Goal: Task Accomplishment & Management: Complete application form

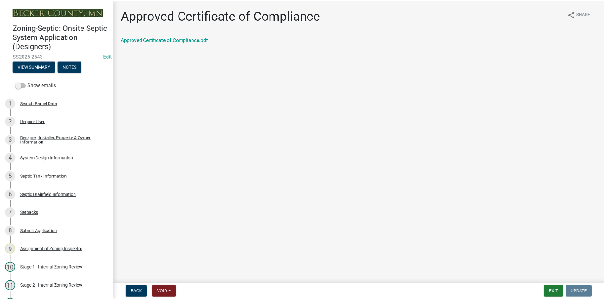
scroll to position [218, 0]
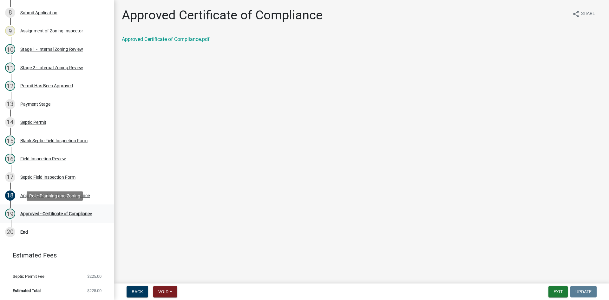
click at [71, 208] on div "19 Approved - Certificate of Compliance" at bounding box center [54, 213] width 99 height 10
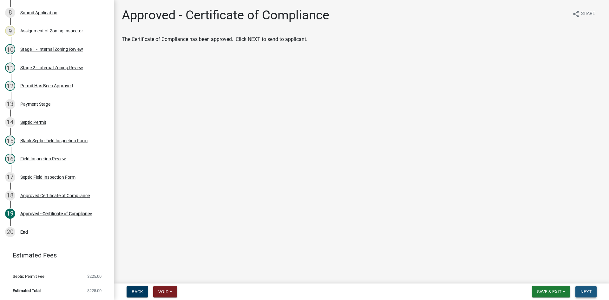
click at [587, 292] on span "Next" at bounding box center [585, 291] width 11 height 5
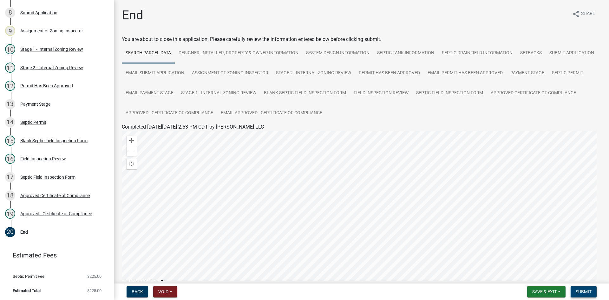
click at [593, 289] on button "Submit" at bounding box center [583, 291] width 26 height 11
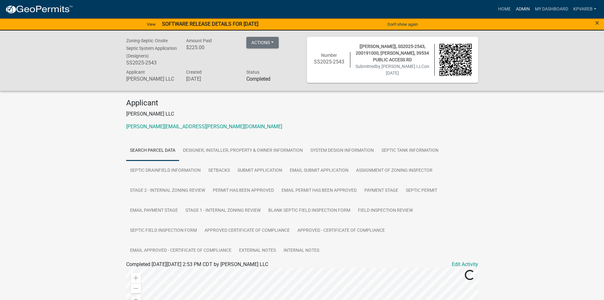
click at [522, 9] on link "Admin" at bounding box center [522, 9] width 19 height 12
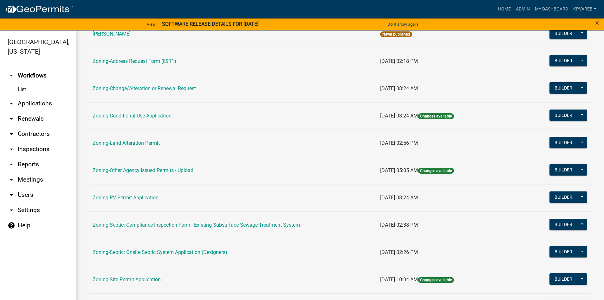
scroll to position [187, 0]
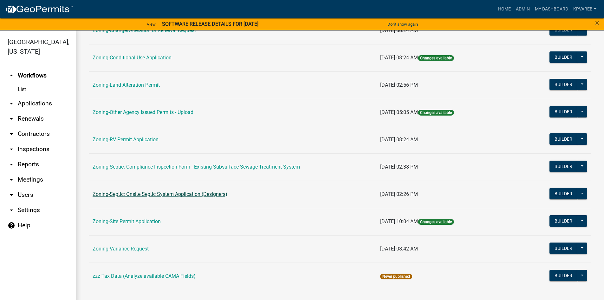
click at [204, 194] on link "Zoning-Septic: Onsite Septic System Application (Designers)" at bounding box center [160, 194] width 135 height 6
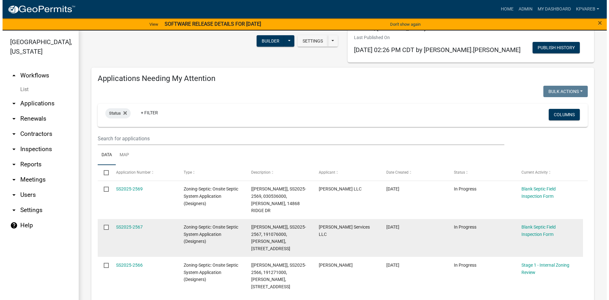
scroll to position [95, 0]
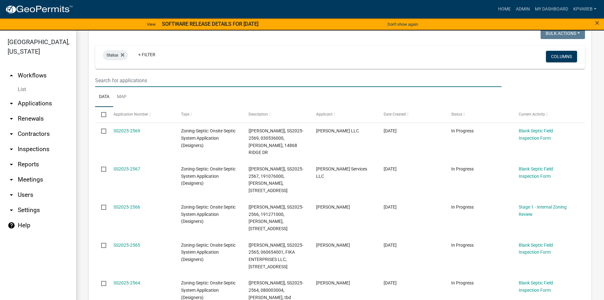
click at [129, 84] on input "text" at bounding box center [298, 80] width 406 height 13
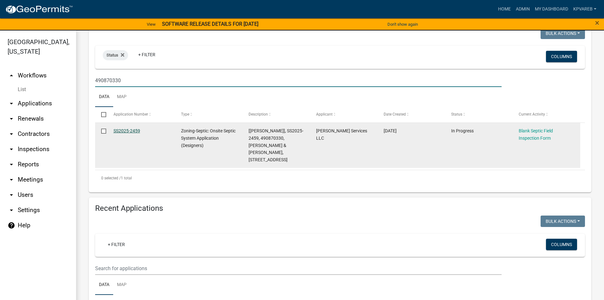
type input "490870330"
click at [134, 130] on link "SS2025-2459" at bounding box center [126, 130] width 27 height 5
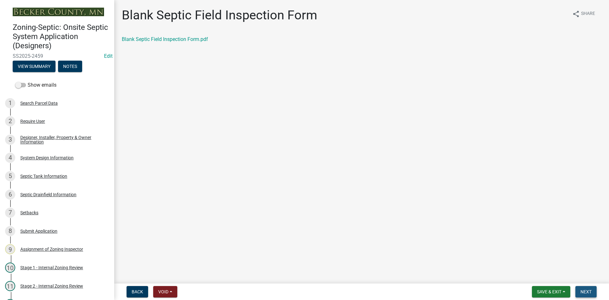
click at [589, 291] on span "Next" at bounding box center [585, 291] width 11 height 5
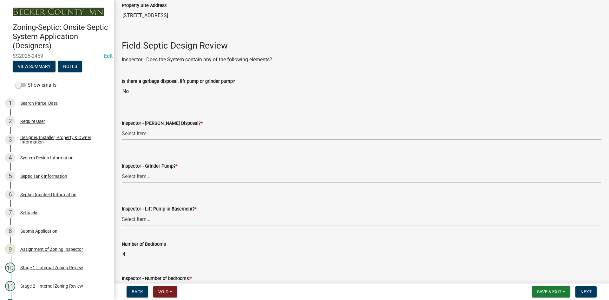
scroll to position [190, 0]
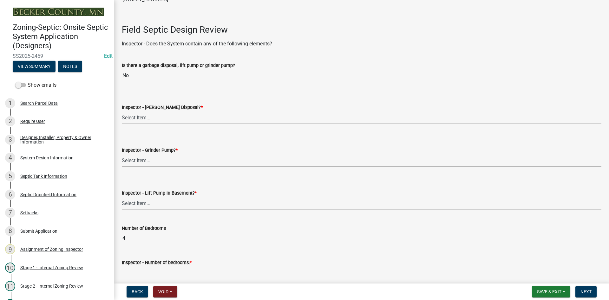
click at [148, 117] on select "Select Item... Yes No" at bounding box center [361, 117] width 479 height 13
click at [122, 111] on select "Select Item... Yes No" at bounding box center [361, 117] width 479 height 13
select select "e6f115c1-9d93-4d61-8856-1810485f2117"
click at [149, 162] on select "Select Item... Yes No" at bounding box center [361, 160] width 479 height 13
click at [122, 154] on select "Select Item... Yes No" at bounding box center [361, 160] width 479 height 13
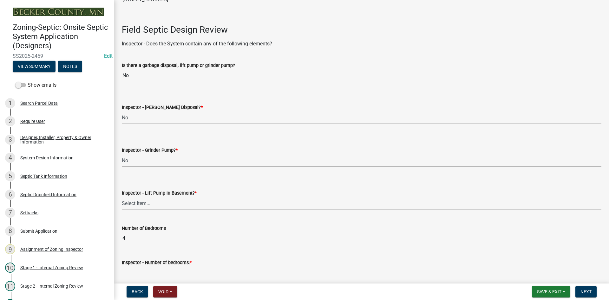
select select "ce8adf61-51ba-42f2-bbc3-7480a098e35e"
click at [144, 205] on select "Select Item... Yes No" at bounding box center [361, 203] width 479 height 13
click at [122, 197] on select "Select Item... Yes No" at bounding box center [361, 203] width 479 height 13
select select "58089658-2e95-4d4d-a981-afbd087a421a"
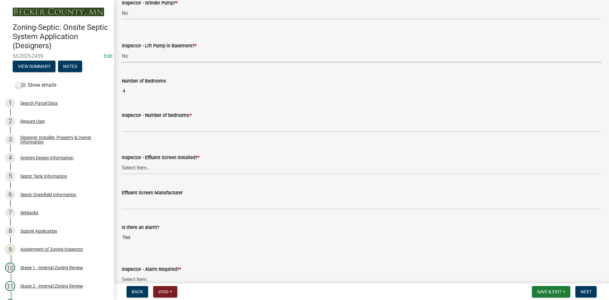
scroll to position [349, 0]
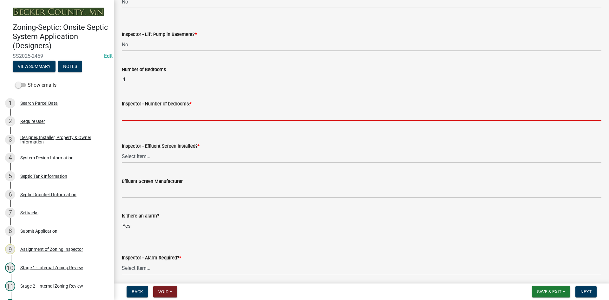
drag, startPoint x: 133, startPoint y: 116, endPoint x: 150, endPoint y: 128, distance: 20.7
click at [133, 116] on input "Inspector - Number of bedrooms: *" at bounding box center [361, 113] width 479 height 13
type input "4"
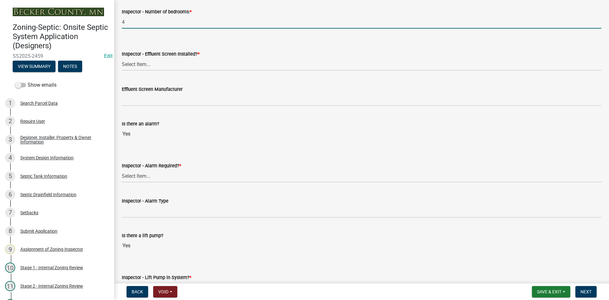
scroll to position [444, 0]
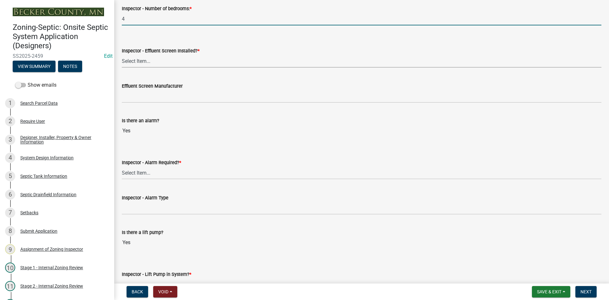
click at [141, 55] on select "Select Item... Yes No" at bounding box center [361, 61] width 479 height 13
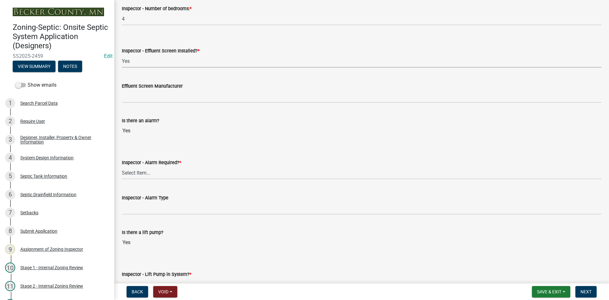
click at [122, 55] on select "Select Item... Yes No" at bounding box center [361, 61] width 479 height 13
select select "f0a1a515-fe47-4fcc-ad21-8ba0871395e8"
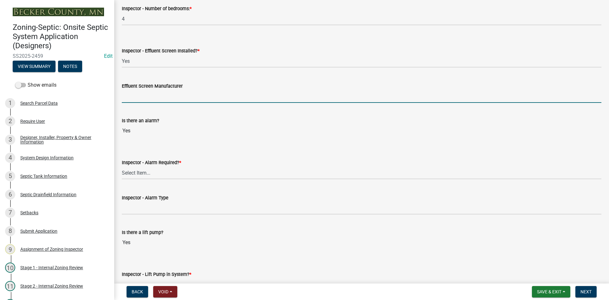
click at [134, 96] on input "Effluent Screen Manufacturer" at bounding box center [361, 96] width 479 height 13
type input "EXISTING"
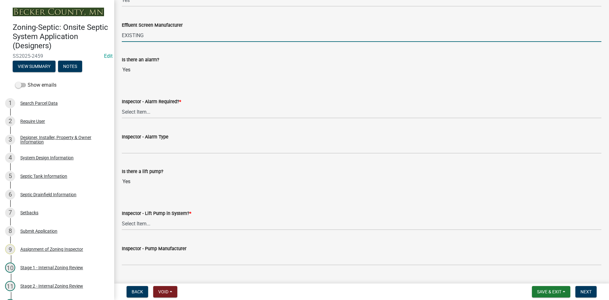
scroll to position [507, 0]
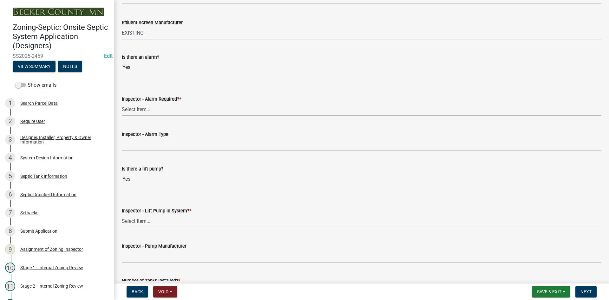
click at [140, 111] on select "Select Item... Yes No" at bounding box center [361, 109] width 479 height 13
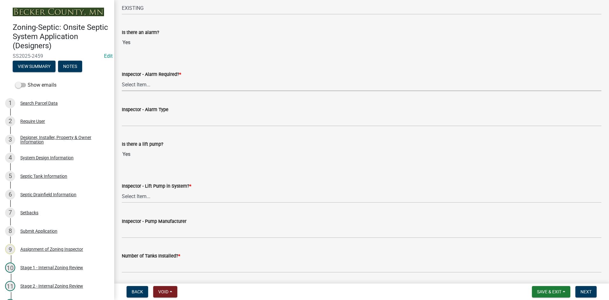
scroll to position [539, 0]
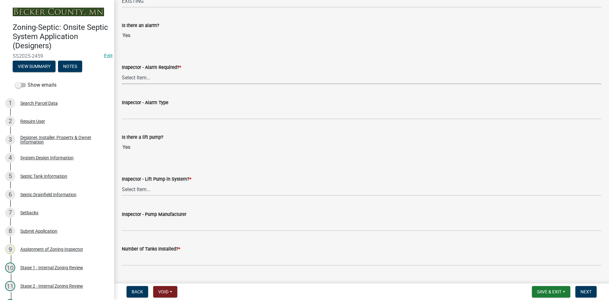
click at [146, 77] on select "Select Item... Yes No" at bounding box center [361, 77] width 479 height 13
click at [122, 71] on select "Select Item... Yes No" at bounding box center [361, 77] width 479 height 13
select select "9075ff2b-2749-45ce-aee6-f4951e9a2109"
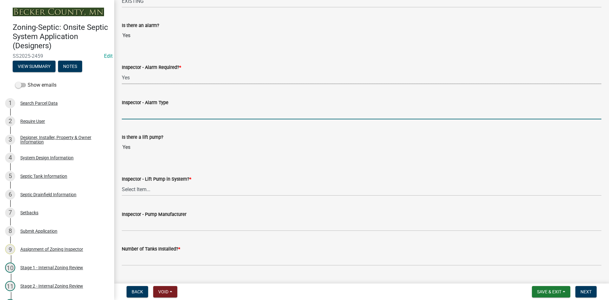
click at [147, 118] on input "Inspector - Alarm Type" at bounding box center [361, 112] width 479 height 13
type input "PS PATROL"
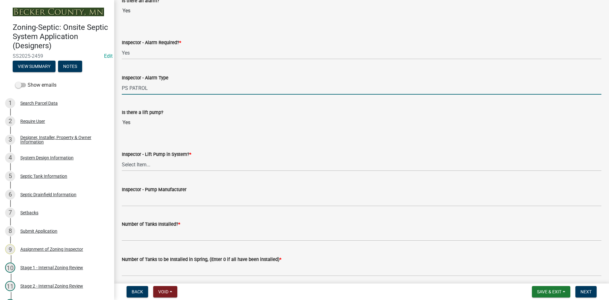
scroll to position [634, 0]
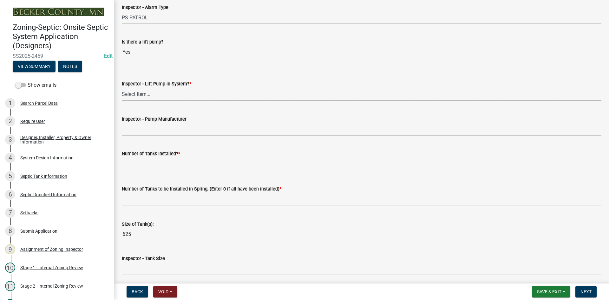
click at [146, 93] on select "Select Item... Yes No" at bounding box center [361, 93] width 479 height 13
click at [122, 87] on select "Select Item... Yes No" at bounding box center [361, 93] width 479 height 13
select select "c19a0b5c-6916-4435-8c22-bdddceeea52a"
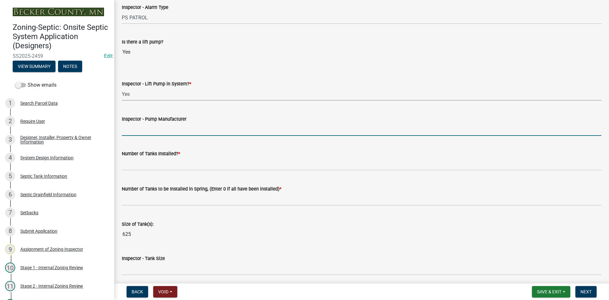
click at [154, 130] on input "Inspector - Pump Manufacturer" at bounding box center [361, 129] width 479 height 13
drag, startPoint x: 144, startPoint y: 128, endPoint x: 149, endPoint y: 126, distance: 5.1
click at [149, 126] on input "[PERSON_NAME] 151" at bounding box center [361, 129] width 479 height 13
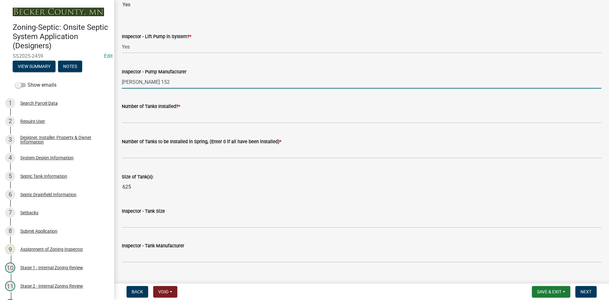
scroll to position [729, 0]
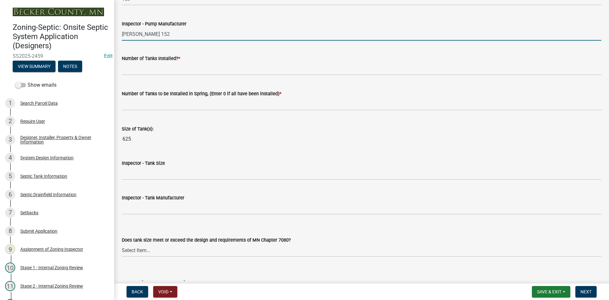
type input "[PERSON_NAME] 152"
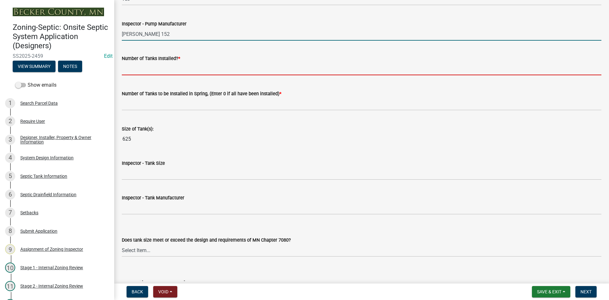
click at [138, 66] on input "text" at bounding box center [361, 68] width 479 height 13
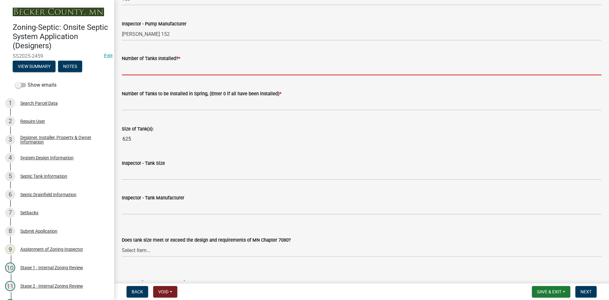
type input "1"
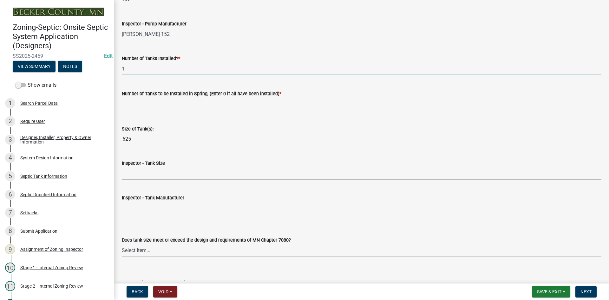
click at [168, 83] on div "Number of Tanks to be Installed in Spring, (Enter 0 if all have been installed)…" at bounding box center [361, 95] width 479 height 29
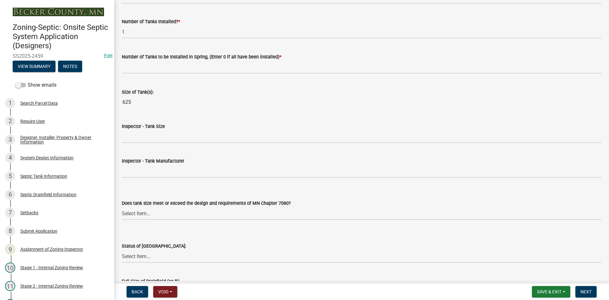
scroll to position [793, 0]
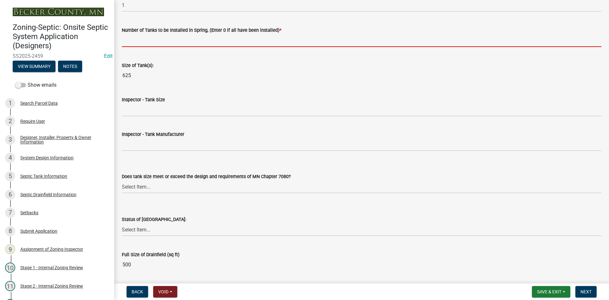
drag, startPoint x: 143, startPoint y: 44, endPoint x: 149, endPoint y: 50, distance: 8.3
click at [143, 44] on input "text" at bounding box center [361, 40] width 479 height 13
type input "0"
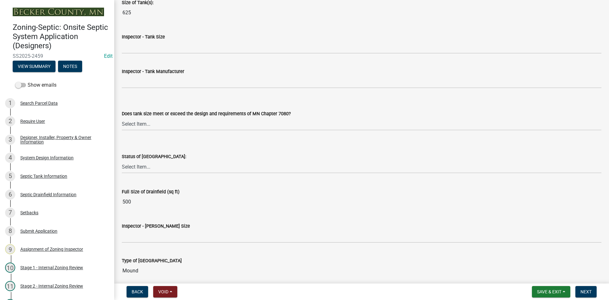
scroll to position [856, 0]
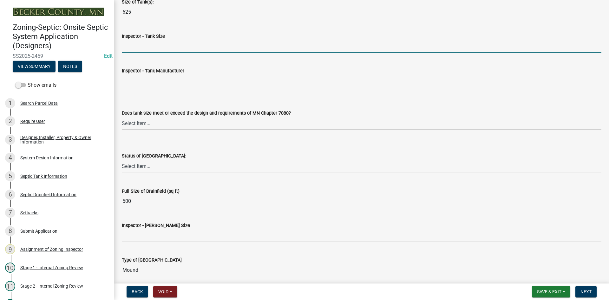
click at [140, 49] on input "Inspector - Tank Size" at bounding box center [361, 46] width 479 height 13
click at [138, 48] on input "Inspector - Tank Size" at bounding box center [361, 46] width 479 height 13
type input "2"
type input "500 pump"
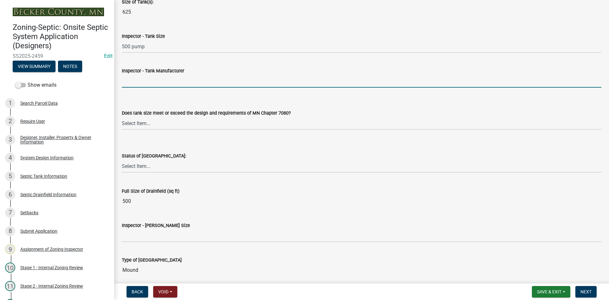
click at [141, 83] on input "Inspector - Tank Manufacturer" at bounding box center [361, 80] width 479 height 13
type input "infiltrator"
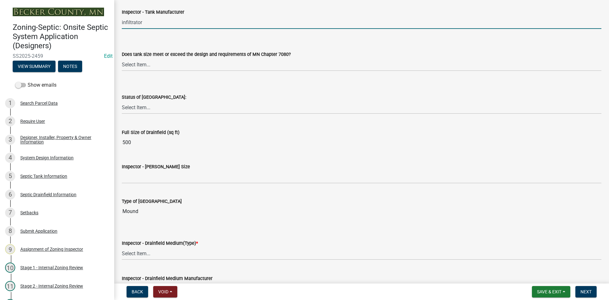
scroll to position [951, 0]
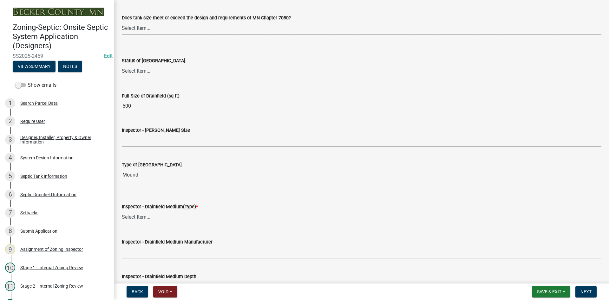
click at [138, 27] on select "Select Item... Yes No Existing" at bounding box center [361, 28] width 479 height 13
click at [122, 22] on select "Select Item... Yes No Existing" at bounding box center [361, 28] width 479 height 13
select select "f7794d6a-556a-43dc-97be-878f47e346d8"
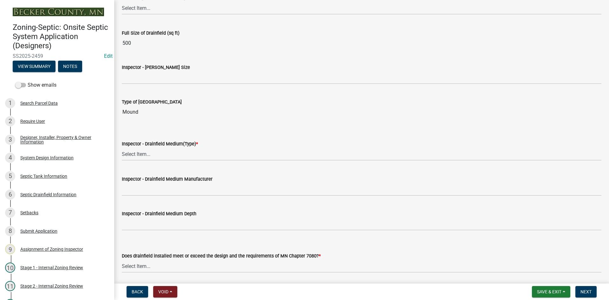
scroll to position [1014, 0]
click at [148, 10] on select "Select Item... No Drainfield Drainfield Installed [GEOGRAPHIC_DATA] to Be Insta…" at bounding box center [361, 7] width 479 height 13
click at [122, 1] on select "Select Item... No Drainfield Drainfield Installed [GEOGRAPHIC_DATA] to Be Insta…" at bounding box center [361, 7] width 479 height 13
select select "9376207c-987b-4580-9786-4fe9435ab5e6"
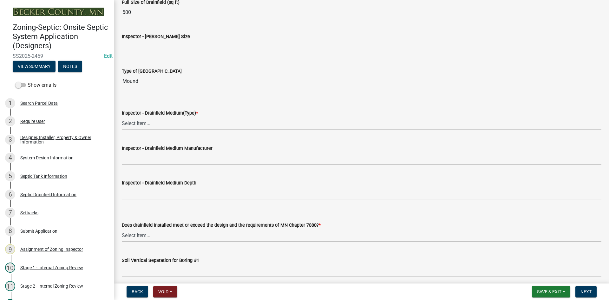
scroll to position [983, 0]
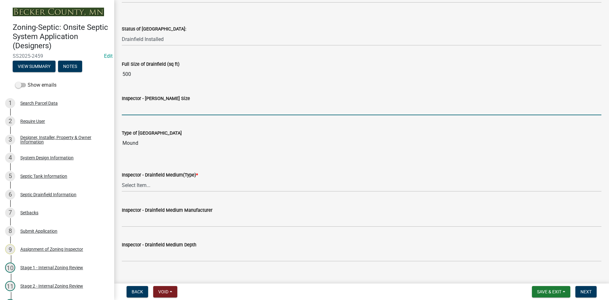
click at [144, 113] on input "Inspector - [PERSON_NAME] Size" at bounding box center [361, 108] width 479 height 13
type input "10x50 rockbed"
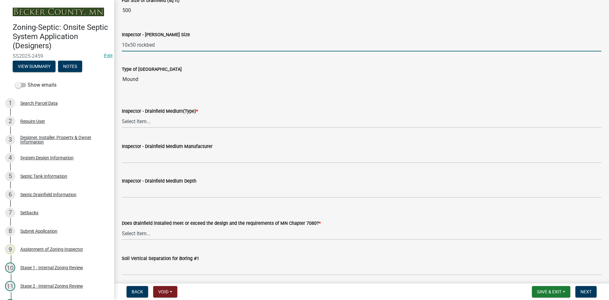
scroll to position [1110, 0]
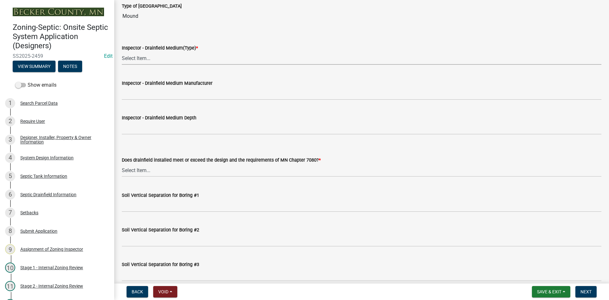
click at [143, 58] on select "Select Item... Chamber Trench Rock Trench Gravelless Mound Pressure Bed Seepage…" at bounding box center [361, 58] width 479 height 13
click at [122, 52] on select "Select Item... Chamber Trench Rock Trench Gravelless Mound Pressure Bed Seepage…" at bounding box center [361, 58] width 479 height 13
select select "d0fc35b5-23a5-4a64-97d6-4937a1f9afff"
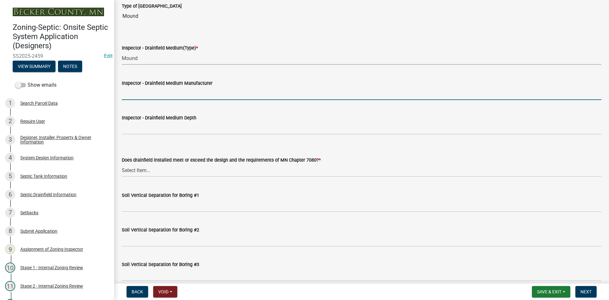
click at [142, 89] on input "Inspector - Drainfield Medium Manufacturer" at bounding box center [361, 93] width 479 height 13
type input "rock"
click at [148, 121] on div "Inspector - Drainfield Medium Depth" at bounding box center [361, 118] width 479 height 8
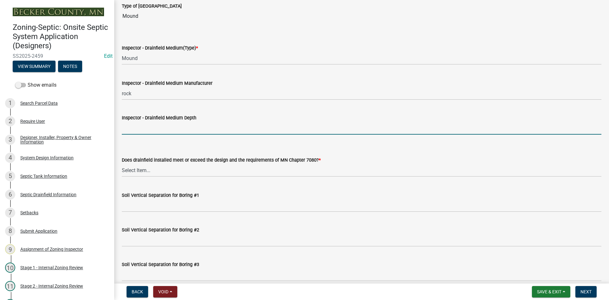
click at [131, 123] on input "Inspector - Drainfield Medium Depth" at bounding box center [361, 127] width 479 height 13
type input "12""
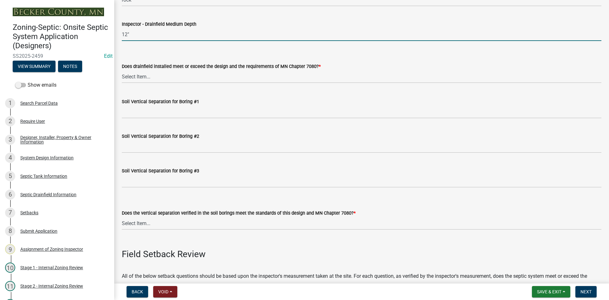
scroll to position [1205, 0]
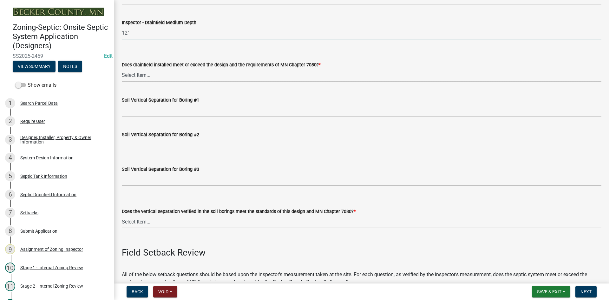
click at [141, 77] on select "Select Item... Yes No" at bounding box center [361, 74] width 479 height 13
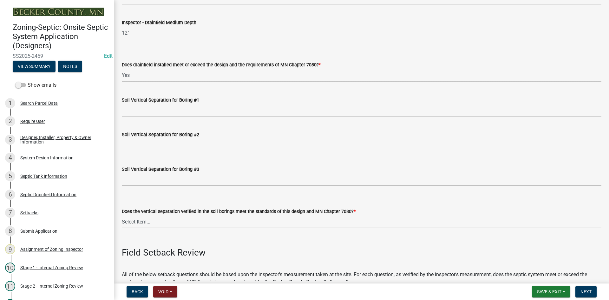
click at [122, 68] on select "Select Item... Yes No" at bounding box center [361, 74] width 479 height 13
select select "53e8394b-4ec8-472b-acba-27f64a4dcc6d"
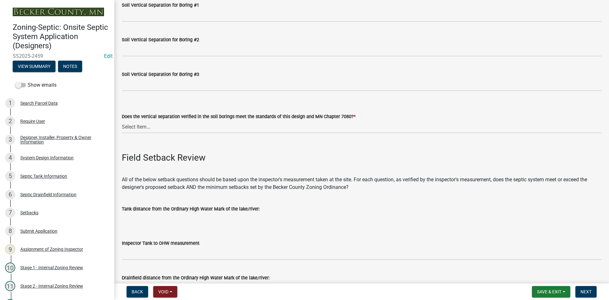
scroll to position [1300, 0]
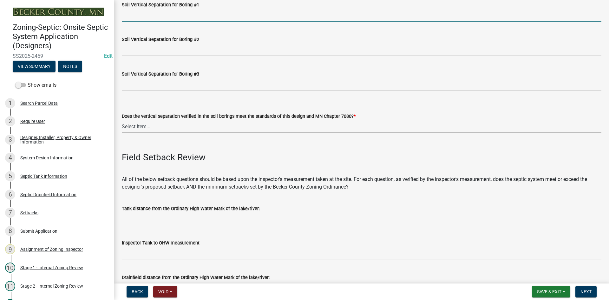
click at [137, 10] on input "Soil Vertical Separation for Boring #1" at bounding box center [361, 15] width 479 height 13
type input "SEE ATTACHED"
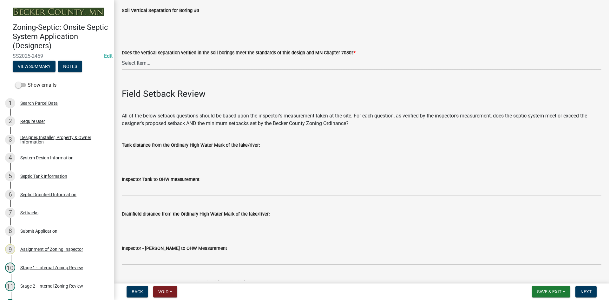
click at [148, 61] on select "Select Item... Yes No" at bounding box center [361, 62] width 479 height 13
click at [122, 56] on select "Select Item... Yes No" at bounding box center [361, 62] width 479 height 13
select select "eedfbf44-dce3-4c21-89bd-6d851115dab7"
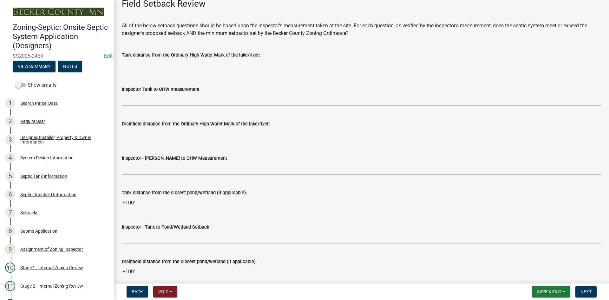
scroll to position [1490, 0]
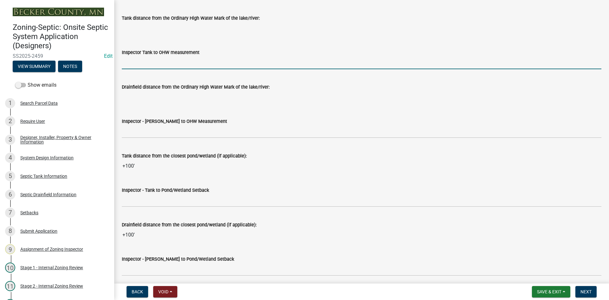
click at [160, 62] on input "Inspector Tank to OHW measurement" at bounding box center [361, 62] width 479 height 13
type input "v"
click at [144, 59] on input "v" at bounding box center [361, 62] width 479 height 13
drag, startPoint x: 139, startPoint y: 60, endPoint x: 119, endPoint y: 62, distance: 20.0
click at [108, 65] on div "Zoning-Septic: Onsite Septic System Application (Designers) SS2025-2459 Edit Vi…" at bounding box center [304, 150] width 609 height 300
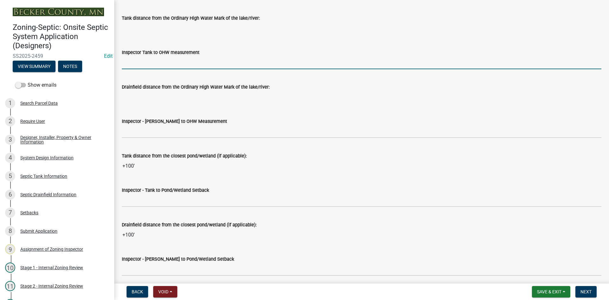
click at [132, 62] on input "Inspector Tank to OHW measurement" at bounding box center [361, 62] width 479 height 13
type input "NA"
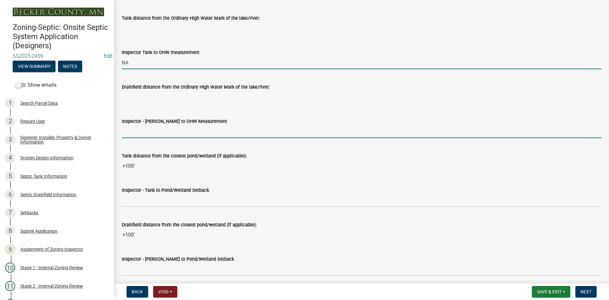
drag, startPoint x: 138, startPoint y: 134, endPoint x: 142, endPoint y: 132, distance: 4.7
click at [138, 134] on input "Inspector - [PERSON_NAME] to OHW Measurement" at bounding box center [361, 131] width 479 height 13
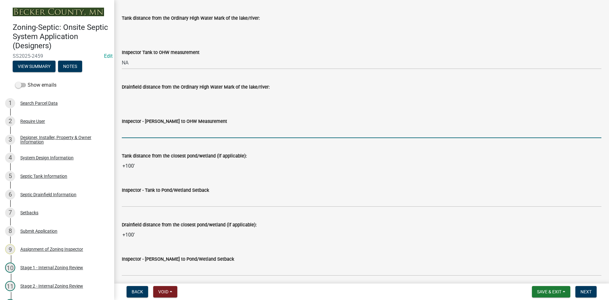
type input "NA"
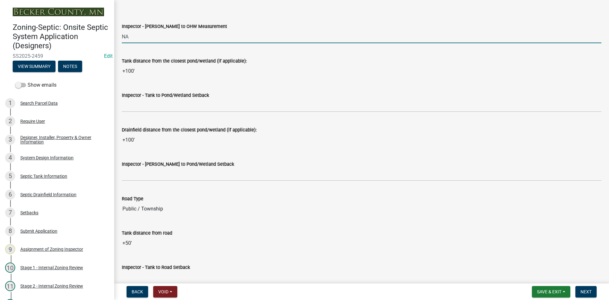
scroll to position [1585, 0]
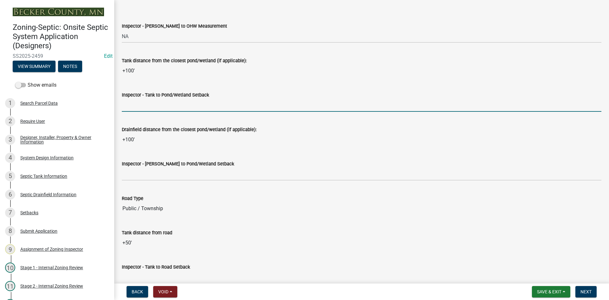
click at [135, 106] on input "Inspector - Tank to Pond/Wetland Setback" at bounding box center [361, 105] width 479 height 13
type input "100"
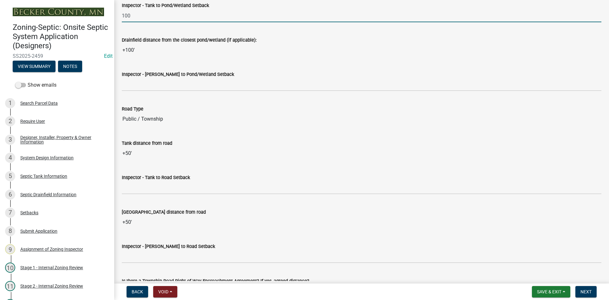
scroll to position [1680, 0]
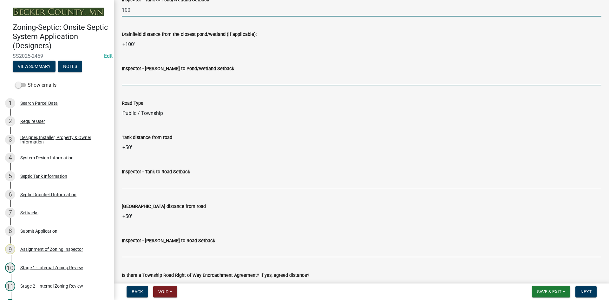
drag, startPoint x: 142, startPoint y: 79, endPoint x: 146, endPoint y: 77, distance: 4.3
click at [142, 79] on input "Inspector - [PERSON_NAME] to Pond/Wetland Setback" at bounding box center [361, 78] width 479 height 13
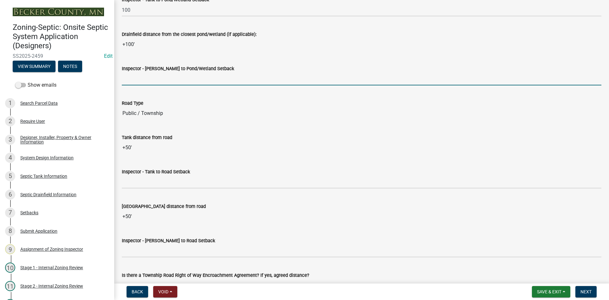
type input "100"
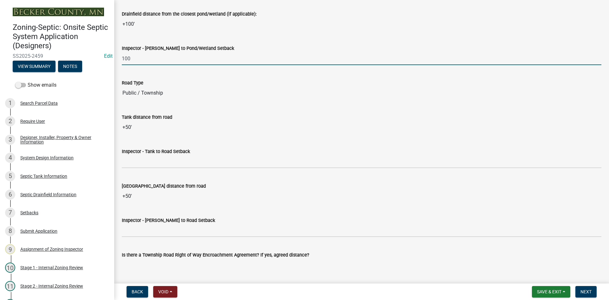
scroll to position [1712, 0]
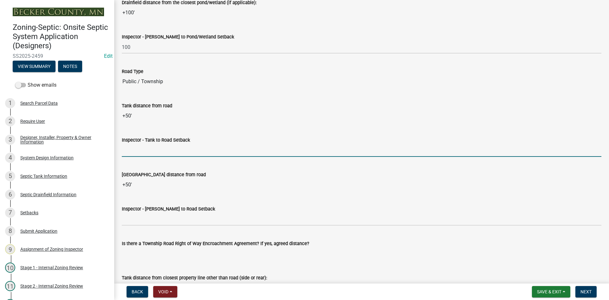
drag, startPoint x: 139, startPoint y: 151, endPoint x: 144, endPoint y: 149, distance: 4.7
click at [139, 151] on input "Inspector - Tank to Road Setback" at bounding box center [361, 150] width 479 height 13
type input "10+"
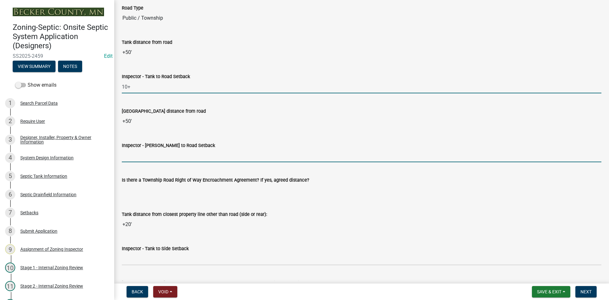
drag, startPoint x: 144, startPoint y: 153, endPoint x: 148, endPoint y: 156, distance: 4.7
click at [144, 153] on input "Inspector - [PERSON_NAME] to Road Setback" at bounding box center [361, 155] width 479 height 13
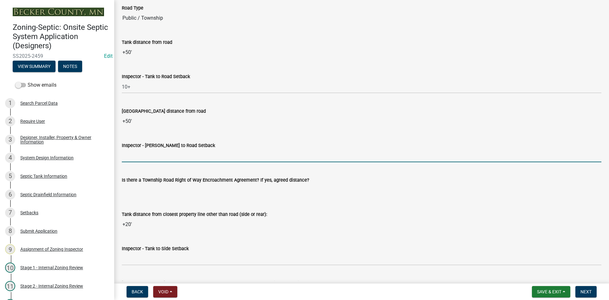
type input "10+"
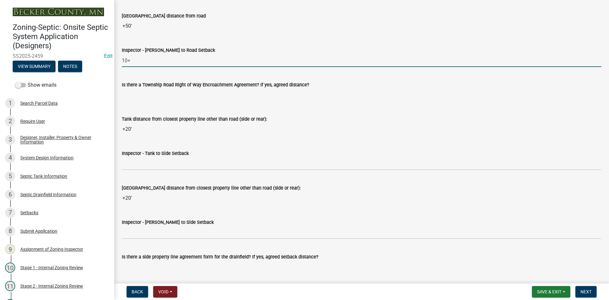
scroll to position [1934, 0]
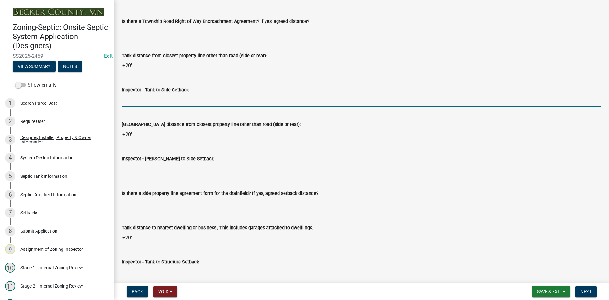
drag, startPoint x: 139, startPoint y: 98, endPoint x: 146, endPoint y: 100, distance: 7.3
click at [139, 98] on input "Inspector - Tank to Side Setback" at bounding box center [361, 100] width 479 height 13
type input "10"
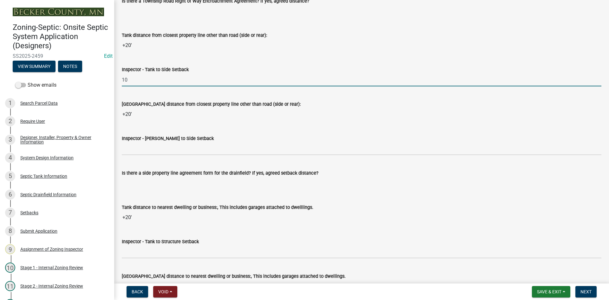
scroll to position [1966, 0]
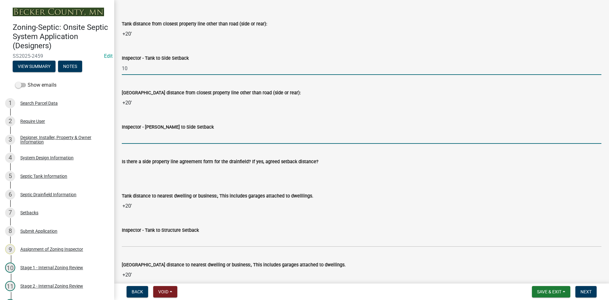
click at [143, 133] on input "Inspector - [PERSON_NAME] to Side Setback" at bounding box center [361, 137] width 479 height 13
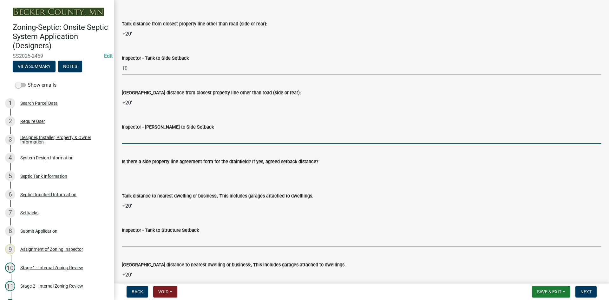
type input "10"
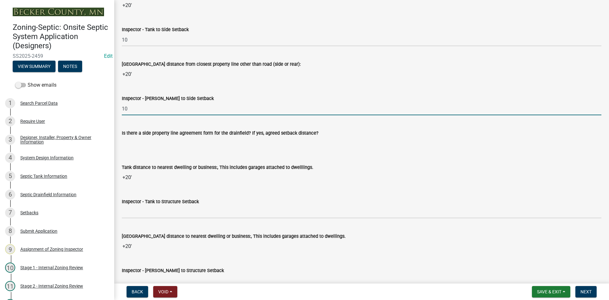
scroll to position [2029, 0]
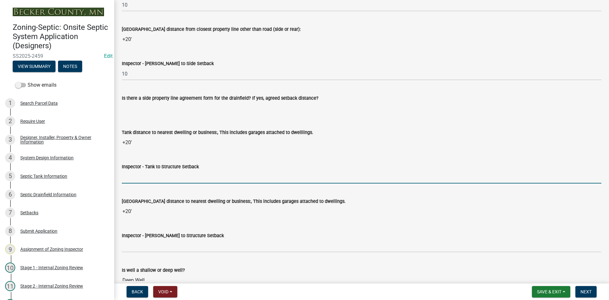
click at [151, 179] on input "Inspector - Tank to Structure Setback" at bounding box center [361, 176] width 479 height 13
type input "10"
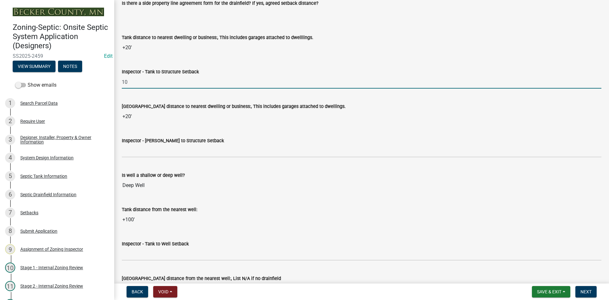
scroll to position [2124, 0]
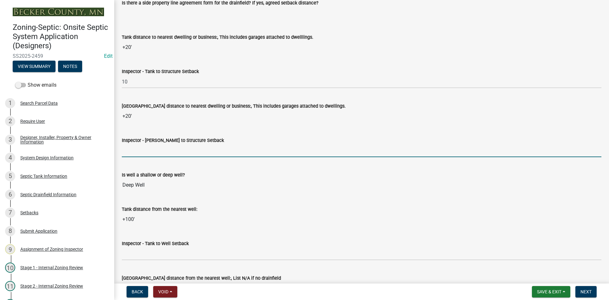
drag, startPoint x: 133, startPoint y: 147, endPoint x: 138, endPoint y: 148, distance: 4.9
click at [133, 146] on input "Inspector - [PERSON_NAME] to Structure Setback" at bounding box center [361, 150] width 479 height 13
type input "20"
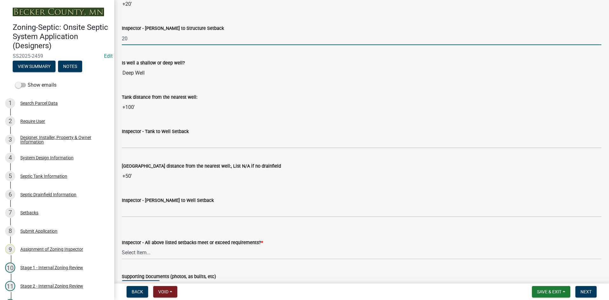
scroll to position [2283, 0]
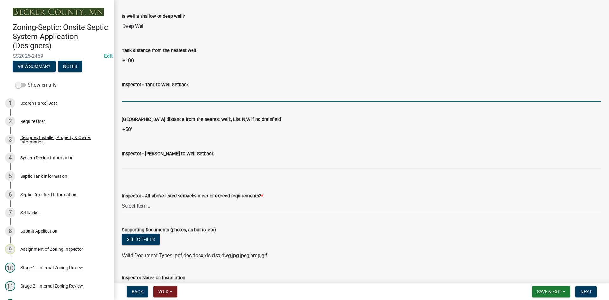
click at [149, 89] on input "Inspector - Tank to Well Setback" at bounding box center [361, 94] width 479 height 13
type input "50+"
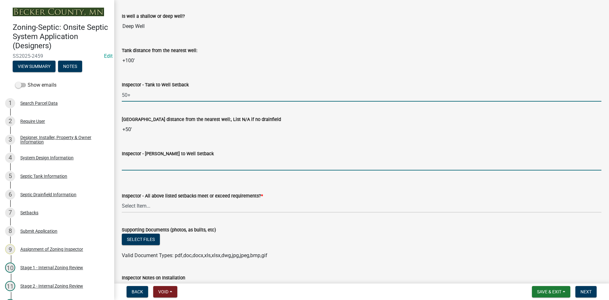
click at [136, 166] on input "Inspector - [PERSON_NAME] to Well Setback" at bounding box center [361, 163] width 479 height 13
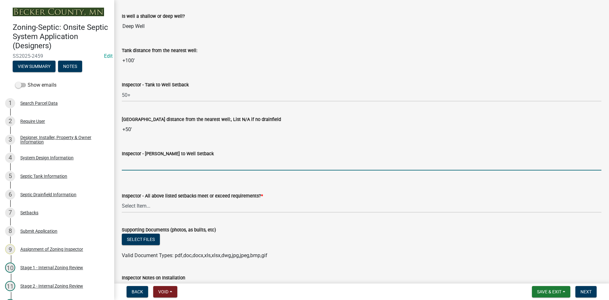
type input "50+"
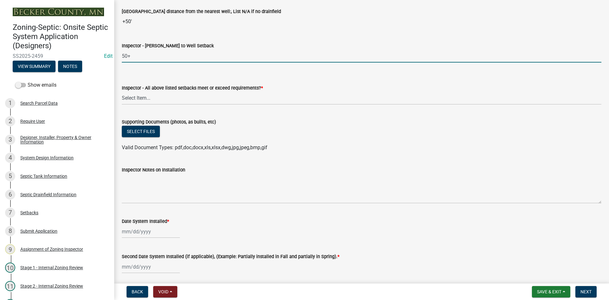
scroll to position [2409, 0]
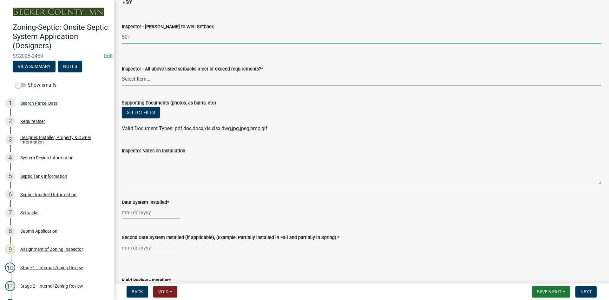
click at [145, 81] on select "Select Item... Yes No" at bounding box center [361, 79] width 479 height 13
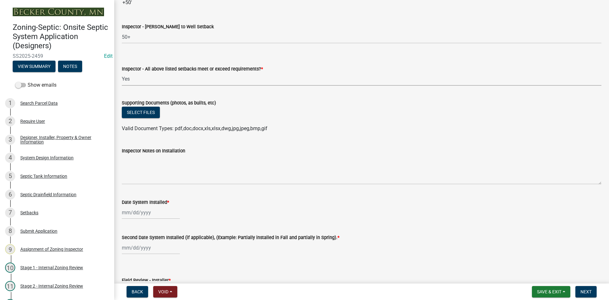
click at [122, 73] on select "Select Item... Yes No" at bounding box center [361, 79] width 479 height 13
select select "adfa1390-1443-4b8a-94eb-9b7f601f4679"
click at [152, 114] on button "Select files" at bounding box center [141, 112] width 38 height 11
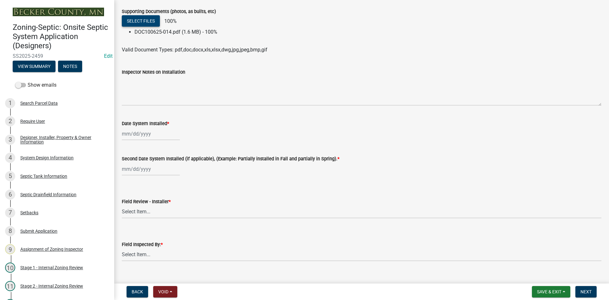
scroll to position [2473, 0]
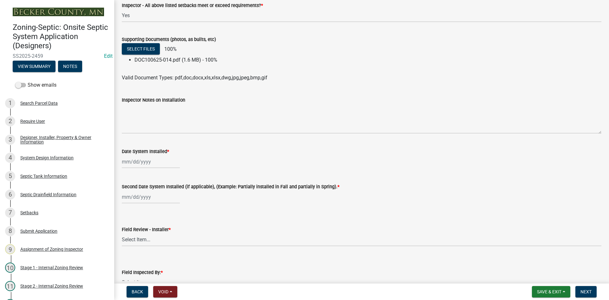
click at [159, 164] on div at bounding box center [151, 161] width 58 height 13
select select "10"
select select "2025"
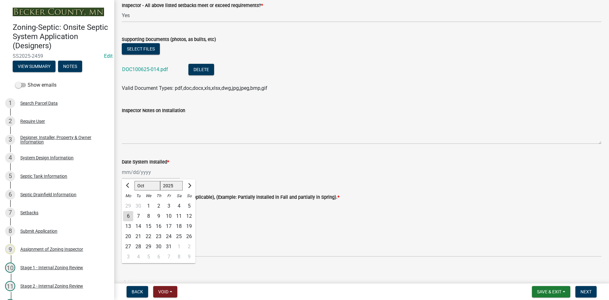
click at [152, 208] on div "1" at bounding box center [148, 206] width 10 height 10
type input "[DATE]"
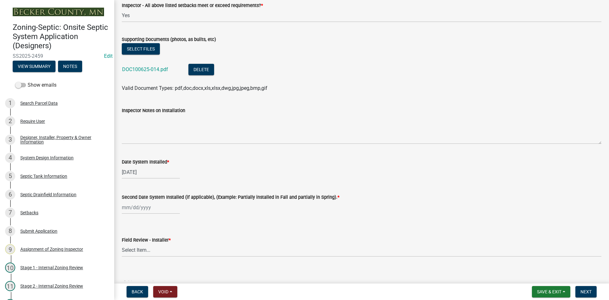
click at [146, 205] on div at bounding box center [151, 207] width 58 height 13
select select "10"
select select "2025"
click at [148, 141] on div "1" at bounding box center [148, 143] width 10 height 10
type input "[DATE]"
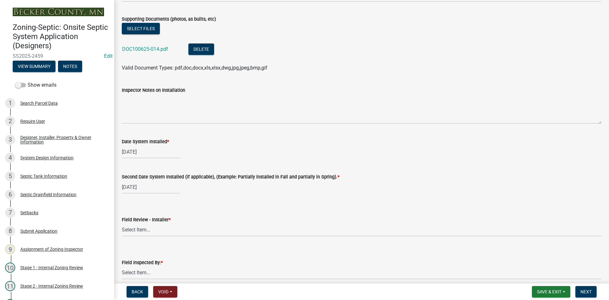
scroll to position [2568, 0]
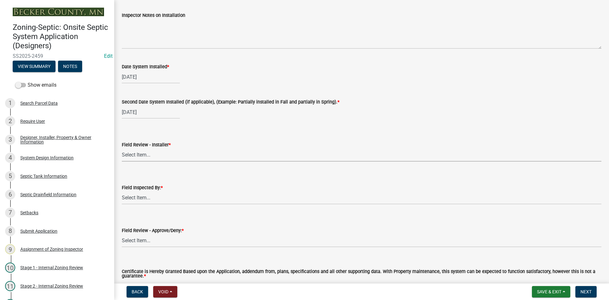
click at [145, 160] on select "Select Item... OTHER – Not listed (please add in next field and we will add to …" at bounding box center [361, 154] width 479 height 13
click at [122, 148] on select "Select Item... OTHER – Not listed (please add in next field and we will add to …" at bounding box center [361, 154] width 479 height 13
select select "c0af84f8-d74a-4767-bdf7-58585f23c929"
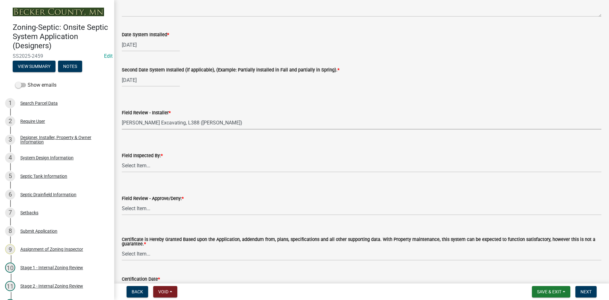
scroll to position [2646, 0]
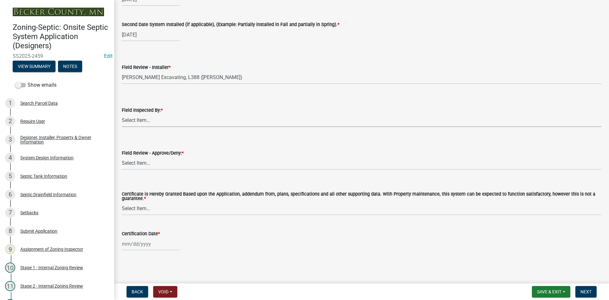
click at [151, 114] on select "Select Item... [PERSON_NAME] [PERSON_NAME] [PERSON_NAME] [PERSON_NAME] [PERSON_…" at bounding box center [361, 120] width 479 height 13
click at [122, 114] on select "Select Item... [PERSON_NAME] [PERSON_NAME] [PERSON_NAME] [PERSON_NAME] [PERSON_…" at bounding box center [361, 120] width 479 height 13
select select "7bfe52ba-73b7-4ac1-9bde-d3bb601555ca"
drag, startPoint x: 144, startPoint y: 161, endPoint x: 146, endPoint y: 165, distance: 3.9
click at [144, 161] on select "Select Item... Approved Denied" at bounding box center [361, 163] width 479 height 13
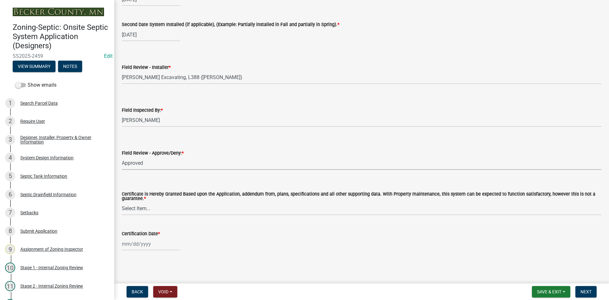
click at [122, 157] on select "Select Item... Approved Denied" at bounding box center [361, 163] width 479 height 13
select select "c3bf50e3-4684-4b9c-99b9-7a9f027aa0dd"
click at [137, 208] on select "Select Item... Yes No" at bounding box center [361, 208] width 479 height 13
click at [122, 202] on select "Select Item... Yes No" at bounding box center [361, 208] width 479 height 13
select select "538e6e6b-38de-4682-8c50-6662df67960d"
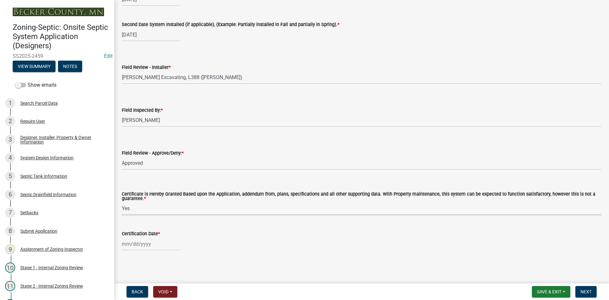
click at [134, 246] on div at bounding box center [151, 243] width 58 height 13
select select "10"
select select "2025"
click at [132, 188] on div "6" at bounding box center [128, 190] width 10 height 10
type input "[DATE]"
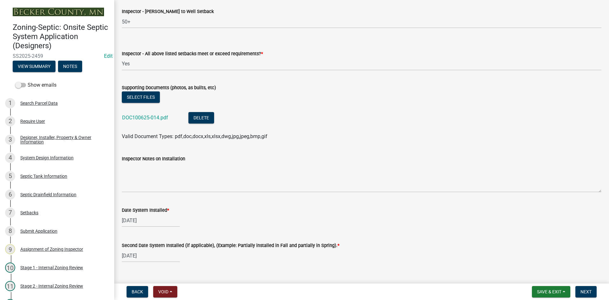
scroll to position [2424, 0]
click at [138, 121] on link "DOC100625-014.pdf" at bounding box center [145, 118] width 46 height 6
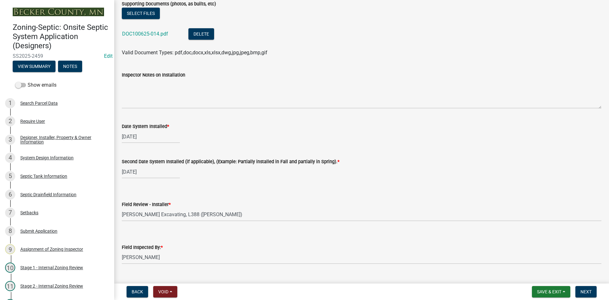
scroll to position [2519, 0]
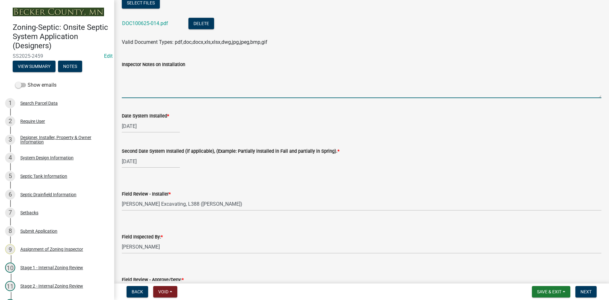
click at [138, 91] on textarea "Inspector Notes on Installation" at bounding box center [361, 83] width 479 height 30
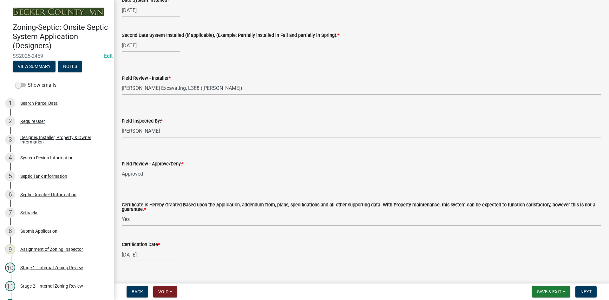
scroll to position [2646, 0]
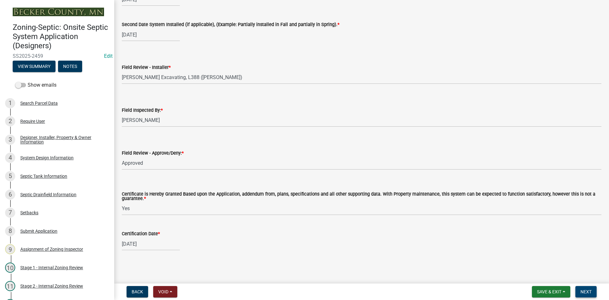
type textarea "compliant 1500 gal tank new 500 pump tank 10x50 rock bed mound"
click at [592, 292] on button "Next" at bounding box center [585, 291] width 21 height 11
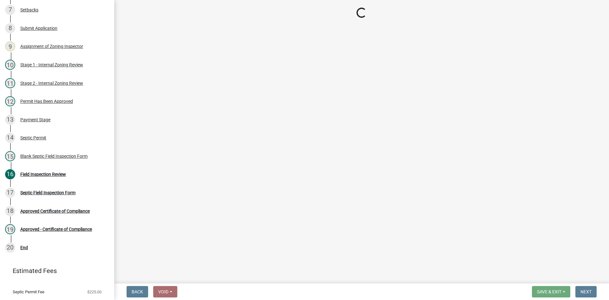
scroll to position [218, 0]
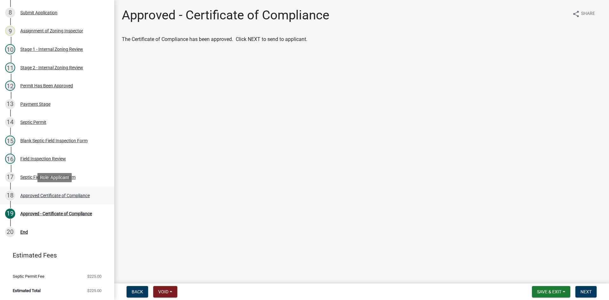
click at [63, 198] on div "18 Approved Certificate of Compliance" at bounding box center [54, 195] width 99 height 10
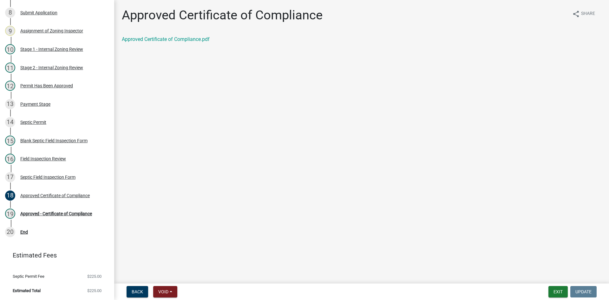
click at [204, 43] on div "Approved Certificate of Compliance.pdf" at bounding box center [361, 42] width 489 height 13
click at [207, 40] on link "Approved Certificate of Compliance.pdf" at bounding box center [166, 39] width 88 height 6
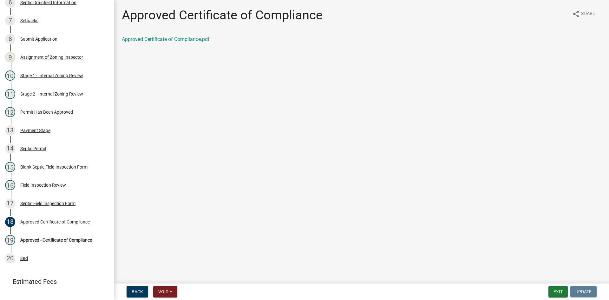
scroll to position [190, 0]
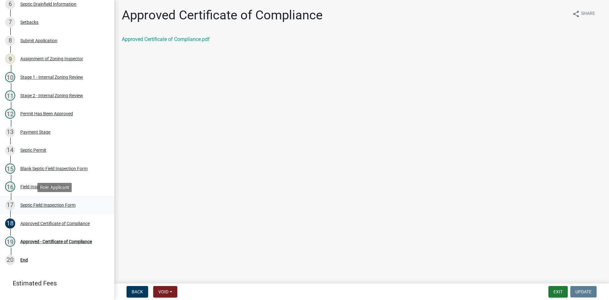
click at [60, 205] on div "Septic Field Inspection Form" at bounding box center [47, 205] width 55 height 4
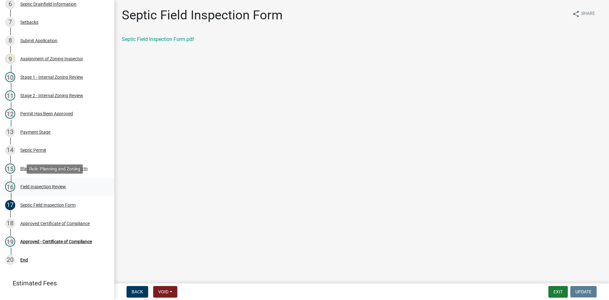
click at [55, 185] on div "Field Inspection Review" at bounding box center [43, 186] width 46 height 4
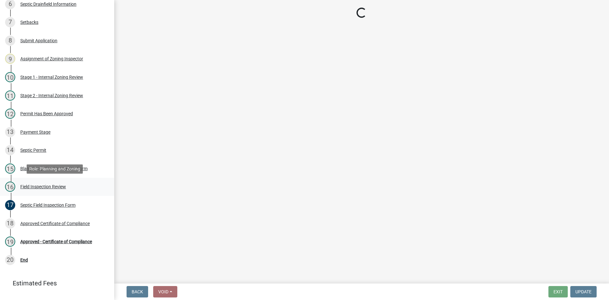
select select "e6f115c1-9d93-4d61-8856-1810485f2117"
select select "ce8adf61-51ba-42f2-bbc3-7480a098e35e"
select select "58089658-2e95-4d4d-a981-afbd087a421a"
select select "f0a1a515-fe47-4fcc-ad21-8ba0871395e8"
select select "9075ff2b-2749-45ce-aee6-f4951e9a2109"
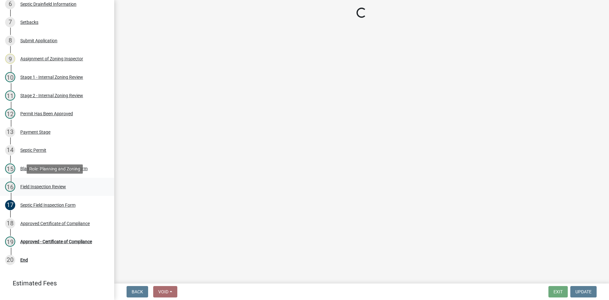
select select "c19a0b5c-6916-4435-8c22-bdddceeea52a"
select select "f7794d6a-556a-43dc-97be-878f47e346d8"
select select "9376207c-987b-4580-9786-4fe9435ab5e6"
select select "d0fc35b5-23a5-4a64-97d6-4937a1f9afff"
select select "53e8394b-4ec8-472b-acba-27f64a4dcc6d"
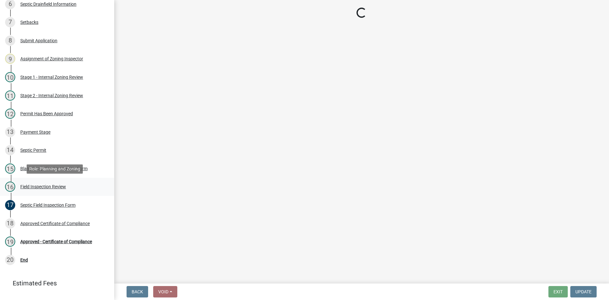
select select "eedfbf44-dce3-4c21-89bd-6d851115dab7"
select select "adfa1390-1443-4b8a-94eb-9b7f601f4679"
select select "c0af84f8-d74a-4767-bdf7-58585f23c929"
select select "7bfe52ba-73b7-4ac1-9bde-d3bb601555ca"
select select "c3bf50e3-4684-4b9c-99b9-7a9f027aa0dd"
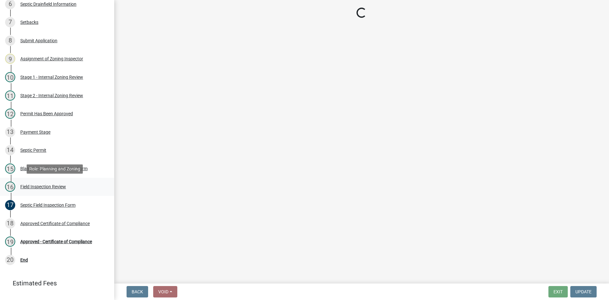
select select "538e6e6b-38de-4682-8c50-6662df67960d"
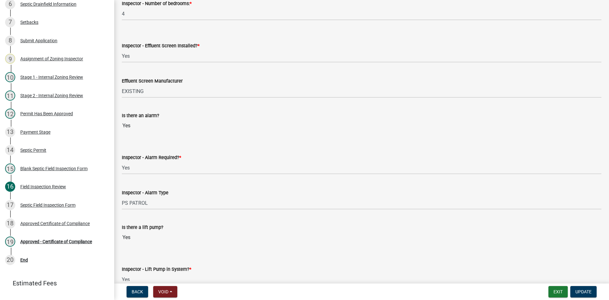
scroll to position [444, 0]
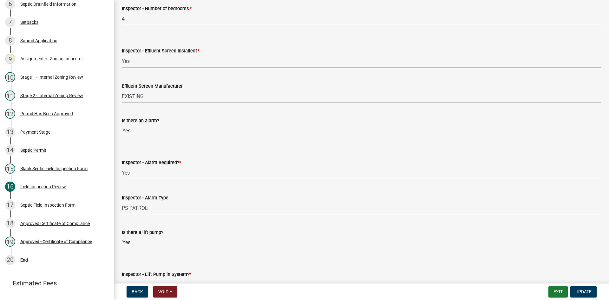
click at [135, 60] on select "Select Item... Yes No" at bounding box center [361, 61] width 479 height 13
click at [122, 55] on select "Select Item... Yes No" at bounding box center [361, 61] width 479 height 13
select select "039f9276-f093-40ee-98f9-24c1fbae5d9d"
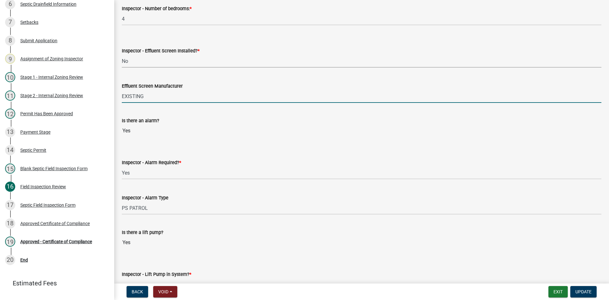
click at [160, 97] on input "EXISTING" at bounding box center [361, 96] width 479 height 13
click at [163, 100] on input "EXISTING" at bounding box center [361, 96] width 479 height 13
drag, startPoint x: 213, startPoint y: 98, endPoint x: 95, endPoint y: 103, distance: 118.0
click at [94, 103] on div "Zoning-Septic: Onsite Septic System Application (Designers) SS2025-2459 Edit Vi…" at bounding box center [304, 150] width 609 height 300
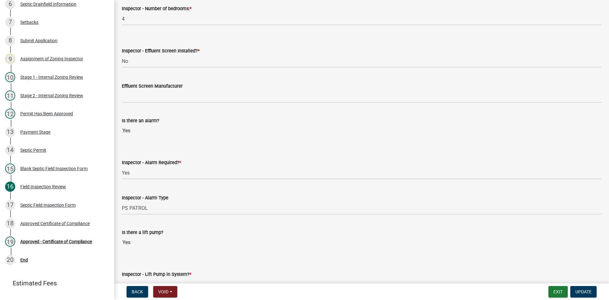
click at [144, 103] on wm-data-entity-input "Effluent Screen Manufacturer" at bounding box center [361, 90] width 479 height 35
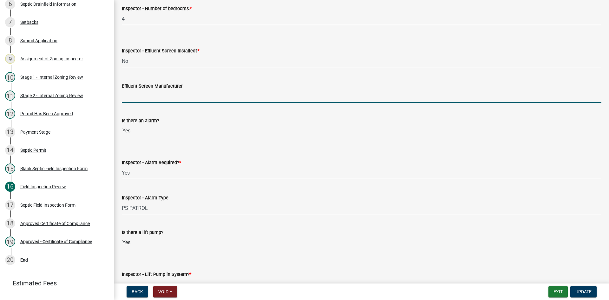
click at [139, 99] on input "Effluent Screen Manufacturer" at bounding box center [361, 96] width 479 height 13
type input "EXISTING"
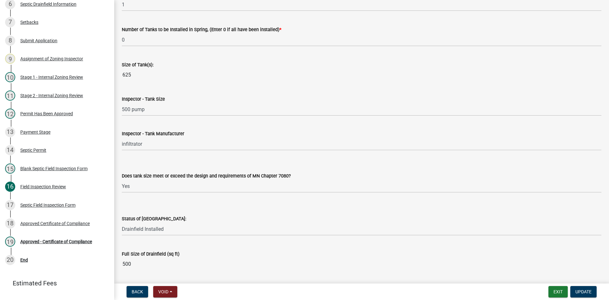
scroll to position [824, 0]
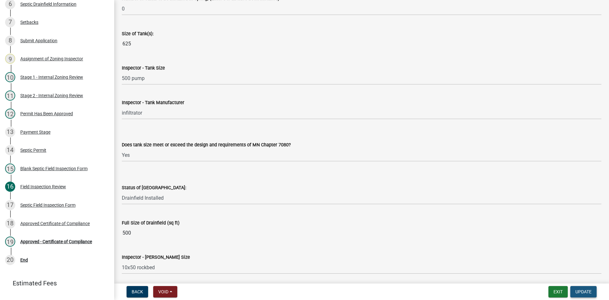
click at [580, 292] on span "Update" at bounding box center [583, 291] width 16 height 5
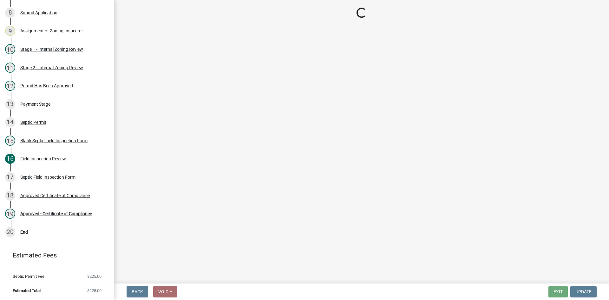
scroll to position [218, 0]
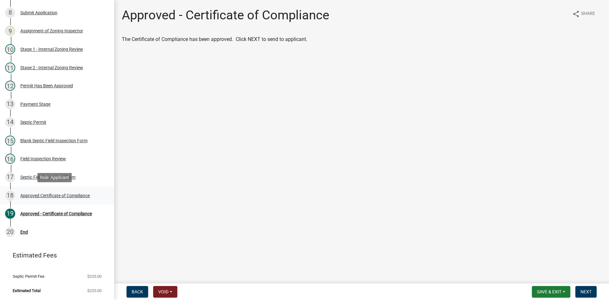
click at [68, 193] on div "Approved Certificate of Compliance" at bounding box center [54, 195] width 69 height 4
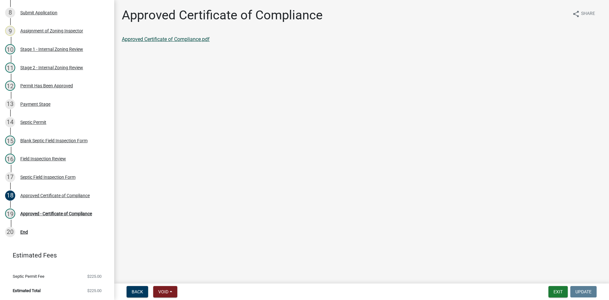
click at [191, 40] on link "Approved Certificate of Compliance.pdf" at bounding box center [166, 39] width 88 height 6
click at [199, 91] on main "Approved Certificate of Compliance share Share Approved Certificate of Complian…" at bounding box center [361, 140] width 495 height 281
click at [78, 211] on div "Approved - Certificate of Compliance" at bounding box center [56, 213] width 72 height 4
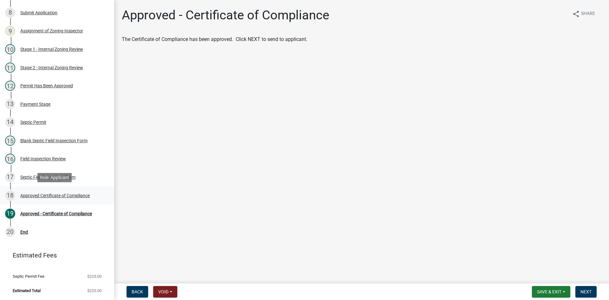
click at [48, 193] on div "Approved Certificate of Compliance" at bounding box center [54, 195] width 69 height 4
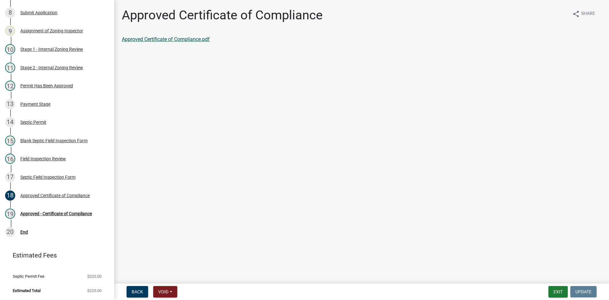
click at [167, 38] on link "Approved Certificate of Compliance.pdf" at bounding box center [166, 39] width 88 height 6
click at [84, 216] on div "Approved - Certificate of Compliance" at bounding box center [56, 213] width 72 height 4
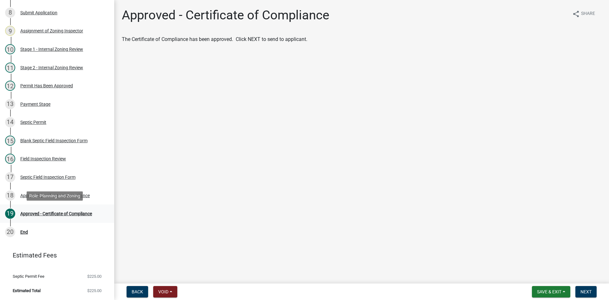
click at [59, 213] on div "Approved - Certificate of Compliance" at bounding box center [56, 213] width 72 height 4
click at [589, 291] on span "Next" at bounding box center [585, 291] width 11 height 5
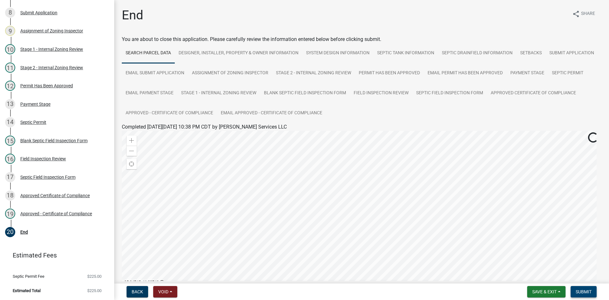
click at [591, 293] on span "Submit" at bounding box center [583, 291] width 16 height 5
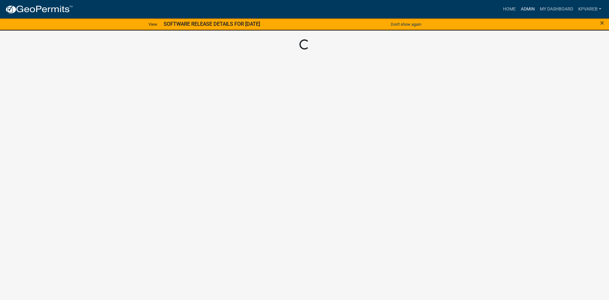
click at [528, 8] on link "Admin" at bounding box center [527, 9] width 19 height 12
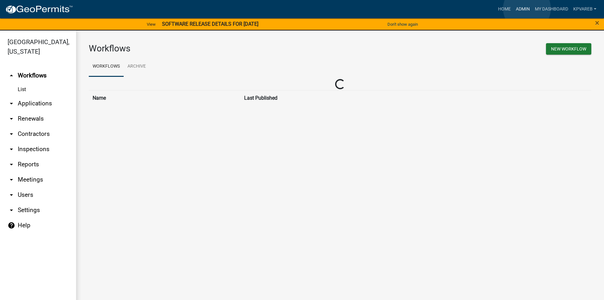
click at [527, 9] on link "Admin" at bounding box center [522, 9] width 19 height 12
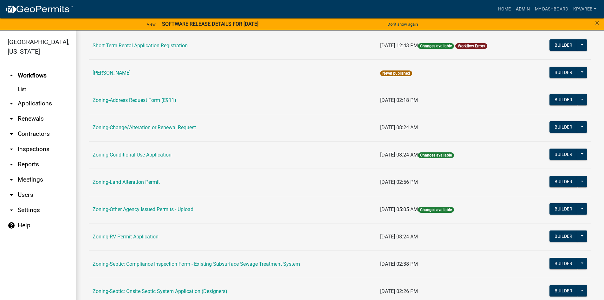
scroll to position [187, 0]
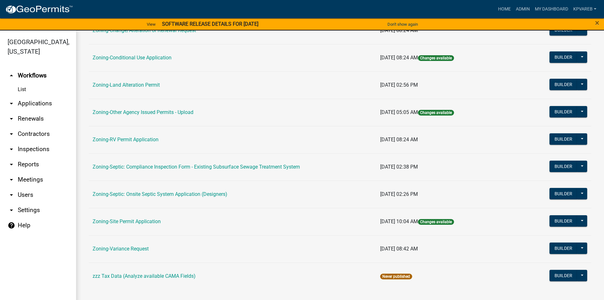
click at [180, 188] on td "Zoning-Septic: Onsite Septic System Application (Designers)" at bounding box center [233, 193] width 288 height 27
click at [182, 190] on td "Zoning-Septic: Onsite Septic System Application (Designers)" at bounding box center [233, 193] width 288 height 27
click at [184, 193] on link "Zoning-Septic: Onsite Septic System Application (Designers)" at bounding box center [160, 194] width 135 height 6
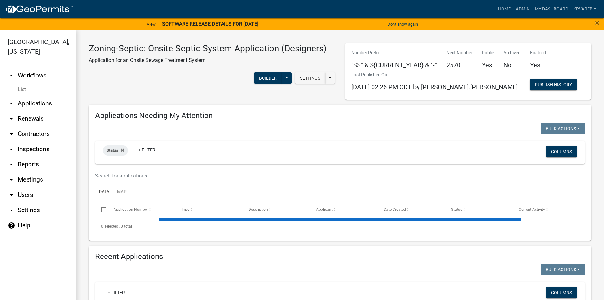
click at [123, 178] on input "text" at bounding box center [298, 175] width 406 height 13
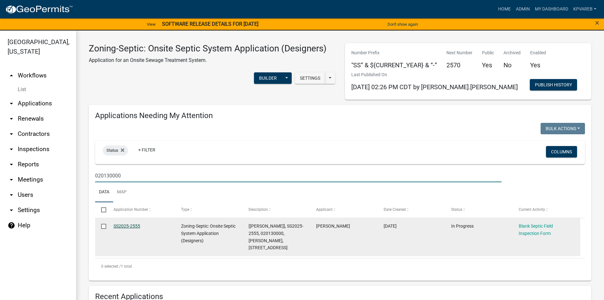
type input "020130000"
click at [125, 225] on link "SS2025-2555" at bounding box center [126, 225] width 27 height 5
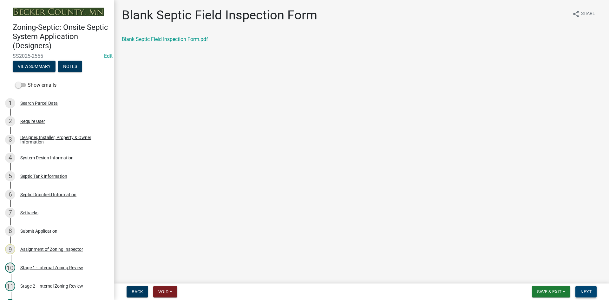
click at [586, 292] on span "Next" at bounding box center [585, 291] width 11 height 5
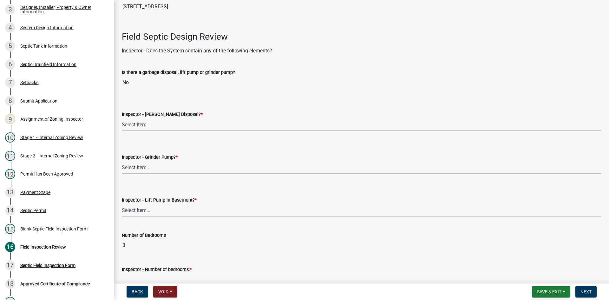
scroll to position [190, 0]
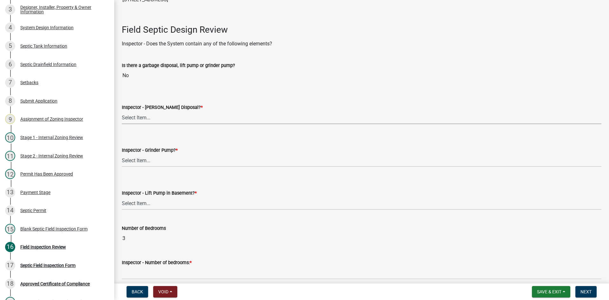
click at [146, 114] on select "Select Item... Yes No" at bounding box center [361, 117] width 479 height 13
click at [122, 111] on select "Select Item... Yes No" at bounding box center [361, 117] width 479 height 13
select select "e6f115c1-9d93-4d61-8856-1810485f2117"
click at [143, 168] on wm-data-entity-input "Inspector - Grinder Pump? * Select Item... Yes No" at bounding box center [361, 151] width 479 height 43
click at [143, 161] on select "Select Item... Yes No" at bounding box center [361, 160] width 479 height 13
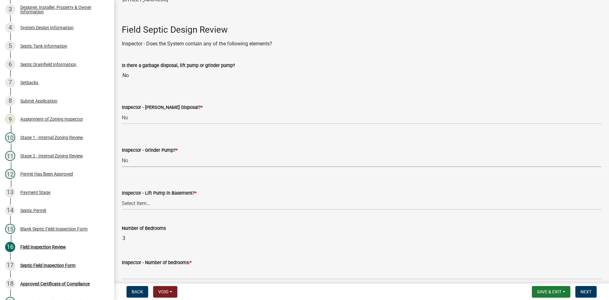
click at [122, 154] on select "Select Item... Yes No" at bounding box center [361, 160] width 479 height 13
select select "ce8adf61-51ba-42f2-bbc3-7480a098e35e"
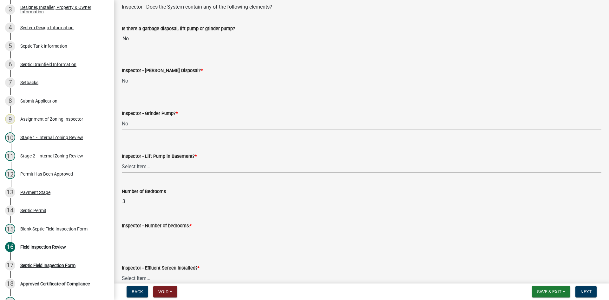
scroll to position [285, 0]
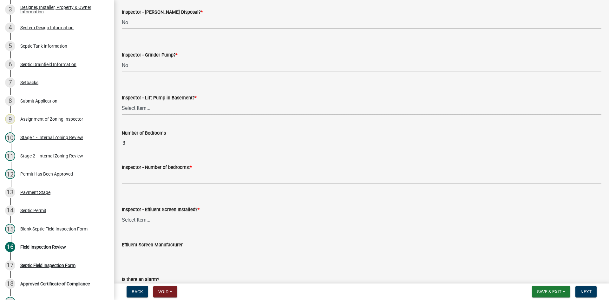
click at [158, 109] on select "Select Item... Yes No" at bounding box center [361, 107] width 479 height 13
click at [122, 101] on select "Select Item... Yes No" at bounding box center [361, 107] width 479 height 13
select select "58089658-2e95-4d4d-a981-afbd087a421a"
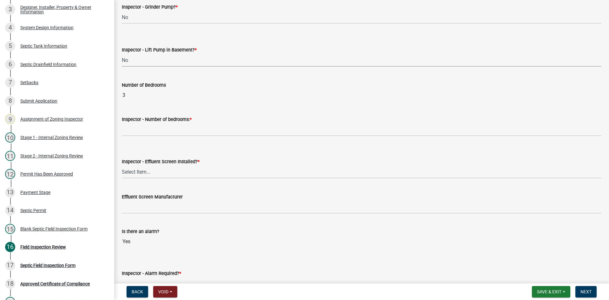
scroll to position [349, 0]
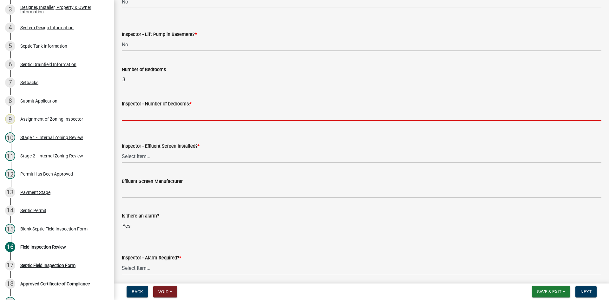
drag, startPoint x: 143, startPoint y: 110, endPoint x: 146, endPoint y: 109, distance: 3.4
click at [143, 110] on input "Inspector - Number of bedrooms: *" at bounding box center [361, 113] width 479 height 13
type input "3"
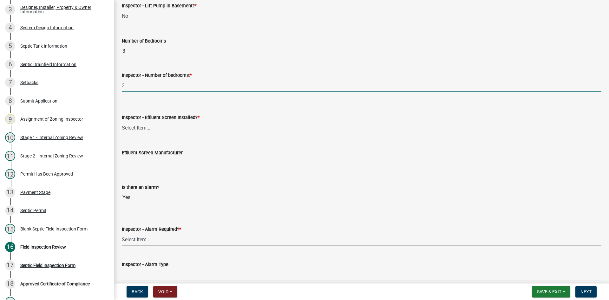
scroll to position [412, 0]
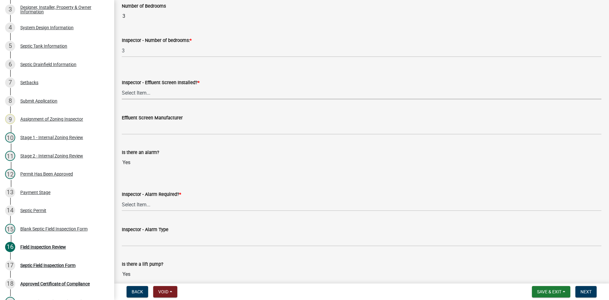
click at [149, 97] on select "Select Item... Yes No" at bounding box center [361, 92] width 479 height 13
click at [122, 86] on select "Select Item... Yes No" at bounding box center [361, 92] width 479 height 13
select select "f0a1a515-fe47-4fcc-ad21-8ba0871395e8"
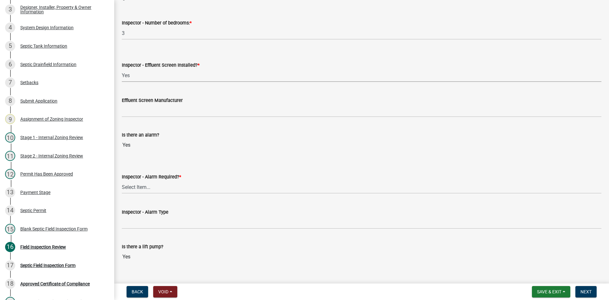
scroll to position [444, 0]
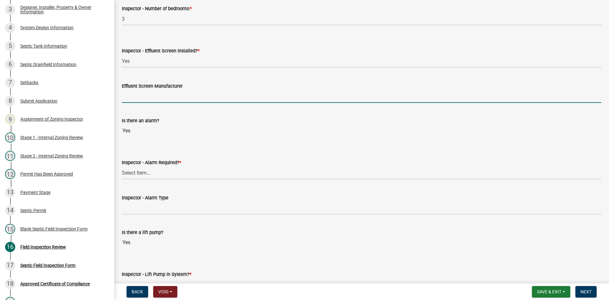
click at [145, 98] on input "Effluent Screen Manufacturer" at bounding box center [361, 96] width 479 height 13
type input "poly loc 525"
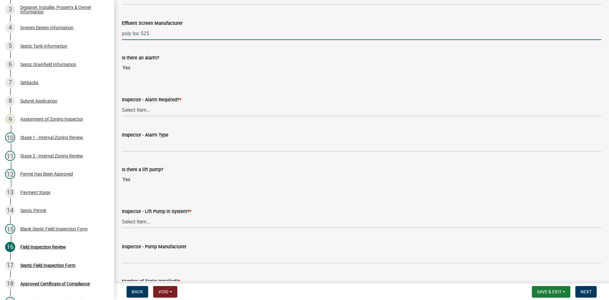
scroll to position [507, 0]
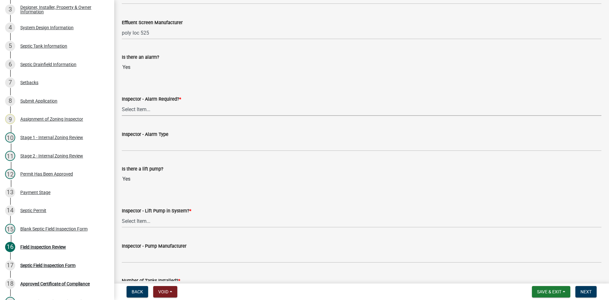
click at [149, 109] on select "Select Item... Yes No" at bounding box center [361, 109] width 479 height 13
click at [122, 103] on select "Select Item... Yes No" at bounding box center [361, 109] width 479 height 13
select select "9075ff2b-2749-45ce-aee6-f4951e9a2109"
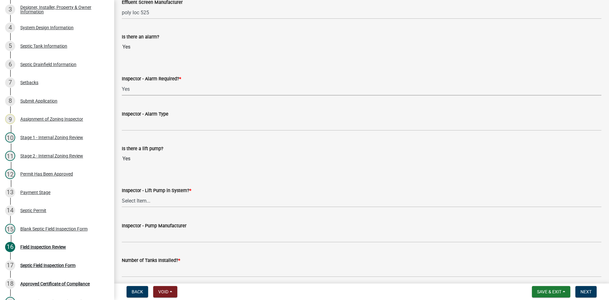
scroll to position [539, 0]
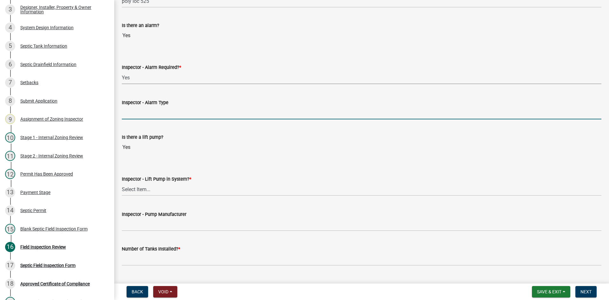
click at [143, 113] on input "Inspector - Alarm Type" at bounding box center [361, 112] width 479 height 13
type input "PS PATROL"
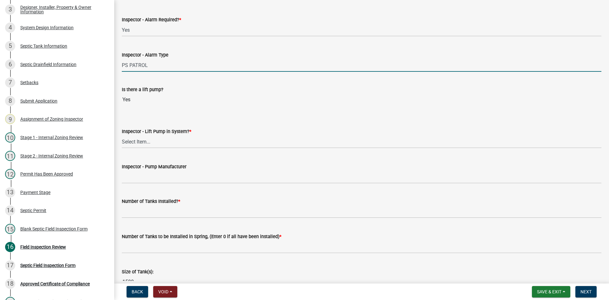
scroll to position [602, 0]
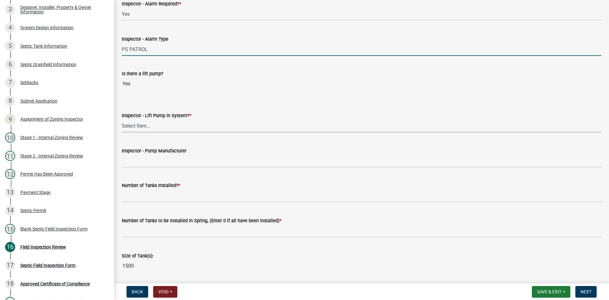
click at [140, 125] on select "Select Item... Yes No" at bounding box center [361, 125] width 479 height 13
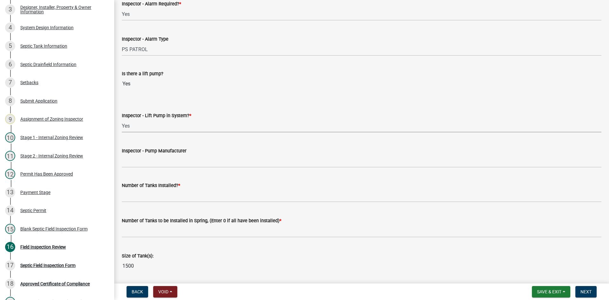
click at [122, 119] on select "Select Item... Yes No" at bounding box center [361, 125] width 479 height 13
select select "c19a0b5c-6916-4435-8c22-bdddceeea52a"
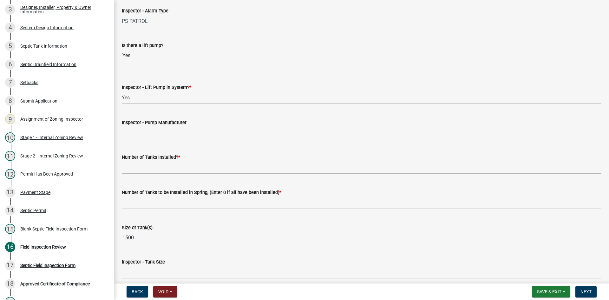
scroll to position [666, 0]
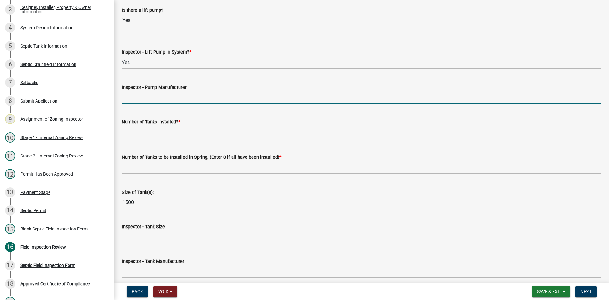
click at [142, 99] on input "Inspector - Pump Manufacturer" at bounding box center [361, 97] width 479 height 13
type input "GOULDS 0311"
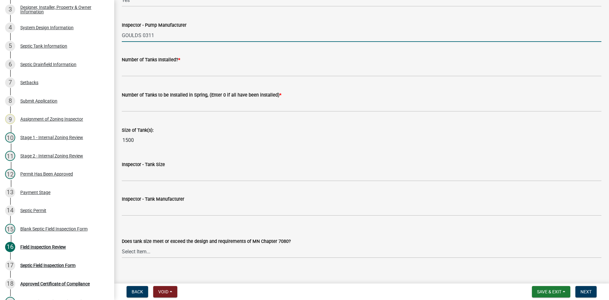
scroll to position [729, 0]
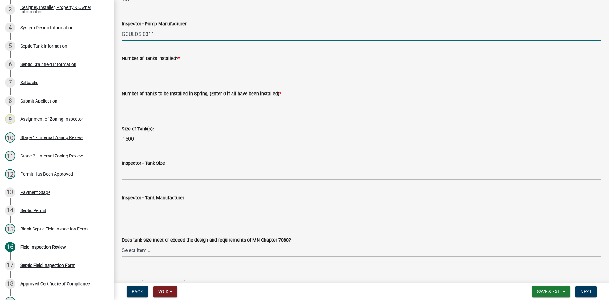
click at [143, 68] on input "text" at bounding box center [361, 68] width 479 height 13
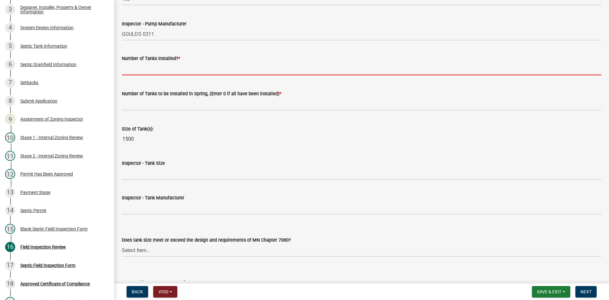
type input "1"
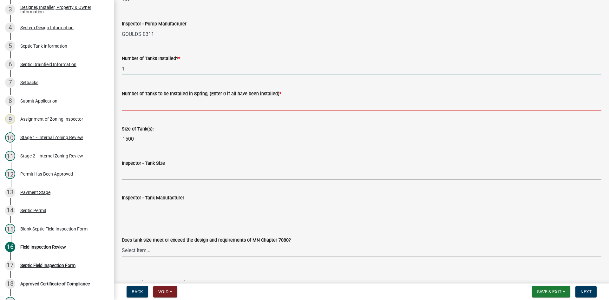
click at [152, 104] on input "text" at bounding box center [361, 103] width 479 height 13
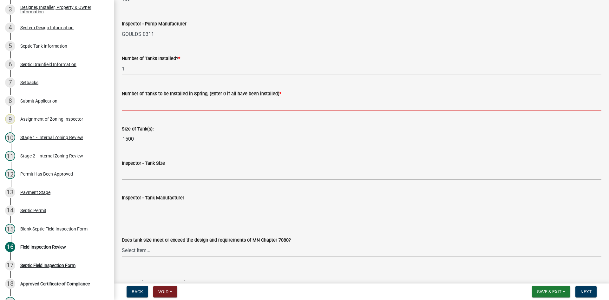
click at [134, 109] on input "text" at bounding box center [361, 103] width 479 height 13
type input "0"
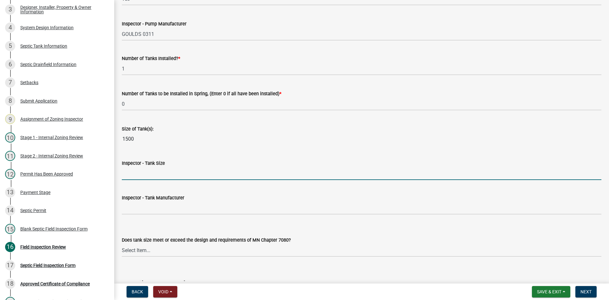
click at [139, 178] on input "Inspector - Tank Size" at bounding box center [361, 173] width 479 height 13
type input "1500/2"
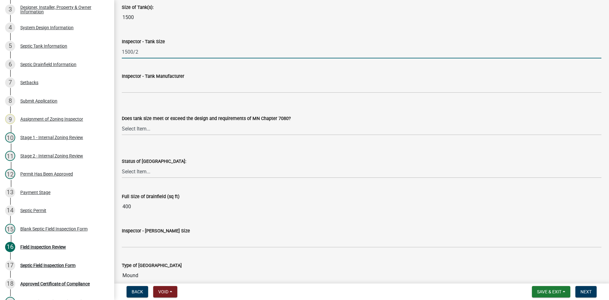
scroll to position [856, 0]
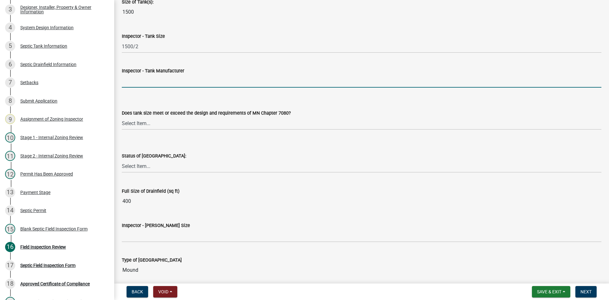
drag, startPoint x: 141, startPoint y: 82, endPoint x: 151, endPoint y: 82, distance: 10.1
click at [141, 82] on input "Inspector - Tank Manufacturer" at bounding box center [361, 80] width 479 height 13
type input "BROWN/[PERSON_NAME]"
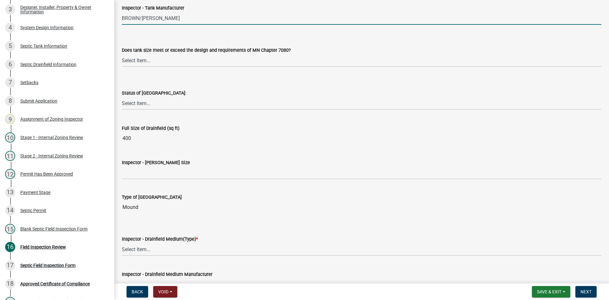
scroll to position [919, 0]
click at [151, 57] on select "Select Item... Yes No Existing" at bounding box center [361, 59] width 479 height 13
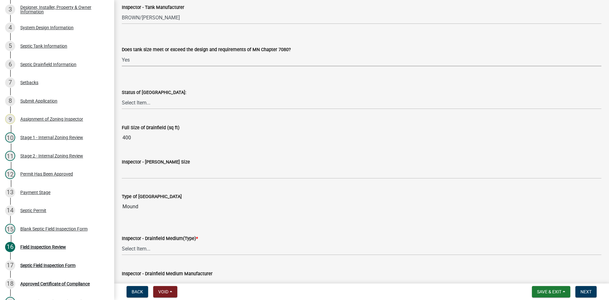
click at [122, 53] on select "Select Item... Yes No Existing" at bounding box center [361, 59] width 479 height 13
select select "f7794d6a-556a-43dc-97be-878f47e346d8"
click at [151, 101] on select "Select Item... No Drainfield Drainfield Installed [GEOGRAPHIC_DATA] to Be Insta…" at bounding box center [361, 102] width 479 height 13
click at [122, 96] on select "Select Item... No Drainfield Drainfield Installed [GEOGRAPHIC_DATA] to Be Insta…" at bounding box center [361, 102] width 479 height 13
click at [160, 105] on select "Select Item... No Drainfield Drainfield Installed [GEOGRAPHIC_DATA] to Be Insta…" at bounding box center [361, 102] width 479 height 13
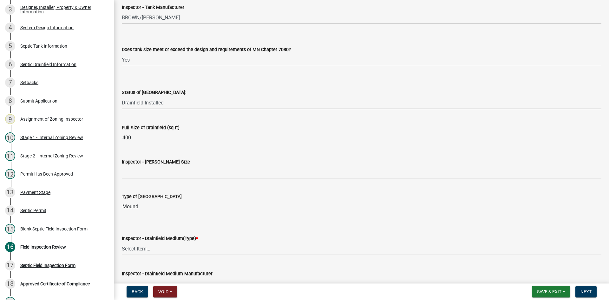
click at [122, 96] on select "Select Item... No Drainfield Drainfield Installed [GEOGRAPHIC_DATA] to Be Insta…" at bounding box center [361, 102] width 479 height 13
select select "9376207c-987b-4580-9786-4fe9435ab5e6"
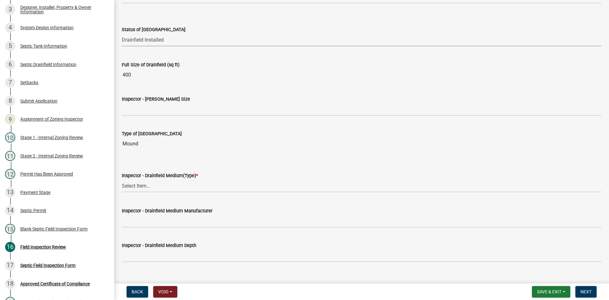
scroll to position [983, 0]
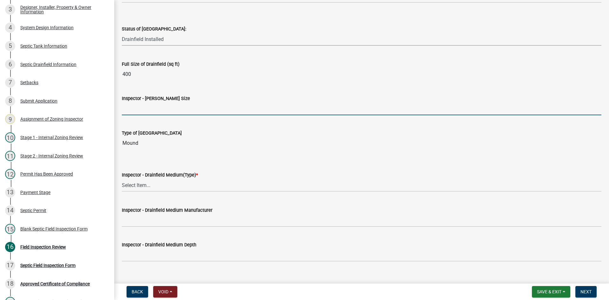
click at [143, 109] on input "Inspector - [PERSON_NAME] Size" at bounding box center [361, 108] width 479 height 13
click at [133, 109] on input "Inspector - [PERSON_NAME] Size" at bounding box center [361, 108] width 479 height 13
type input "10X40 EZ FLOW"
click at [137, 186] on select "Select Item... Chamber Trench Rock Trench Gravelless Mound Pressure Bed Seepage…" at bounding box center [361, 184] width 479 height 13
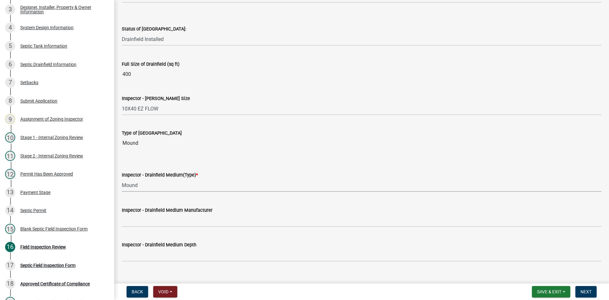
click at [122, 178] on select "Select Item... Chamber Trench Rock Trench Gravelless Mound Pressure Bed Seepage…" at bounding box center [361, 184] width 479 height 13
select select "d0fc35b5-23a5-4a64-97d6-4937a1f9afff"
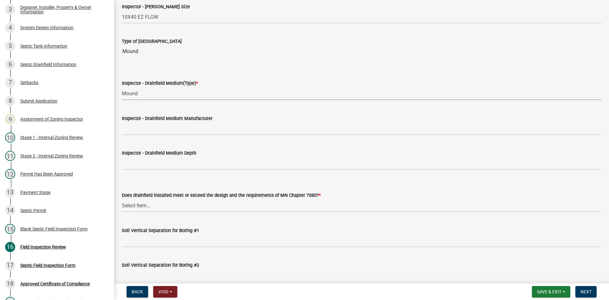
scroll to position [1078, 0]
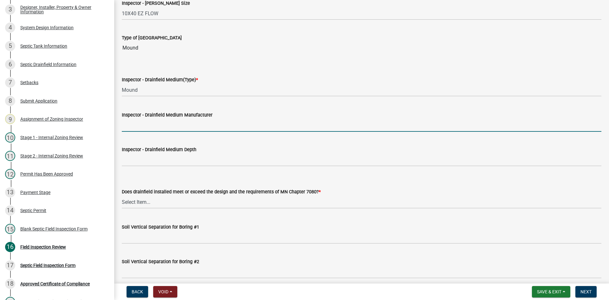
drag, startPoint x: 144, startPoint y: 125, endPoint x: 147, endPoint y: 123, distance: 4.1
click at [144, 125] on input "Inspector - Drainfield Medium Manufacturer" at bounding box center [361, 125] width 479 height 13
type input "INFILTRATOR"
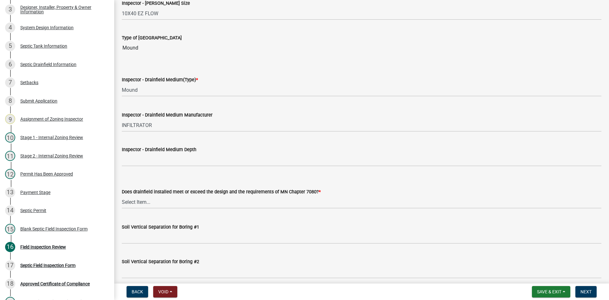
click at [164, 167] on wm-data-entity-input "Inspector - Drainfield Medium Depth" at bounding box center [361, 154] width 479 height 35
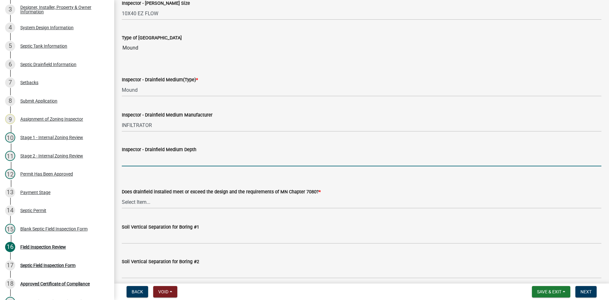
click at [163, 164] on input "Inspector - Drainfield Medium Depth" at bounding box center [361, 159] width 479 height 13
type input "12""
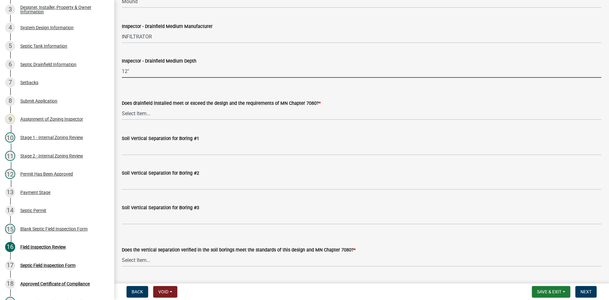
scroll to position [1173, 0]
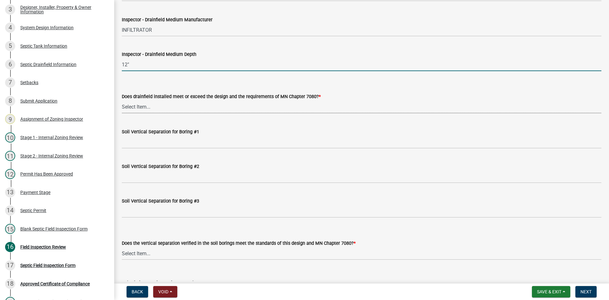
click at [139, 103] on select "Select Item... Yes No" at bounding box center [361, 106] width 479 height 13
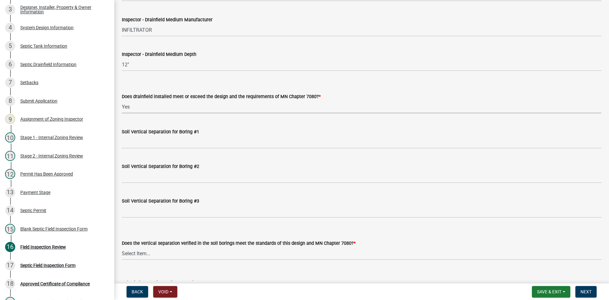
click at [122, 100] on select "Select Item... Yes No" at bounding box center [361, 106] width 479 height 13
select select "53e8394b-4ec8-472b-acba-27f64a4dcc6d"
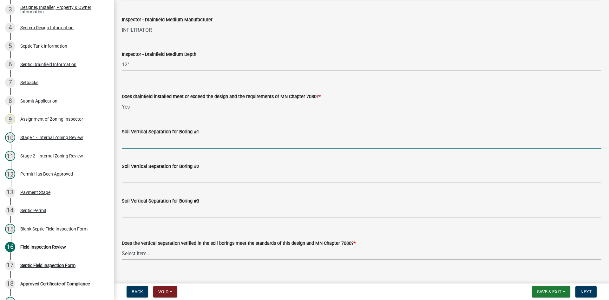
click at [146, 136] on input "Soil Vertical Separation for Boring #1" at bounding box center [361, 141] width 479 height 13
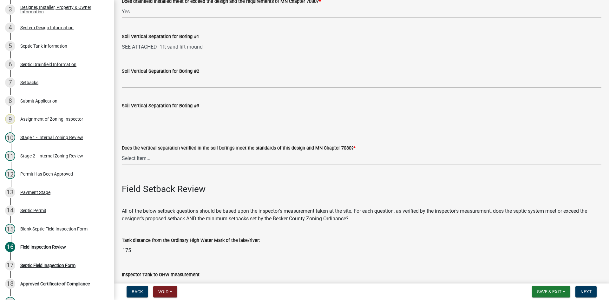
scroll to position [1331, 0]
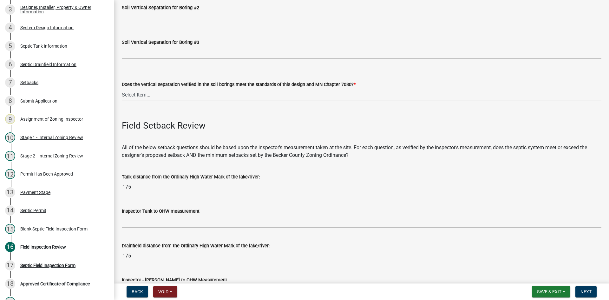
type input "SEE ATTACHED 1ft sand lift mound"
click at [145, 93] on select "Select Item... Yes No" at bounding box center [361, 94] width 479 height 13
click at [122, 88] on select "Select Item... Yes No" at bounding box center [361, 94] width 479 height 13
select select "eedfbf44-dce3-4c21-89bd-6d851115dab7"
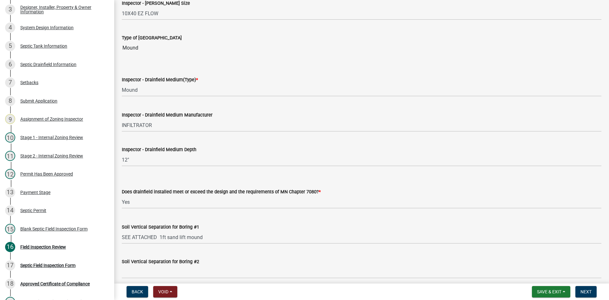
scroll to position [1046, 0]
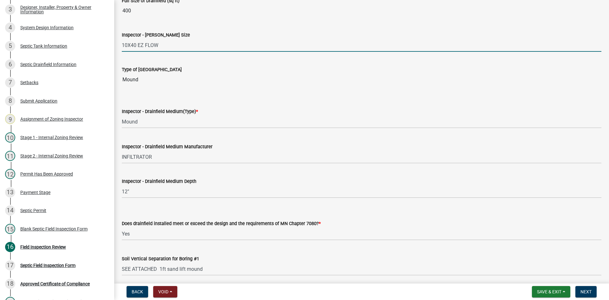
click at [180, 47] on input "10X40 EZ FLOW" at bounding box center [361, 45] width 479 height 13
click at [159, 46] on input "10X40 EZ FLOW 27x40 sta" at bounding box center [361, 45] width 479 height 13
drag, startPoint x: 177, startPoint y: 47, endPoint x: 185, endPoint y: 42, distance: 9.5
click at [185, 42] on input "10X40 EZ FLOW/ 27x40 sta" at bounding box center [361, 45] width 479 height 13
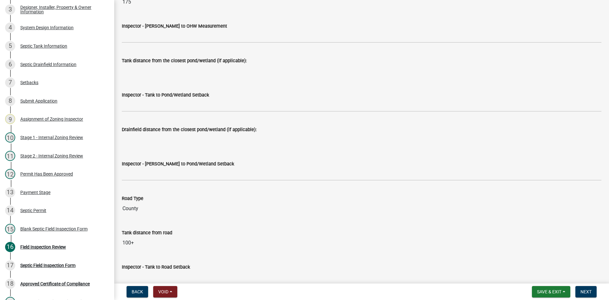
scroll to position [1427, 0]
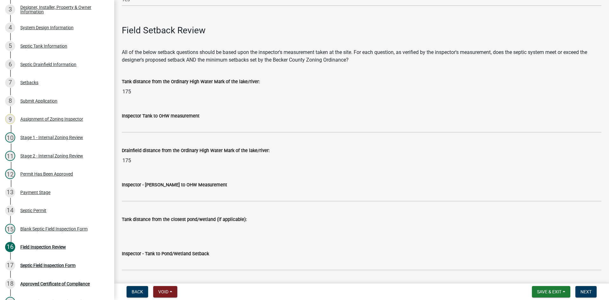
type input "10X40 EZ FLOW/ 27x40 STA"
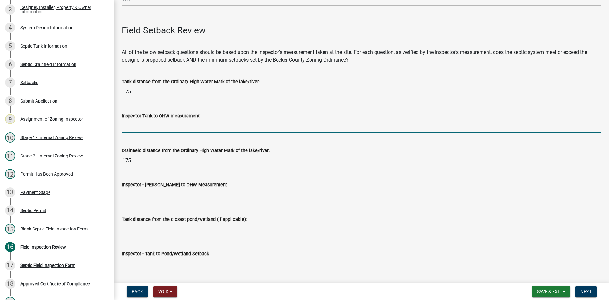
click at [141, 127] on input "Inspector Tank to OHW measurement" at bounding box center [361, 126] width 479 height 13
type input "75+"
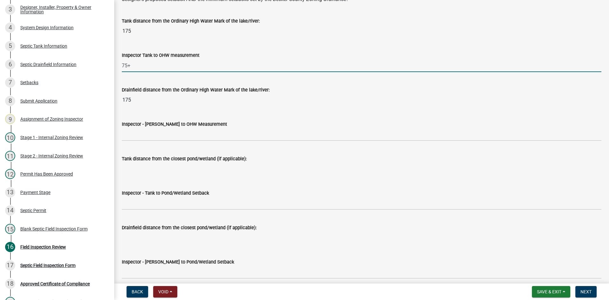
scroll to position [1490, 0]
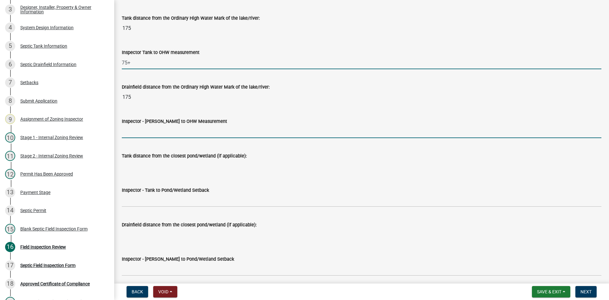
click at [146, 134] on input "Inspector - [PERSON_NAME] to OHW Measurement" at bounding box center [361, 131] width 479 height 13
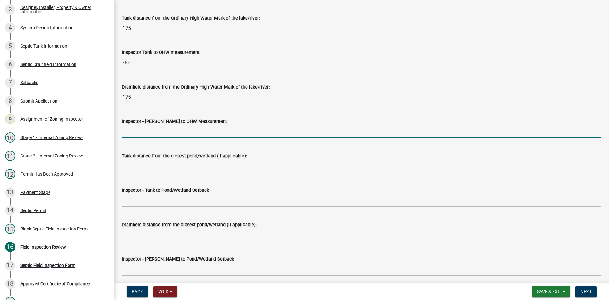
type input "75+"
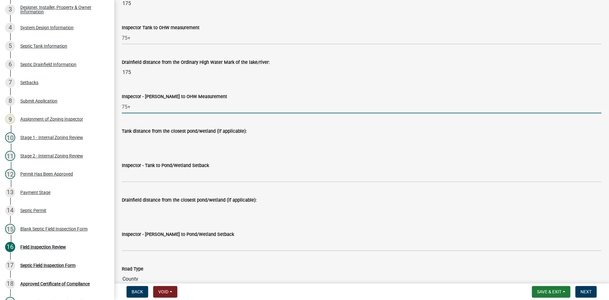
scroll to position [1553, 0]
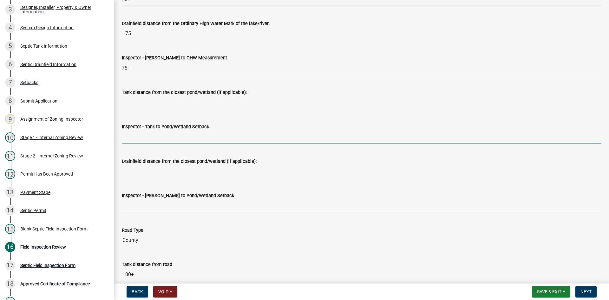
click at [141, 140] on input "Inspector - Tank to Pond/Wetland Setback" at bounding box center [361, 136] width 479 height 13
type input "NA"
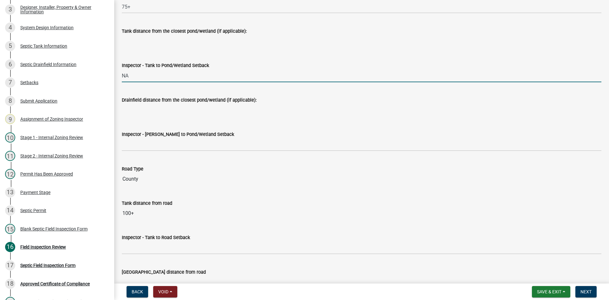
scroll to position [1617, 0]
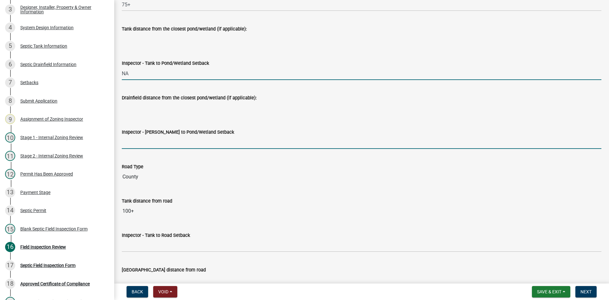
click at [144, 140] on input "Inspector - [PERSON_NAME] to Pond/Wetland Setback" at bounding box center [361, 142] width 479 height 13
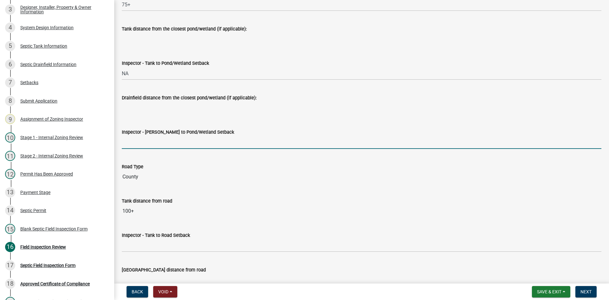
type input "NA"
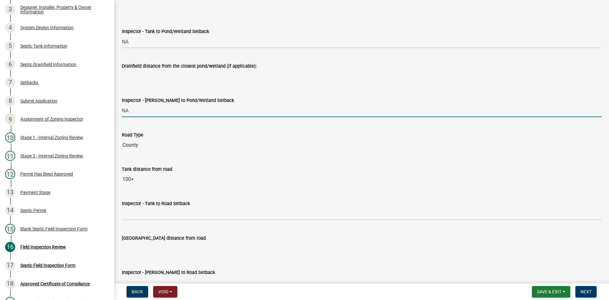
scroll to position [1712, 0]
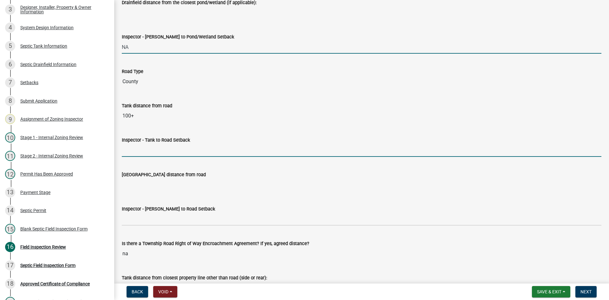
click at [144, 155] on input "Inspector - Tank to Road Setback" at bounding box center [361, 150] width 479 height 13
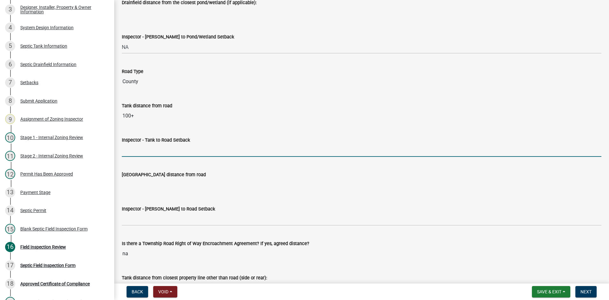
type input "10+"
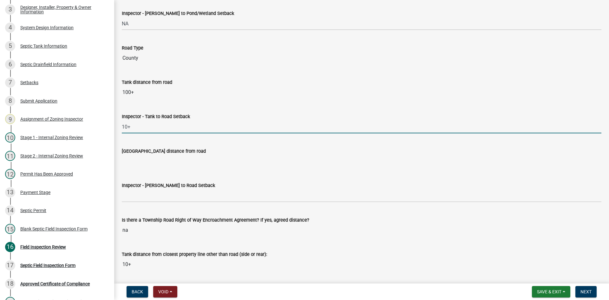
scroll to position [1775, 0]
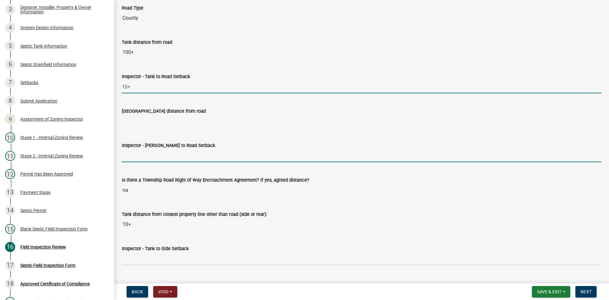
click at [138, 153] on input "Inspector - [PERSON_NAME] to Road Setback" at bounding box center [361, 155] width 479 height 13
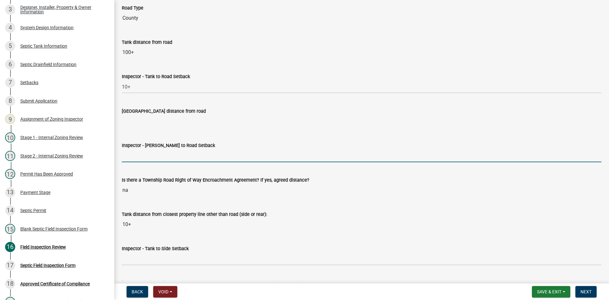
type input "10+"
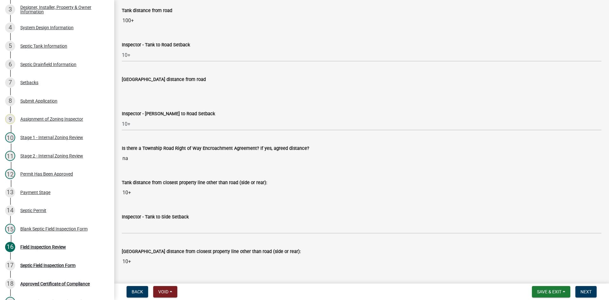
click at [149, 95] on input "[GEOGRAPHIC_DATA] distance from road" at bounding box center [361, 89] width 479 height 13
click at [185, 132] on wm-data-entity-input "Inspector - [PERSON_NAME] to Road Setback 10+" at bounding box center [361, 118] width 479 height 35
click at [543, 289] on span "Save & Exit" at bounding box center [549, 291] width 24 height 5
click at [537, 261] on button "Save" at bounding box center [544, 259] width 51 height 15
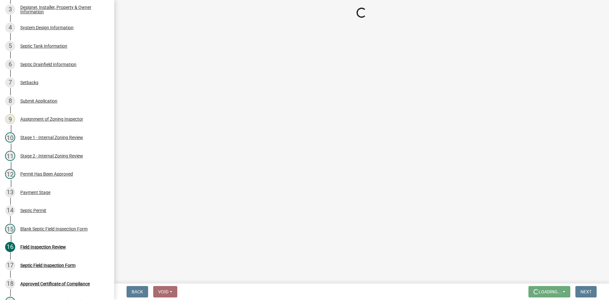
scroll to position [0, 0]
select select "e6f115c1-9d93-4d61-8856-1810485f2117"
select select "ce8adf61-51ba-42f2-bbc3-7480a098e35e"
select select "58089658-2e95-4d4d-a981-afbd087a421a"
select select "f0a1a515-fe47-4fcc-ad21-8ba0871395e8"
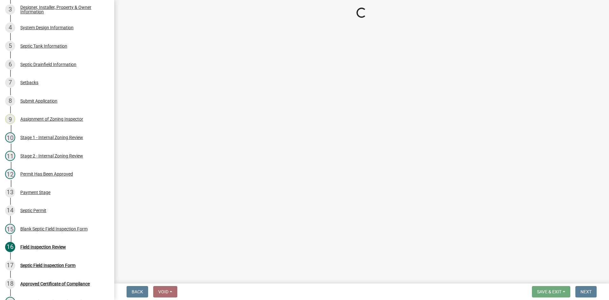
select select "9075ff2b-2749-45ce-aee6-f4951e9a2109"
select select "c19a0b5c-6916-4435-8c22-bdddceeea52a"
select select "f7794d6a-556a-43dc-97be-878f47e346d8"
select select "9376207c-987b-4580-9786-4fe9435ab5e6"
select select "d0fc35b5-23a5-4a64-97d6-4937a1f9afff"
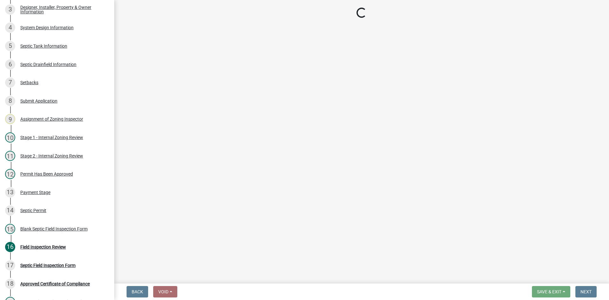
select select "53e8394b-4ec8-472b-acba-27f64a4dcc6d"
select select "eedfbf44-dce3-4c21-89bd-6d851115dab7"
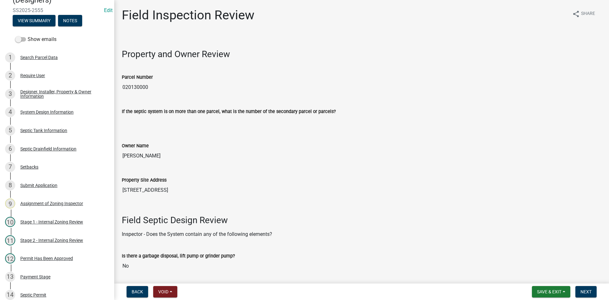
scroll to position [43, 0]
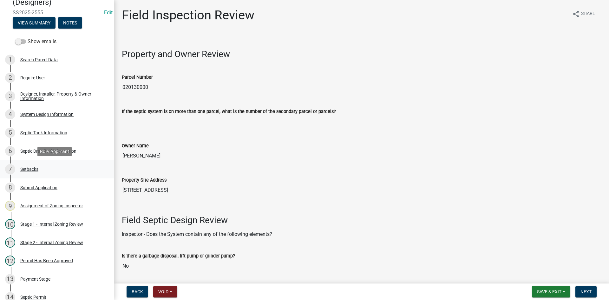
click at [32, 172] on div "7 Setbacks" at bounding box center [54, 169] width 99 height 10
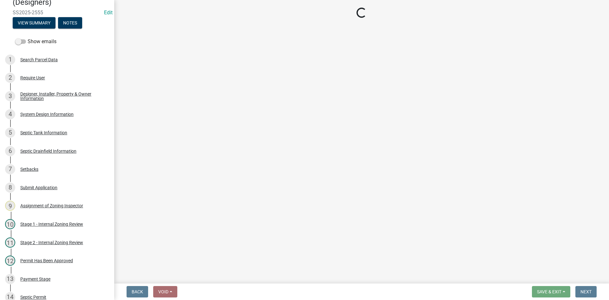
select select "c245ec0d-8d6f-4710-ab2b-b3aa70611708"
select select "ba07151f-b493-4cba-b371-5a46074162ba"
select select "23044af5-43bb-4cf5-8aef-2716db2ce5fc"
select select "341aaaa4-06c5-40e5-817d-62b65c9e97ec"
select select "a3ce498e-f8b1-44e2-889e-c4968ac74b5a"
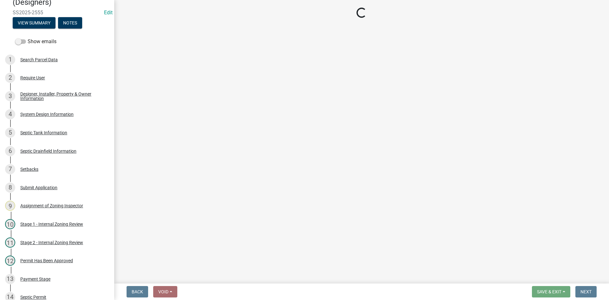
select select "cf78f1da-f066-4305-88a2-864abad1fa52"
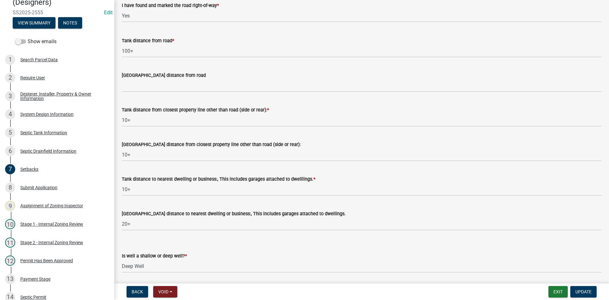
scroll to position [507, 0]
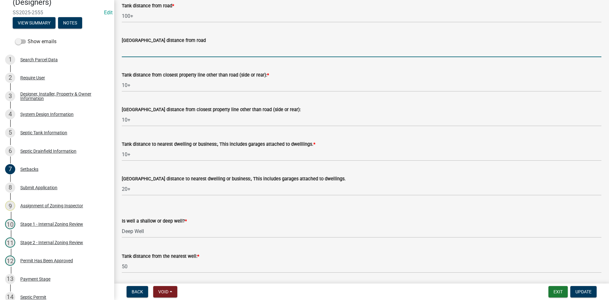
click at [157, 51] on input "[GEOGRAPHIC_DATA] distance from road" at bounding box center [361, 50] width 479 height 13
type input "10+"
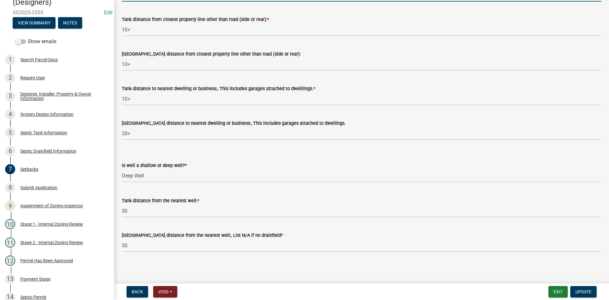
scroll to position [564, 0]
click at [586, 288] on button "Update" at bounding box center [583, 291] width 26 height 11
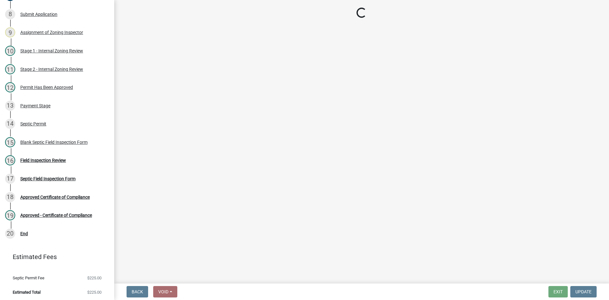
scroll to position [218, 0]
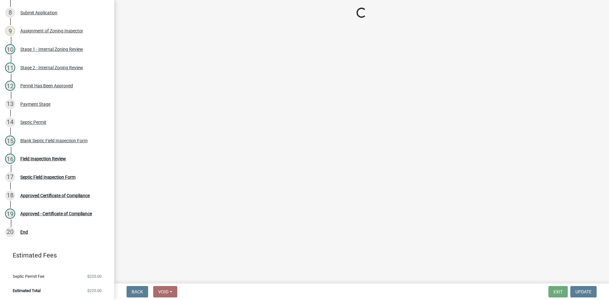
select select "69d592bb-9906-4277-a6fb-df8686255161"
select select "1ad81be4-5d59-46bf-8b7b-d7c0f20ad891"
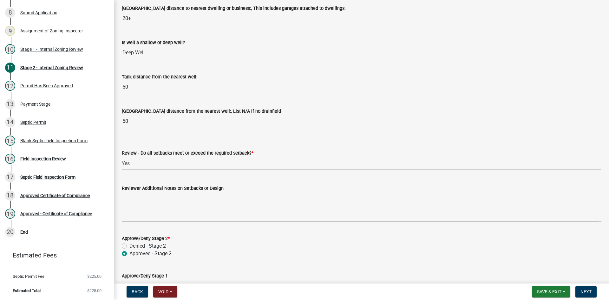
scroll to position [808, 0]
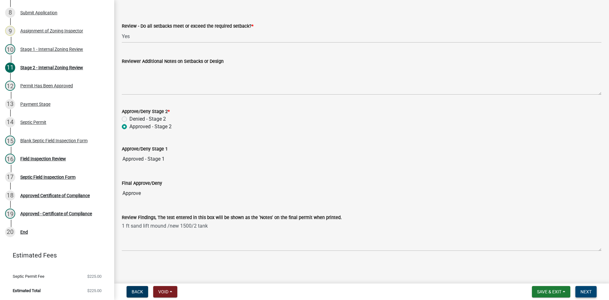
click at [595, 294] on button "Next" at bounding box center [585, 291] width 21 height 11
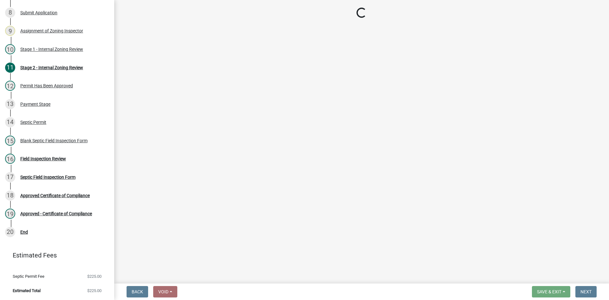
click at [488, 182] on main "Loading..." at bounding box center [361, 140] width 495 height 281
select select "e6f115c1-9d93-4d61-8856-1810485f2117"
select select "ce8adf61-51ba-42f2-bbc3-7480a098e35e"
select select "58089658-2e95-4d4d-a981-afbd087a421a"
select select "f0a1a515-fe47-4fcc-ad21-8ba0871395e8"
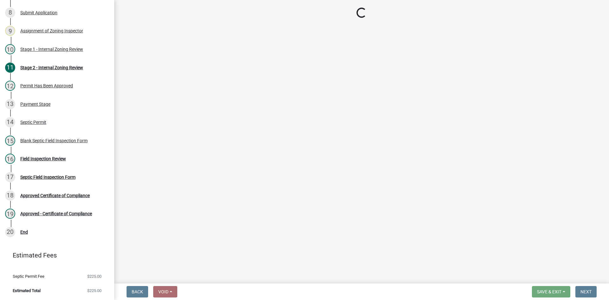
select select "9075ff2b-2749-45ce-aee6-f4951e9a2109"
select select "c19a0b5c-6916-4435-8c22-bdddceeea52a"
select select "f7794d6a-556a-43dc-97be-878f47e346d8"
select select "9376207c-987b-4580-9786-4fe9435ab5e6"
select select "d0fc35b5-23a5-4a64-97d6-4937a1f9afff"
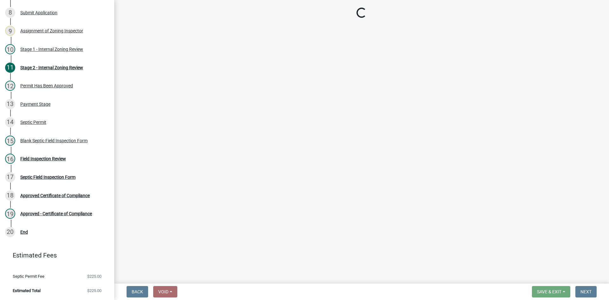
select select "53e8394b-4ec8-472b-acba-27f64a4dcc6d"
select select "eedfbf44-dce3-4c21-89bd-6d851115dab7"
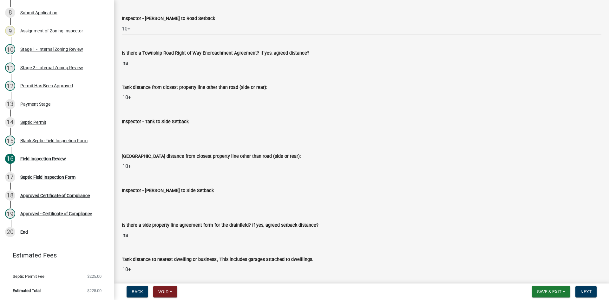
scroll to position [1966, 0]
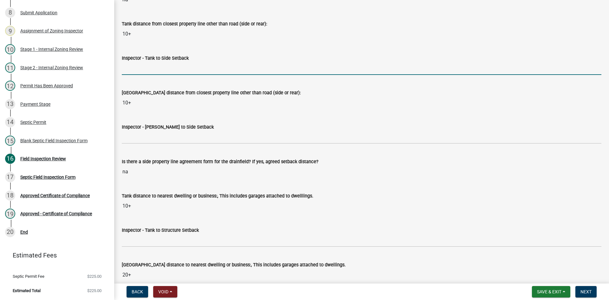
click at [146, 71] on input "Inspector - Tank to Side Setback" at bounding box center [361, 68] width 479 height 13
type input "10"
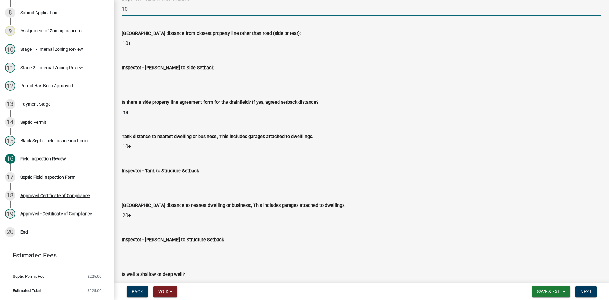
scroll to position [2029, 0]
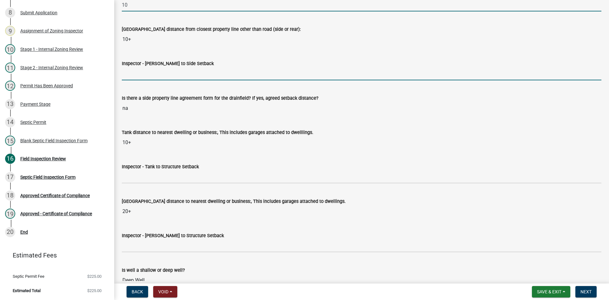
click at [144, 74] on input "Inspector - [PERSON_NAME] to Side Setback" at bounding box center [361, 73] width 479 height 13
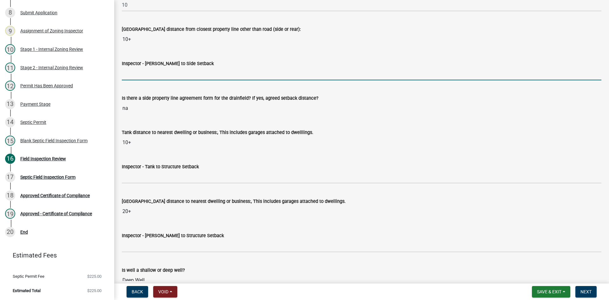
type input "10"
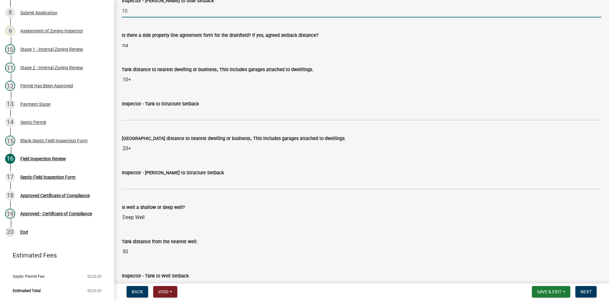
scroll to position [2092, 0]
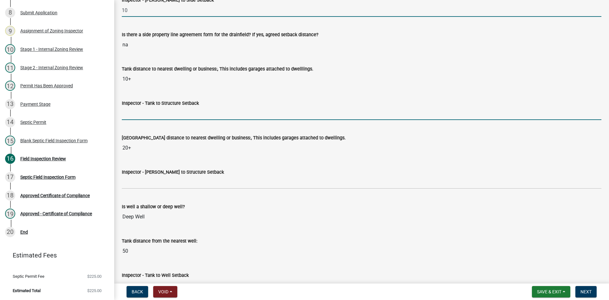
click at [130, 115] on input "Inspector - Tank to Structure Setback" at bounding box center [361, 113] width 479 height 13
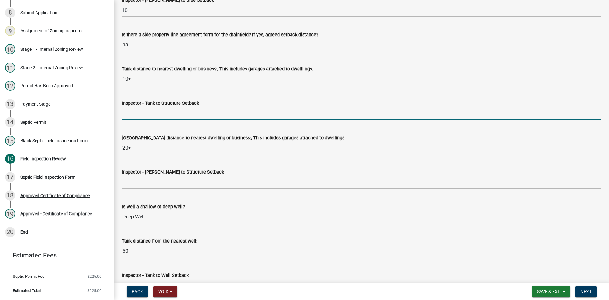
type input "10"
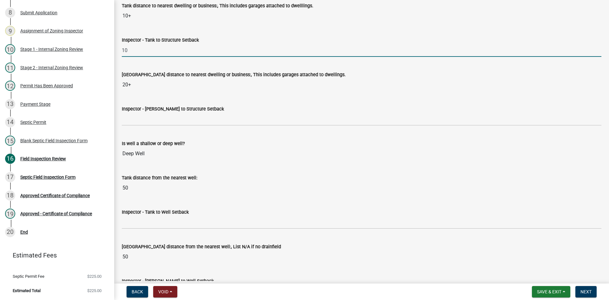
scroll to position [2156, 0]
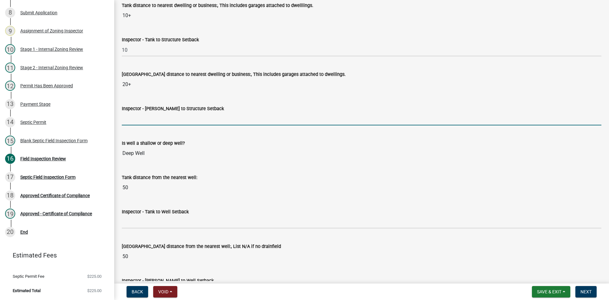
drag, startPoint x: 142, startPoint y: 119, endPoint x: 151, endPoint y: 126, distance: 11.8
click at [142, 119] on input "Inspector - [PERSON_NAME] to Structure Setback" at bounding box center [361, 118] width 479 height 13
type input "20"
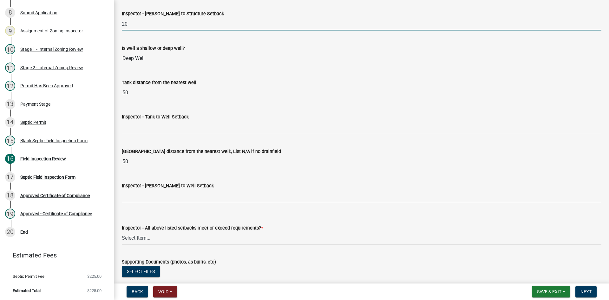
scroll to position [2251, 0]
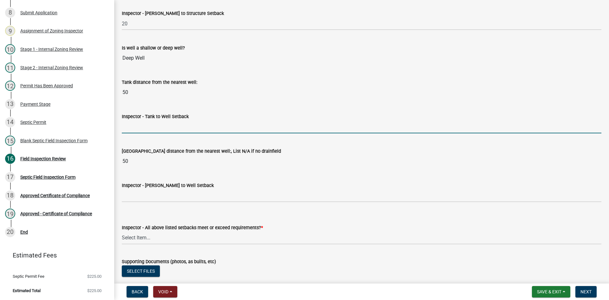
click at [152, 132] on input "Inspector - Tank to Well Setback" at bounding box center [361, 126] width 479 height 13
type input "50+"
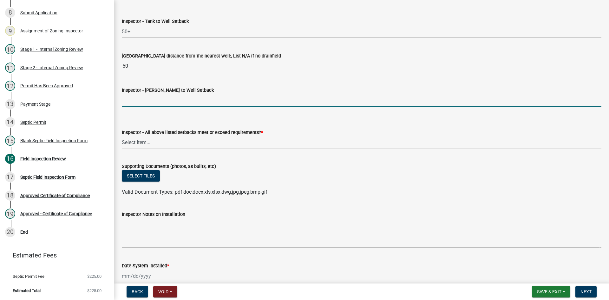
click at [148, 103] on input "Inspector - [PERSON_NAME] to Well Setback" at bounding box center [361, 100] width 479 height 13
type input "50+"
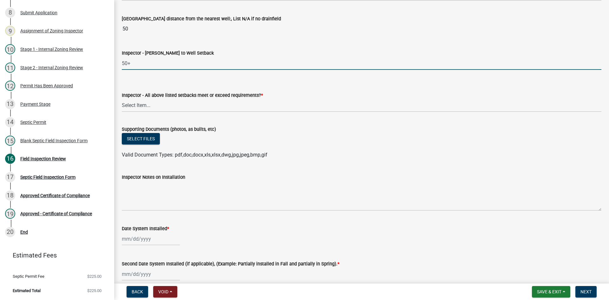
scroll to position [2441, 0]
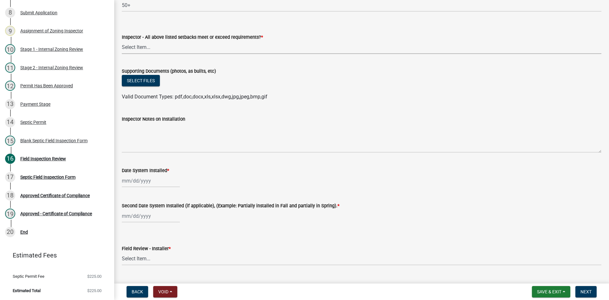
click at [147, 51] on select "Select Item... Yes No" at bounding box center [361, 47] width 479 height 13
click at [122, 41] on select "Select Item... Yes No" at bounding box center [361, 47] width 479 height 13
select select "adfa1390-1443-4b8a-94eb-9b7f601f4679"
click at [147, 78] on button "Select files" at bounding box center [141, 80] width 38 height 11
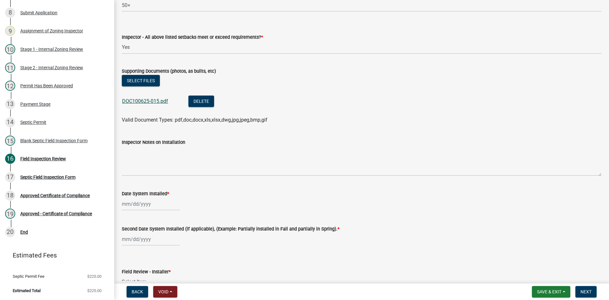
click at [143, 100] on link "DOC100625-015.pdf" at bounding box center [145, 101] width 46 height 6
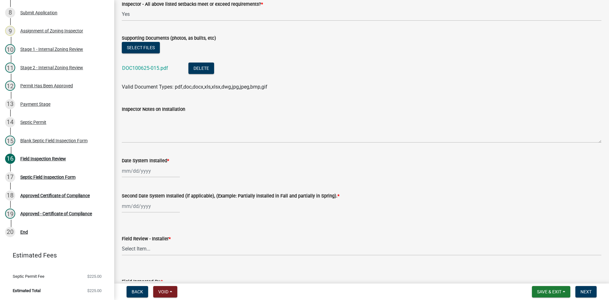
scroll to position [2536, 0]
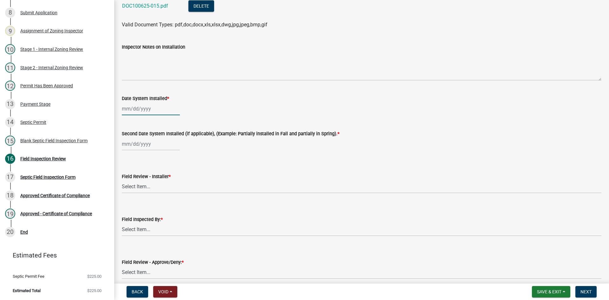
click at [157, 110] on div at bounding box center [151, 108] width 58 height 13
select select "10"
select select "2025"
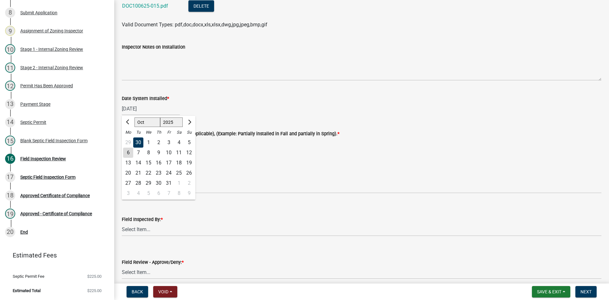
click at [150, 141] on div "1" at bounding box center [148, 142] width 10 height 10
type input "[DATE]"
click at [159, 151] on wm-data-entity-input "Second Date System Installed (if applicable), (Example: Partially installed in …" at bounding box center [361, 138] width 479 height 35
select select "10"
select select "2025"
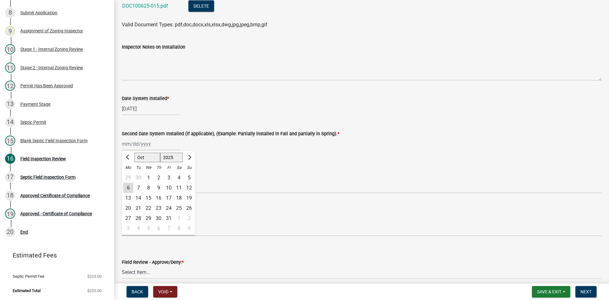
click at [157, 147] on div "[PERSON_NAME] Feb Mar Apr [PERSON_NAME][DATE] Oct Nov [DATE] 1526 1527 1528 152…" at bounding box center [151, 143] width 58 height 13
type input "[DATE]"
click at [217, 157] on div "Field Review - Installer * Select Item... OTHER – Not listed (please add in nex…" at bounding box center [361, 174] width 479 height 37
click at [153, 185] on select "Select Item... OTHER – Not listed (please add in next field and we will add to …" at bounding box center [361, 186] width 479 height 13
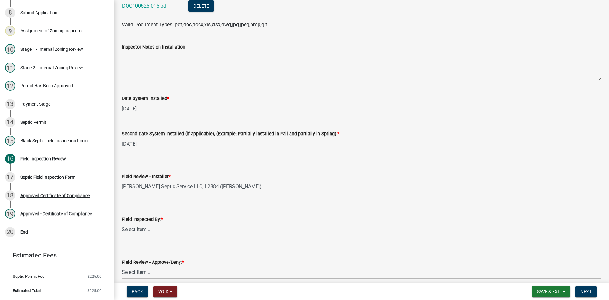
click at [122, 180] on select "Select Item... OTHER – Not listed (please add in next field and we will add to …" at bounding box center [361, 186] width 479 height 13
select select "20bdb2b3-639d-4689-83e2-083bc219d3bf"
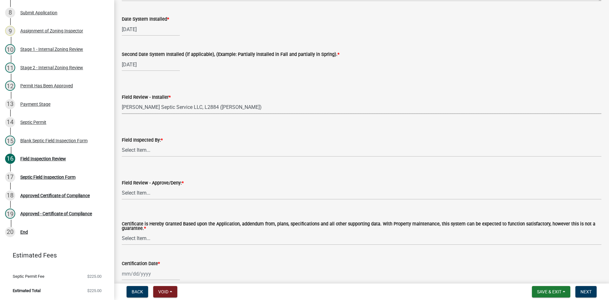
scroll to position [2646, 0]
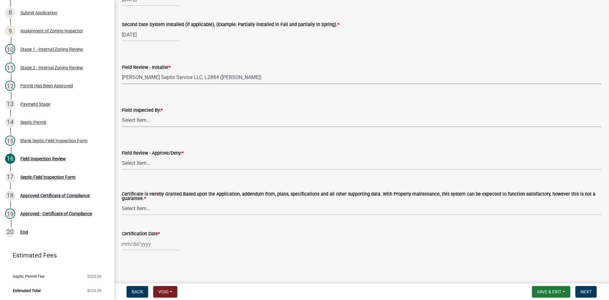
click at [144, 120] on select "Select Item... [PERSON_NAME] [PERSON_NAME] [PERSON_NAME] [PERSON_NAME] [PERSON_…" at bounding box center [361, 120] width 479 height 13
click at [122, 114] on select "Select Item... [PERSON_NAME] [PERSON_NAME] [PERSON_NAME] [PERSON_NAME] [PERSON_…" at bounding box center [361, 120] width 479 height 13
select select "7bfe52ba-73b7-4ac1-9bde-d3bb601555ca"
click at [142, 166] on select "Select Item... Approved Denied" at bounding box center [361, 163] width 479 height 13
click at [122, 157] on select "Select Item... Approved Denied" at bounding box center [361, 163] width 479 height 13
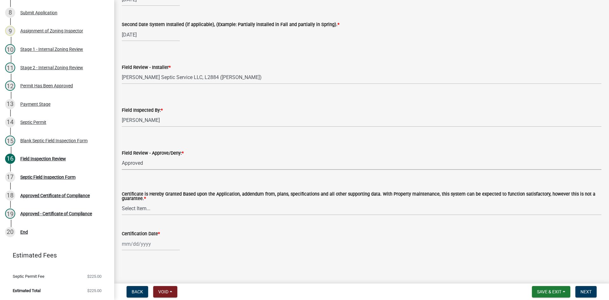
select select "c3bf50e3-4684-4b9c-99b9-7a9f027aa0dd"
click at [143, 210] on select "Select Item... Yes No" at bounding box center [361, 208] width 479 height 13
click at [122, 202] on select "Select Item... Yes No" at bounding box center [361, 208] width 479 height 13
select select "538e6e6b-38de-4682-8c50-6662df67960d"
click at [156, 246] on div at bounding box center [151, 243] width 58 height 13
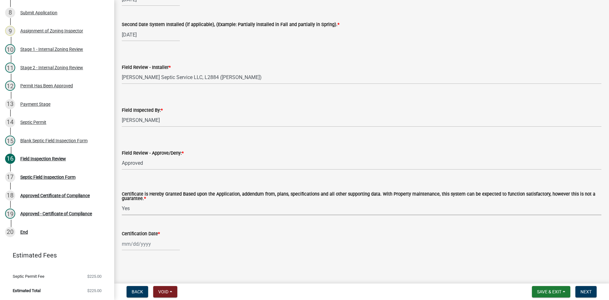
select select "10"
select select "2025"
click at [129, 191] on div "6" at bounding box center [128, 190] width 10 height 10
type input "[DATE]"
click at [587, 289] on span "Next" at bounding box center [585, 291] width 11 height 5
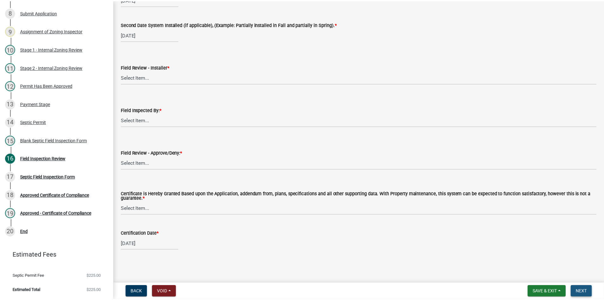
scroll to position [0, 0]
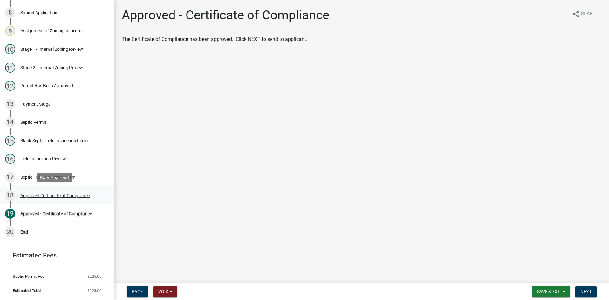
click at [76, 194] on div "Approved Certificate of Compliance" at bounding box center [54, 195] width 69 height 4
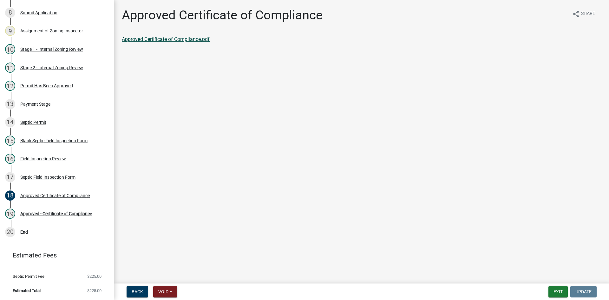
click at [198, 40] on link "Approved Certificate of Compliance.pdf" at bounding box center [166, 39] width 88 height 6
click at [70, 213] on div "Approved - Certificate of Compliance" at bounding box center [56, 213] width 72 height 4
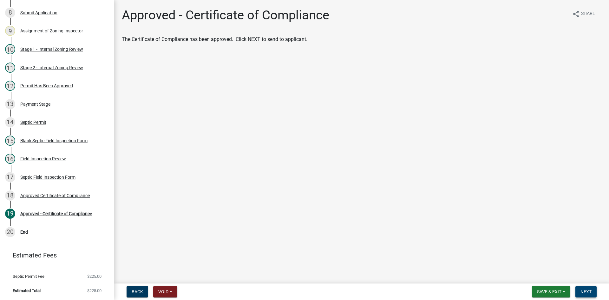
click at [580, 290] on button "Next" at bounding box center [585, 291] width 21 height 11
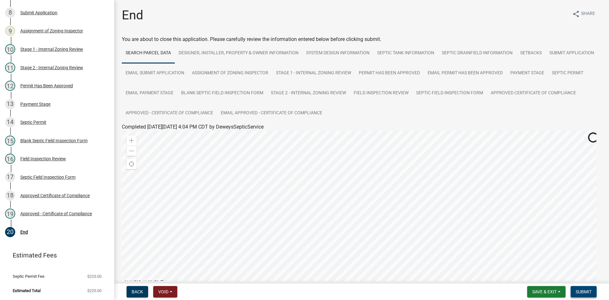
click at [589, 295] on button "Submit" at bounding box center [583, 291] width 26 height 11
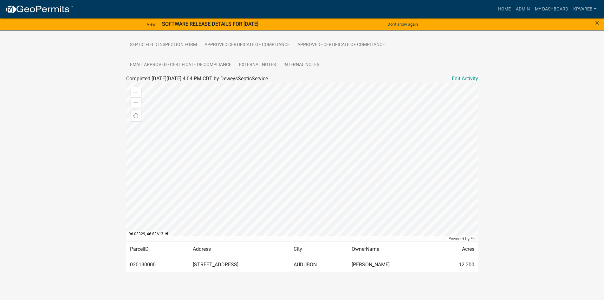
scroll to position [202, 0]
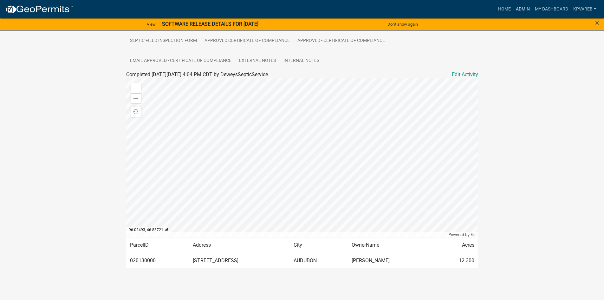
click at [519, 6] on link "Admin" at bounding box center [522, 9] width 19 height 12
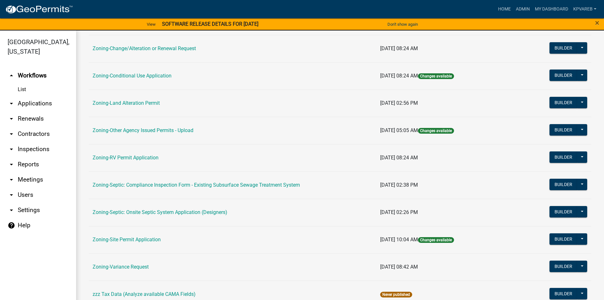
scroll to position [187, 0]
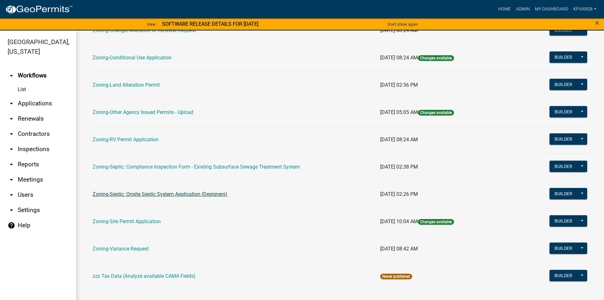
click at [217, 193] on link "Zoning-Septic: Onsite Septic System Application (Designers)" at bounding box center [160, 194] width 135 height 6
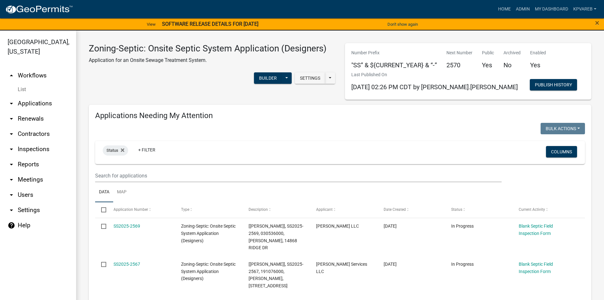
click at [118, 167] on wm-filter-builder "Status + Filter Columns" at bounding box center [340, 161] width 490 height 41
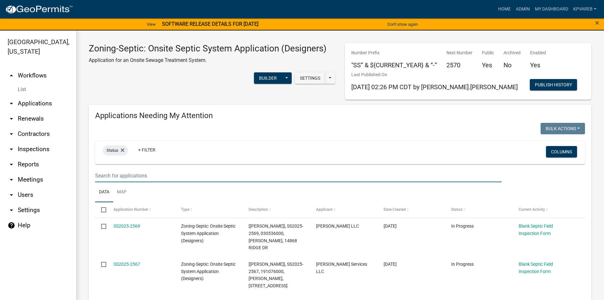
click at [117, 170] on input "text" at bounding box center [298, 175] width 406 height 13
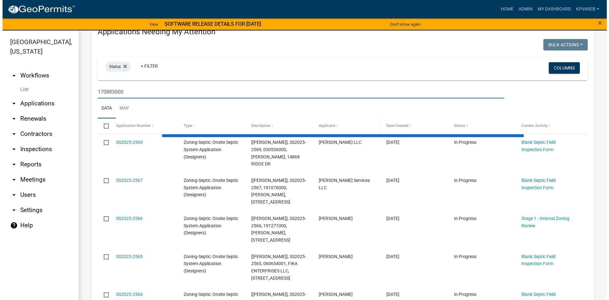
scroll to position [95, 0]
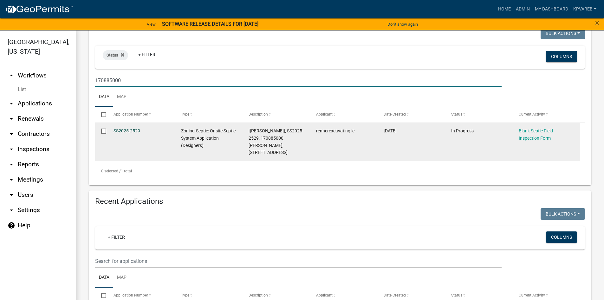
type input "170885000"
click at [131, 128] on link "SS2025-2529" at bounding box center [126, 130] width 27 height 5
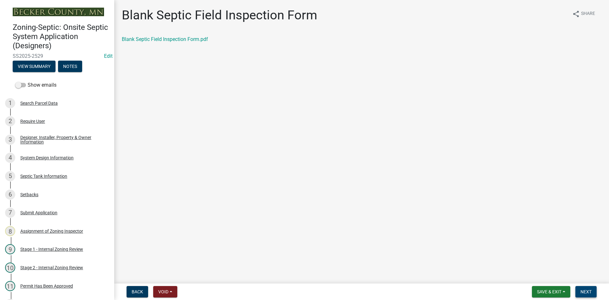
click at [582, 288] on button "Next" at bounding box center [585, 291] width 21 height 11
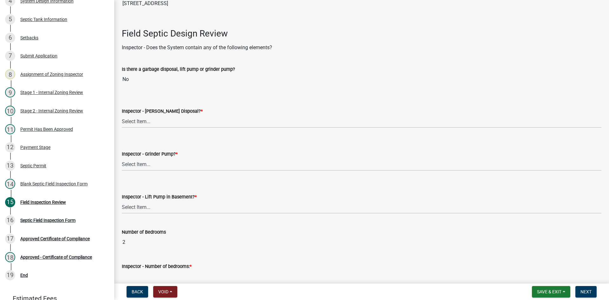
scroll to position [190, 0]
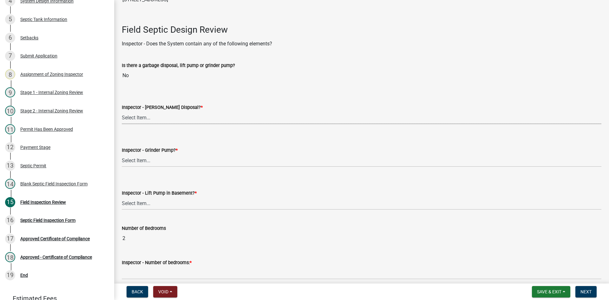
click at [135, 120] on select "Select Item... Yes No" at bounding box center [361, 117] width 479 height 13
click at [122, 111] on select "Select Item... Yes No" at bounding box center [361, 117] width 479 height 13
select select "e6f115c1-9d93-4d61-8856-1810485f2117"
click at [148, 162] on select "Select Item... Yes No" at bounding box center [361, 160] width 479 height 13
click at [122, 154] on select "Select Item... Yes No" at bounding box center [361, 160] width 479 height 13
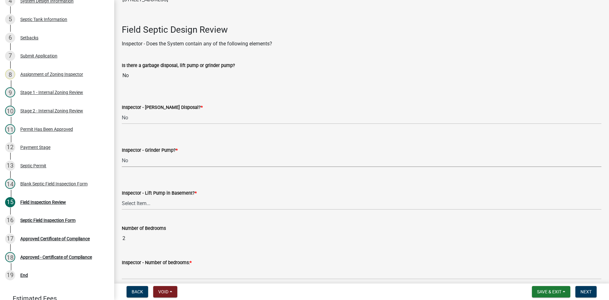
select select "ce8adf61-51ba-42f2-bbc3-7480a098e35e"
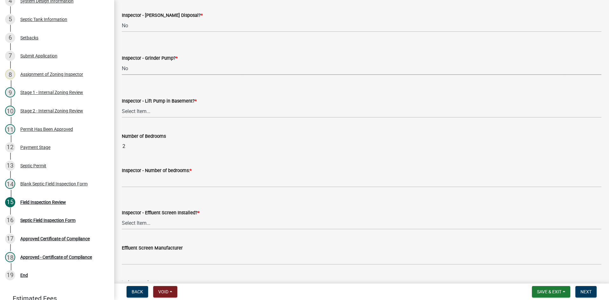
scroll to position [285, 0]
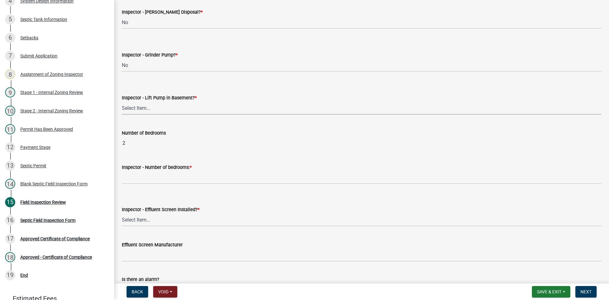
click at [142, 108] on select "Select Item... Yes No" at bounding box center [361, 107] width 479 height 13
click at [143, 141] on div "Number of Bedrooms 2" at bounding box center [361, 134] width 479 height 29
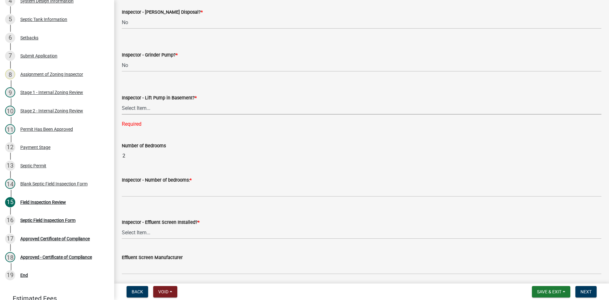
click at [146, 109] on select "Select Item... Yes No" at bounding box center [361, 107] width 479 height 13
click at [122, 101] on select "Select Item... Yes No" at bounding box center [361, 107] width 479 height 13
select select "58089658-2e95-4d4d-a981-afbd087a421a"
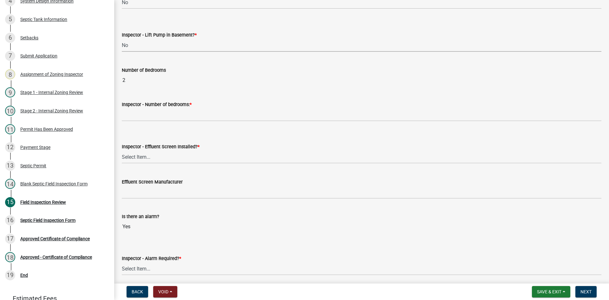
scroll to position [349, 0]
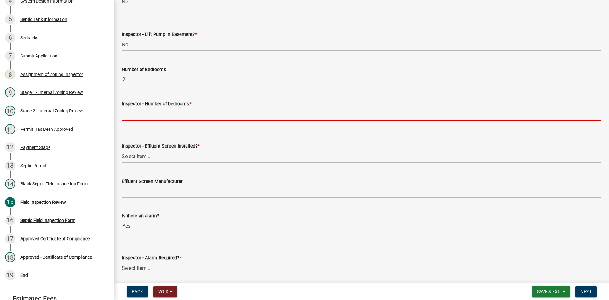
click at [151, 120] on input "Inspector - Number of bedrooms: *" at bounding box center [361, 113] width 479 height 13
type input "2"
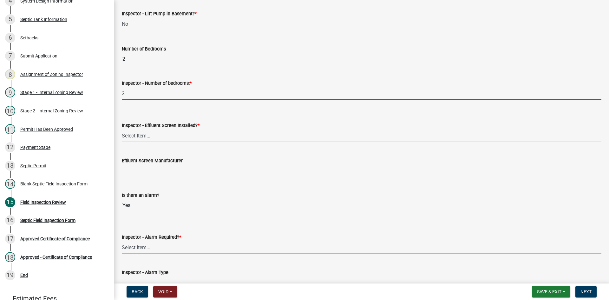
scroll to position [380, 0]
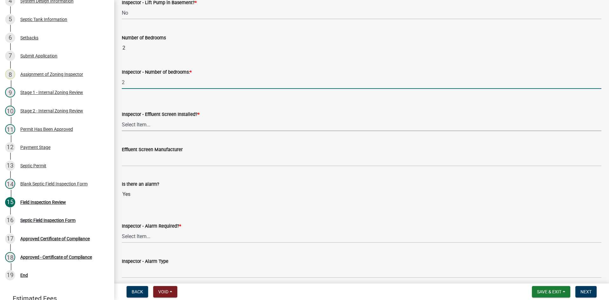
click at [144, 122] on select "Select Item... Yes No" at bounding box center [361, 124] width 479 height 13
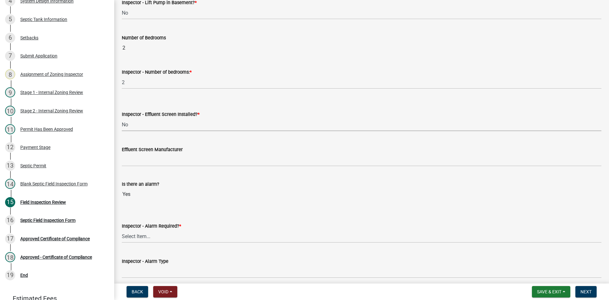
click at [122, 118] on select "Select Item... Yes No" at bounding box center [361, 124] width 479 height 13
select select "039f9276-f093-40ee-98f9-24c1fbae5d9d"
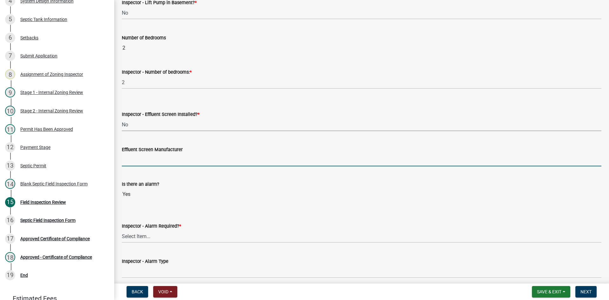
click at [149, 159] on input "Effluent Screen Manufacturer" at bounding box center [361, 159] width 479 height 13
type input "NA"
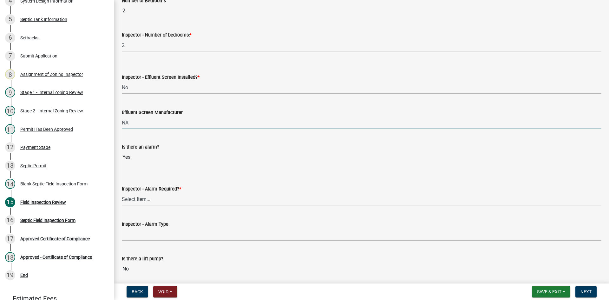
scroll to position [476, 0]
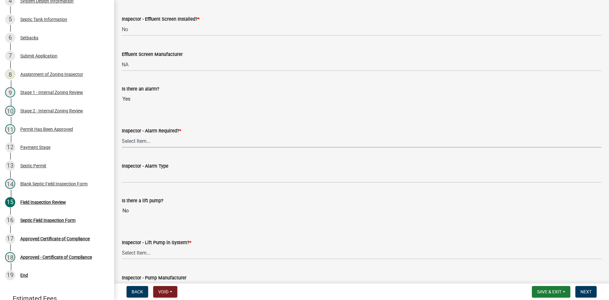
click at [138, 142] on select "Select Item... Yes No" at bounding box center [361, 140] width 479 height 13
click at [122, 134] on select "Select Item... Yes No" at bounding box center [361, 140] width 479 height 13
select select "9075ff2b-2749-45ce-aee6-f4951e9a2109"
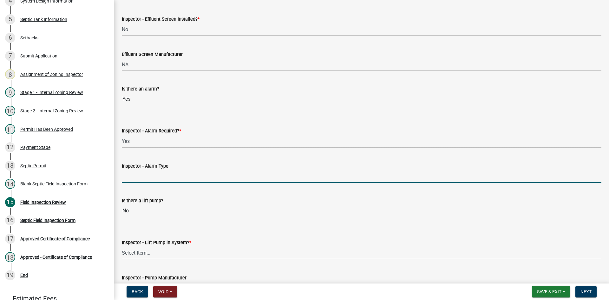
click at [144, 180] on input "Inspector - Alarm Type" at bounding box center [361, 176] width 479 height 13
type input "mechanical float"
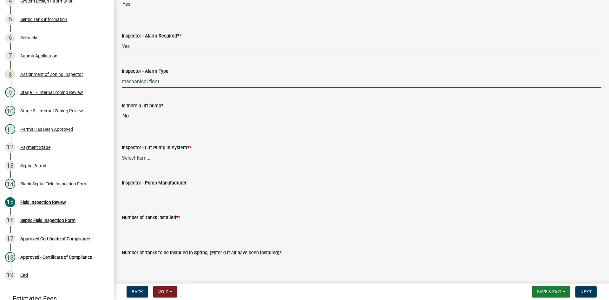
scroll to position [571, 0]
click at [150, 157] on select "Select Item... Yes No" at bounding box center [361, 157] width 479 height 13
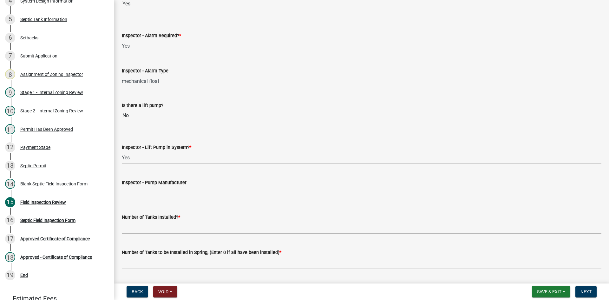
click at [122, 151] on select "Select Item... Yes No" at bounding box center [361, 157] width 479 height 13
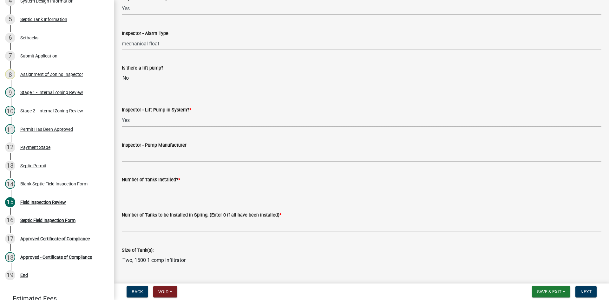
scroll to position [666, 0]
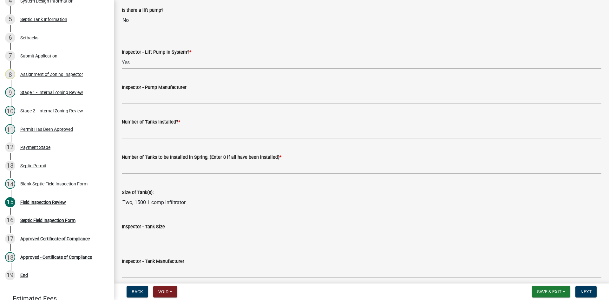
click at [151, 64] on select "Select Item... Yes No" at bounding box center [361, 62] width 479 height 13
click at [122, 56] on select "Select Item... Yes No" at bounding box center [361, 62] width 479 height 13
select select "4baeb773-af56-4ab8-83c4-3685aa875ea5"
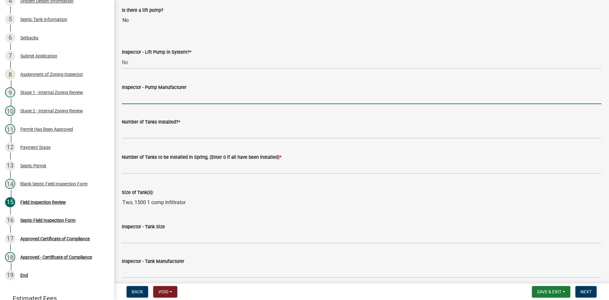
click at [156, 103] on input "Inspector - Pump Manufacturer" at bounding box center [361, 97] width 479 height 13
type input "NA"
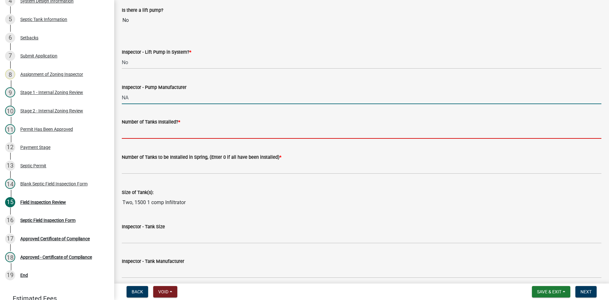
drag, startPoint x: 147, startPoint y: 131, endPoint x: 152, endPoint y: 139, distance: 9.1
click at [147, 131] on input "text" at bounding box center [361, 132] width 479 height 13
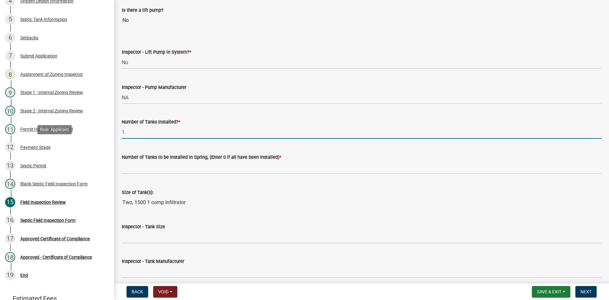
drag, startPoint x: 129, startPoint y: 130, endPoint x: 123, endPoint y: 134, distance: 7.5
click at [102, 141] on div "Zoning-Septic: Onsite Septic System Application (Designers) SS2025-2529 Edit Vi…" at bounding box center [304, 150] width 609 height 300
type input "2"
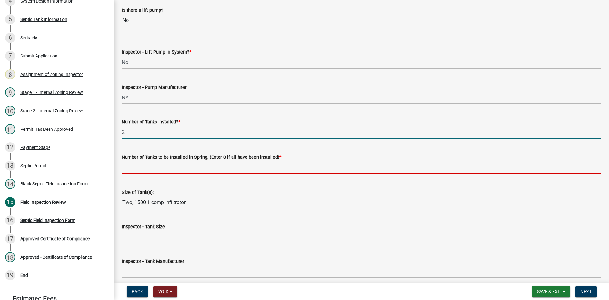
click at [144, 161] on input "text" at bounding box center [361, 167] width 479 height 13
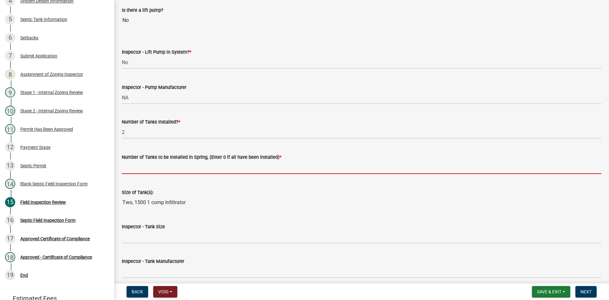
type input "0"
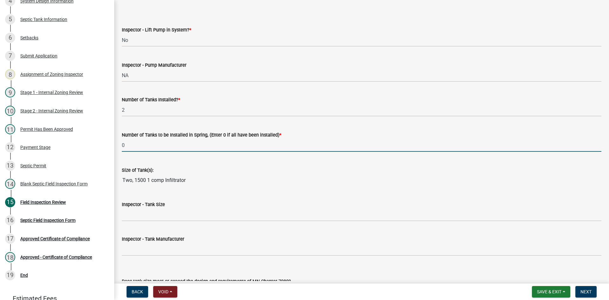
scroll to position [729, 0]
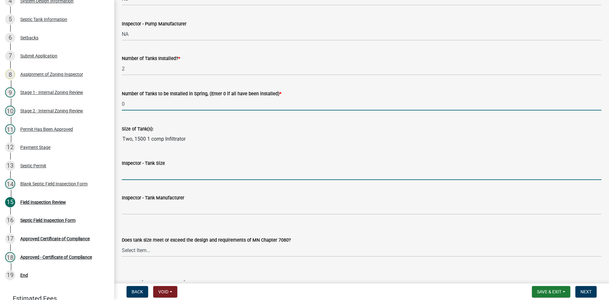
click at [135, 169] on input "Inspector - Tank Size" at bounding box center [361, 173] width 479 height 13
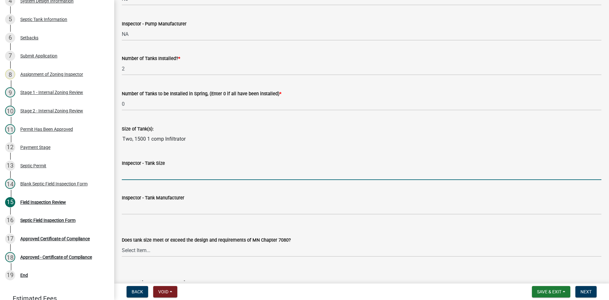
type input "1500"
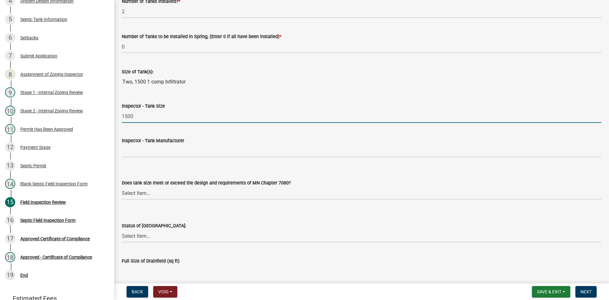
scroll to position [793, 0]
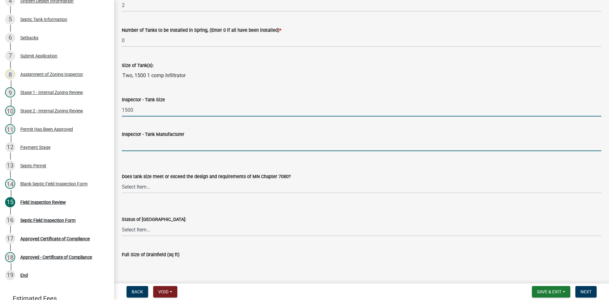
click at [142, 143] on input "Inspector - Tank Manufacturer" at bounding box center [361, 144] width 479 height 13
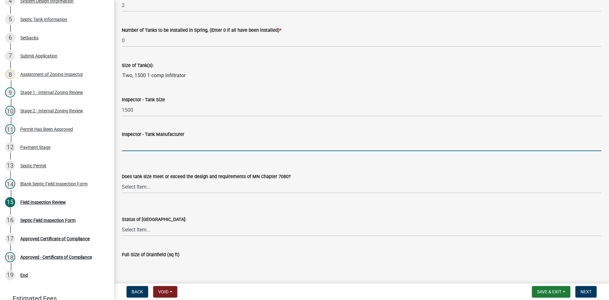
type input "infiltrator"
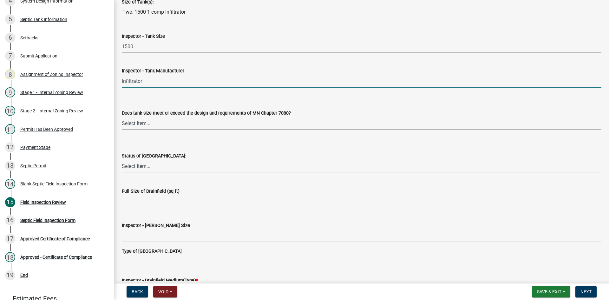
click at [151, 124] on select "Select Item... Yes No Existing" at bounding box center [361, 123] width 479 height 13
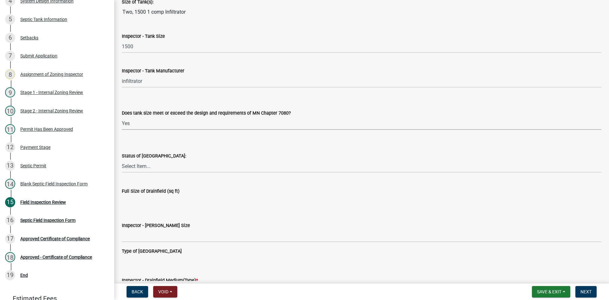
click at [122, 117] on select "Select Item... Yes No Existing" at bounding box center [361, 123] width 479 height 13
select select "f7794d6a-556a-43dc-97be-878f47e346d8"
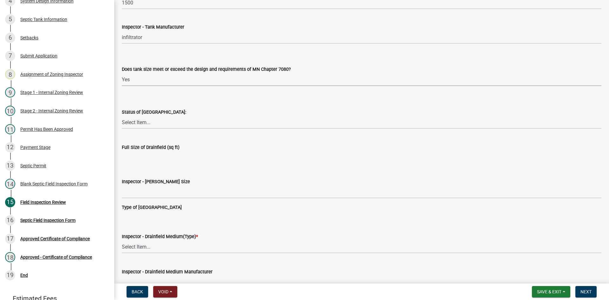
scroll to position [919, 0]
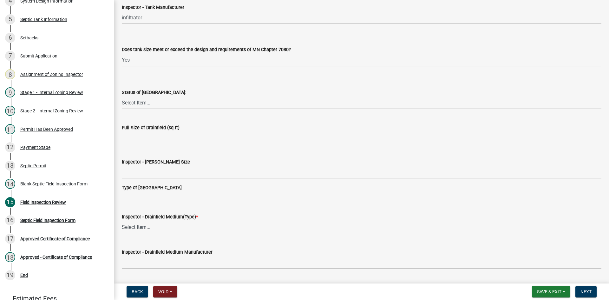
click at [145, 105] on select "Select Item... No Drainfield Drainfield Installed [GEOGRAPHIC_DATA] to Be Insta…" at bounding box center [361, 102] width 479 height 13
click at [122, 96] on select "Select Item... No Drainfield Drainfield Installed [GEOGRAPHIC_DATA] to Be Insta…" at bounding box center [361, 102] width 479 height 13
select select "5fa789e6-b5c5-4aa5-96f0-e7985c3fdd5e"
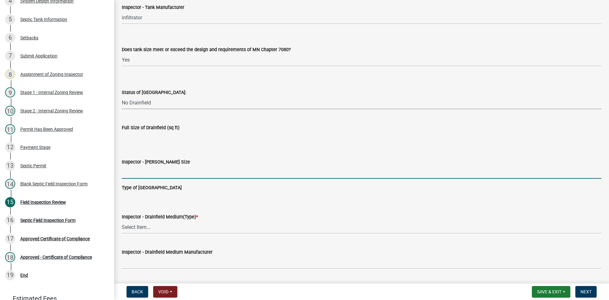
click at [137, 167] on input "Inspector - [PERSON_NAME] Size" at bounding box center [361, 171] width 479 height 13
type input "NO DRAINFIELD"
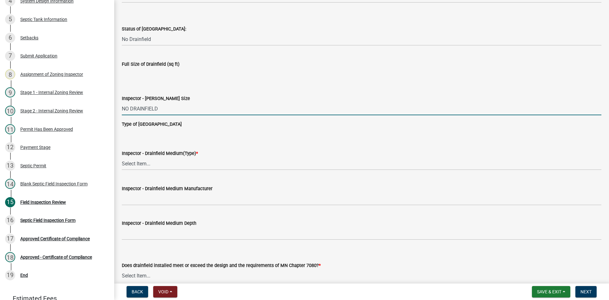
scroll to position [1046, 0]
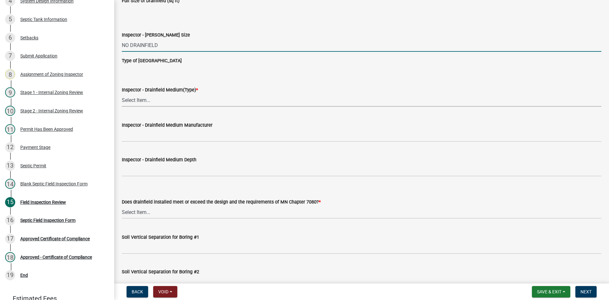
click at [140, 104] on select "Select Item... Chamber Trench Rock Trench Gravelless Mound Pressure Bed Seepage…" at bounding box center [361, 100] width 479 height 13
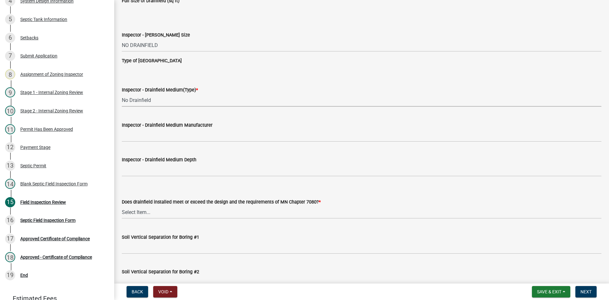
click at [122, 94] on select "Select Item... Chamber Trench Rock Trench Gravelless Mound Pressure Bed Seepage…" at bounding box center [361, 100] width 479 height 13
select select "53ba3933-fb28-45b0-9b71-ad61eefa2ac0"
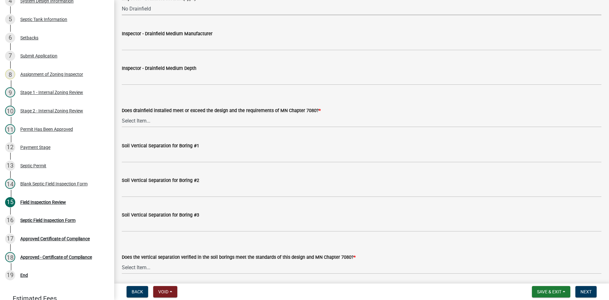
scroll to position [1141, 0]
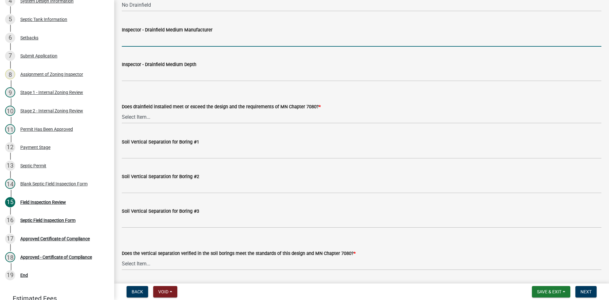
drag, startPoint x: 151, startPoint y: 41, endPoint x: 158, endPoint y: 38, distance: 7.4
click at [151, 41] on input "Inspector - Drainfield Medium Manufacturer" at bounding box center [361, 40] width 479 height 13
type input "NA"
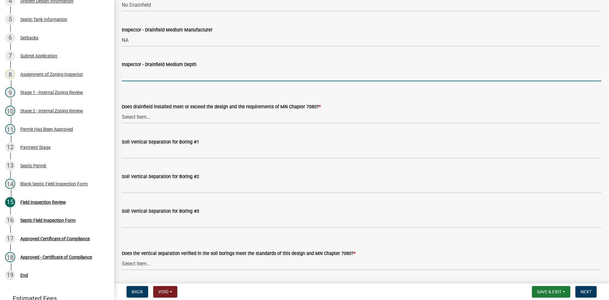
drag, startPoint x: 148, startPoint y: 77, endPoint x: 153, endPoint y: 81, distance: 6.7
click at [148, 77] on input "Inspector - Drainfield Medium Depth" at bounding box center [361, 74] width 479 height 13
type input "NA"
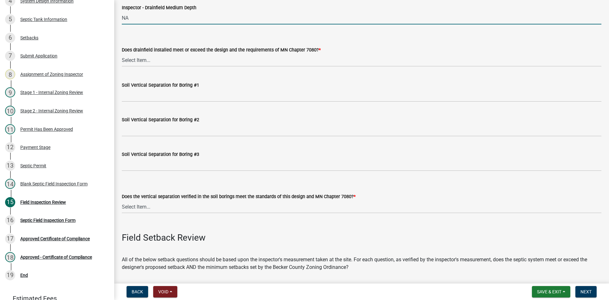
scroll to position [1205, 0]
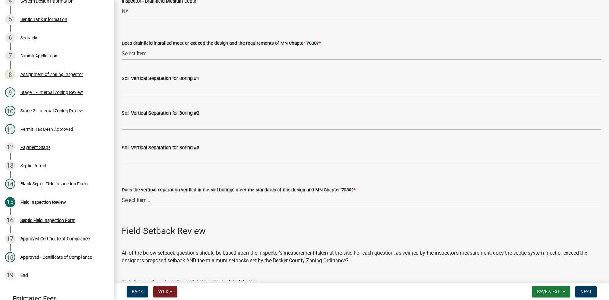
click at [141, 51] on select "Select Item... Yes No" at bounding box center [361, 53] width 479 height 13
click at [122, 47] on select "Select Item... Yes No" at bounding box center [361, 53] width 479 height 13
select select "11dcc48d-db54-4dd6-a13a-34b979cdae1e"
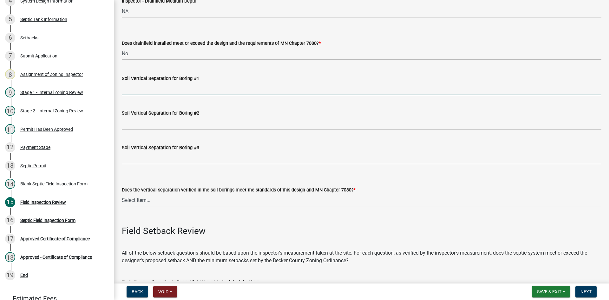
click at [132, 92] on input "Soil Vertical Separation for Boring #1" at bounding box center [361, 88] width 479 height 13
type input "NA"
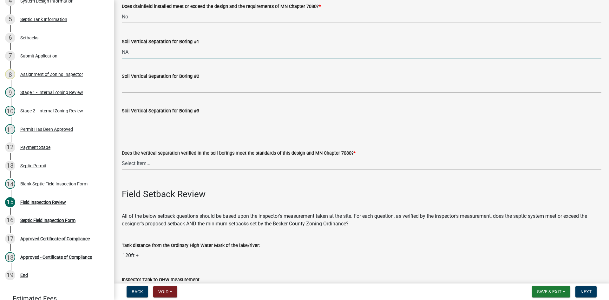
scroll to position [1300, 0]
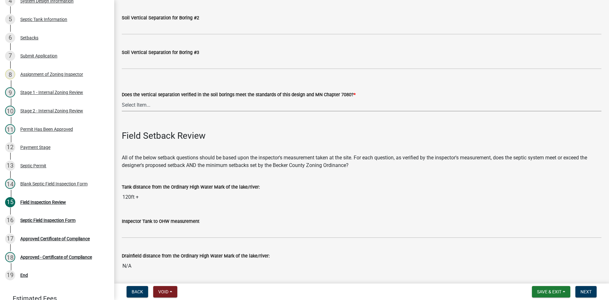
drag, startPoint x: 134, startPoint y: 106, endPoint x: 134, endPoint y: 111, distance: 4.8
click at [134, 106] on select "Select Item... Yes No" at bounding box center [361, 104] width 479 height 13
click at [122, 98] on select "Select Item... Yes No" at bounding box center [361, 104] width 479 height 13
select select "11e68a6f-da10-4092-9aa3-572e994a9944"
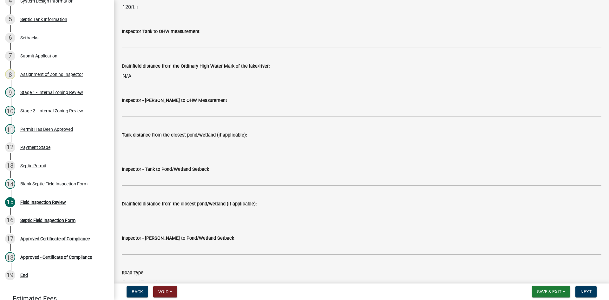
scroll to position [1490, 0]
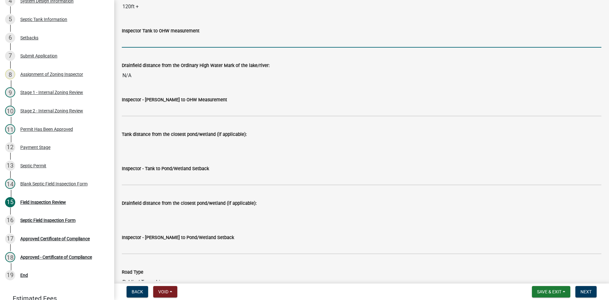
click at [138, 42] on input "Inspector Tank to OHW measurement" at bounding box center [361, 41] width 479 height 13
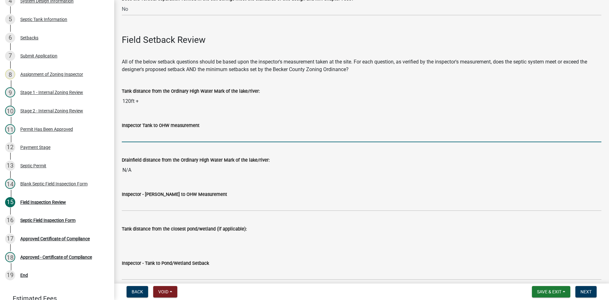
scroll to position [1395, 0]
type input "75+"
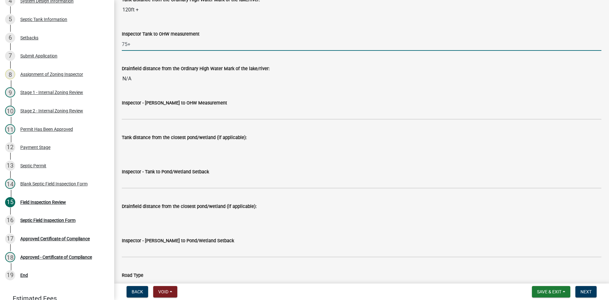
scroll to position [1490, 0]
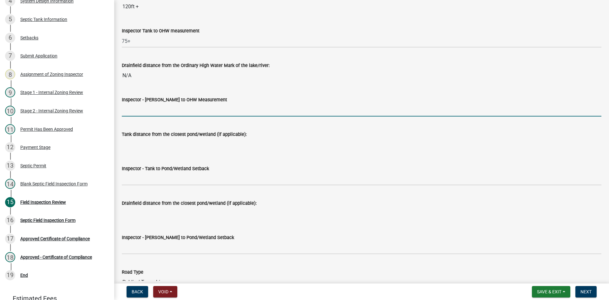
click at [141, 106] on input "Inspector - [PERSON_NAME] to OHW Measurement" at bounding box center [361, 109] width 479 height 13
type input "NA"
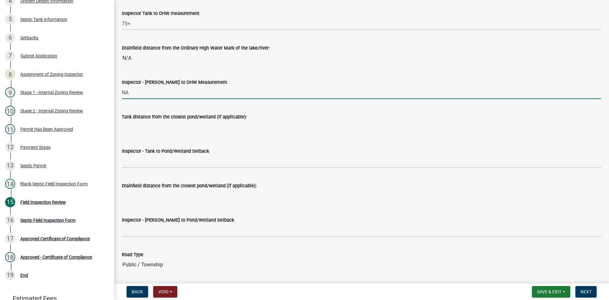
scroll to position [1522, 0]
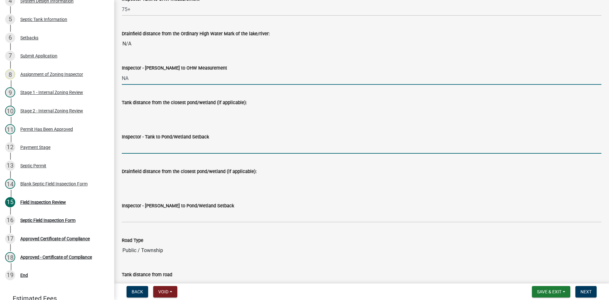
click at [140, 149] on input "Inspector - Tank to Pond/Wetland Setback" at bounding box center [361, 146] width 479 height 13
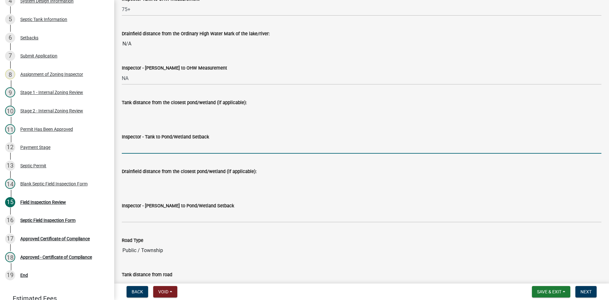
type input "NA"
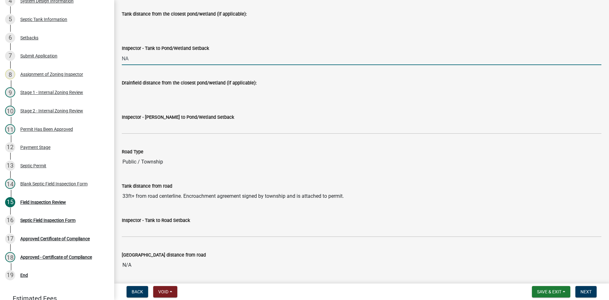
scroll to position [1617, 0]
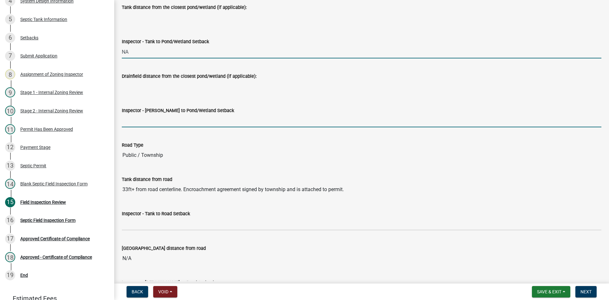
click at [145, 124] on input "Inspector - [PERSON_NAME] to Pond/Wetland Setback" at bounding box center [361, 120] width 479 height 13
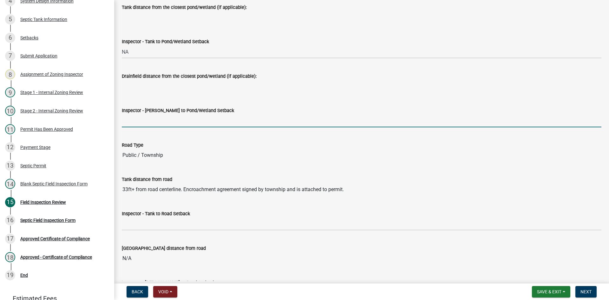
type input "NA"
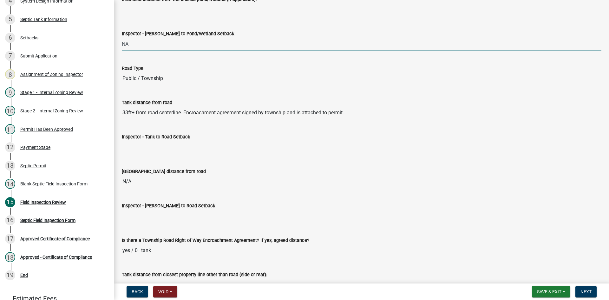
scroll to position [1712, 0]
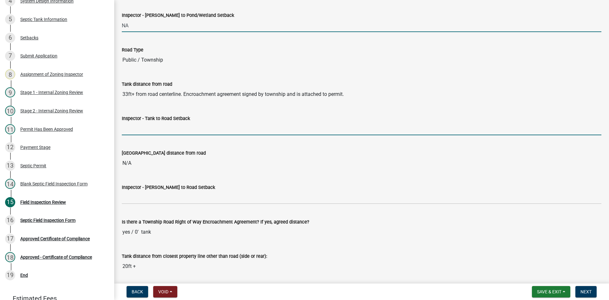
click at [142, 129] on input "Inspector - Tank to Road Setback" at bounding box center [361, 128] width 479 height 13
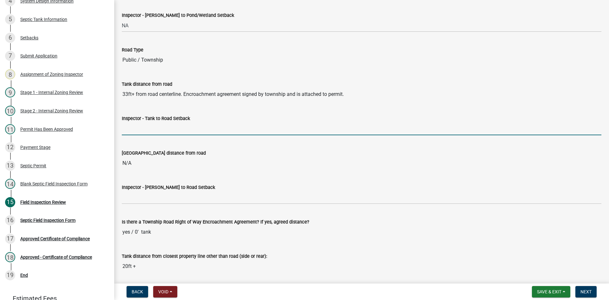
type input "10+"
drag, startPoint x: 157, startPoint y: 132, endPoint x: 114, endPoint y: 135, distance: 42.9
click at [113, 135] on div "Zoning-Septic: Onsite Septic System Application (Designers) SS2025-2529 Edit Vi…" at bounding box center [304, 150] width 609 height 300
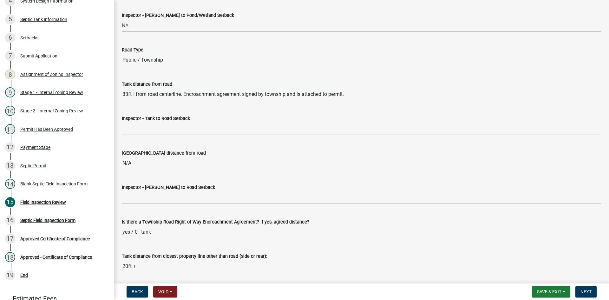
drag, startPoint x: 126, startPoint y: 93, endPoint x: 265, endPoint y: 84, distance: 139.4
click at [356, 95] on input "33ft+ from road centerline. Encroachment agreement signed by township and is at…" at bounding box center [361, 94] width 479 height 13
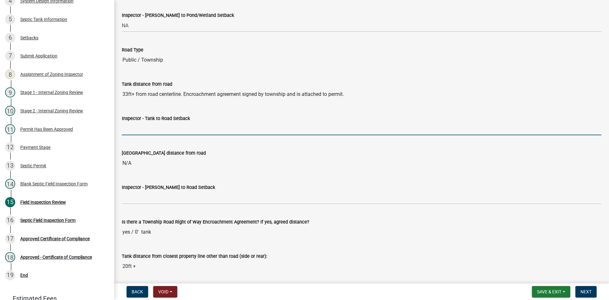
click at [137, 129] on input "Inspector - Tank to Road Setback" at bounding box center [361, 128] width 479 height 13
paste input "3ft+ from road centerline. Encroachment agreement signed by township and is att…"
drag, startPoint x: 240, startPoint y: 129, endPoint x: 478, endPoint y: 122, distance: 237.9
click at [478, 122] on input "3ft+ from road centerline. Encroachment agreement signed by township and is att…" at bounding box center [361, 128] width 479 height 13
click at [124, 131] on input "3ft+ from road centerline. Encroachment agreement" at bounding box center [361, 128] width 479 height 13
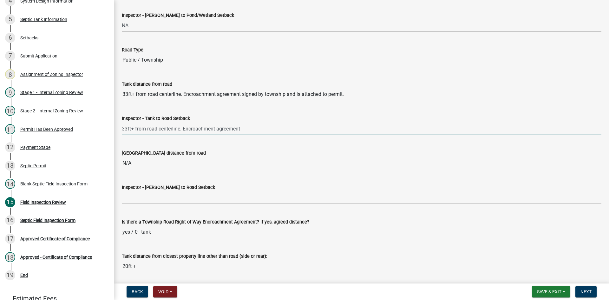
scroll to position [1807, 0]
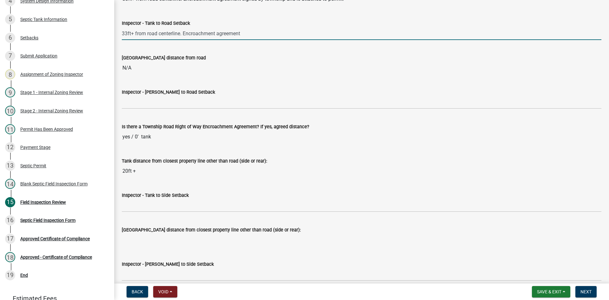
type input "33ft+ from road centerline. Encroachment agreement"
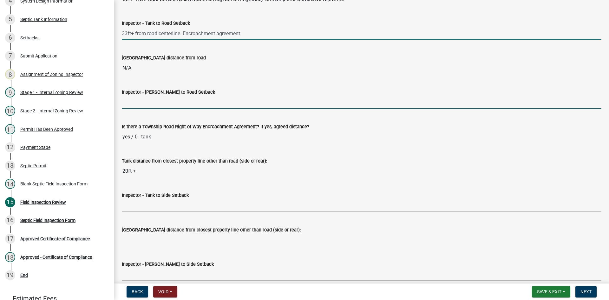
click at [138, 102] on input "Inspector - [PERSON_NAME] to Road Setback" at bounding box center [361, 102] width 479 height 13
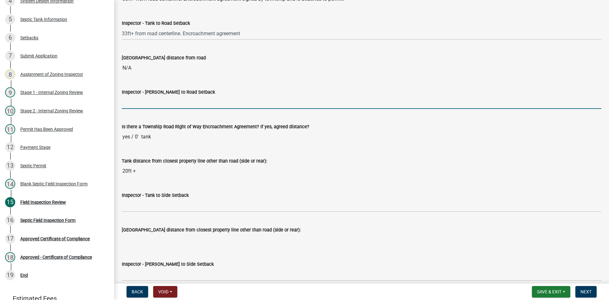
type input "NA"
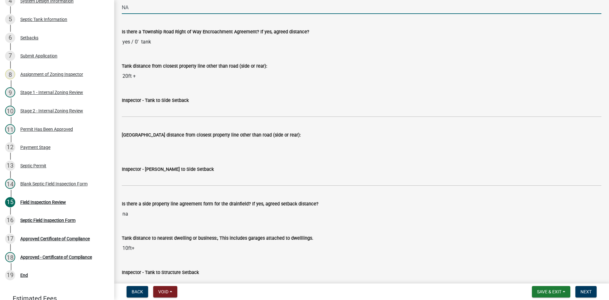
scroll to position [1902, 0]
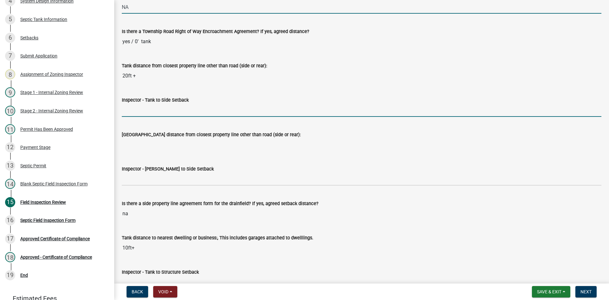
click at [127, 112] on input "Inspector - Tank to Side Setback" at bounding box center [361, 110] width 479 height 13
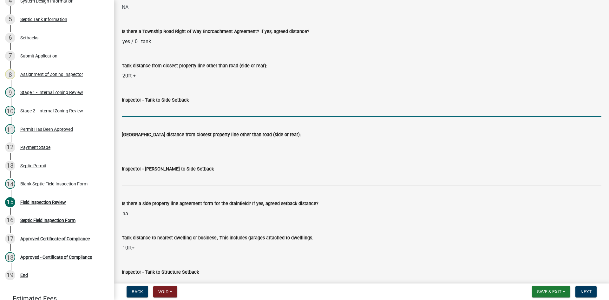
type input "10"
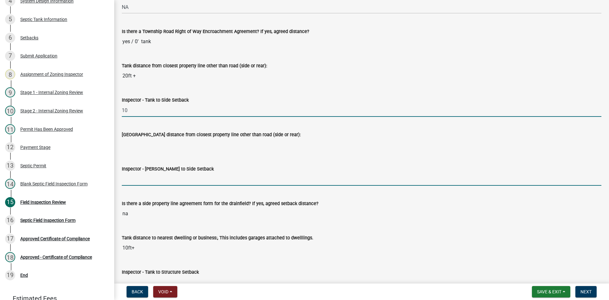
click at [143, 178] on input "Inspector - [PERSON_NAME] to Side Setback" at bounding box center [361, 178] width 479 height 13
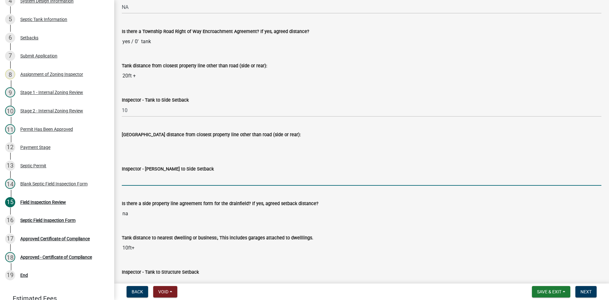
type input "NA"
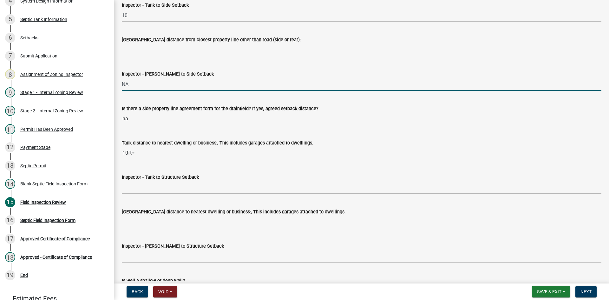
scroll to position [1997, 0]
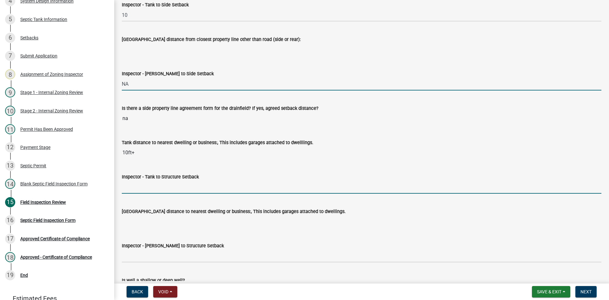
click at [137, 190] on input "Inspector - Tank to Structure Setback" at bounding box center [361, 186] width 479 height 13
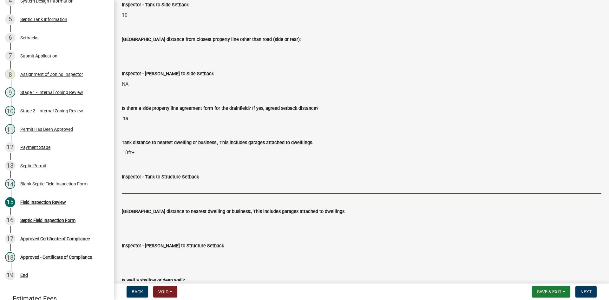
type input "10"
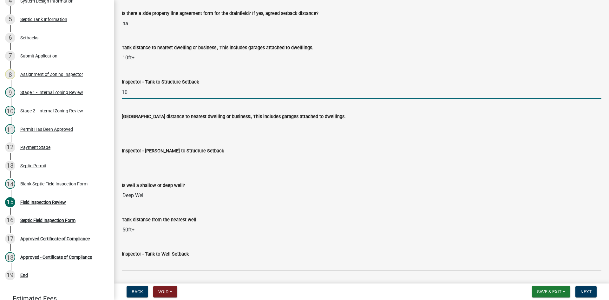
scroll to position [2092, 0]
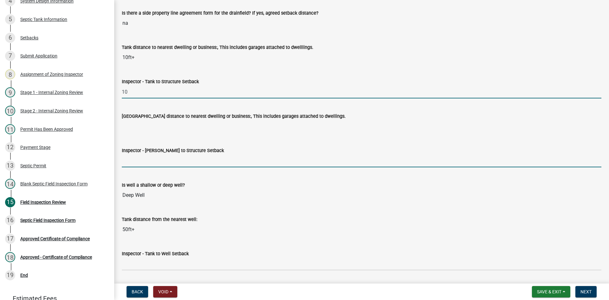
click at [134, 159] on input "Inspector - [PERSON_NAME] to Structure Setback" at bounding box center [361, 160] width 479 height 13
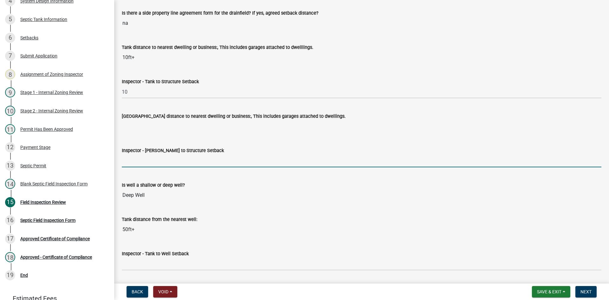
type input "NA"
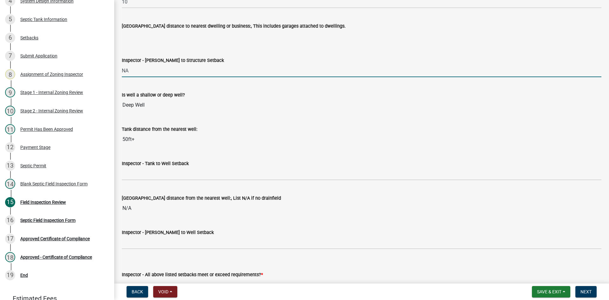
scroll to position [2219, 0]
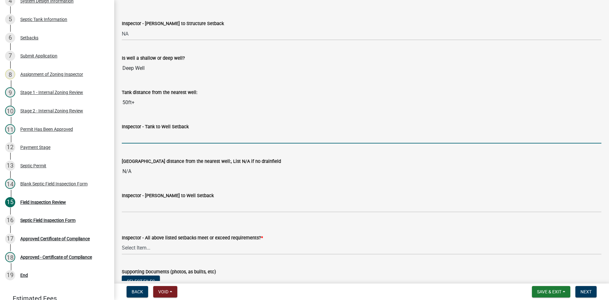
click at [138, 137] on input "Inspector - Tank to Well Setback" at bounding box center [361, 136] width 479 height 13
type input "50+"
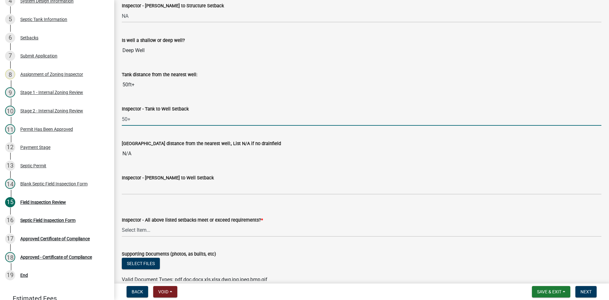
scroll to position [2283, 0]
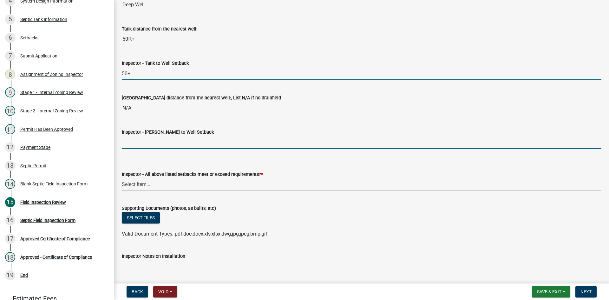
click at [140, 148] on input "Inspector - [PERSON_NAME] to Well Setback" at bounding box center [361, 142] width 479 height 13
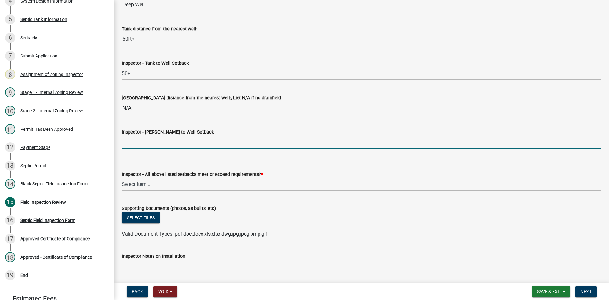
type input "NA"
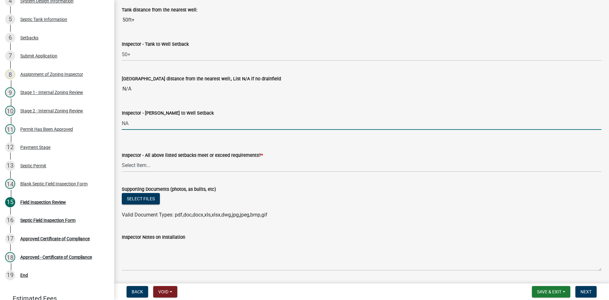
scroll to position [2346, 0]
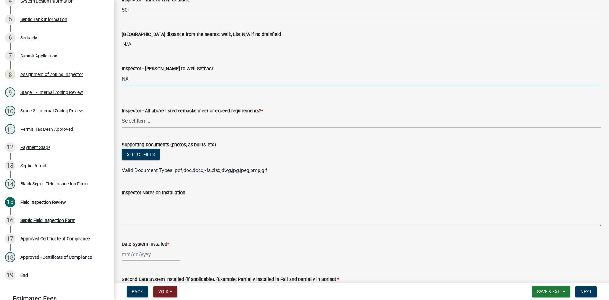
click at [140, 121] on select "Select Item... Yes No" at bounding box center [361, 120] width 479 height 13
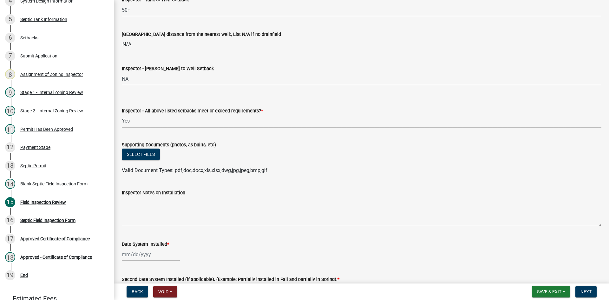
click at [122, 114] on select "Select Item... Yes No" at bounding box center [361, 120] width 479 height 13
select select "adfa1390-1443-4b8a-94eb-9b7f601f4679"
click at [136, 161] on div "Select files" at bounding box center [361, 154] width 479 height 13
click at [141, 156] on button "Select files" at bounding box center [141, 153] width 38 height 11
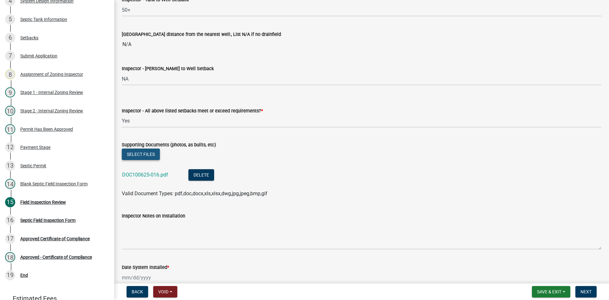
click at [148, 149] on button "Select files" at bounding box center [141, 153] width 38 height 11
click at [161, 176] on link "DOC100625-016.pdf" at bounding box center [145, 175] width 46 height 6
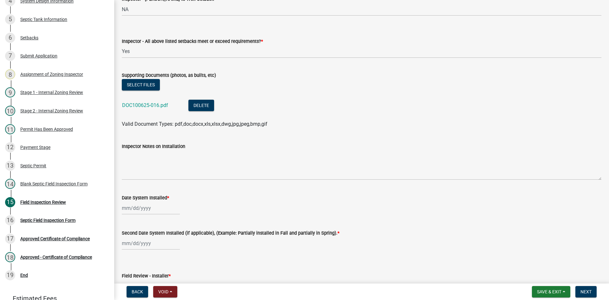
scroll to position [2504, 0]
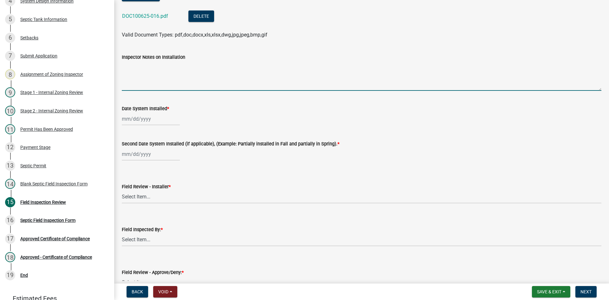
click at [179, 83] on textarea "Inspector Notes on Installation" at bounding box center [361, 76] width 479 height 30
type textarea "HOLDING TANKS ONLY"
click at [151, 118] on div at bounding box center [151, 118] width 58 height 13
select select "10"
select select "2025"
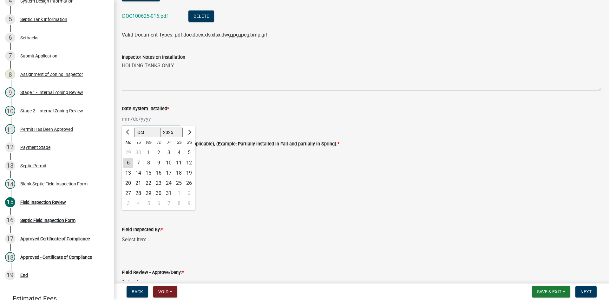
type input "[DATE]"
click at [236, 171] on div "Field Review - Installer * Select Item... OTHER – Not listed (please add in nex…" at bounding box center [361, 184] width 479 height 37
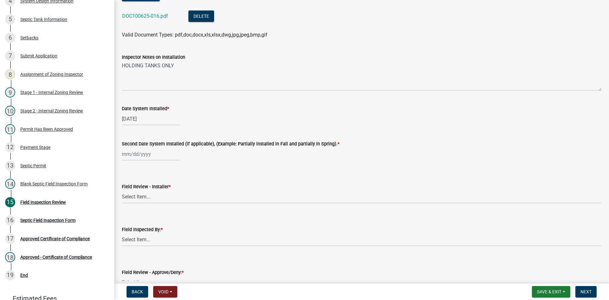
click at [157, 153] on div at bounding box center [151, 153] width 58 height 13
select select "10"
select select "2025"
click at [152, 186] on div "1" at bounding box center [148, 188] width 10 height 10
type input "[DATE]"
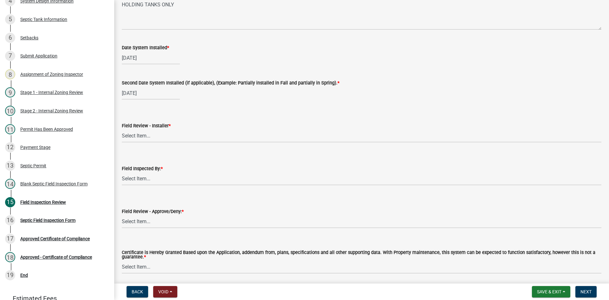
scroll to position [2568, 0]
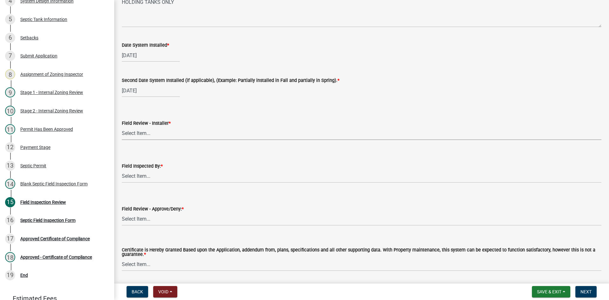
click at [149, 132] on select "Select Item... OTHER – Not listed (please add in next field and we will add to …" at bounding box center [361, 133] width 479 height 13
click at [122, 127] on select "Select Item... OTHER – Not listed (please add in next field and we will add to …" at bounding box center [361, 133] width 479 height 13
select select "2cd8cbc9-1886-4b86-9733-e2c1fa739265"
click at [149, 174] on select "Select Item... [PERSON_NAME] [PERSON_NAME] [PERSON_NAME] [PERSON_NAME] [PERSON_…" at bounding box center [361, 176] width 479 height 13
click at [122, 170] on select "Select Item... [PERSON_NAME] [PERSON_NAME] [PERSON_NAME] [PERSON_NAME] [PERSON_…" at bounding box center [361, 176] width 479 height 13
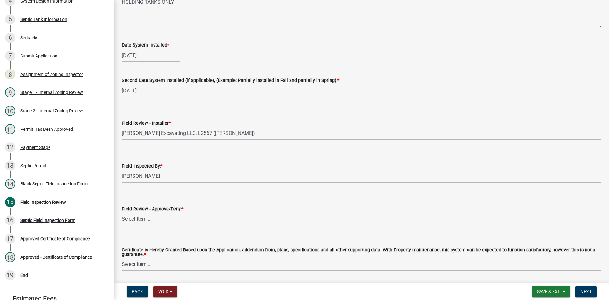
select select "7bfe52ba-73b7-4ac1-9bde-d3bb601555ca"
click at [148, 217] on select "Select Item... Approved Denied" at bounding box center [361, 218] width 479 height 13
click at [122, 212] on select "Select Item... Approved Denied" at bounding box center [361, 218] width 479 height 13
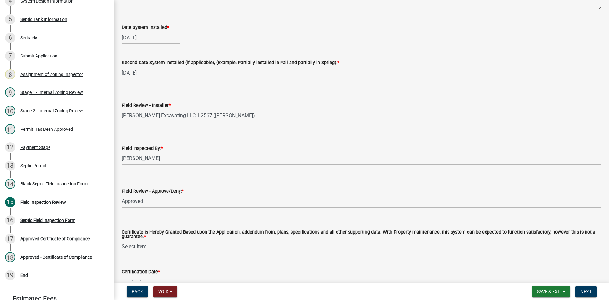
scroll to position [2624, 0]
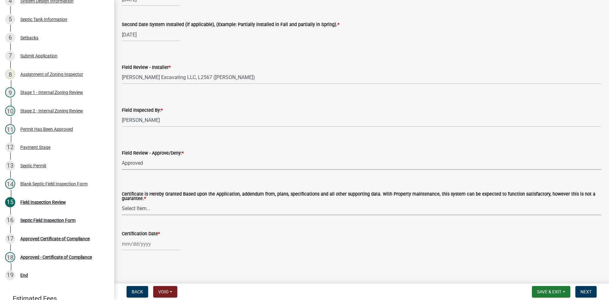
click at [143, 205] on select "Select Item... Yes No" at bounding box center [361, 208] width 479 height 13
click at [122, 202] on select "Select Item... Yes No" at bounding box center [361, 208] width 479 height 13
click at [152, 241] on div at bounding box center [151, 243] width 58 height 13
click at [131, 191] on div "6" at bounding box center [128, 190] width 10 height 10
click at [587, 293] on span "Next" at bounding box center [585, 291] width 11 height 5
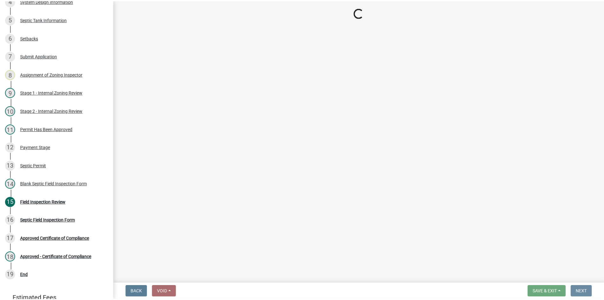
scroll to position [0, 0]
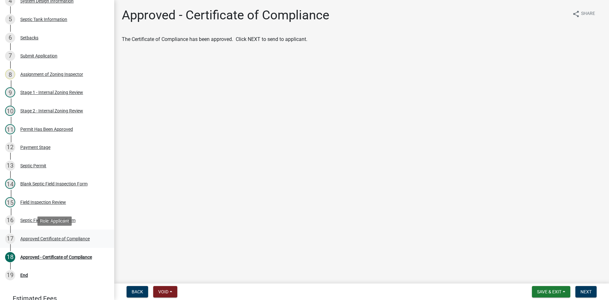
click at [82, 240] on div "Approved Certificate of Compliance" at bounding box center [54, 238] width 69 height 4
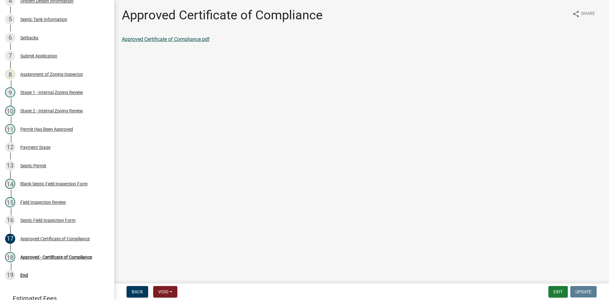
click at [203, 39] on link "Approved Certificate of Compliance.pdf" at bounding box center [166, 39] width 88 height 6
click at [67, 253] on div "18 Approved - Certificate of Compliance" at bounding box center [54, 257] width 99 height 10
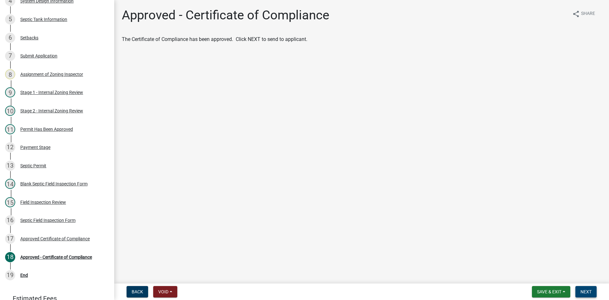
click at [590, 293] on span "Next" at bounding box center [585, 291] width 11 height 5
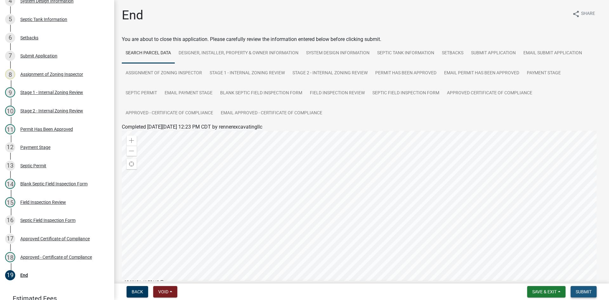
click at [580, 286] on button "Submit" at bounding box center [583, 291] width 26 height 11
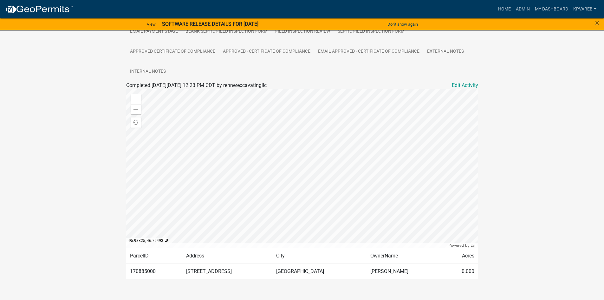
scroll to position [190, 0]
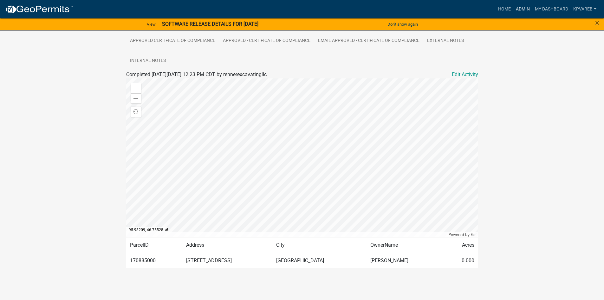
click at [524, 9] on link "Admin" at bounding box center [522, 9] width 19 height 12
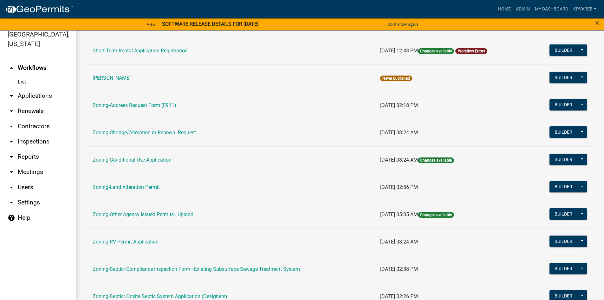
scroll to position [159, 0]
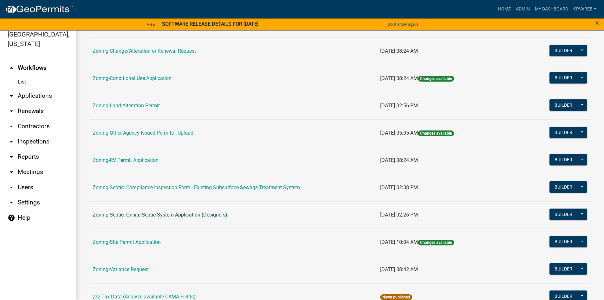
click at [210, 214] on link "Zoning-Septic: Onsite Septic System Application (Designers)" at bounding box center [160, 214] width 135 height 6
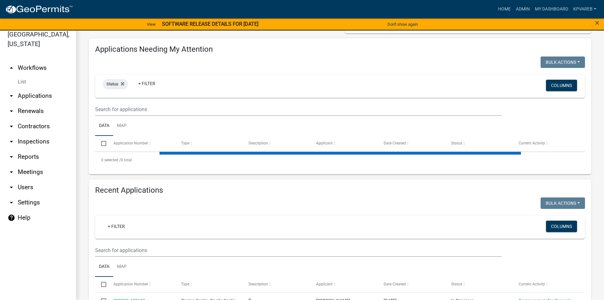
scroll to position [63, 0]
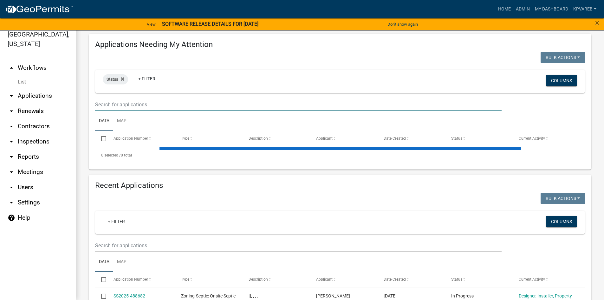
click at [114, 103] on input "text" at bounding box center [298, 104] width 406 height 13
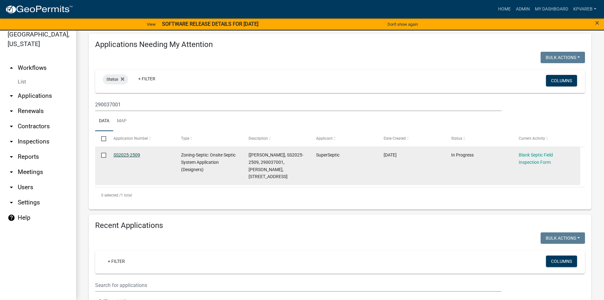
click at [133, 153] on link "SS2025-2509" at bounding box center [126, 154] width 27 height 5
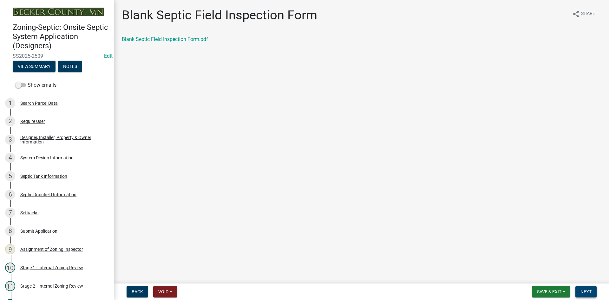
click at [584, 291] on span "Next" at bounding box center [585, 291] width 11 height 5
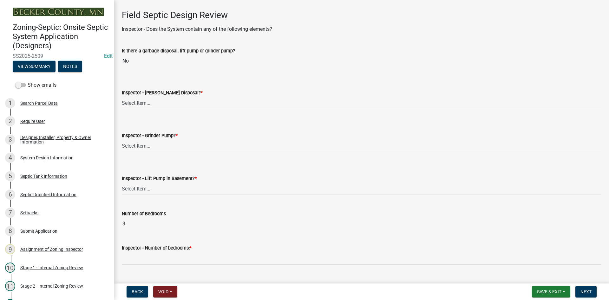
scroll to position [254, 0]
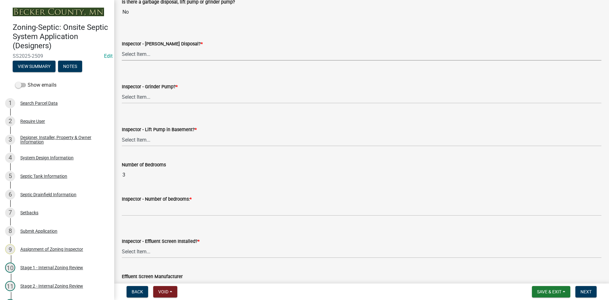
drag, startPoint x: 143, startPoint y: 57, endPoint x: 146, endPoint y: 60, distance: 3.4
click at [144, 57] on select "Select Item... Yes No" at bounding box center [361, 54] width 479 height 13
click at [122, 48] on select "Select Item... Yes No" at bounding box center [361, 54] width 479 height 13
drag, startPoint x: 146, startPoint y: 96, endPoint x: 147, endPoint y: 101, distance: 5.7
click at [146, 96] on select "Select Item... Yes No" at bounding box center [361, 96] width 479 height 13
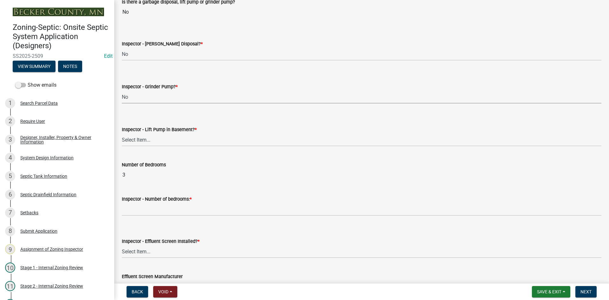
click at [122, 90] on select "Select Item... Yes No" at bounding box center [361, 96] width 479 height 13
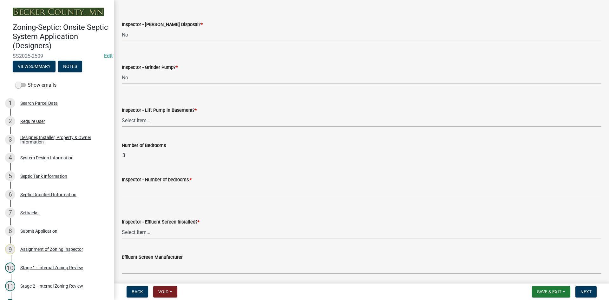
scroll to position [317, 0]
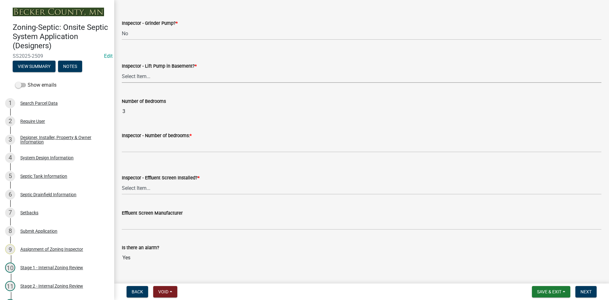
drag, startPoint x: 144, startPoint y: 72, endPoint x: 151, endPoint y: 68, distance: 8.3
click at [146, 71] on select "Select Item... Yes No" at bounding box center [361, 76] width 479 height 13
click at [122, 70] on select "Select Item... Yes No" at bounding box center [361, 76] width 479 height 13
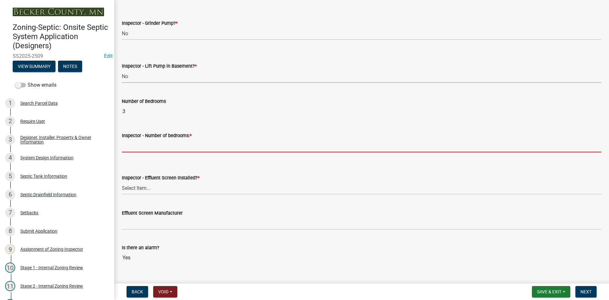
drag, startPoint x: 142, startPoint y: 141, endPoint x: 150, endPoint y: 153, distance: 14.5
click at [142, 141] on input "Inspector - Number of bedrooms: *" at bounding box center [361, 145] width 479 height 13
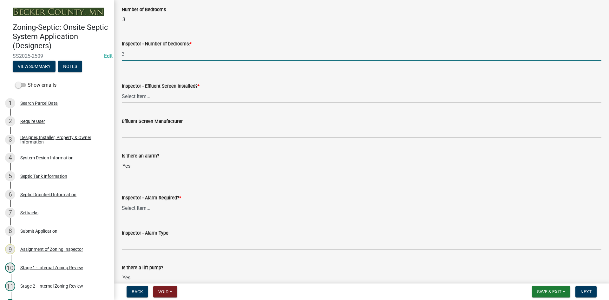
scroll to position [412, 0]
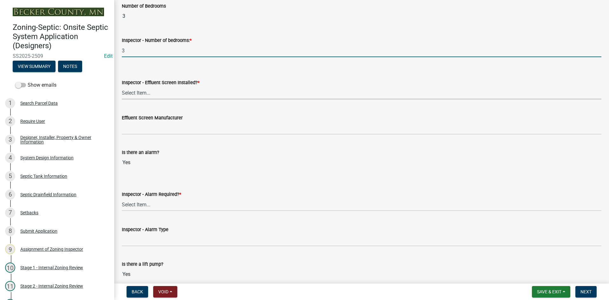
click at [143, 92] on select "Select Item... Yes No" at bounding box center [361, 92] width 479 height 13
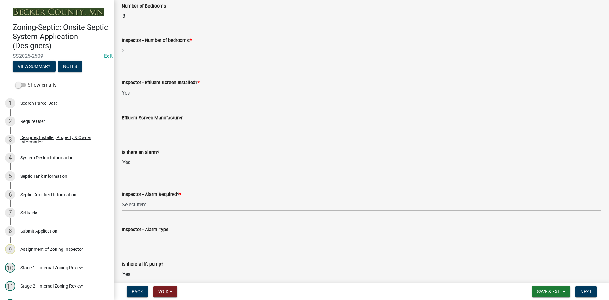
click at [122, 86] on select "Select Item... Yes No" at bounding box center [361, 92] width 479 height 13
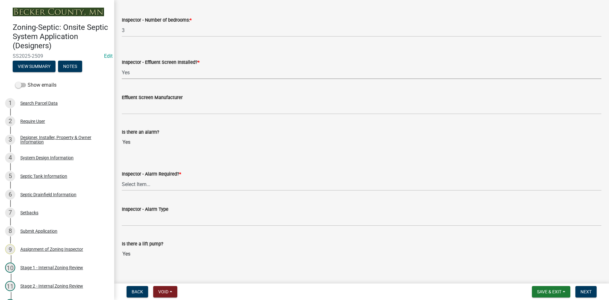
scroll to position [444, 0]
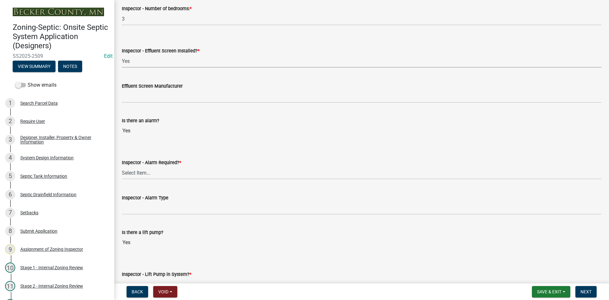
click at [134, 66] on select "Select Item... Yes No" at bounding box center [361, 61] width 479 height 13
click at [122, 55] on select "Select Item... Yes No" at bounding box center [361, 61] width 479 height 13
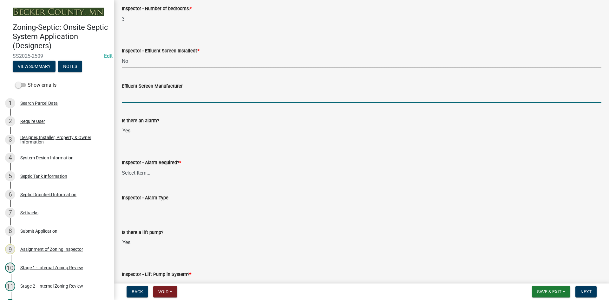
click at [137, 94] on input "Effluent Screen Manufacturer" at bounding box center [361, 96] width 479 height 13
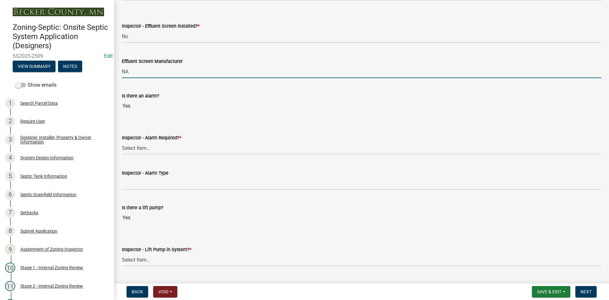
scroll to position [507, 0]
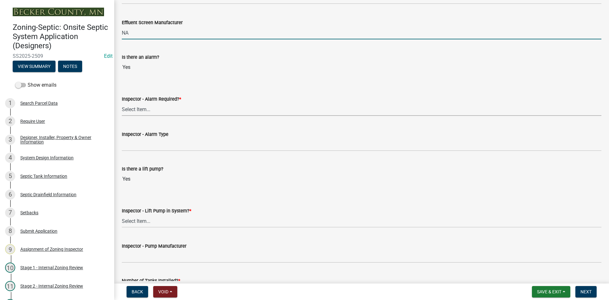
click at [148, 107] on select "Select Item... Yes No" at bounding box center [361, 109] width 479 height 13
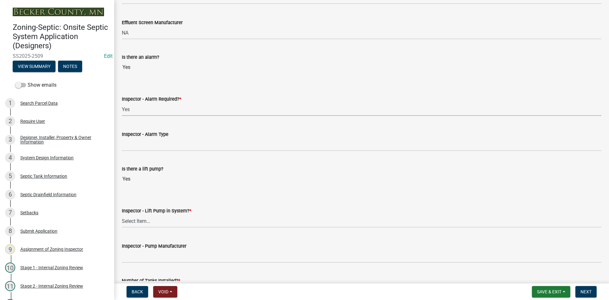
click at [122, 103] on select "Select Item... Yes No" at bounding box center [361, 109] width 479 height 13
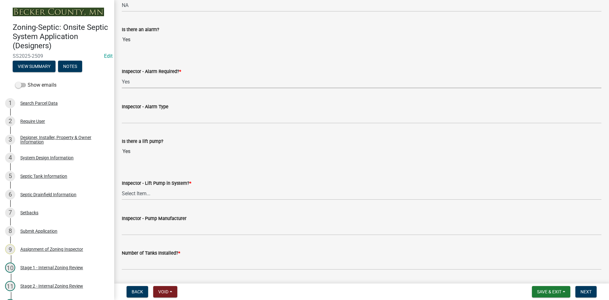
scroll to position [571, 0]
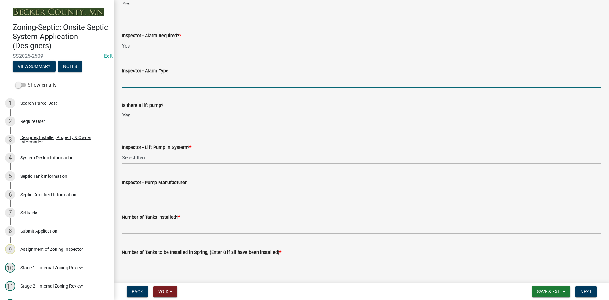
click at [139, 82] on input "Inspector - Alarm Type" at bounding box center [361, 80] width 479 height 13
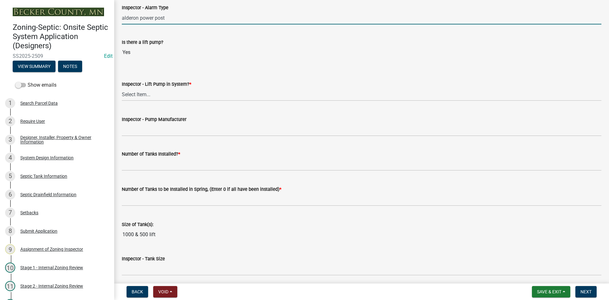
scroll to position [634, 0]
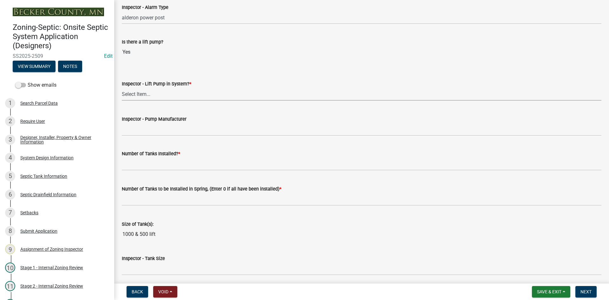
click at [145, 95] on select "Select Item... Yes No" at bounding box center [361, 93] width 479 height 13
click at [122, 87] on select "Select Item... Yes No" at bounding box center [361, 93] width 479 height 13
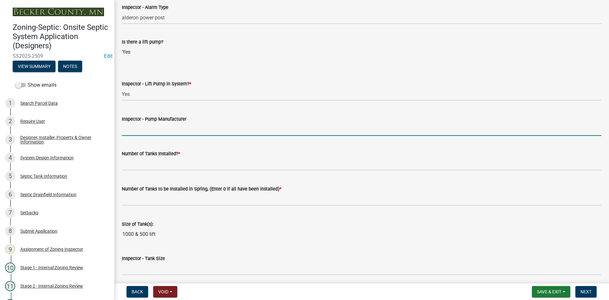
click at [148, 127] on input "Inspector - Pump Manufacturer" at bounding box center [361, 129] width 479 height 13
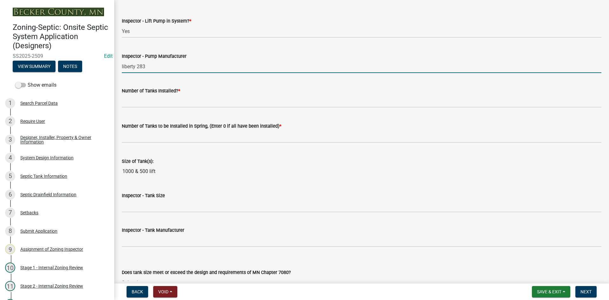
scroll to position [697, 0]
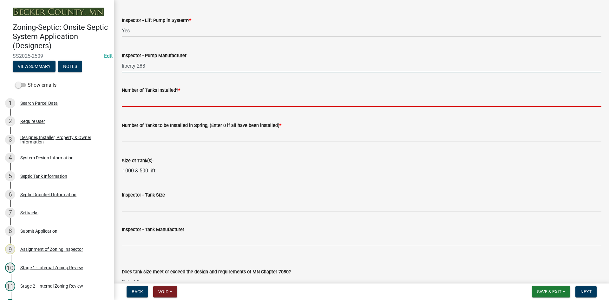
click at [152, 100] on input "text" at bounding box center [361, 100] width 479 height 13
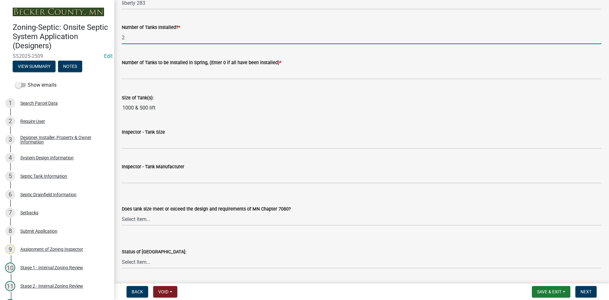
scroll to position [761, 0]
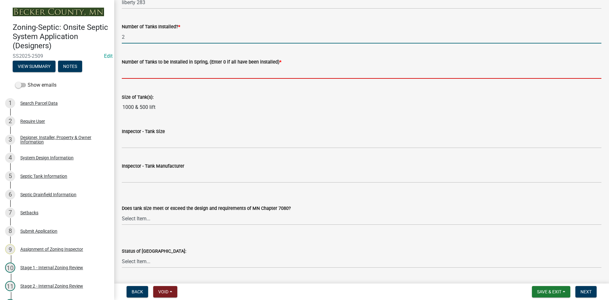
click at [137, 72] on input "text" at bounding box center [361, 72] width 479 height 13
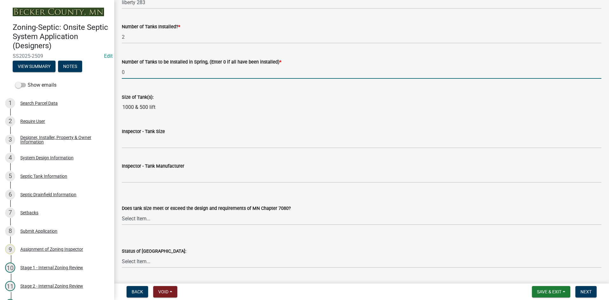
scroll to position [793, 0]
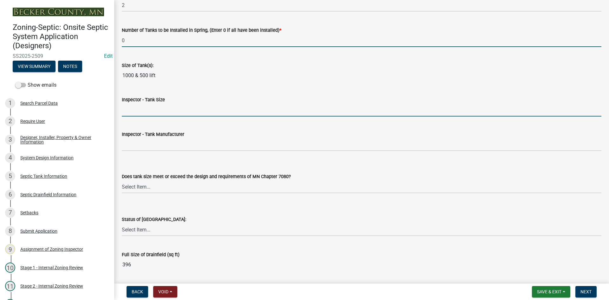
click at [143, 106] on input "Inspector - Tank Size" at bounding box center [361, 109] width 479 height 13
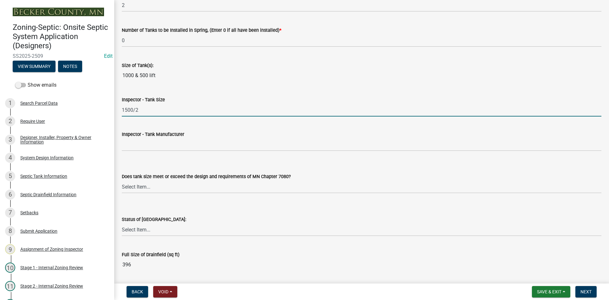
drag, startPoint x: 151, startPoint y: 109, endPoint x: 120, endPoint y: 113, distance: 31.0
click at [120, 113] on div "Inspector - Tank Size 1500/2" at bounding box center [361, 101] width 489 height 29
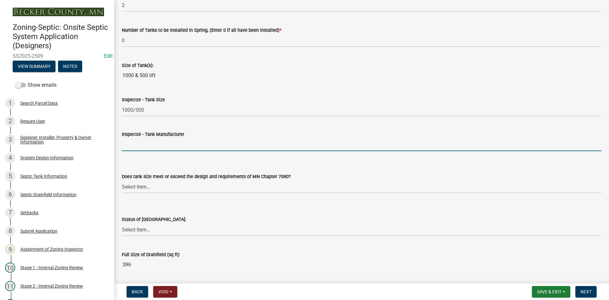
click at [167, 140] on input "Inspector - Tank Manufacturer" at bounding box center [361, 144] width 479 height 13
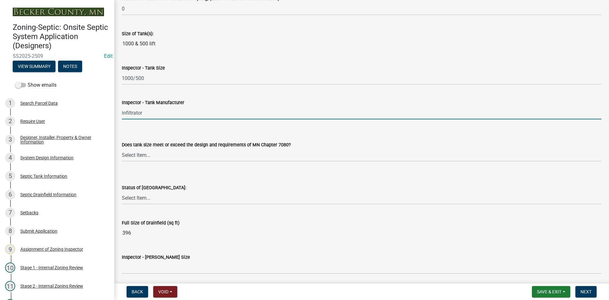
scroll to position [856, 0]
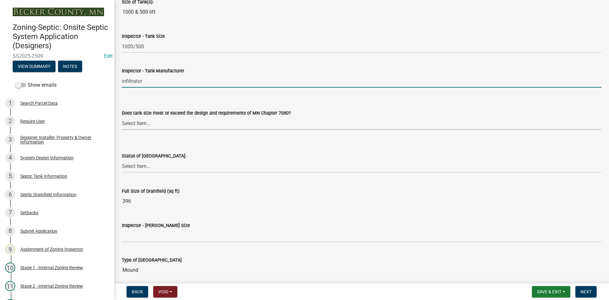
click at [140, 121] on select "Select Item... Yes No Existing" at bounding box center [361, 123] width 479 height 13
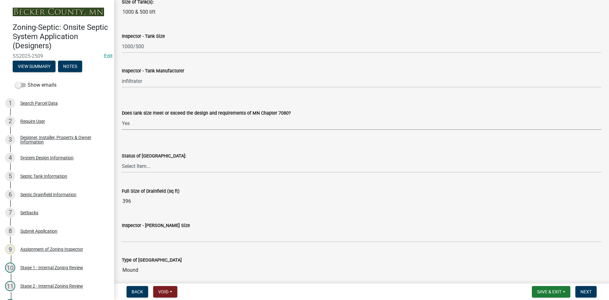
click at [122, 117] on select "Select Item... Yes No Existing" at bounding box center [361, 123] width 479 height 13
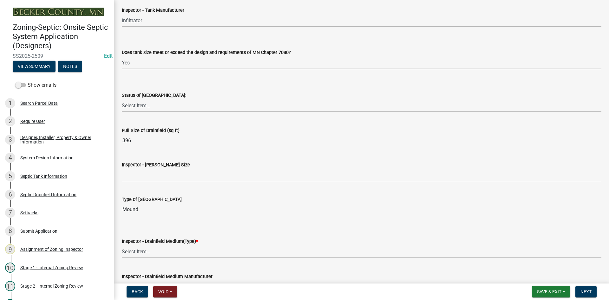
scroll to position [919, 0]
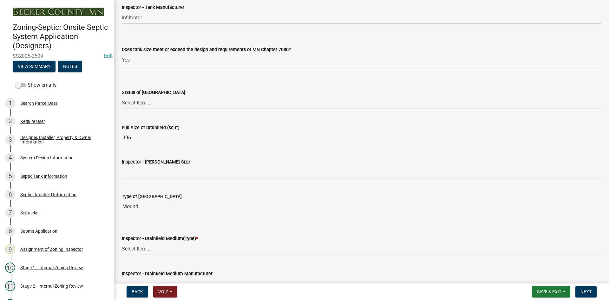
drag, startPoint x: 135, startPoint y: 100, endPoint x: 138, endPoint y: 99, distance: 3.6
click at [135, 99] on select "Select Item... No Drainfield Drainfield Installed [GEOGRAPHIC_DATA] to Be Insta…" at bounding box center [361, 102] width 479 height 13
click at [122, 96] on select "Select Item... No Drainfield Drainfield Installed [GEOGRAPHIC_DATA] to Be Insta…" at bounding box center [361, 102] width 479 height 13
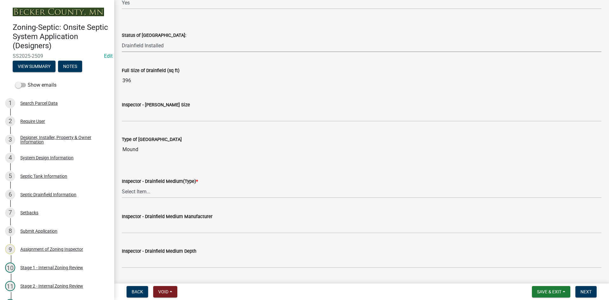
scroll to position [983, 0]
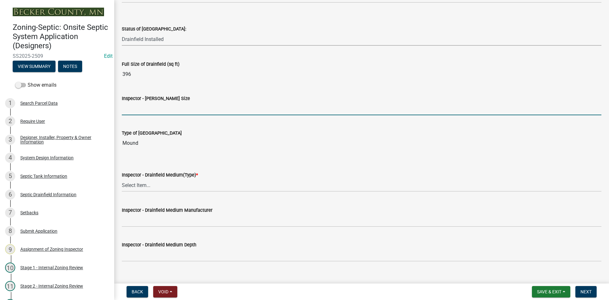
click at [142, 111] on input "Inspector - [PERSON_NAME] Size" at bounding box center [361, 108] width 479 height 13
click at [121, 110] on div "Inspector - [PERSON_NAME] Size" at bounding box center [361, 100] width 489 height 29
click at [125, 109] on input "Inspector - [PERSON_NAME] Size" at bounding box center [361, 108] width 479 height 13
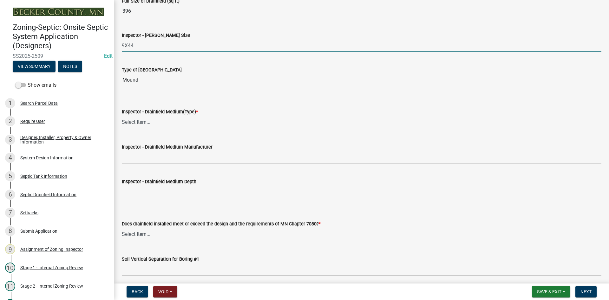
scroll to position [1046, 0]
click at [150, 118] on select "Select Item... Chamber Trench Rock Trench Gravelless Mound Pressure Bed Seepage…" at bounding box center [361, 121] width 479 height 13
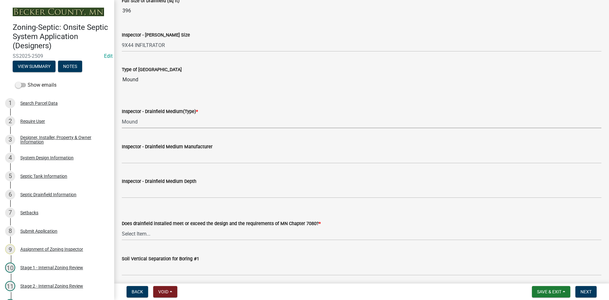
click at [122, 115] on select "Select Item... Chamber Trench Rock Trench Gravelless Mound Pressure Bed Seepage…" at bounding box center [361, 121] width 479 height 13
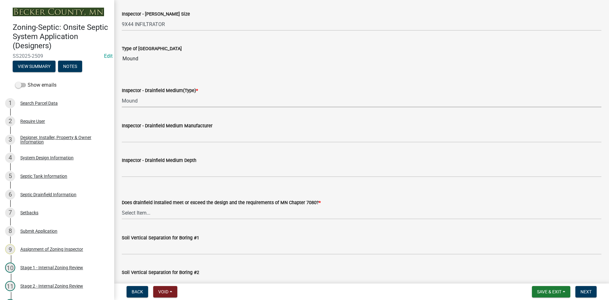
scroll to position [1078, 0]
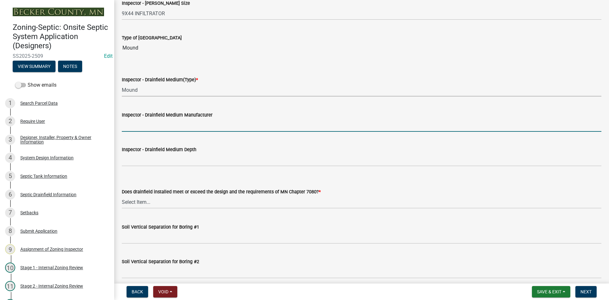
click at [155, 125] on input "Inspector - Drainfield Medium Manufacturer" at bounding box center [361, 125] width 479 height 13
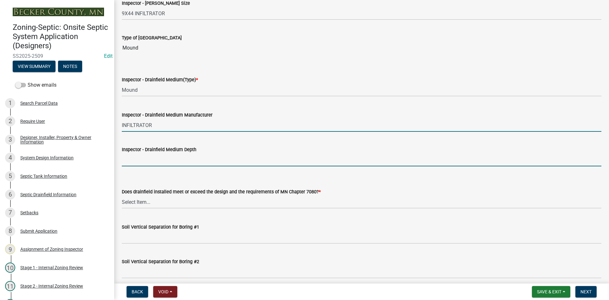
click at [169, 165] on input "Inspector - Drainfield Medium Depth" at bounding box center [361, 159] width 479 height 13
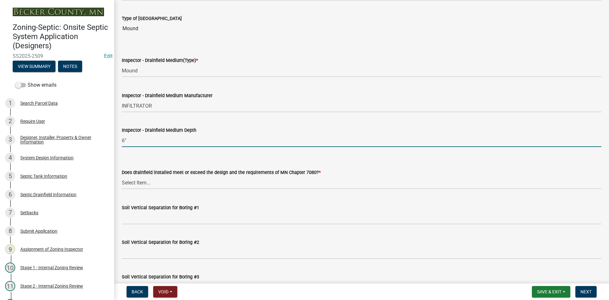
scroll to position [1173, 0]
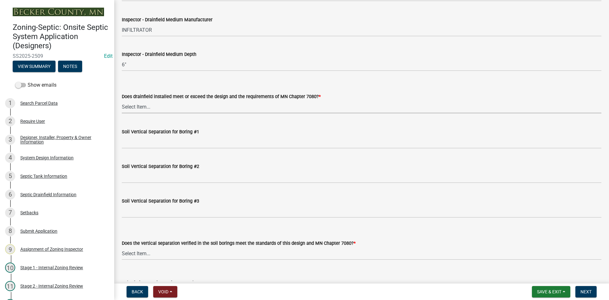
click at [143, 106] on select "Select Item... Yes No" at bounding box center [361, 106] width 479 height 13
click at [122, 100] on select "Select Item... Yes No" at bounding box center [361, 106] width 479 height 13
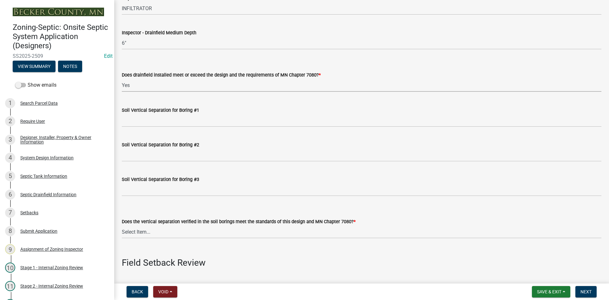
scroll to position [1236, 0]
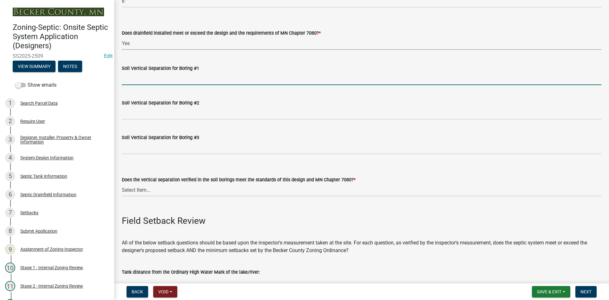
click at [154, 83] on input "Soil Vertical Separation for Boring #1" at bounding box center [361, 78] width 479 height 13
click at [169, 82] on input "SEE ATTACHED" at bounding box center [361, 78] width 479 height 13
click at [170, 82] on input "SEE ATTACHED" at bounding box center [361, 78] width 479 height 13
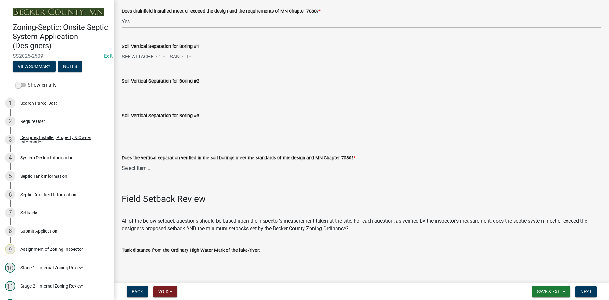
scroll to position [1268, 0]
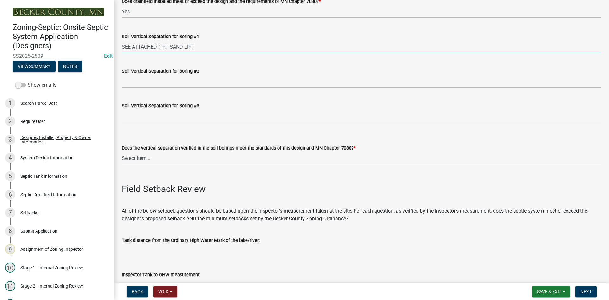
click at [158, 49] on input "SEE ATTACHED 1 FT SAND LIFT" at bounding box center [361, 46] width 479 height 13
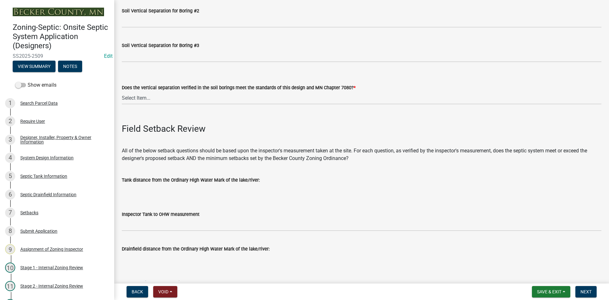
scroll to position [1363, 0]
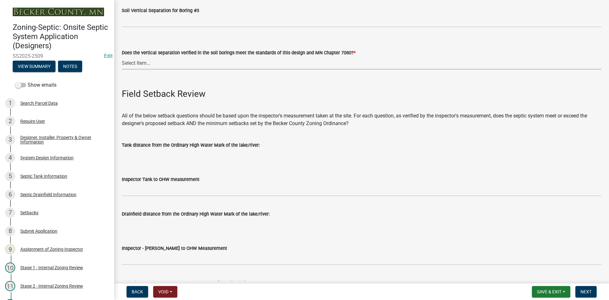
click at [134, 62] on select "Select Item... Yes No" at bounding box center [361, 62] width 479 height 13
click at [122, 56] on select "Select Item... Yes No" at bounding box center [361, 62] width 479 height 13
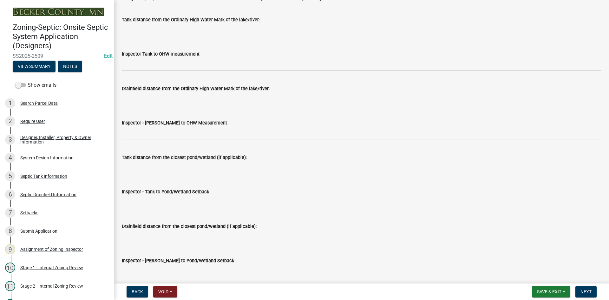
scroll to position [1490, 0]
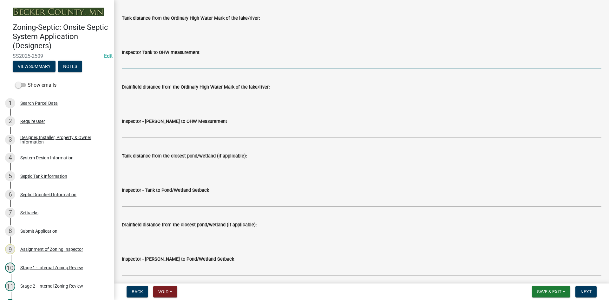
click at [150, 59] on input "Inspector Tank to OHW measurement" at bounding box center [361, 62] width 479 height 13
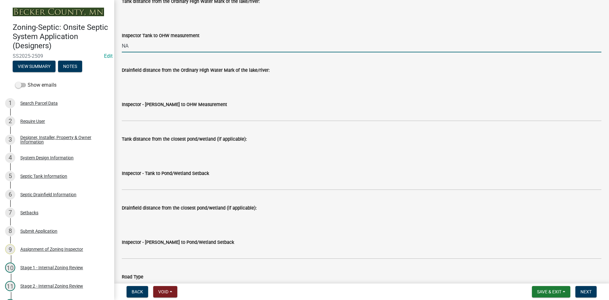
scroll to position [1522, 0]
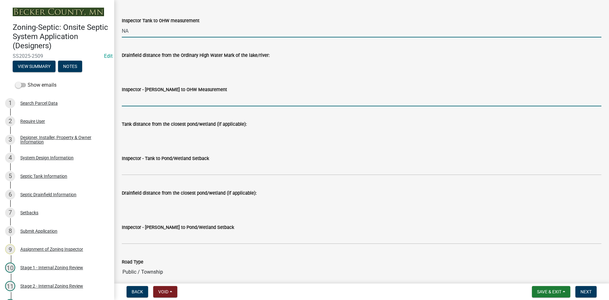
drag, startPoint x: 157, startPoint y: 95, endPoint x: 158, endPoint y: 100, distance: 5.1
click at [157, 95] on input "Inspector - [PERSON_NAME] to OHW Measurement" at bounding box center [361, 99] width 479 height 13
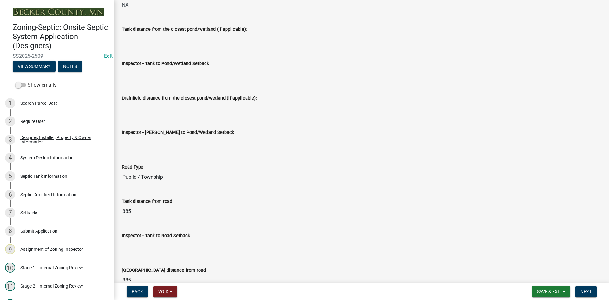
scroll to position [1617, 0]
click at [145, 82] on wm-data-entity-input "Inspector - Tank to Pond/Wetland Setback" at bounding box center [361, 67] width 479 height 35
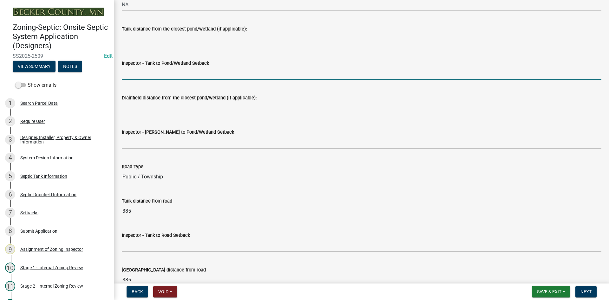
click at [143, 73] on input "Inspector - Tank to Pond/Wetland Setback" at bounding box center [361, 73] width 479 height 13
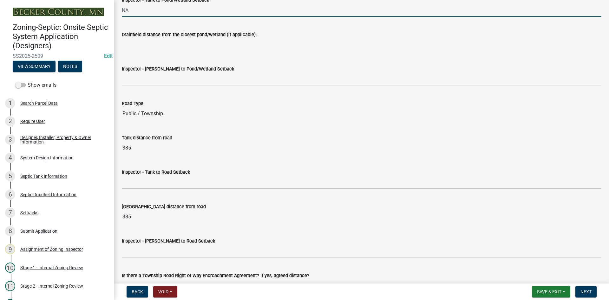
scroll to position [1680, 0]
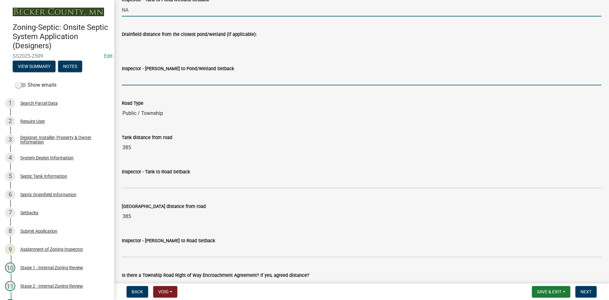
click at [140, 80] on input "Inspector - [PERSON_NAME] to Pond/Wetland Setback" at bounding box center [361, 78] width 479 height 13
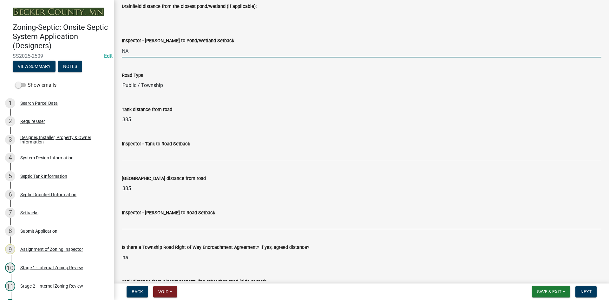
scroll to position [1744, 0]
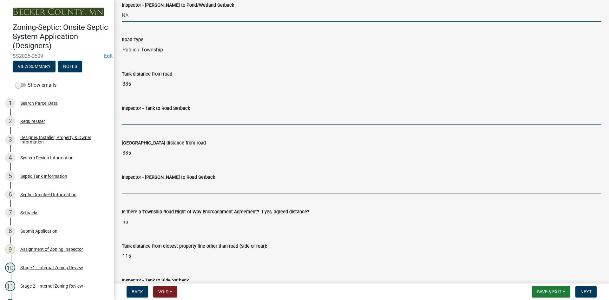
click at [148, 113] on input "Inspector - Tank to Road Setback" at bounding box center [361, 118] width 479 height 13
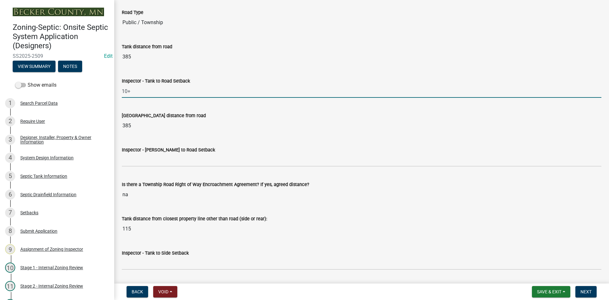
scroll to position [1807, 0]
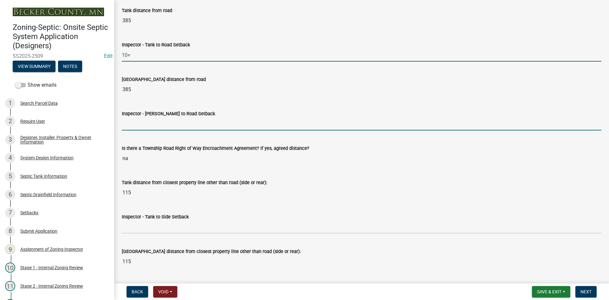
click at [147, 129] on input "Inspector - [PERSON_NAME] to Road Setback" at bounding box center [361, 123] width 479 height 13
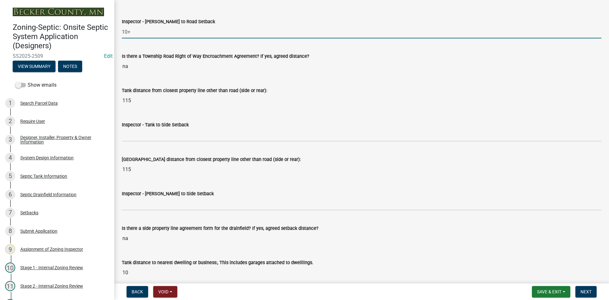
scroll to position [1902, 0]
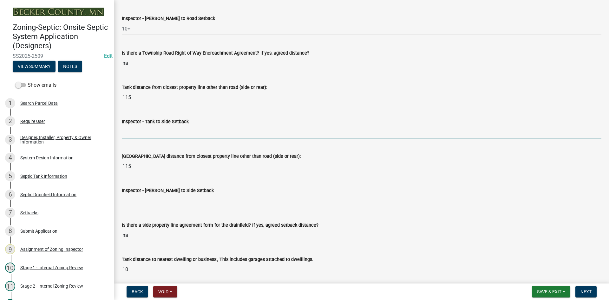
click at [154, 131] on input "Inspector - Tank to Side Setback" at bounding box center [361, 131] width 479 height 13
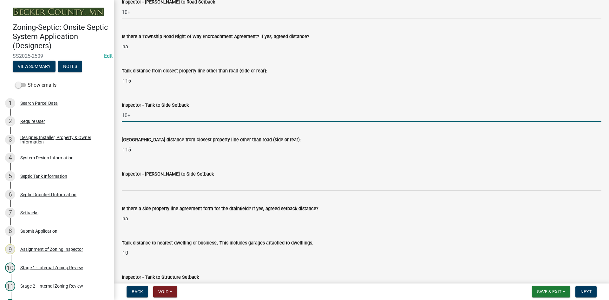
scroll to position [1934, 0]
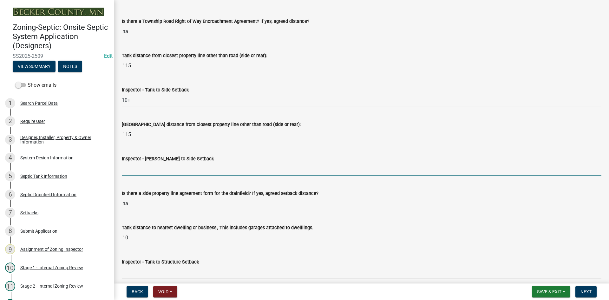
click at [144, 170] on input "Inspector - [PERSON_NAME] to Side Setback" at bounding box center [361, 168] width 479 height 13
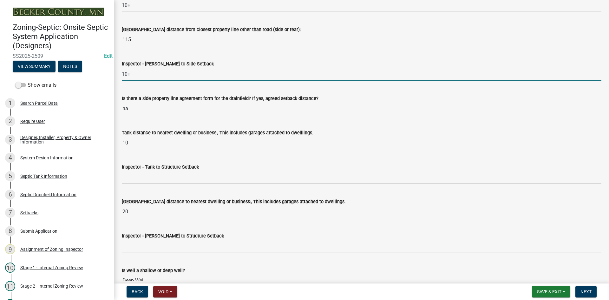
scroll to position [2029, 0]
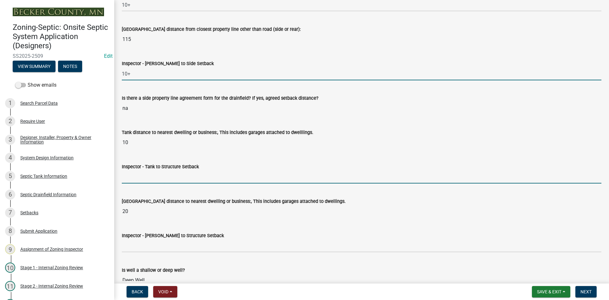
click at [145, 180] on input "Inspector - Tank to Structure Setback" at bounding box center [361, 176] width 479 height 13
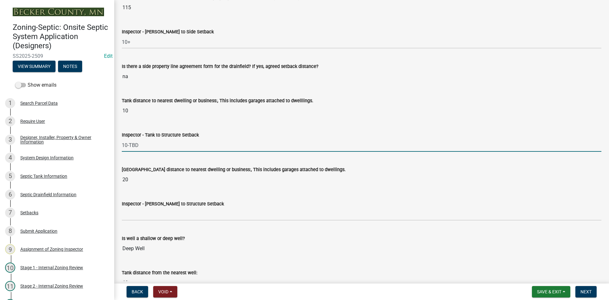
scroll to position [2124, 0]
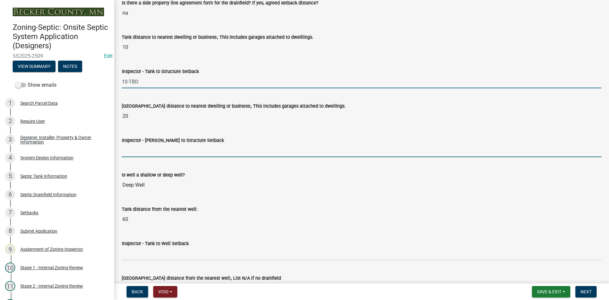
drag, startPoint x: 138, startPoint y: 152, endPoint x: 142, endPoint y: 150, distance: 4.6
click at [140, 151] on input "Inspector - [PERSON_NAME] to Structure Setback" at bounding box center [361, 150] width 479 height 13
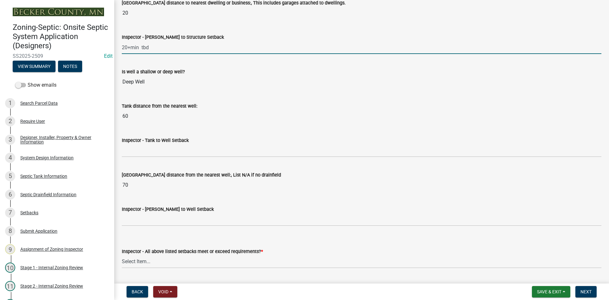
scroll to position [2251, 0]
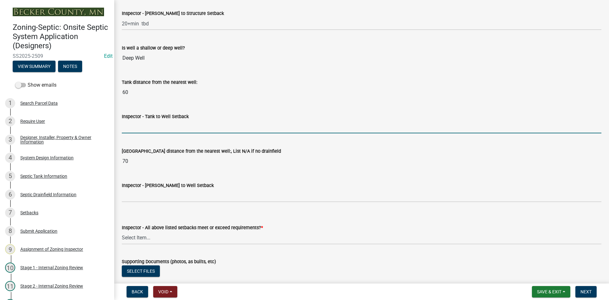
click at [142, 127] on input "Inspector - Tank to Well Setback" at bounding box center [361, 126] width 479 height 13
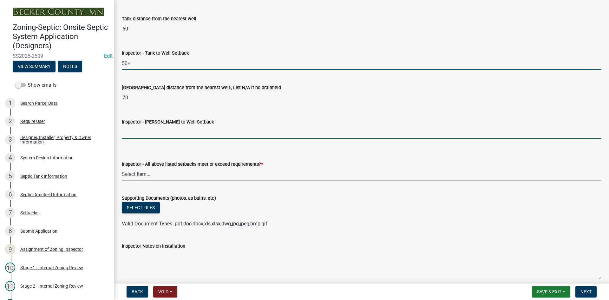
drag, startPoint x: 143, startPoint y: 133, endPoint x: 148, endPoint y: 133, distance: 5.7
click at [144, 132] on input "Inspector - [PERSON_NAME] to Well Setback" at bounding box center [361, 132] width 479 height 13
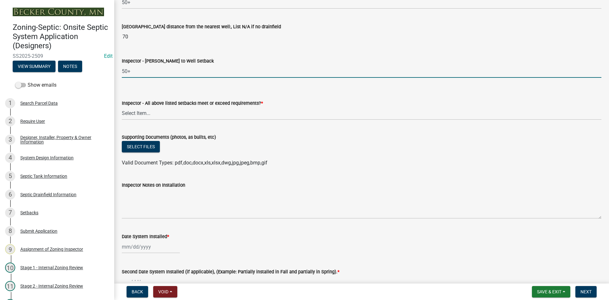
scroll to position [2378, 0]
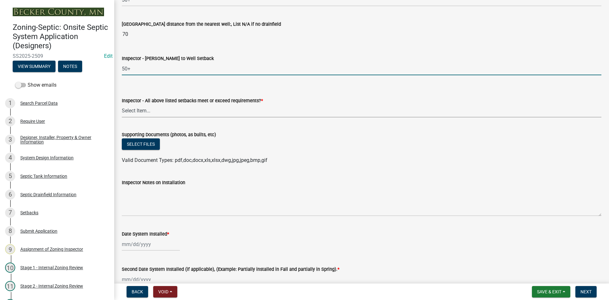
click at [141, 109] on select "Select Item... Yes No" at bounding box center [361, 110] width 479 height 13
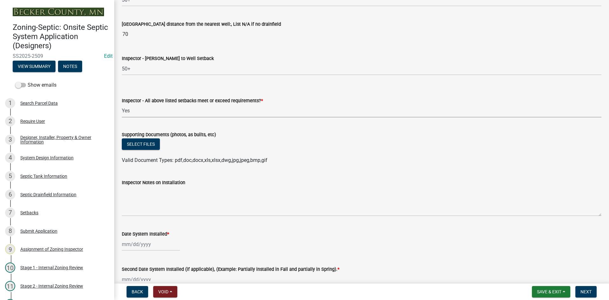
click at [122, 104] on select "Select Item... Yes No" at bounding box center [361, 110] width 479 height 13
click at [146, 144] on button "Select files" at bounding box center [141, 143] width 38 height 11
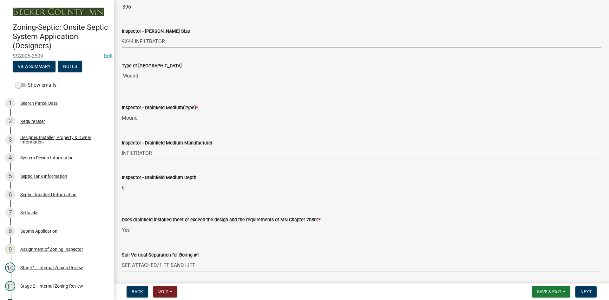
scroll to position [1110, 0]
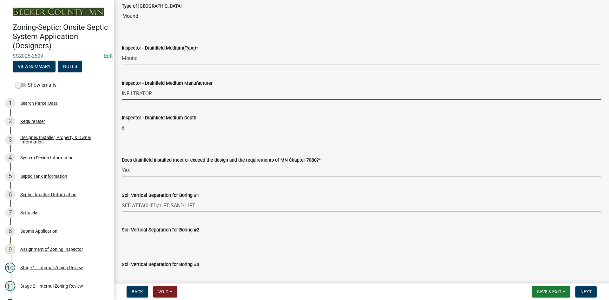
click at [122, 95] on input "INFILTRATOR" at bounding box center [361, 93] width 479 height 13
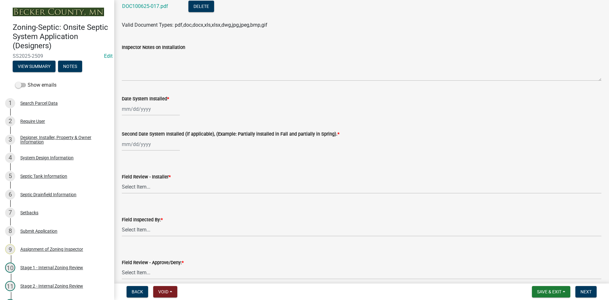
scroll to position [2536, 0]
click at [159, 113] on div at bounding box center [151, 108] width 58 height 13
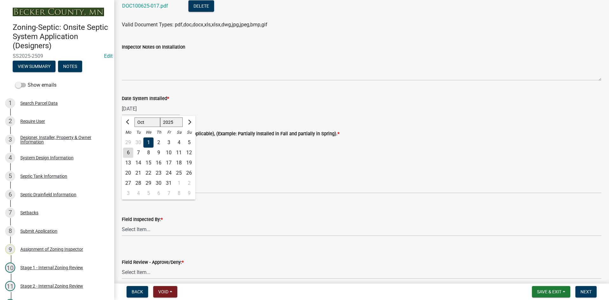
click at [221, 153] on wm-data-entity-input "Second Date System Installed (if applicable), (Example: Partially installed in …" at bounding box center [361, 138] width 479 height 35
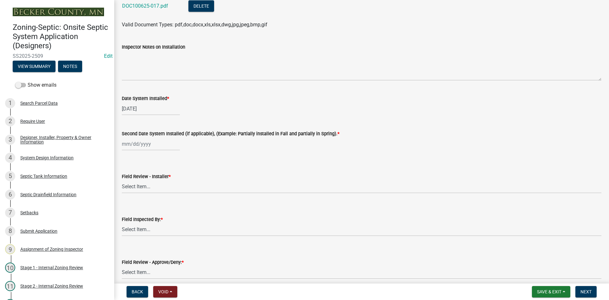
click at [159, 144] on div at bounding box center [151, 143] width 58 height 13
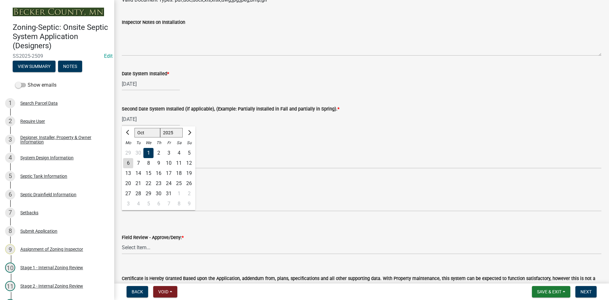
scroll to position [2600, 0]
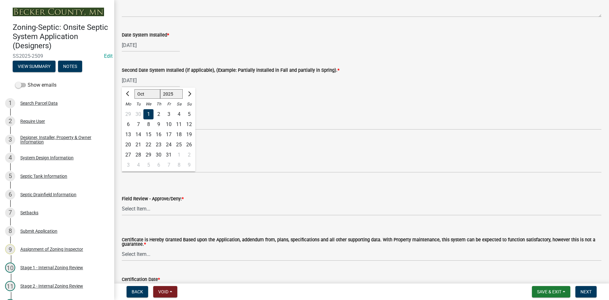
click at [217, 100] on div "Field Review - Installer * Select Item... OTHER – Not listed (please add in nex…" at bounding box center [361, 111] width 479 height 37
click at [145, 125] on select "Select Item... OTHER – Not listed (please add in next field and we will add to …" at bounding box center [361, 123] width 479 height 13
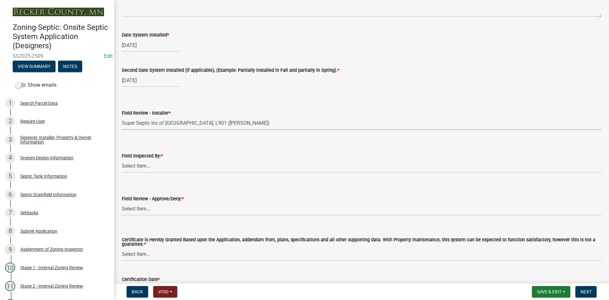
click at [122, 117] on select "Select Item... OTHER – Not listed (please add in next field and we will add to …" at bounding box center [361, 123] width 479 height 13
drag, startPoint x: 133, startPoint y: 170, endPoint x: 136, endPoint y: 168, distance: 3.6
click at [133, 170] on select "Select Item... [PERSON_NAME] [PERSON_NAME] [PERSON_NAME] [PERSON_NAME] [PERSON_…" at bounding box center [361, 165] width 479 height 13
click at [122, 159] on select "Select Item... [PERSON_NAME] [PERSON_NAME] [PERSON_NAME] [PERSON_NAME] [PERSON_…" at bounding box center [361, 165] width 479 height 13
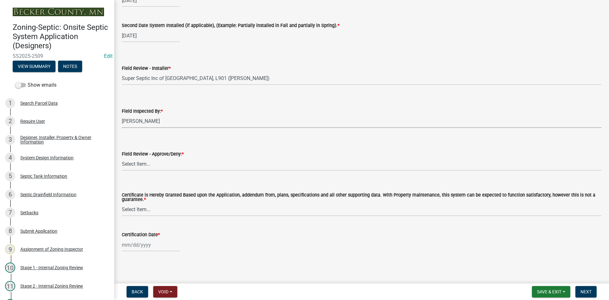
scroll to position [2646, 0]
click at [143, 164] on select "Select Item... Approved Denied" at bounding box center [361, 163] width 479 height 13
click at [122, 157] on select "Select Item... Approved Denied" at bounding box center [361, 163] width 479 height 13
click at [140, 211] on select "Select Item... Yes No" at bounding box center [361, 208] width 479 height 13
click at [122, 202] on select "Select Item... Yes No" at bounding box center [361, 208] width 479 height 13
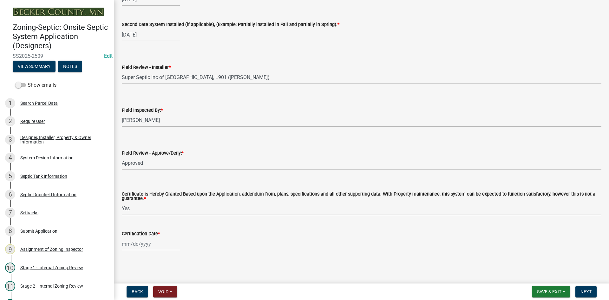
click at [159, 242] on div at bounding box center [151, 243] width 58 height 13
click at [129, 190] on div "6" at bounding box center [128, 190] width 10 height 10
click at [218, 235] on div "Certification Date *" at bounding box center [361, 234] width 479 height 8
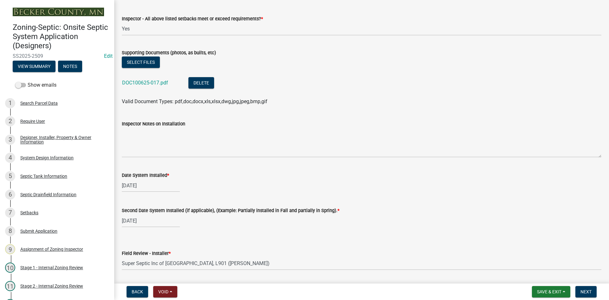
scroll to position [2455, 0]
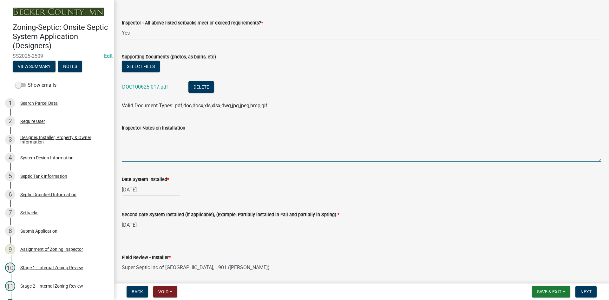
click at [139, 151] on textarea "Inspector Notes on Installation" at bounding box center [361, 147] width 479 height 30
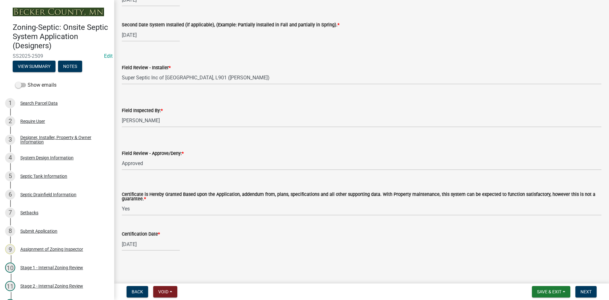
scroll to position [2646, 0]
click at [588, 291] on span "Next" at bounding box center [585, 291] width 11 height 5
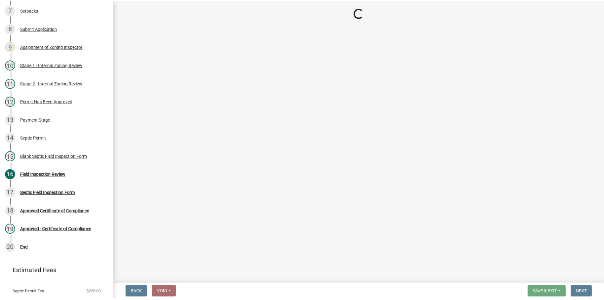
scroll to position [218, 0]
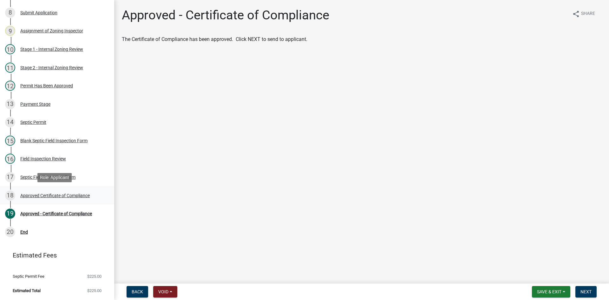
click at [82, 195] on div "Approved Certificate of Compliance" at bounding box center [54, 195] width 69 height 4
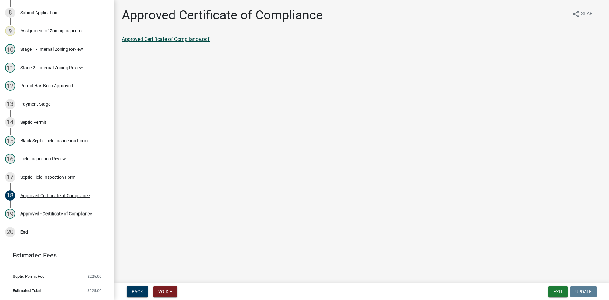
click at [171, 41] on link "Approved Certificate of Compliance.pdf" at bounding box center [166, 39] width 88 height 6
click at [78, 215] on div "Approved - Certificate of Compliance" at bounding box center [56, 213] width 72 height 4
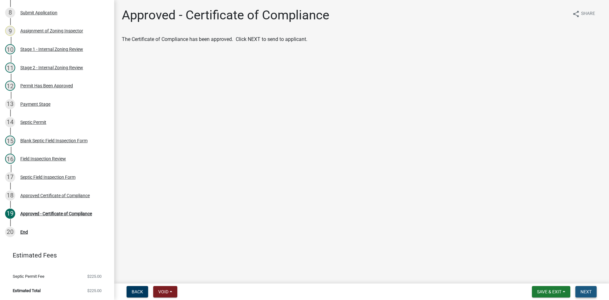
click at [586, 289] on span "Next" at bounding box center [585, 291] width 11 height 5
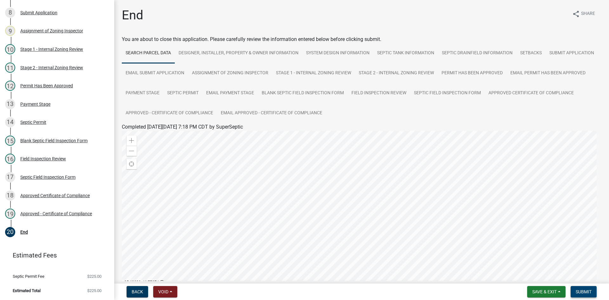
click at [582, 293] on span "Submit" at bounding box center [583, 291] width 16 height 5
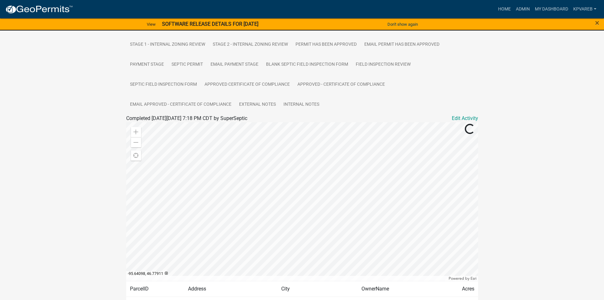
scroll to position [202, 0]
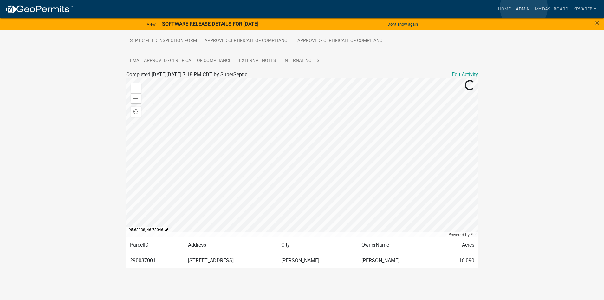
click at [523, 8] on link "Admin" at bounding box center [522, 9] width 19 height 12
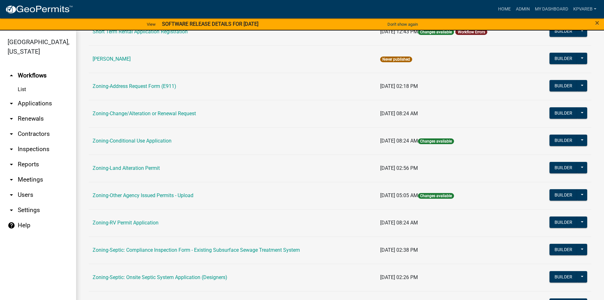
scroll to position [159, 0]
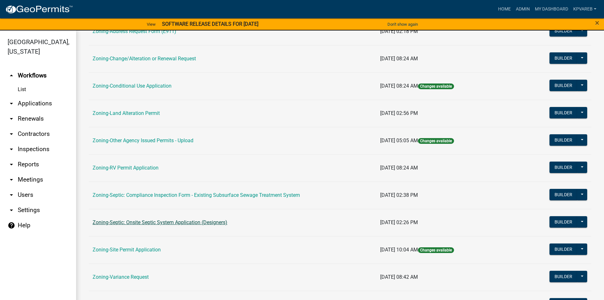
click at [160, 224] on link "Zoning-Septic: Onsite Septic System Application (Designers)" at bounding box center [160, 222] width 135 height 6
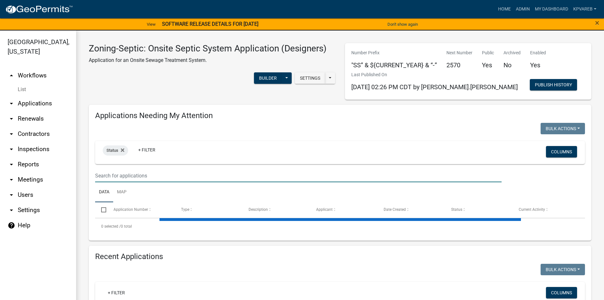
click at [140, 173] on input "text" at bounding box center [298, 175] width 406 height 13
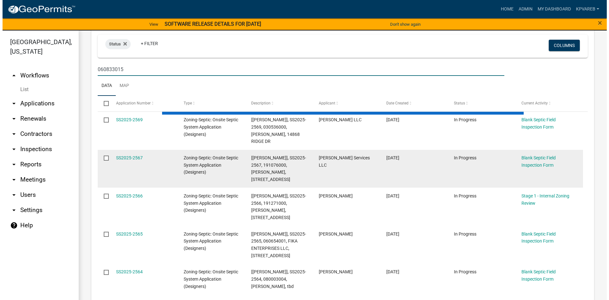
scroll to position [95, 0]
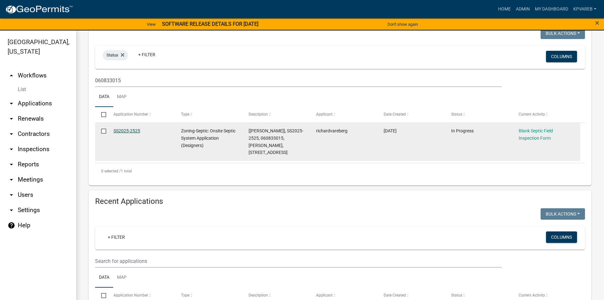
click at [130, 132] on link "SS2025-2525" at bounding box center [126, 130] width 27 height 5
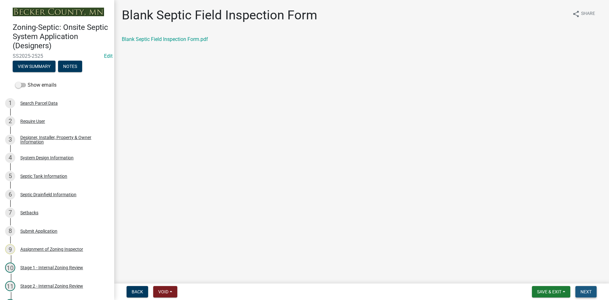
click at [584, 294] on span "Next" at bounding box center [585, 291] width 11 height 5
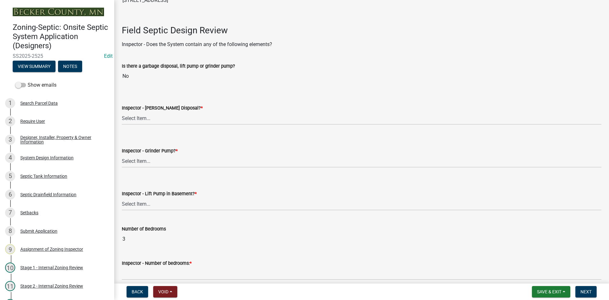
scroll to position [190, 0]
click at [137, 119] on select "Select Item... Yes No" at bounding box center [361, 117] width 479 height 13
click at [122, 111] on select "Select Item... Yes No" at bounding box center [361, 117] width 479 height 13
click at [145, 119] on select "Select Item... Yes No" at bounding box center [361, 117] width 479 height 13
click at [122, 111] on select "Select Item... Yes No" at bounding box center [361, 117] width 479 height 13
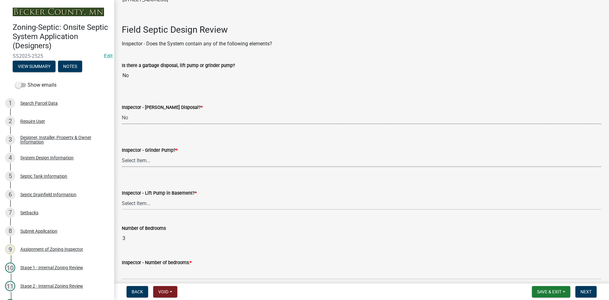
drag, startPoint x: 138, startPoint y: 161, endPoint x: 139, endPoint y: 164, distance: 3.3
click at [138, 161] on select "Select Item... Yes No" at bounding box center [361, 160] width 479 height 13
click at [122, 154] on select "Select Item... Yes No" at bounding box center [361, 160] width 479 height 13
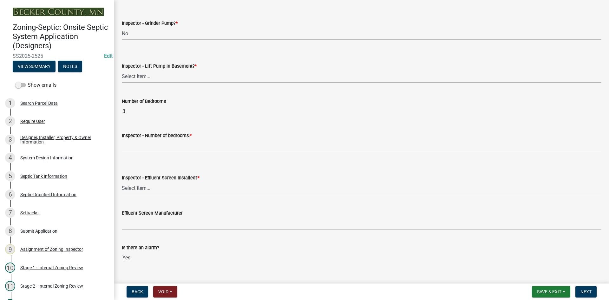
drag, startPoint x: 141, startPoint y: 77, endPoint x: 144, endPoint y: 82, distance: 5.5
click at [142, 76] on select "Select Item... Yes No" at bounding box center [361, 76] width 479 height 13
click at [122, 70] on select "Select Item... Yes No" at bounding box center [361, 76] width 479 height 13
click at [153, 137] on label "Inspector - Number of bedrooms: *" at bounding box center [157, 135] width 70 height 4
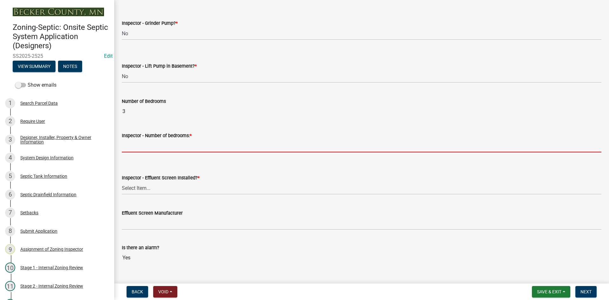
click at [153, 139] on input "Inspector - Number of bedrooms: *" at bounding box center [361, 145] width 479 height 13
click at [157, 149] on input "Inspector - Number of bedrooms: *" at bounding box center [361, 145] width 479 height 13
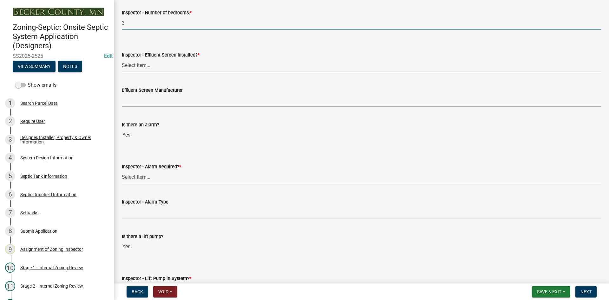
scroll to position [444, 0]
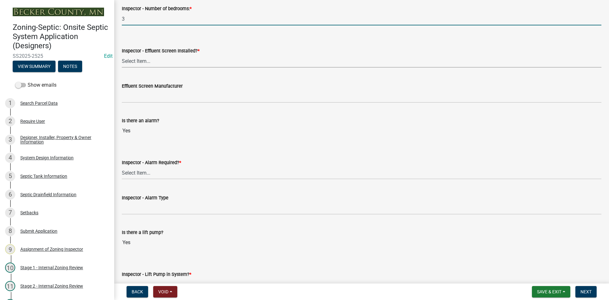
click at [139, 58] on select "Select Item... Yes No" at bounding box center [361, 61] width 479 height 13
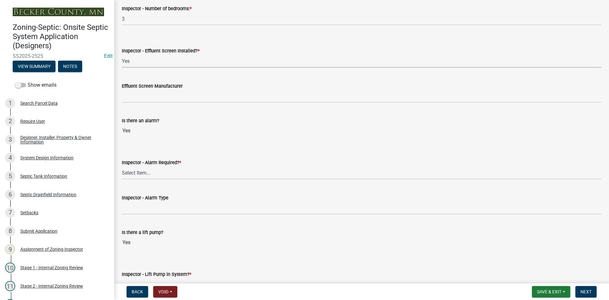
click at [122, 55] on select "Select Item... Yes No" at bounding box center [361, 61] width 479 height 13
click at [148, 57] on select "Select Item... Yes No" at bounding box center [361, 61] width 479 height 13
click at [122, 55] on select "Select Item... Yes No" at bounding box center [361, 61] width 479 height 13
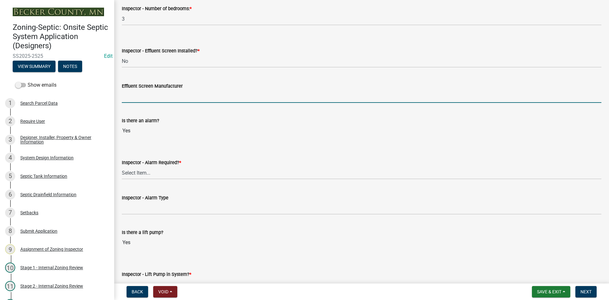
click at [152, 96] on input "Effluent Screen Manufacturer" at bounding box center [361, 96] width 479 height 13
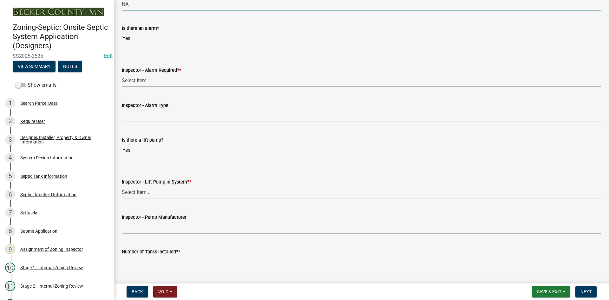
scroll to position [539, 0]
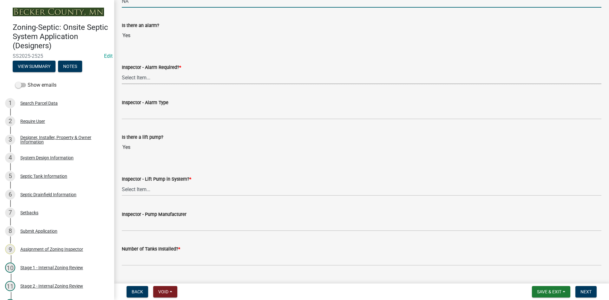
drag, startPoint x: 143, startPoint y: 79, endPoint x: 146, endPoint y: 78, distance: 3.3
click at [144, 78] on select "Select Item... Yes No" at bounding box center [361, 77] width 479 height 13
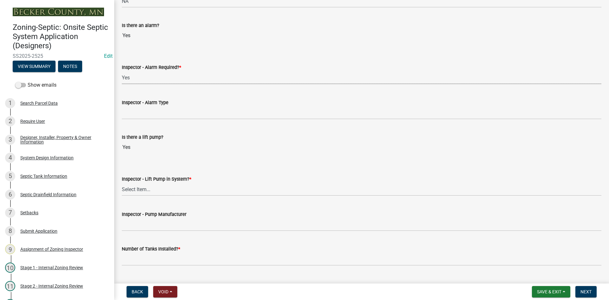
click at [122, 71] on select "Select Item... Yes No" at bounding box center [361, 77] width 479 height 13
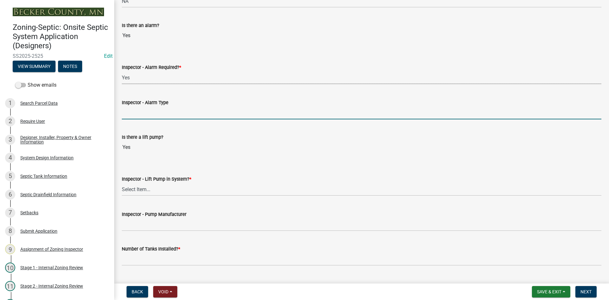
click at [143, 110] on input "Inspector - Alarm Type" at bounding box center [361, 112] width 479 height 13
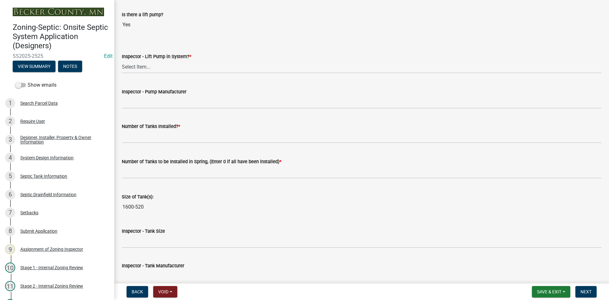
scroll to position [697, 0]
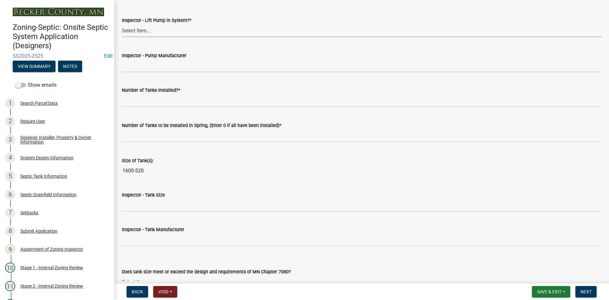
click at [136, 34] on select "Select Item... Yes No" at bounding box center [361, 30] width 479 height 13
click at [122, 24] on select "Select Item... Yes No" at bounding box center [361, 30] width 479 height 13
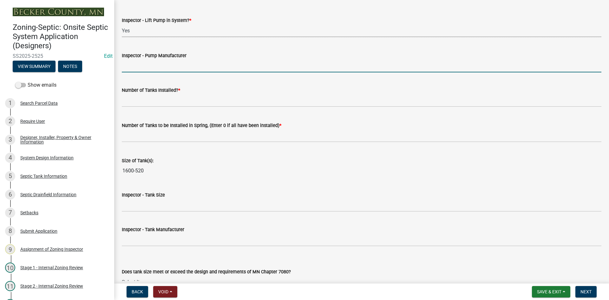
click at [135, 72] on input "Inspector - Pump Manufacturer" at bounding box center [361, 65] width 479 height 13
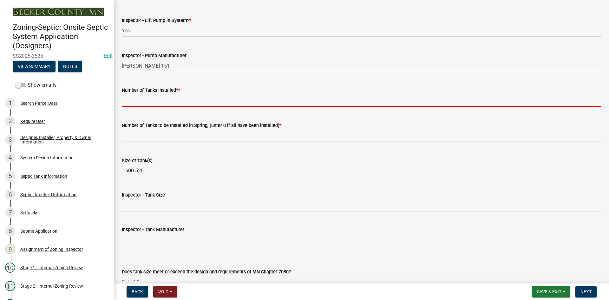
click at [149, 99] on input "text" at bounding box center [361, 100] width 479 height 13
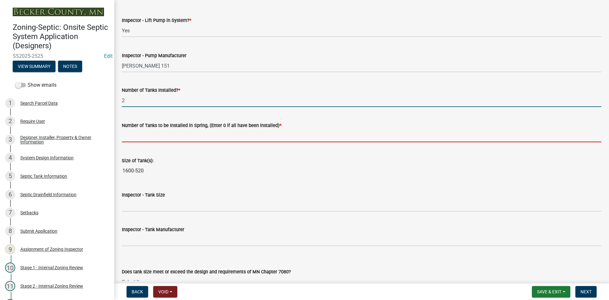
click at [139, 133] on input "text" at bounding box center [361, 135] width 479 height 13
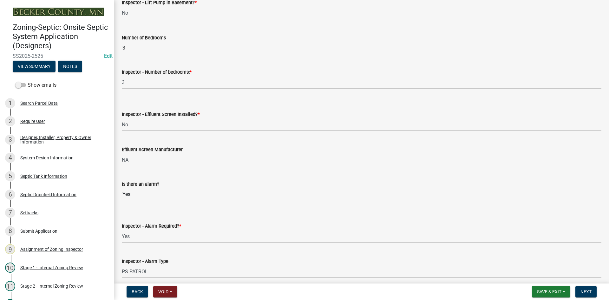
scroll to position [317, 0]
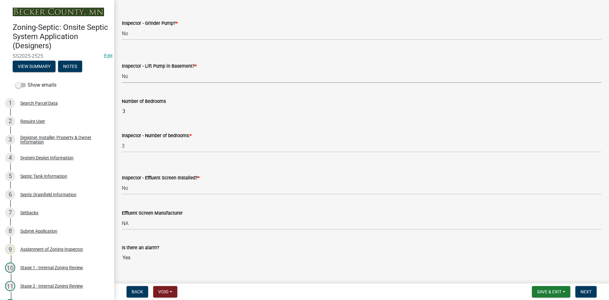
click at [130, 74] on select "Select Item... Yes No" at bounding box center [361, 76] width 479 height 13
click at [122, 70] on select "Select Item... Yes No" at bounding box center [361, 76] width 479 height 13
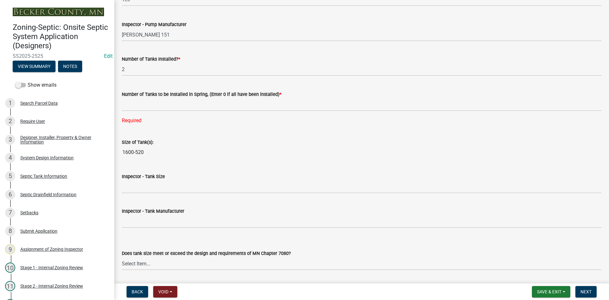
scroll to position [793, 0]
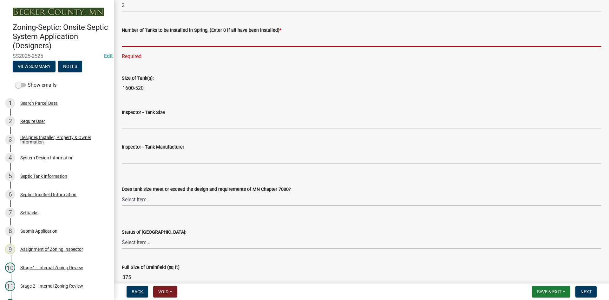
click at [150, 40] on input "text" at bounding box center [361, 40] width 479 height 13
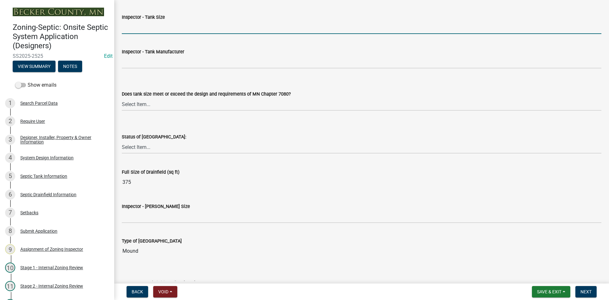
scroll to position [875, 0]
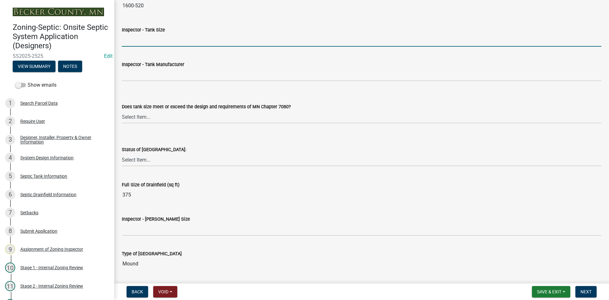
click at [143, 34] on input "Inspector - Tank Size" at bounding box center [361, 40] width 479 height 13
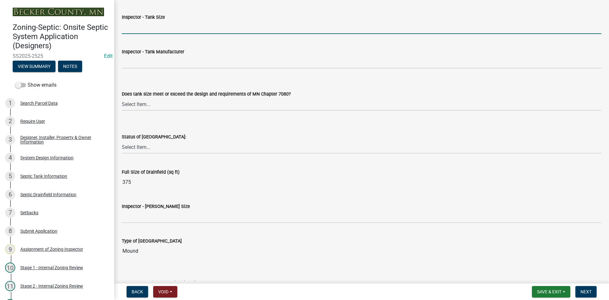
click at [146, 27] on input "Inspector - Tank Size" at bounding box center [361, 27] width 479 height 13
drag, startPoint x: 134, startPoint y: 27, endPoint x: 118, endPoint y: 32, distance: 17.1
click at [118, 32] on div "Inspector - Tank Size 1500" at bounding box center [361, 18] width 489 height 29
drag, startPoint x: 140, startPoint y: 29, endPoint x: 152, endPoint y: 28, distance: 11.8
click at [152, 28] on input "1600/2-600" at bounding box center [361, 27] width 479 height 13
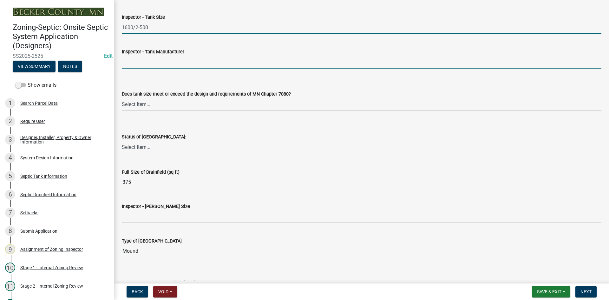
click at [137, 67] on input "Inspector - Tank Manufacturer" at bounding box center [361, 61] width 479 height 13
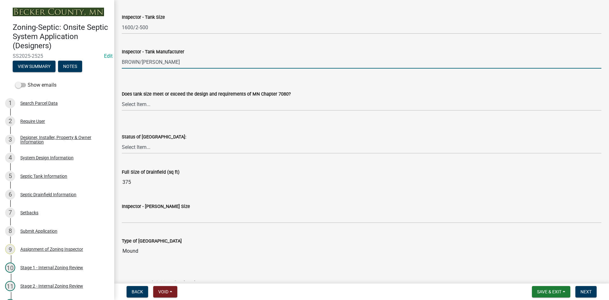
click at [168, 59] on input "BROWN/[PERSON_NAME]" at bounding box center [361, 61] width 479 height 13
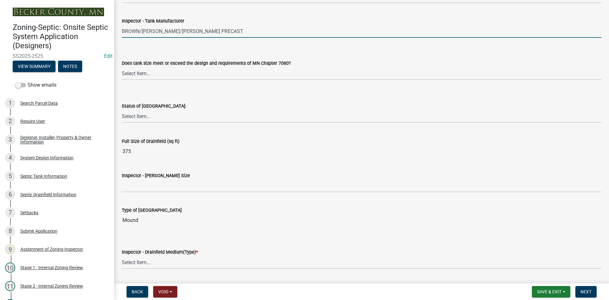
scroll to position [938, 0]
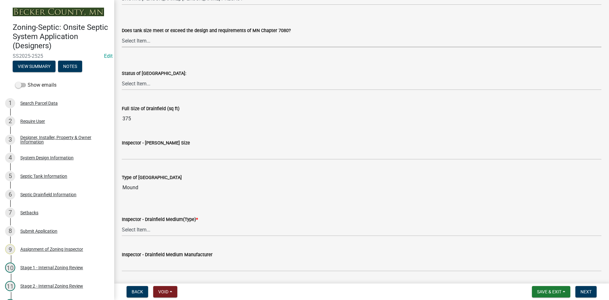
click at [142, 41] on select "Select Item... Yes No Existing" at bounding box center [361, 40] width 479 height 13
click at [122, 34] on select "Select Item... Yes No Existing" at bounding box center [361, 40] width 479 height 13
click at [148, 84] on select "Select Item... No Drainfield Drainfield Installed [GEOGRAPHIC_DATA] to Be Insta…" at bounding box center [361, 83] width 479 height 13
click at [122, 77] on select "Select Item... No Drainfield Drainfield Installed [GEOGRAPHIC_DATA] to Be Insta…" at bounding box center [361, 83] width 479 height 13
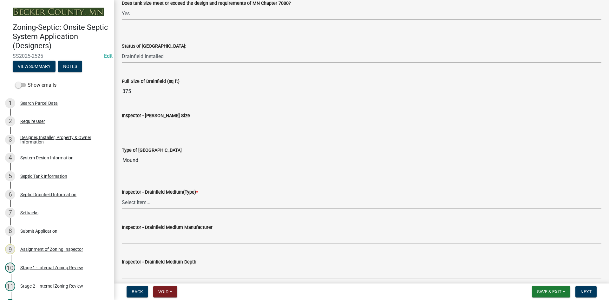
scroll to position [1002, 0]
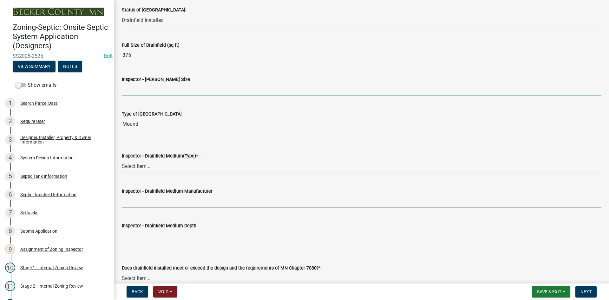
drag, startPoint x: 136, startPoint y: 90, endPoint x: 148, endPoint y: 89, distance: 11.8
click at [136, 90] on input "Inspector - [PERSON_NAME] Size" at bounding box center [361, 89] width 479 height 13
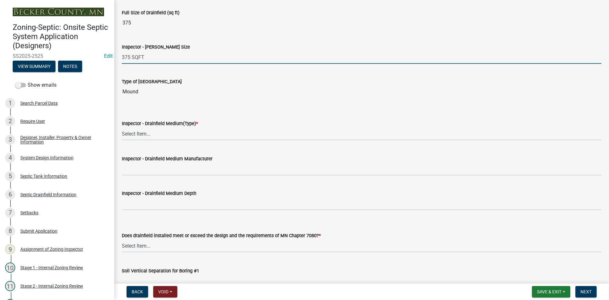
scroll to position [1065, 0]
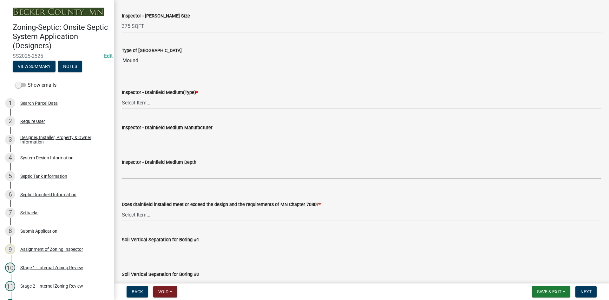
click at [143, 104] on select "Select Item... Chamber Trench Rock Trench Gravelless Mound Pressure Bed Seepage…" at bounding box center [361, 102] width 479 height 13
click at [122, 96] on select "Select Item... Chamber Trench Rock Trench Gravelless Mound Pressure Bed Seepage…" at bounding box center [361, 102] width 479 height 13
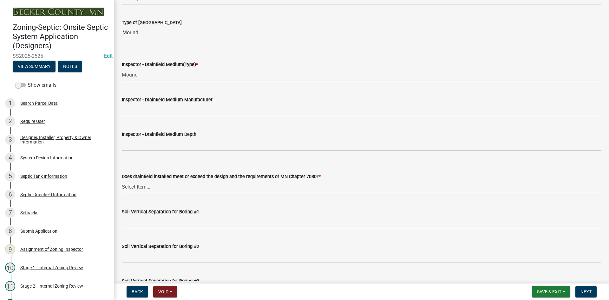
scroll to position [1129, 0]
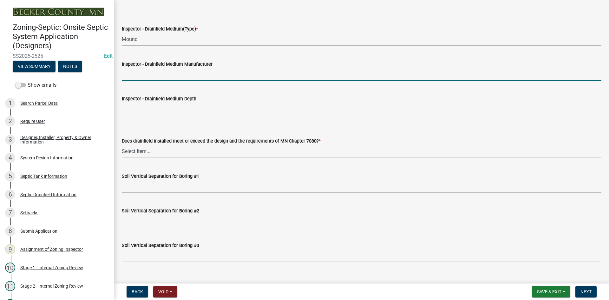
drag, startPoint x: 155, startPoint y: 74, endPoint x: 159, endPoint y: 73, distance: 3.8
click at [156, 74] on input "Inspector - Drainfield Medium Manufacturer" at bounding box center [361, 74] width 479 height 13
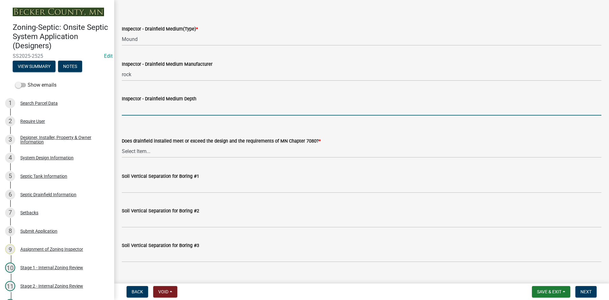
click at [155, 107] on input "Inspector - Drainfield Medium Depth" at bounding box center [361, 108] width 479 height 13
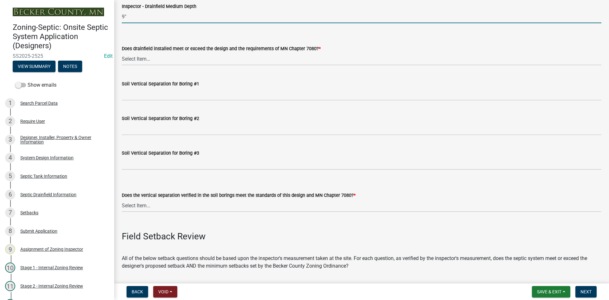
scroll to position [1224, 0]
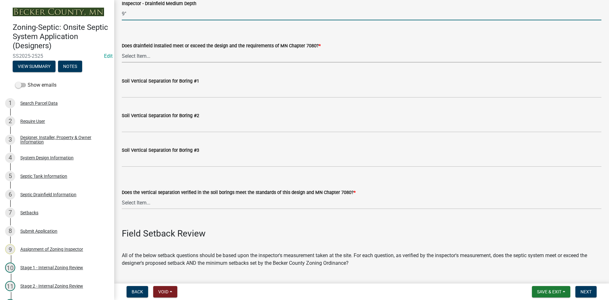
click at [142, 59] on select "Select Item... Yes No" at bounding box center [361, 55] width 479 height 13
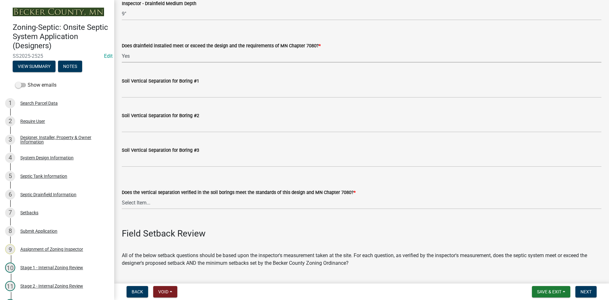
click at [122, 49] on select "Select Item... Yes No" at bounding box center [361, 55] width 479 height 13
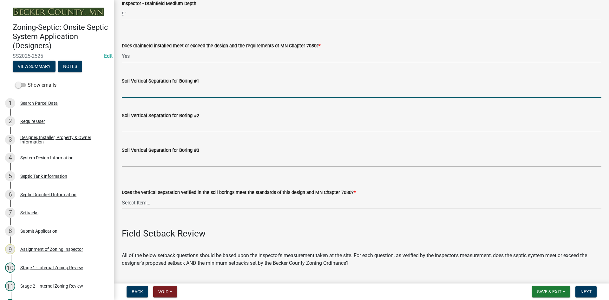
click at [150, 87] on input "Soil Vertical Separation for Boring #1" at bounding box center [361, 91] width 479 height 13
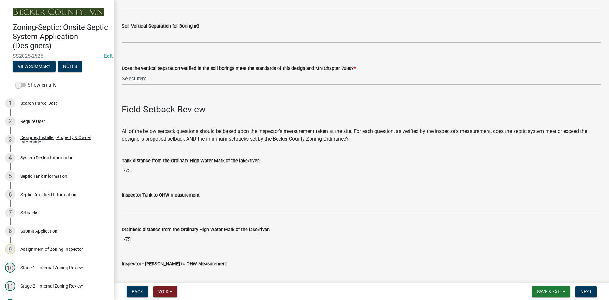
scroll to position [1350, 0]
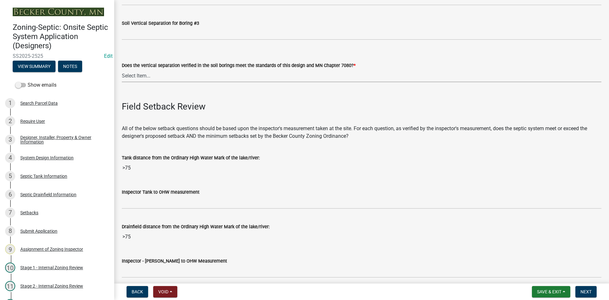
click at [143, 79] on select "Select Item... Yes No" at bounding box center [361, 75] width 479 height 13
click at [122, 69] on select "Select Item... Yes No" at bounding box center [361, 75] width 479 height 13
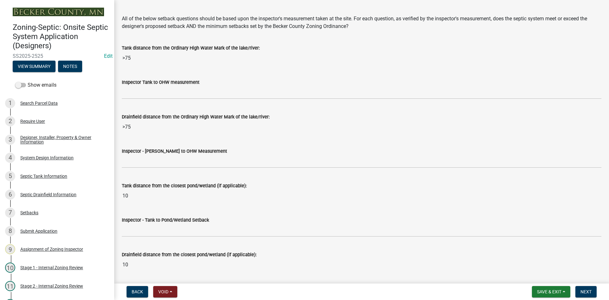
scroll to position [1477, 0]
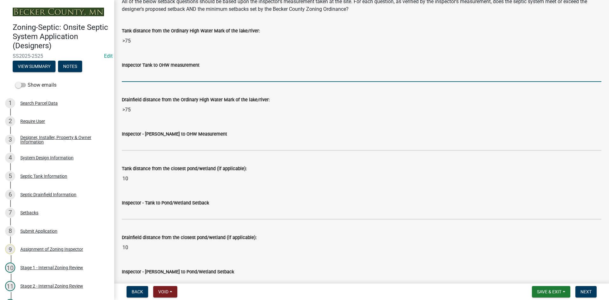
click at [137, 71] on input "Inspector Tank to OHW measurement" at bounding box center [361, 75] width 479 height 13
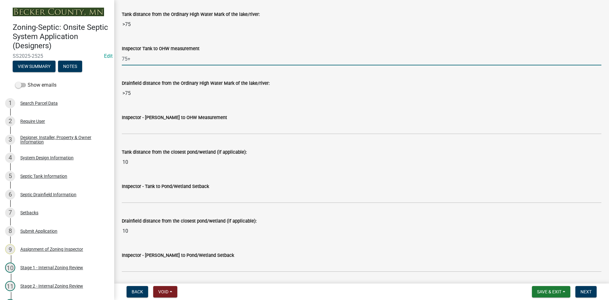
scroll to position [1509, 0]
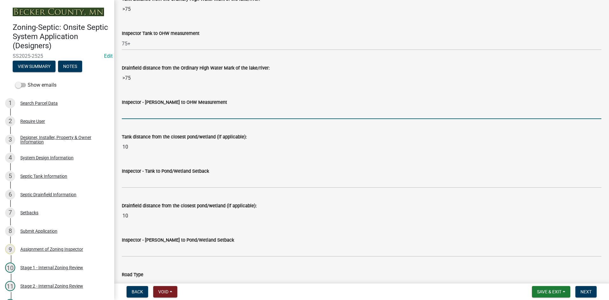
click at [146, 111] on input "Inspector - [PERSON_NAME] to OHW Measurement" at bounding box center [361, 112] width 479 height 13
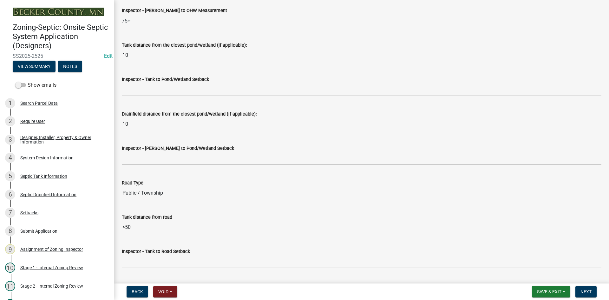
scroll to position [1604, 0]
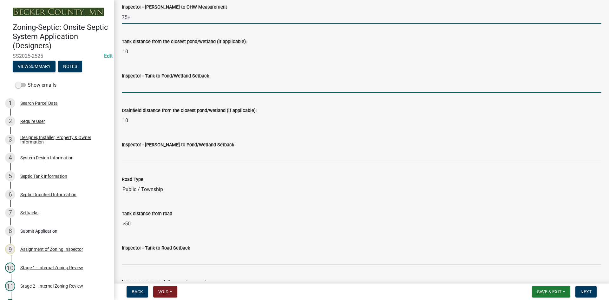
click at [150, 86] on input "Inspector - Tank to Pond/Wetland Setback" at bounding box center [361, 86] width 479 height 13
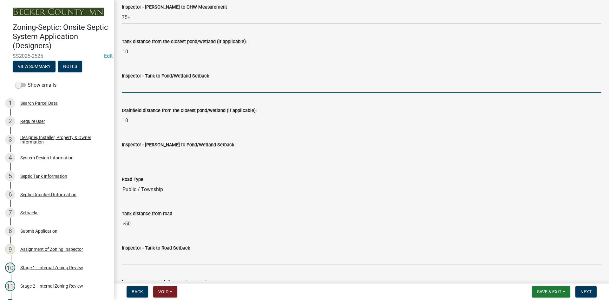
click at [129, 89] on input "Inspector - Tank to Pond/Wetland Setback" at bounding box center [361, 86] width 479 height 13
click at [132, 88] on input "Inspector - Tank to Pond/Wetland Setback" at bounding box center [361, 86] width 479 height 13
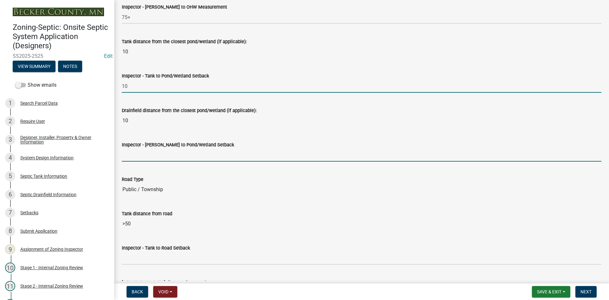
click at [131, 154] on input "Inspector - [PERSON_NAME] to Pond/Wetland Setback" at bounding box center [361, 154] width 479 height 13
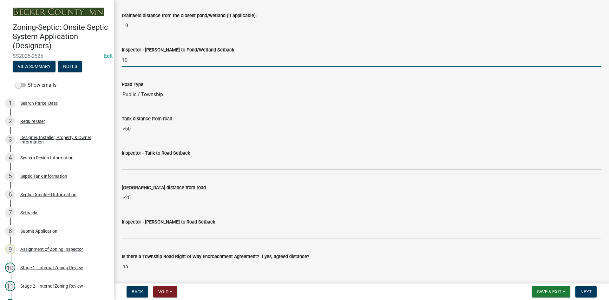
scroll to position [1699, 0]
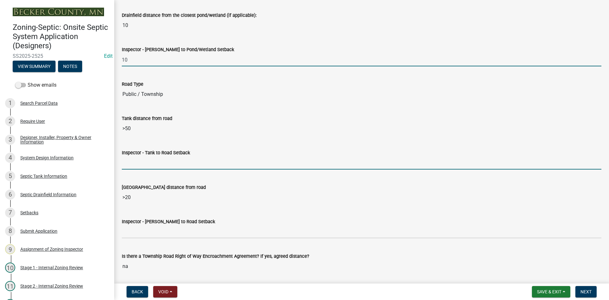
click at [138, 163] on input "Inspector - Tank to Road Setback" at bounding box center [361, 162] width 479 height 13
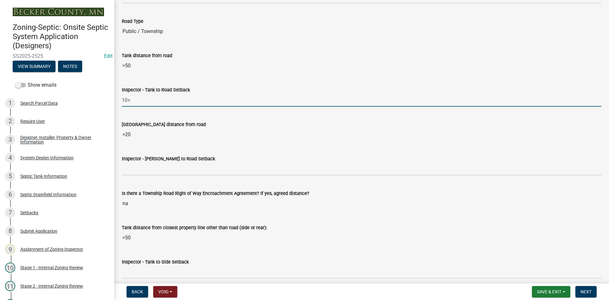
scroll to position [1763, 0]
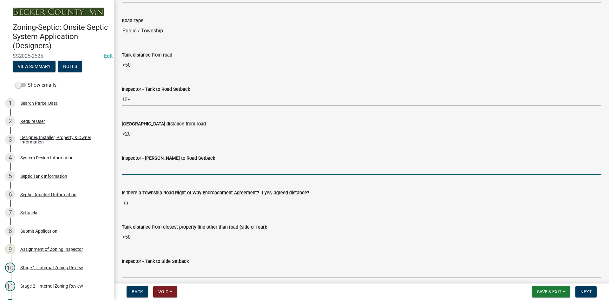
click at [156, 168] on input "Inspector - [PERSON_NAME] to Road Setback" at bounding box center [361, 168] width 479 height 13
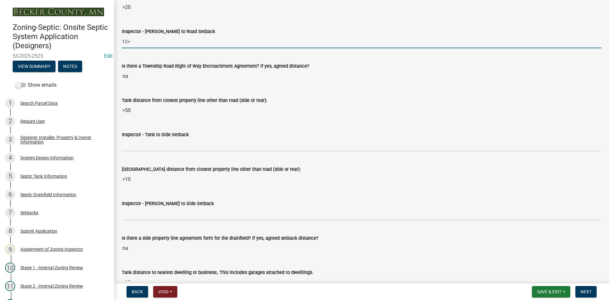
scroll to position [1889, 0]
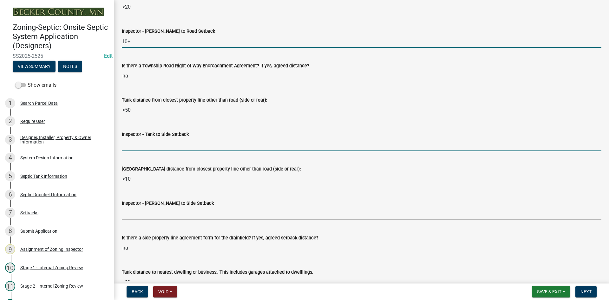
click at [143, 148] on input "Inspector - Tank to Side Setback" at bounding box center [361, 144] width 479 height 13
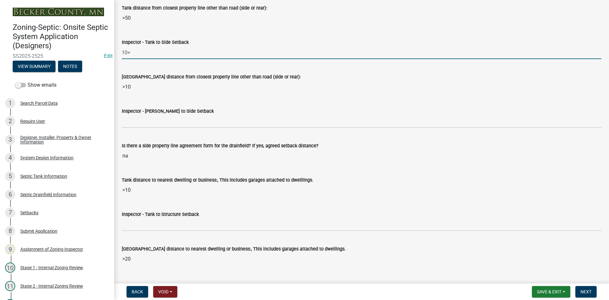
scroll to position [1985, 0]
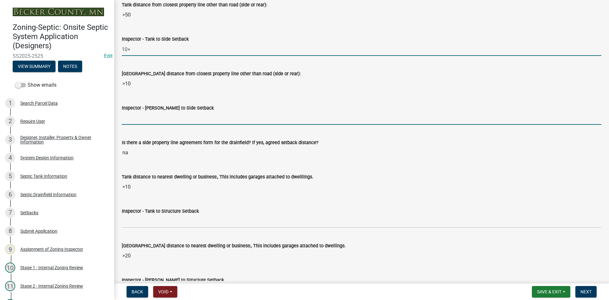
click at [146, 121] on input "Inspector - [PERSON_NAME] to Side Setback" at bounding box center [361, 118] width 479 height 13
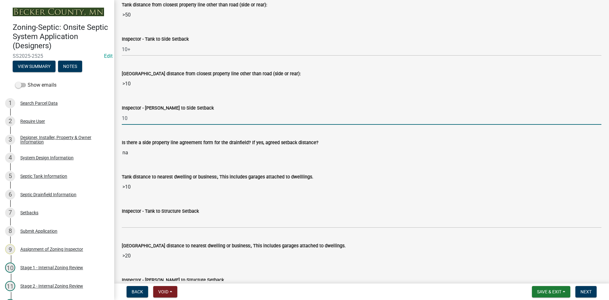
scroll to position [2016, 0]
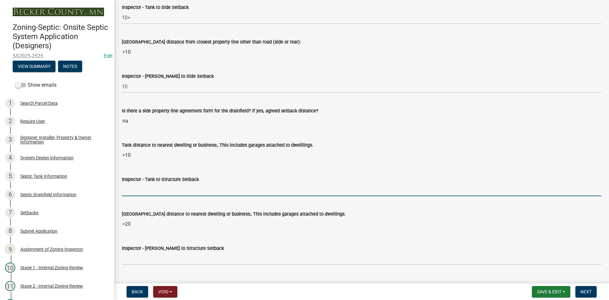
drag, startPoint x: 139, startPoint y: 189, endPoint x: 148, endPoint y: 191, distance: 9.6
click at [139, 189] on input "Inspector - Tank to Structure Setback" at bounding box center [361, 189] width 479 height 13
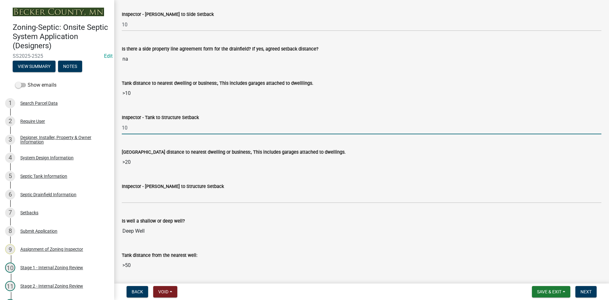
scroll to position [2080, 0]
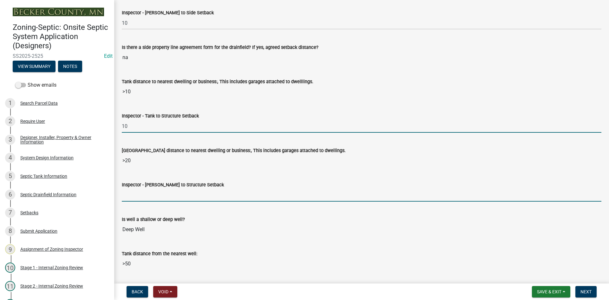
click at [140, 191] on input "Inspector - [PERSON_NAME] to Structure Setback" at bounding box center [361, 194] width 479 height 13
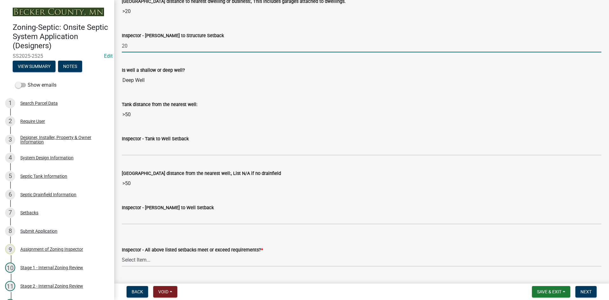
scroll to position [2238, 0]
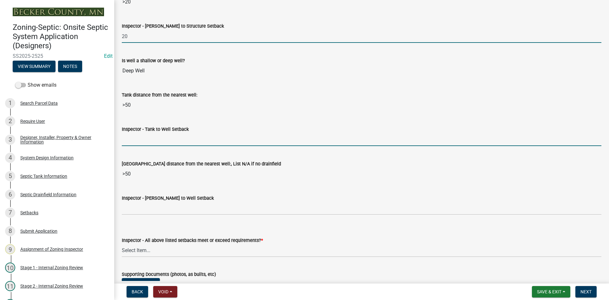
click at [135, 136] on input "Inspector - Tank to Well Setback" at bounding box center [361, 139] width 479 height 13
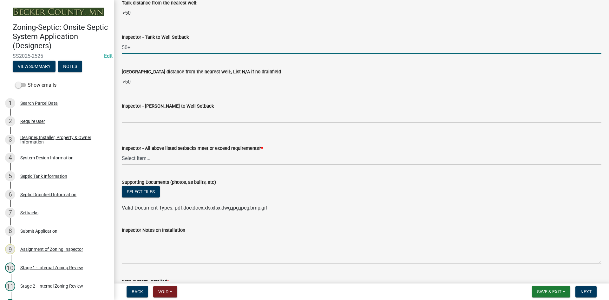
scroll to position [2333, 0]
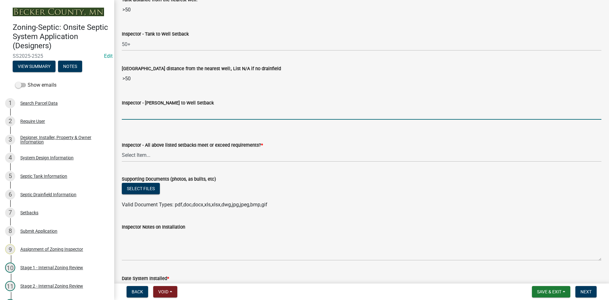
drag, startPoint x: 144, startPoint y: 110, endPoint x: 150, endPoint y: 118, distance: 10.4
click at [144, 109] on input "Inspector - [PERSON_NAME] to Well Setback" at bounding box center [361, 113] width 479 height 13
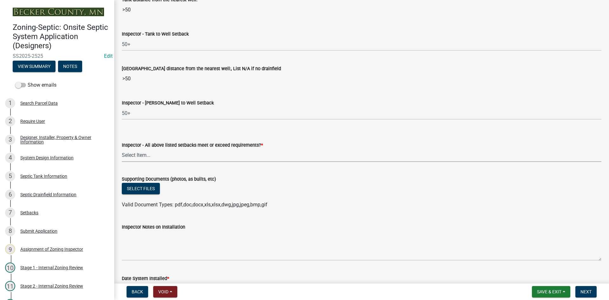
click at [152, 156] on select "Select Item... Yes No" at bounding box center [361, 155] width 479 height 13
click at [122, 149] on select "Select Item... Yes No" at bounding box center [361, 155] width 479 height 13
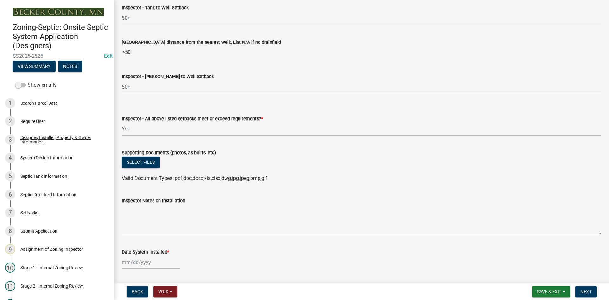
scroll to position [2397, 0]
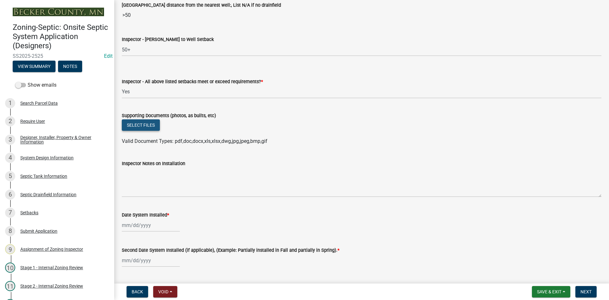
click at [146, 125] on button "Select files" at bounding box center [141, 124] width 38 height 11
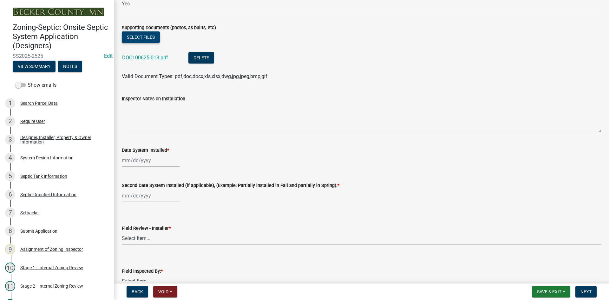
scroll to position [2523, 0]
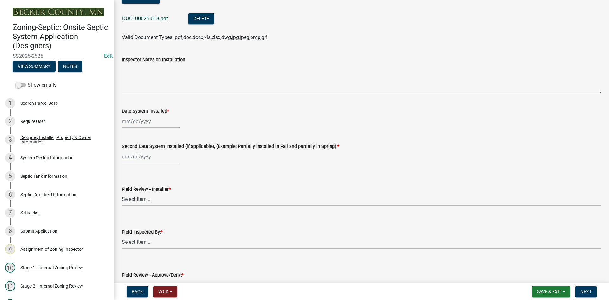
click at [142, 18] on link "DOC100625-018.pdf" at bounding box center [145, 19] width 46 height 6
click at [153, 124] on div at bounding box center [151, 121] width 58 height 13
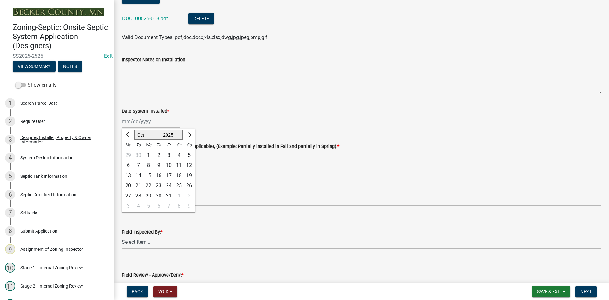
click at [124, 134] on div at bounding box center [128, 135] width 13 height 10
click at [126, 133] on button "Previous month" at bounding box center [128, 135] width 8 height 10
click at [168, 186] on div "26" at bounding box center [169, 185] width 10 height 10
click at [147, 158] on div at bounding box center [151, 156] width 58 height 13
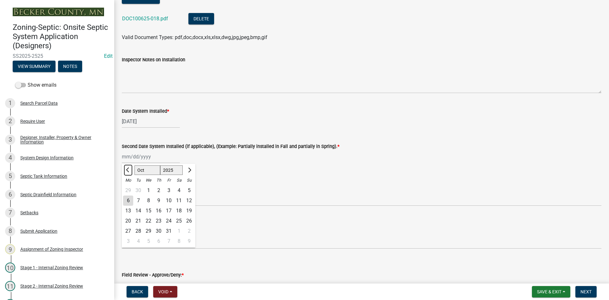
click at [127, 166] on button "Previous month" at bounding box center [128, 170] width 8 height 10
click at [170, 219] on div "26" at bounding box center [169, 221] width 10 height 10
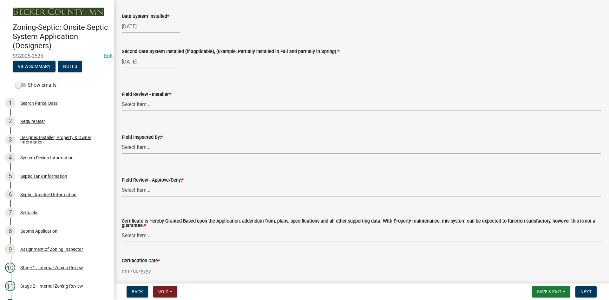
scroll to position [2619, 0]
click at [141, 101] on select "Select Item... OTHER – Not listed (please add in next field and we will add to …" at bounding box center [361, 104] width 479 height 13
click at [122, 98] on select "Select Item... OTHER – Not listed (please add in next field and we will add to …" at bounding box center [361, 104] width 479 height 13
click at [145, 147] on select "Select Item... [PERSON_NAME] [PERSON_NAME] [PERSON_NAME] [PERSON_NAME] [PERSON_…" at bounding box center [361, 146] width 479 height 13
click at [122, 140] on select "Select Item... [PERSON_NAME] [PERSON_NAME] [PERSON_NAME] [PERSON_NAME] [PERSON_…" at bounding box center [361, 146] width 479 height 13
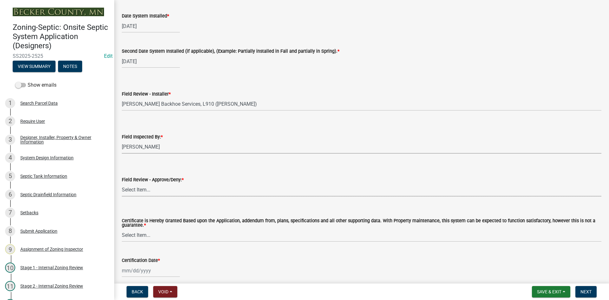
click at [148, 191] on select "Select Item... Approved Denied" at bounding box center [361, 189] width 479 height 13
click at [122, 183] on select "Select Item... Approved Denied" at bounding box center [361, 189] width 479 height 13
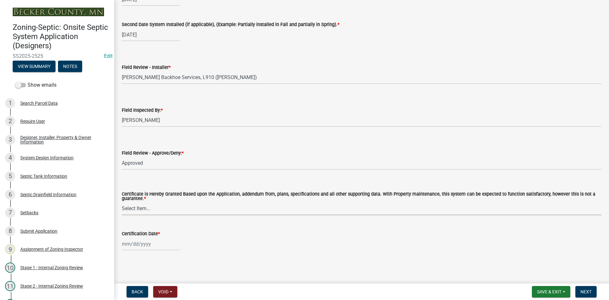
click at [144, 211] on select "Select Item... Yes No" at bounding box center [361, 208] width 479 height 13
click at [122, 202] on select "Select Item... Yes No" at bounding box center [361, 208] width 479 height 13
click at [155, 244] on div at bounding box center [151, 243] width 58 height 13
click at [130, 186] on div "6" at bounding box center [128, 190] width 10 height 10
click at [589, 289] on span "Next" at bounding box center [585, 291] width 11 height 5
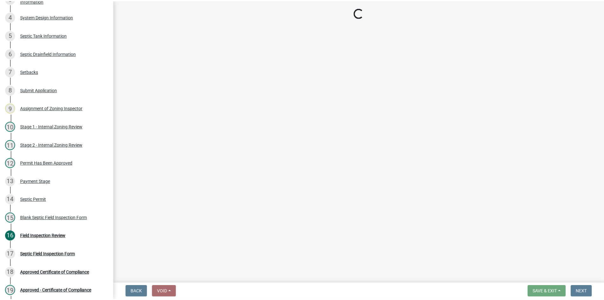
scroll to position [218, 0]
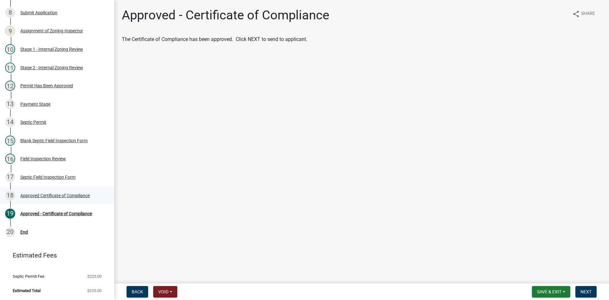
click at [75, 195] on div "Approved Certificate of Compliance" at bounding box center [54, 195] width 69 height 4
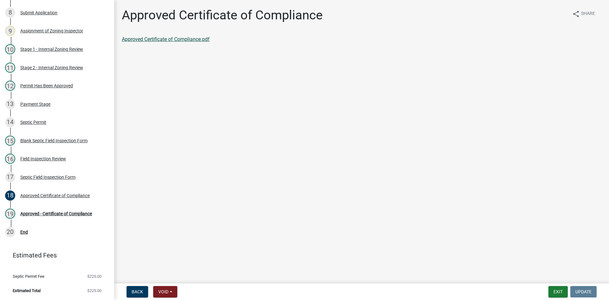
click at [175, 41] on link "Approved Certificate of Compliance.pdf" at bounding box center [166, 39] width 88 height 6
click at [62, 220] on link "19 Approved - Certificate of Compliance" at bounding box center [57, 213] width 114 height 18
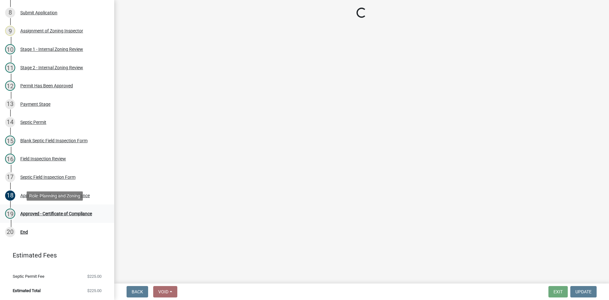
click at [64, 211] on div "Approved - Certificate of Compliance" at bounding box center [56, 213] width 72 height 4
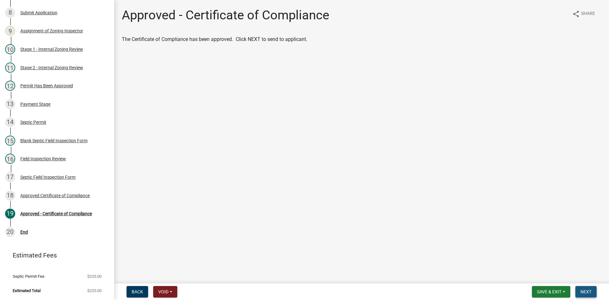
click at [585, 290] on span "Next" at bounding box center [585, 291] width 11 height 5
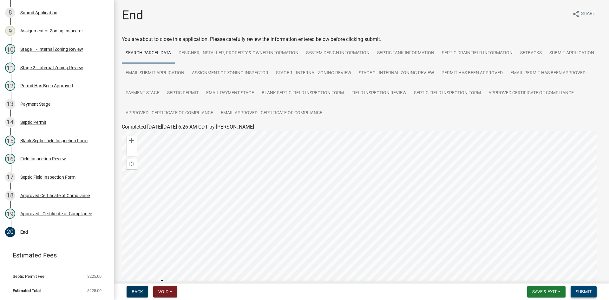
click at [583, 292] on span "Submit" at bounding box center [583, 291] width 16 height 5
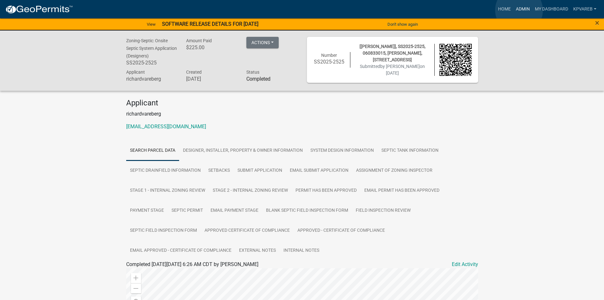
click at [519, 10] on link "Admin" at bounding box center [522, 9] width 19 height 12
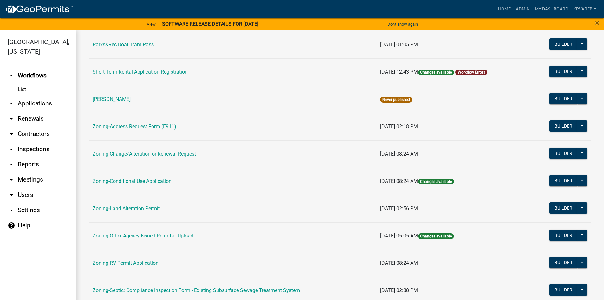
scroll to position [187, 0]
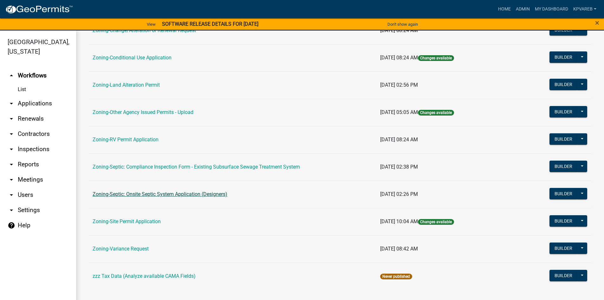
click at [186, 195] on link "Zoning-Septic: Onsite Septic System Application (Designers)" at bounding box center [160, 194] width 135 height 6
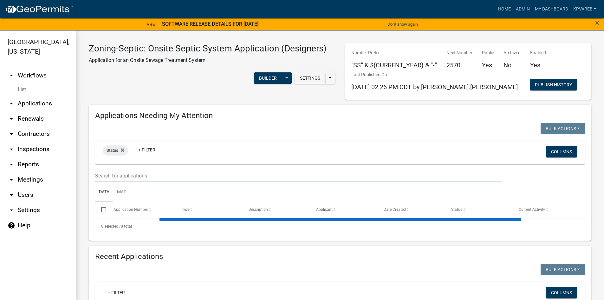
click at [109, 170] on input "text" at bounding box center [298, 175] width 406 height 13
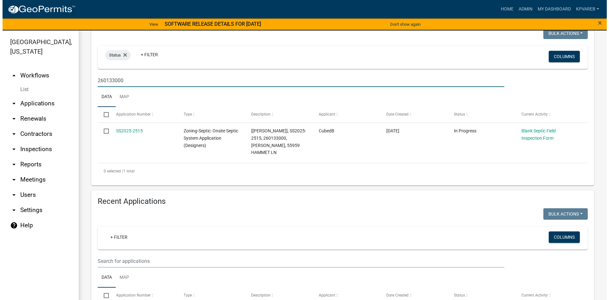
scroll to position [127, 0]
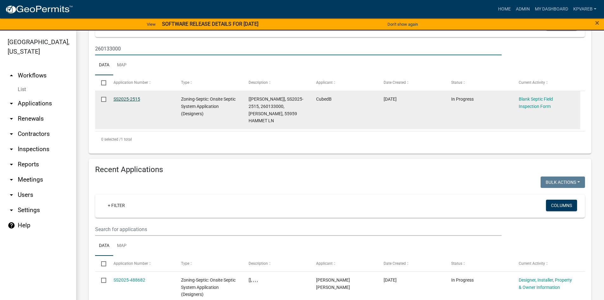
click at [127, 98] on link "SS2025-2515" at bounding box center [126, 98] width 27 height 5
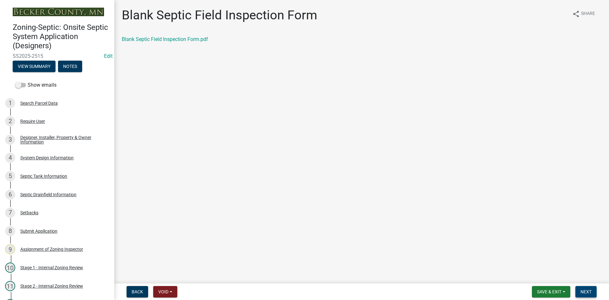
click at [590, 295] on button "Next" at bounding box center [585, 291] width 21 height 11
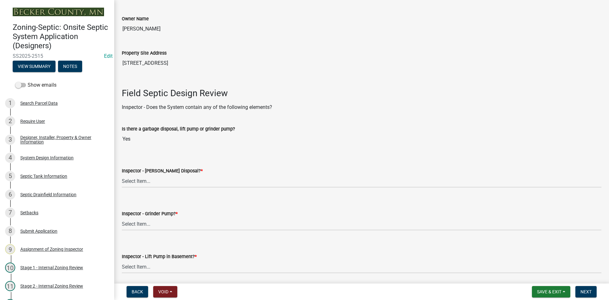
scroll to position [190, 0]
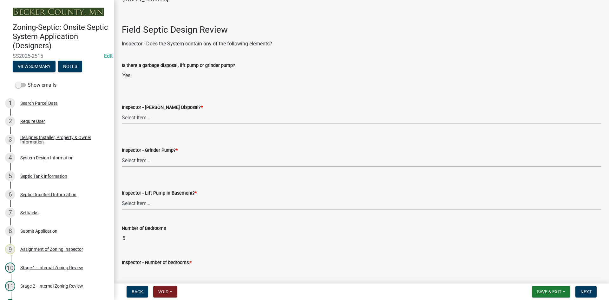
click at [143, 118] on select "Select Item... Yes No" at bounding box center [361, 117] width 479 height 13
click at [122, 111] on select "Select Item... Yes No" at bounding box center [361, 117] width 479 height 13
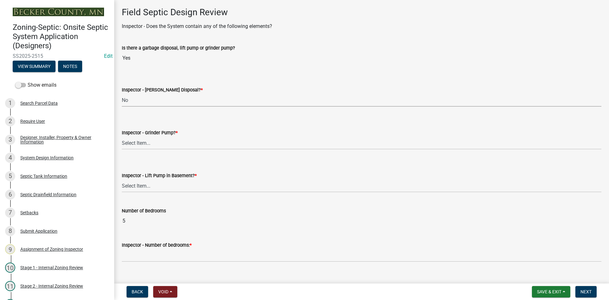
scroll to position [222, 0]
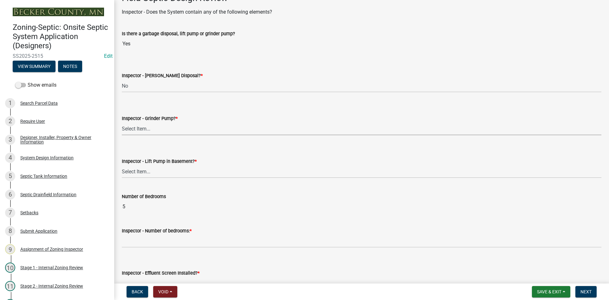
click at [138, 131] on select "Select Item... Yes No" at bounding box center [361, 128] width 479 height 13
click at [122, 122] on select "Select Item... Yes No" at bounding box center [361, 128] width 479 height 13
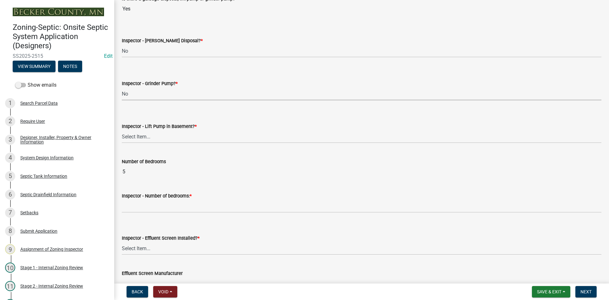
scroll to position [317, 0]
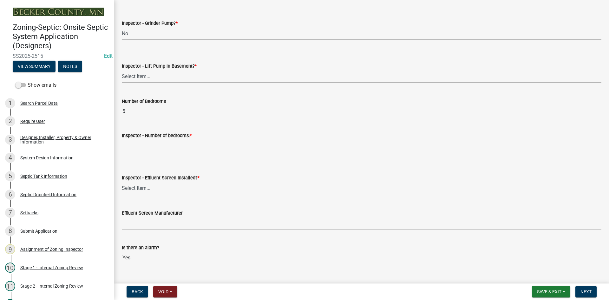
click at [131, 78] on select "Select Item... Yes No" at bounding box center [361, 76] width 479 height 13
click at [122, 70] on select "Select Item... Yes No" at bounding box center [361, 76] width 479 height 13
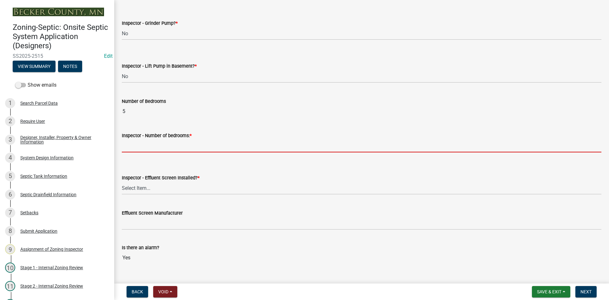
click at [141, 144] on input "Inspector - Number of bedrooms: *" at bounding box center [361, 145] width 479 height 13
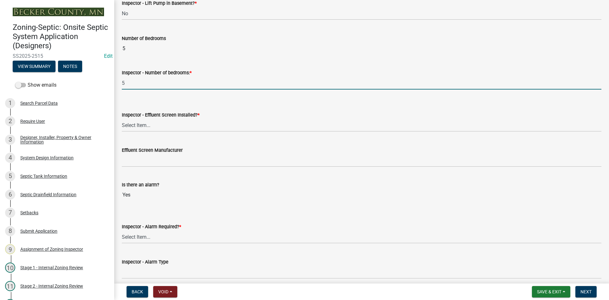
scroll to position [380, 0]
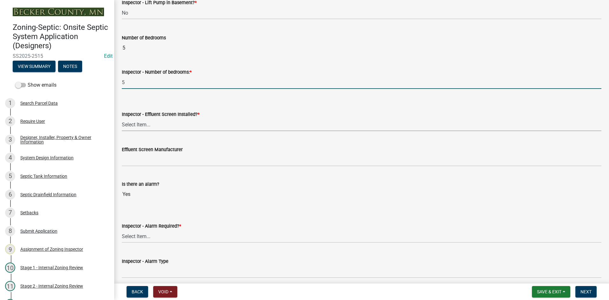
click at [138, 127] on select "Select Item... Yes No" at bounding box center [361, 124] width 479 height 13
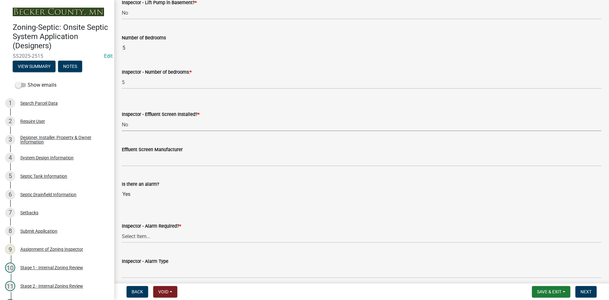
click at [122, 118] on select "Select Item... Yes No" at bounding box center [361, 124] width 479 height 13
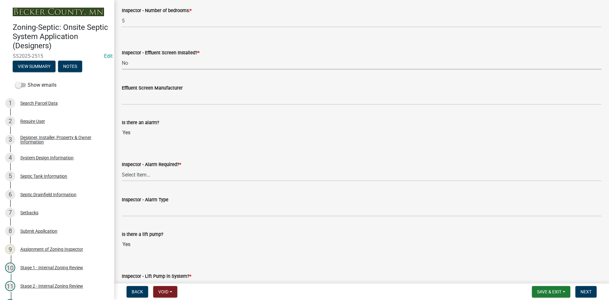
scroll to position [444, 0]
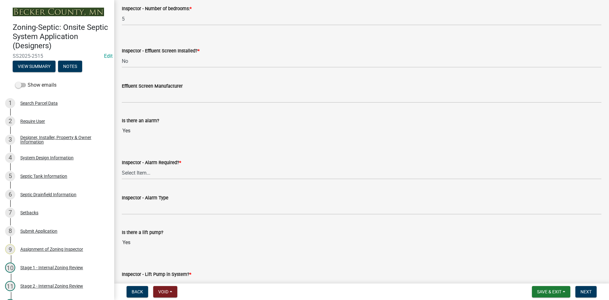
click at [133, 105] on wm-data-entity-input "Effluent Screen Manufacturer" at bounding box center [361, 90] width 479 height 35
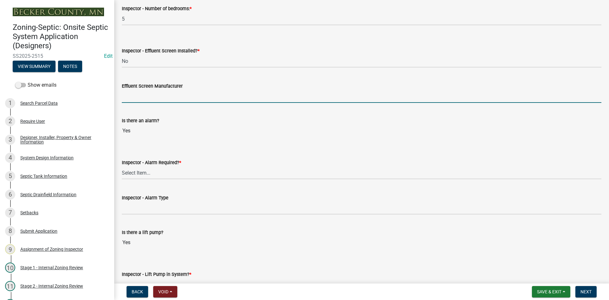
click at [134, 99] on input "Effluent Screen Manufacturer" at bounding box center [361, 96] width 479 height 13
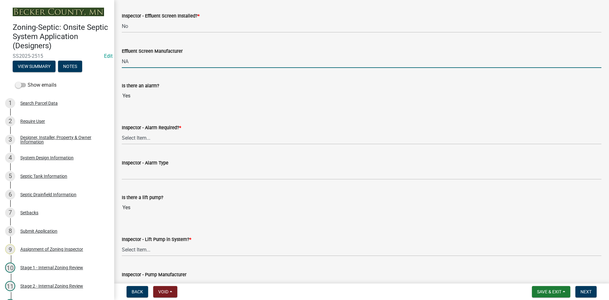
scroll to position [539, 0]
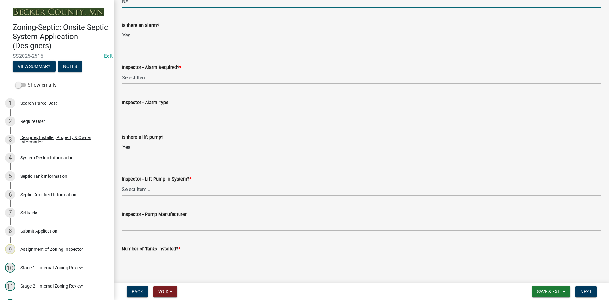
click at [139, 71] on div "Inspector - Alarm Required? *" at bounding box center [361, 67] width 479 height 8
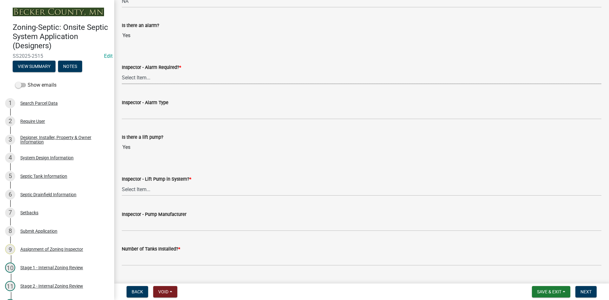
click at [143, 74] on select "Select Item... Yes No" at bounding box center [361, 77] width 479 height 13
click at [122, 71] on select "Select Item... Yes No" at bounding box center [361, 77] width 479 height 13
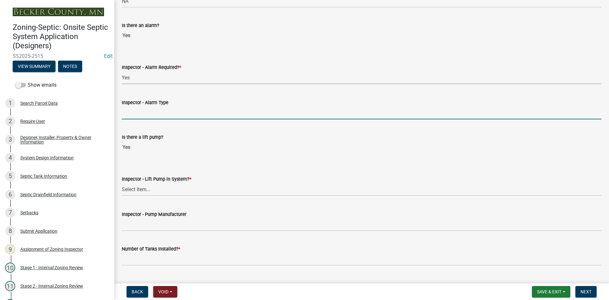
click at [145, 111] on input "Inspector - Alarm Type" at bounding box center [361, 112] width 479 height 13
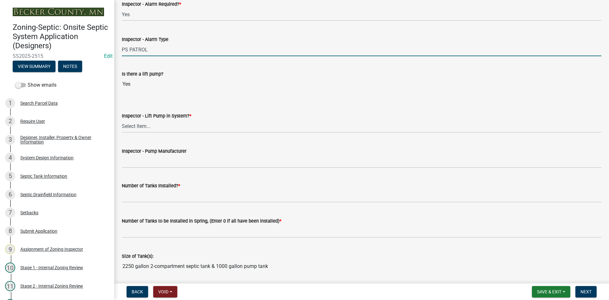
scroll to position [602, 0]
click at [140, 126] on select "Select Item... Yes No" at bounding box center [361, 125] width 479 height 13
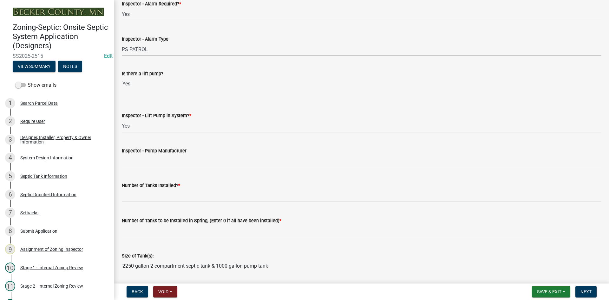
click at [122, 119] on select "Select Item... Yes No" at bounding box center [361, 125] width 479 height 13
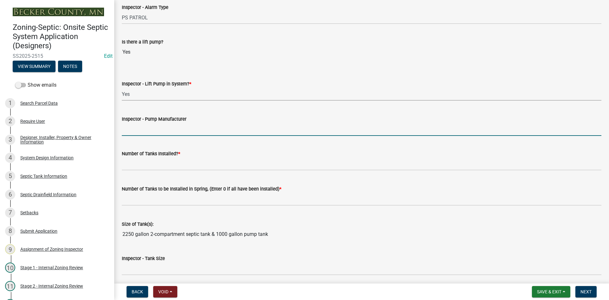
click at [142, 127] on input "Inspector - Pump Manufacturer" at bounding box center [361, 129] width 479 height 13
click at [118, 132] on div "Inspector - Pump Manufacturer NA" at bounding box center [361, 120] width 489 height 29
drag, startPoint x: 155, startPoint y: 133, endPoint x: 115, endPoint y: 139, distance: 40.8
click at [134, 131] on input "Inspector - Pump Manufacturer" at bounding box center [361, 129] width 479 height 13
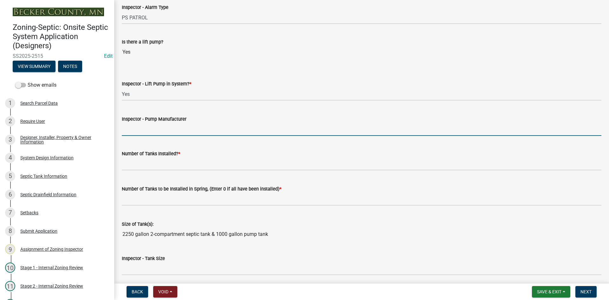
click at [134, 131] on input "Inspector - Pump Manufacturer" at bounding box center [361, 129] width 479 height 13
click at [133, 131] on input "Inspector - Pump Manufacturer" at bounding box center [361, 129] width 479 height 13
click at [157, 128] on input "Inspector - Pump Manufacturer" at bounding box center [361, 129] width 479 height 13
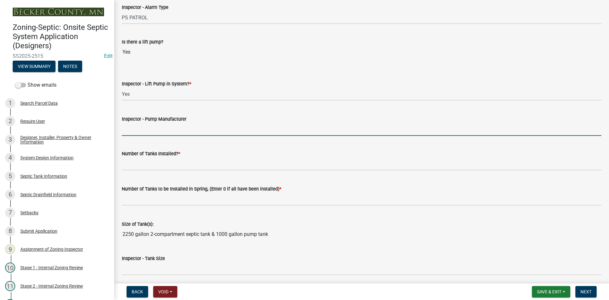
click at [137, 127] on input "Inspector - Pump Manufacturer" at bounding box center [361, 129] width 479 height 13
click at [148, 129] on input "Inspector - Pump Manufacturer" at bounding box center [361, 129] width 479 height 13
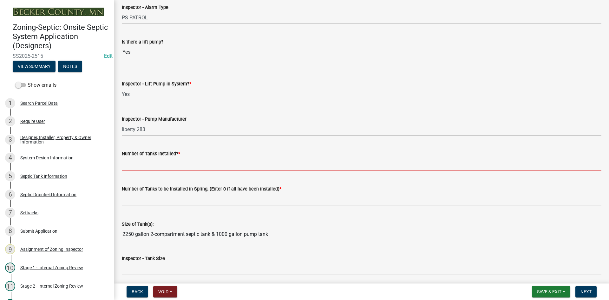
click at [156, 161] on input "text" at bounding box center [361, 163] width 479 height 13
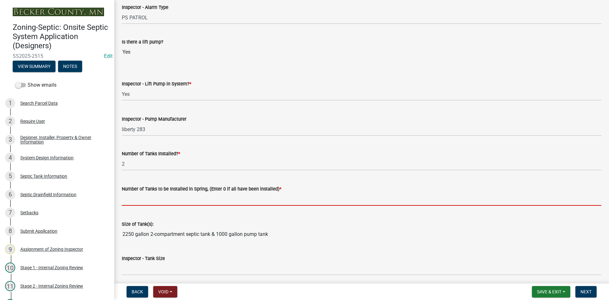
click at [143, 197] on input "text" at bounding box center [361, 198] width 479 height 13
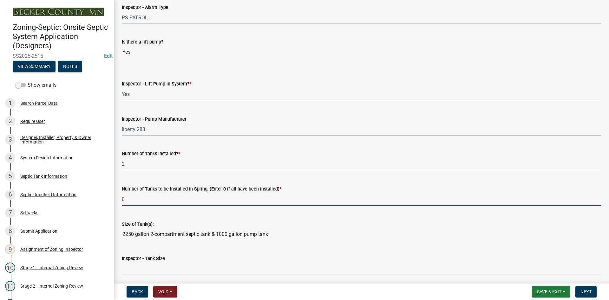
scroll to position [729, 0]
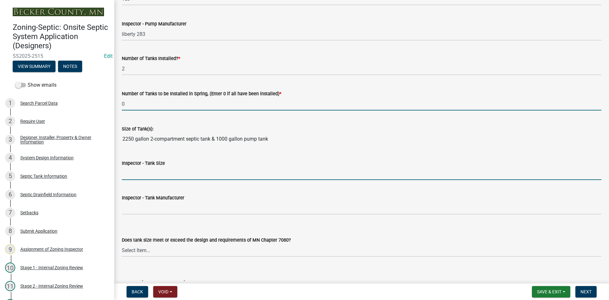
click at [134, 178] on input "Inspector - Tank Size" at bounding box center [361, 173] width 479 height 13
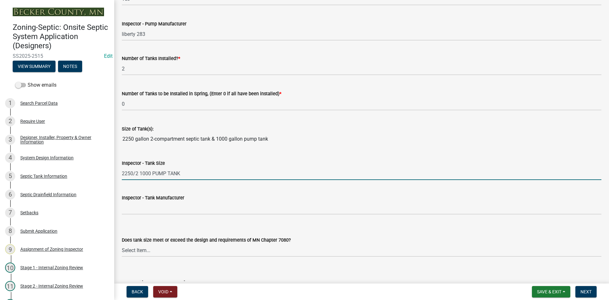
click at [139, 175] on input "2250/2 1000 PUMP TANK" at bounding box center [361, 173] width 479 height 13
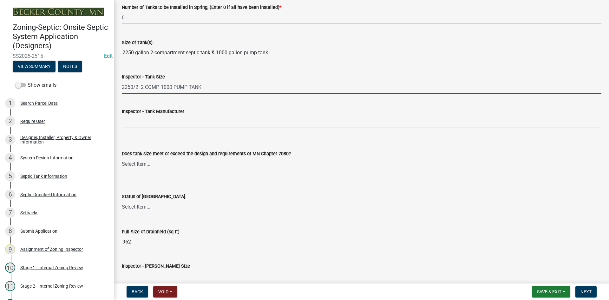
scroll to position [824, 0]
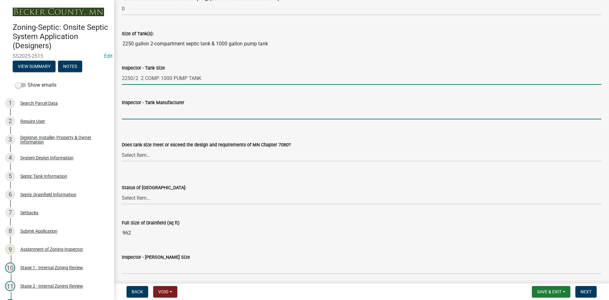
click at [144, 107] on input "Inspector - Tank Manufacturer" at bounding box center [361, 112] width 479 height 13
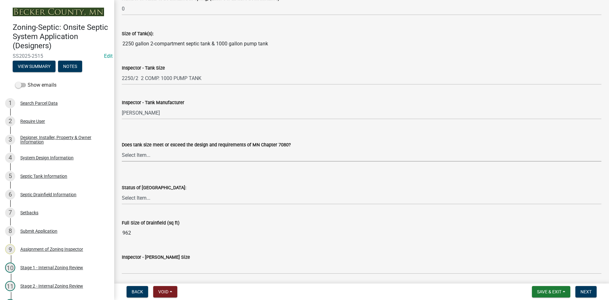
click at [146, 153] on select "Select Item... Yes No Existing" at bounding box center [361, 154] width 479 height 13
click at [122, 148] on select "Select Item... Yes No Existing" at bounding box center [361, 154] width 479 height 13
click at [144, 159] on select "Select Item... Yes No Existing" at bounding box center [361, 154] width 479 height 13
click at [122, 148] on select "Select Item... Yes No Existing" at bounding box center [361, 154] width 479 height 13
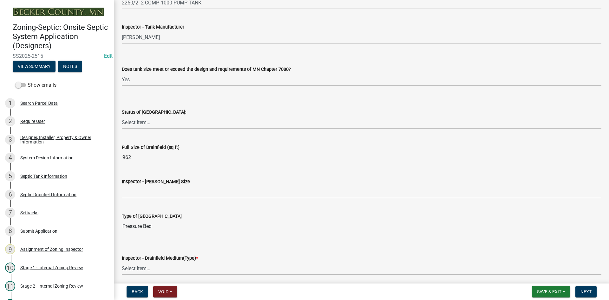
scroll to position [919, 0]
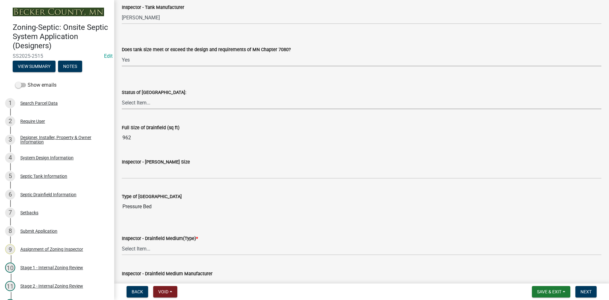
click at [154, 99] on select "Select Item... No Drainfield Drainfield Installed [GEOGRAPHIC_DATA] to Be Insta…" at bounding box center [361, 102] width 479 height 13
click at [122, 96] on select "Select Item... No Drainfield Drainfield Installed [GEOGRAPHIC_DATA] to Be Insta…" at bounding box center [361, 102] width 479 height 13
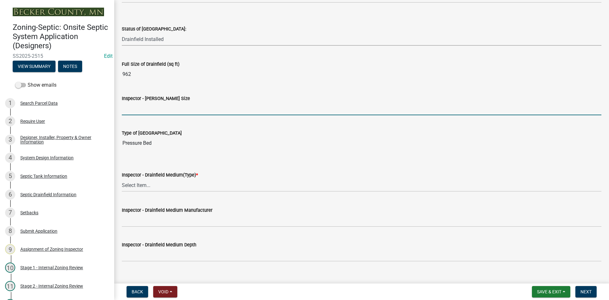
click at [133, 107] on input "Inspector - [PERSON_NAME] Size" at bounding box center [361, 108] width 479 height 13
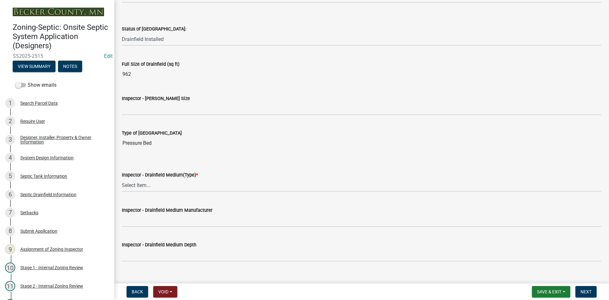
drag, startPoint x: 129, startPoint y: 102, endPoint x: 133, endPoint y: 107, distance: 6.6
click at [130, 102] on form "Inspector - [PERSON_NAME] Size" at bounding box center [361, 104] width 479 height 21
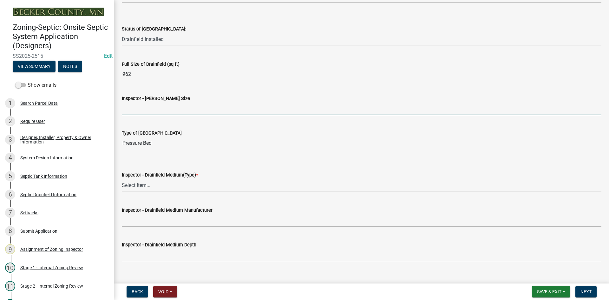
click at [133, 107] on input "Inspector - [PERSON_NAME] Size" at bounding box center [361, 108] width 479 height 13
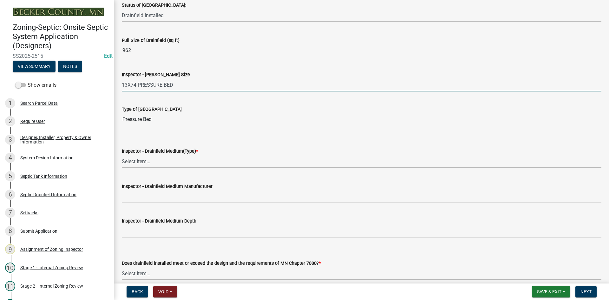
scroll to position [1046, 0]
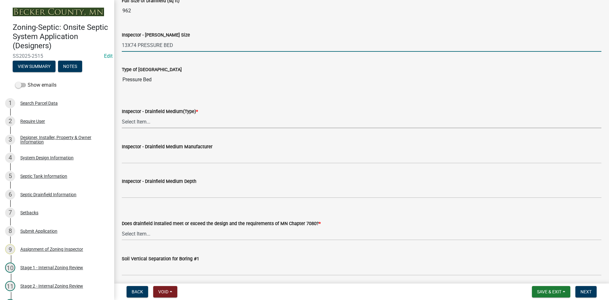
click at [138, 123] on select "Select Item... Chamber Trench Rock Trench Gravelless Mound Pressure Bed Seepage…" at bounding box center [361, 121] width 479 height 13
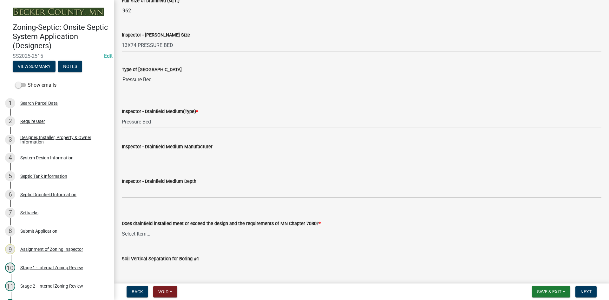
click at [122, 115] on select "Select Item... Chamber Trench Rock Trench Gravelless Mound Pressure Bed Seepage…" at bounding box center [361, 121] width 479 height 13
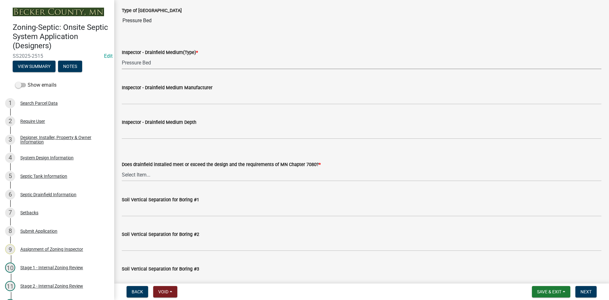
scroll to position [1110, 0]
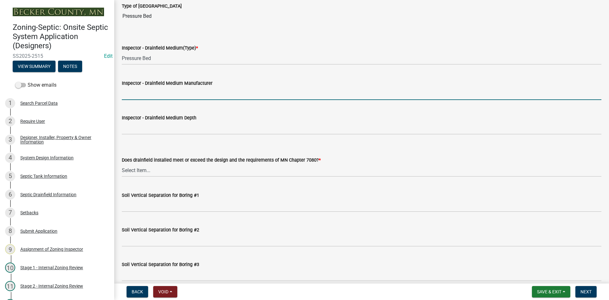
click at [151, 94] on input "Inspector - Drainfield Medium Manufacturer" at bounding box center [361, 93] width 479 height 13
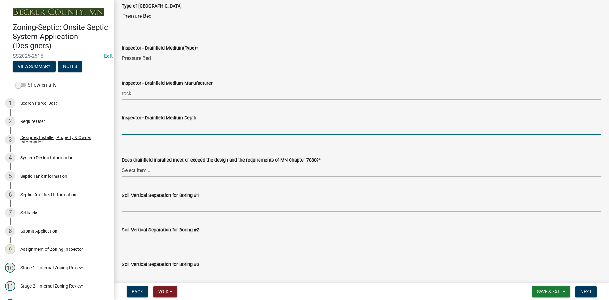
click at [149, 133] on input "Inspector - Drainfield Medium Depth" at bounding box center [361, 127] width 479 height 13
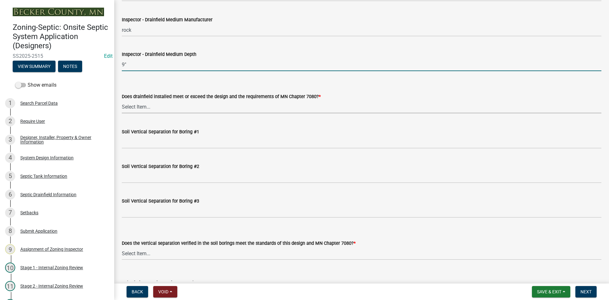
click at [146, 103] on select "Select Item... Yes No" at bounding box center [361, 106] width 479 height 13
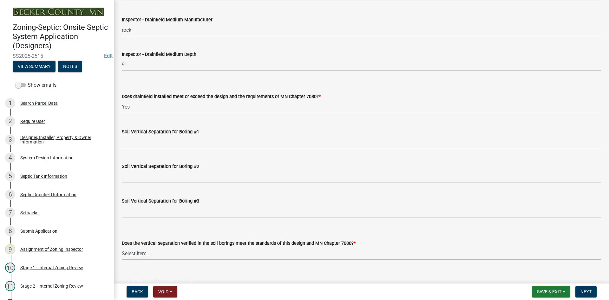
click at [122, 100] on select "Select Item... Yes No" at bounding box center [361, 106] width 479 height 13
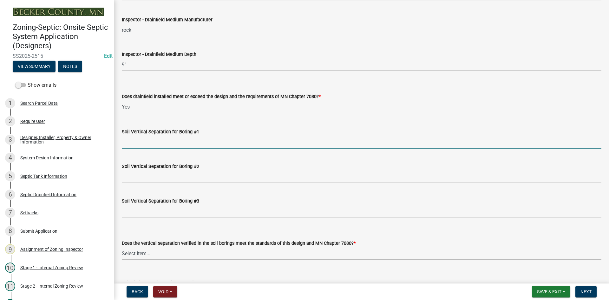
click at [132, 139] on input "Soil Vertical Separation for Boring #1" at bounding box center [361, 141] width 479 height 13
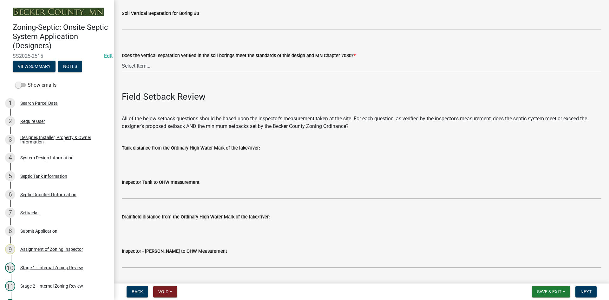
scroll to position [1363, 0]
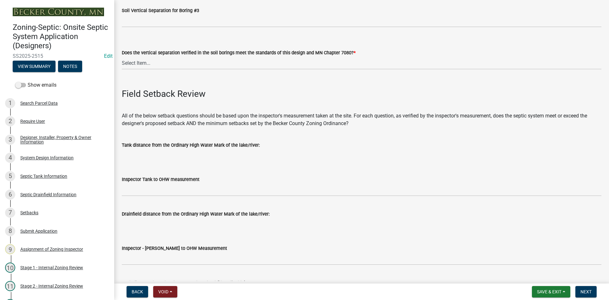
click at [147, 71] on wm-data-entity-input "Does the vertical separation verified in the soil borings meet the standards of…" at bounding box center [361, 53] width 479 height 43
click at [147, 66] on select "Select Item... Yes No" at bounding box center [361, 62] width 479 height 13
click at [122, 56] on select "Select Item... Yes No" at bounding box center [361, 62] width 479 height 13
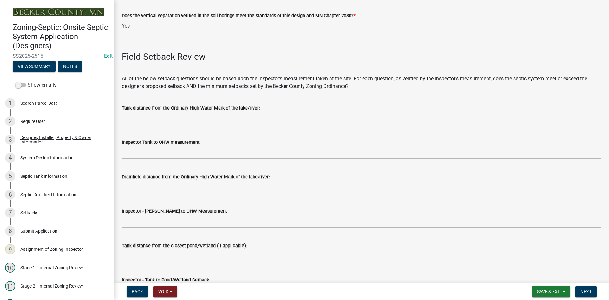
scroll to position [1490, 0]
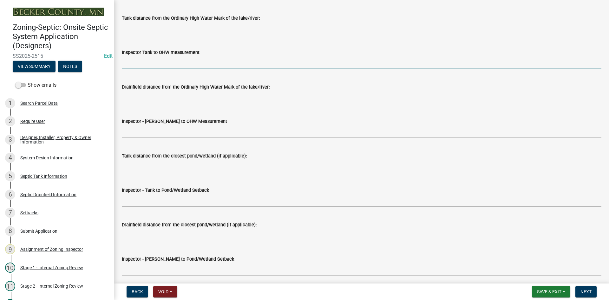
click at [146, 64] on input "Inspector Tank to OHW measurement" at bounding box center [361, 62] width 479 height 13
click at [138, 63] on input "Inspector Tank to OHW measurement" at bounding box center [361, 62] width 479 height 13
click at [139, 62] on input "Inspector Tank to OHW measurement" at bounding box center [361, 62] width 479 height 13
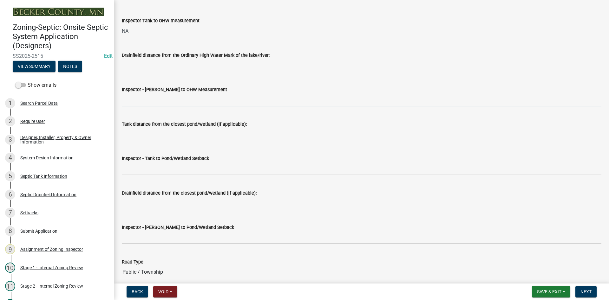
click at [139, 94] on input "Inspector - [PERSON_NAME] to OHW Measurement" at bounding box center [361, 99] width 479 height 13
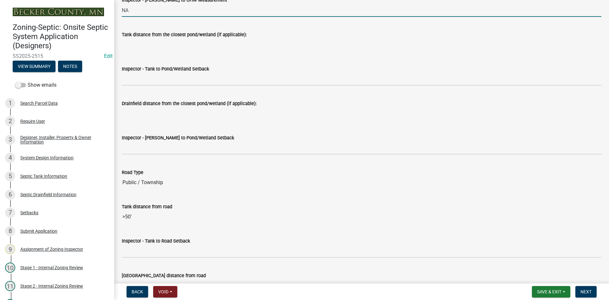
scroll to position [1617, 0]
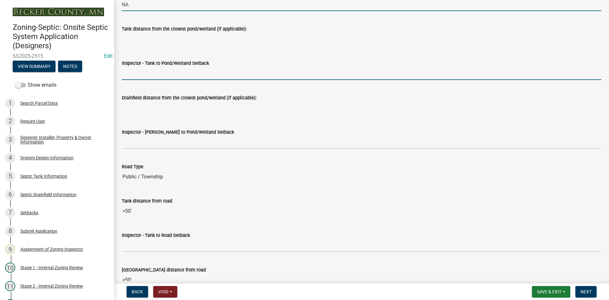
click at [144, 79] on input "Inspector - Tank to Pond/Wetland Setback" at bounding box center [361, 73] width 479 height 13
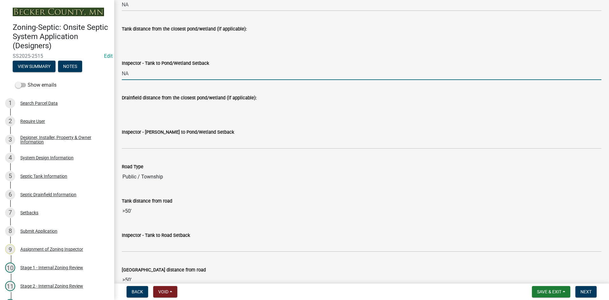
scroll to position [1648, 0]
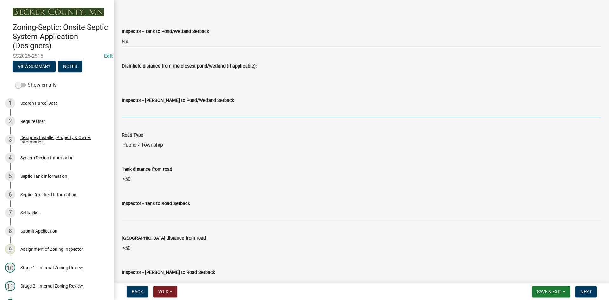
click at [144, 110] on input "Inspector - [PERSON_NAME] to Pond/Wetland Setback" at bounding box center [361, 110] width 479 height 13
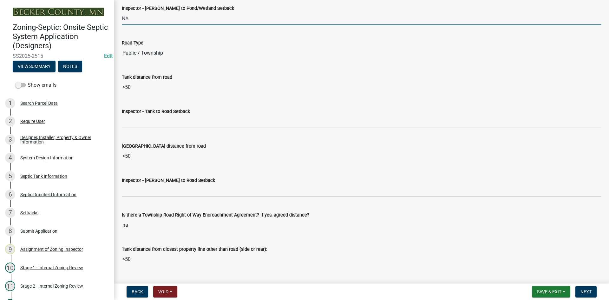
scroll to position [1744, 0]
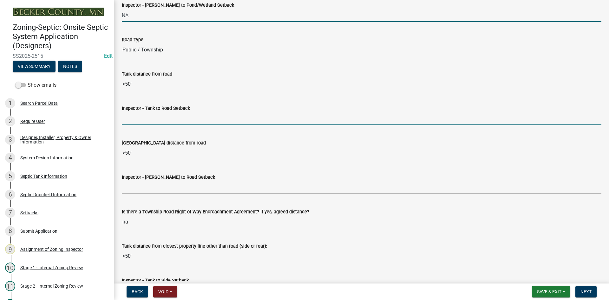
click at [137, 123] on input "Inspector - Tank to Road Setback" at bounding box center [361, 118] width 479 height 13
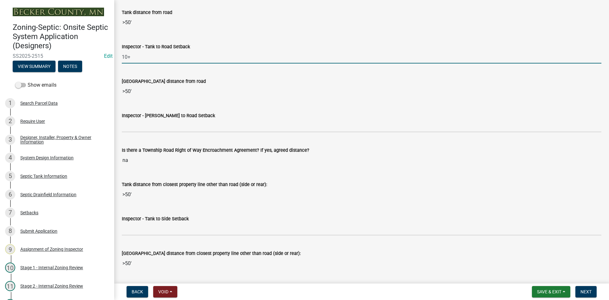
scroll to position [1807, 0]
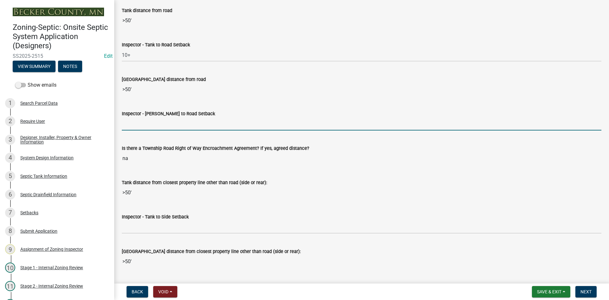
click at [145, 121] on input "Inspector - [PERSON_NAME] to Road Setback" at bounding box center [361, 123] width 479 height 13
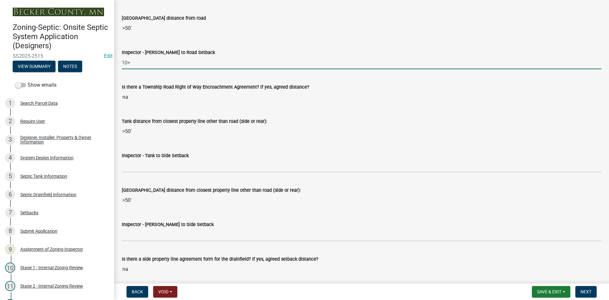
scroll to position [1870, 0]
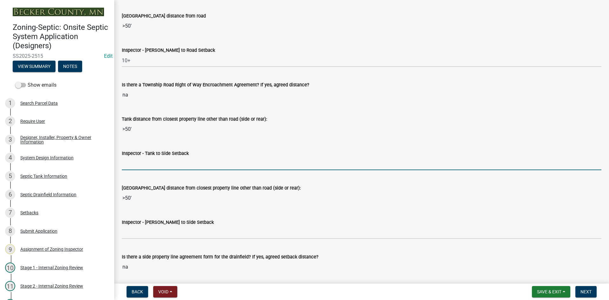
drag, startPoint x: 135, startPoint y: 159, endPoint x: 143, endPoint y: 161, distance: 8.0
click at [135, 159] on input "Inspector - Tank to Side Setback" at bounding box center [361, 163] width 479 height 13
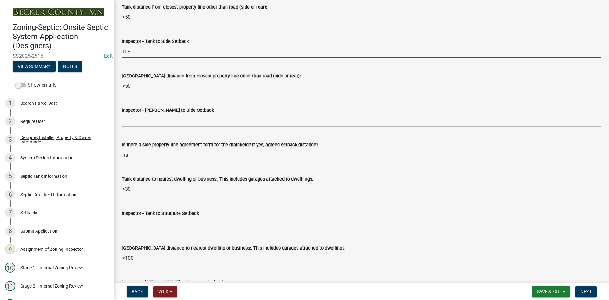
scroll to position [1997, 0]
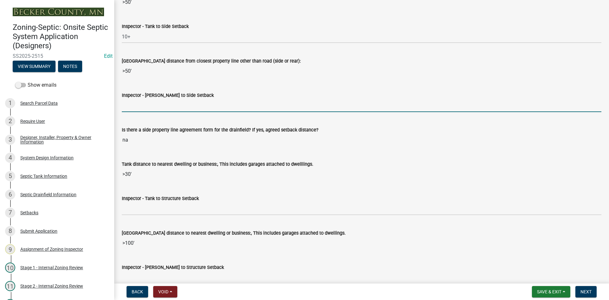
click at [152, 106] on input "Inspector - [PERSON_NAME] to Side Setback" at bounding box center [361, 105] width 479 height 13
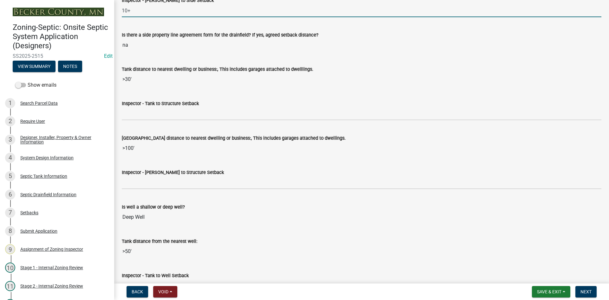
scroll to position [2092, 0]
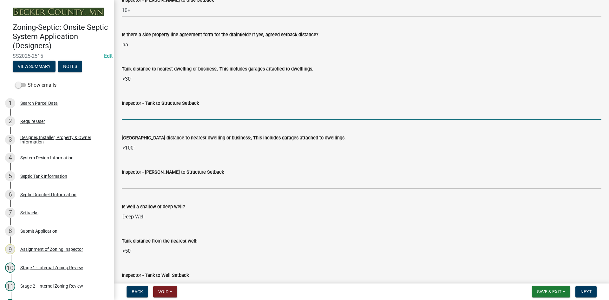
click at [146, 114] on input "Inspector - Tank to Structure Setback" at bounding box center [361, 113] width 479 height 13
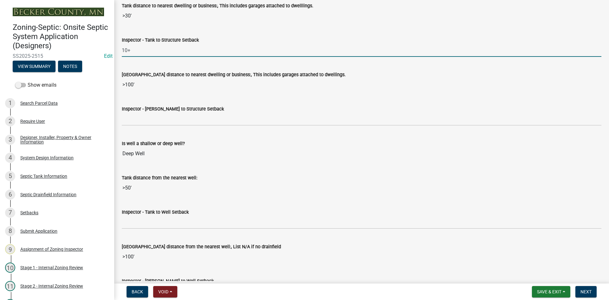
scroll to position [2156, 0]
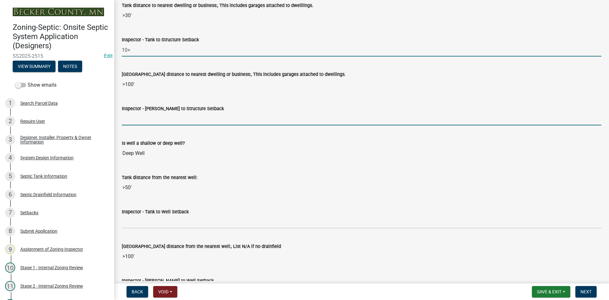
click at [142, 120] on input "Inspector - [PERSON_NAME] to Structure Setback" at bounding box center [361, 118] width 479 height 13
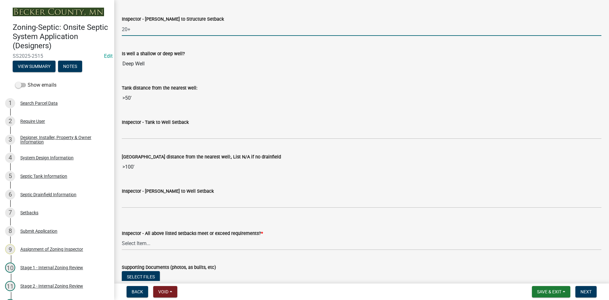
scroll to position [2251, 0]
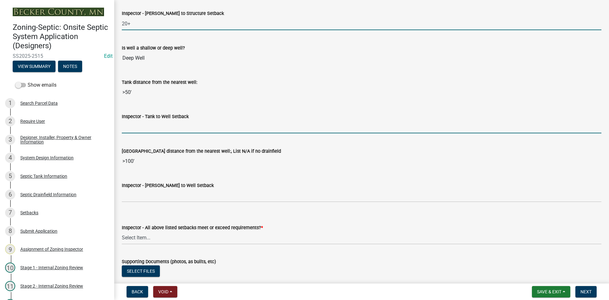
click at [139, 124] on input "Inspector - Tank to Well Setback" at bounding box center [361, 126] width 479 height 13
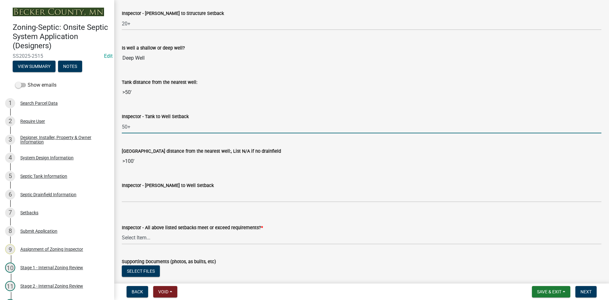
scroll to position [2314, 0]
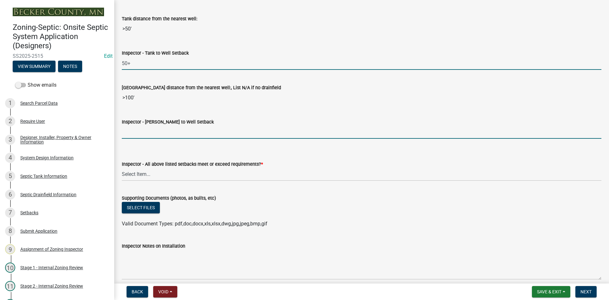
click at [144, 127] on input "Inspector - [PERSON_NAME] to Well Setback" at bounding box center [361, 132] width 479 height 13
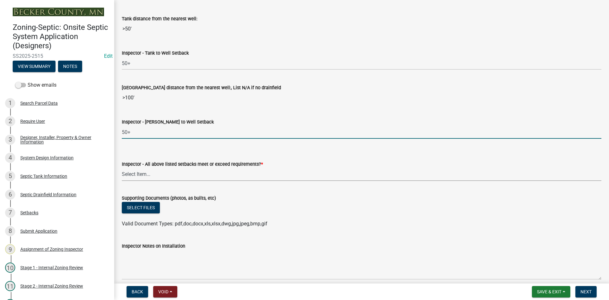
click at [145, 168] on select "Select Item... Yes No" at bounding box center [361, 174] width 479 height 13
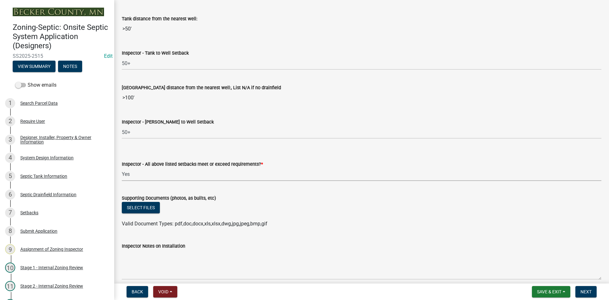
click at [122, 168] on select "Select Item... Yes No" at bounding box center [361, 174] width 479 height 13
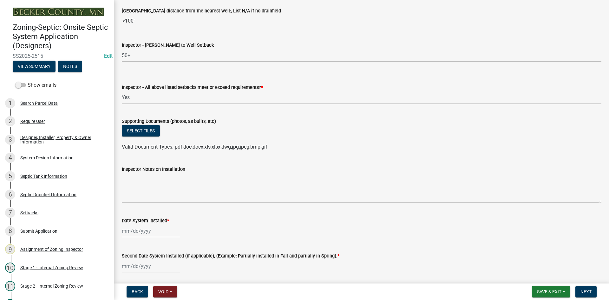
scroll to position [2409, 0]
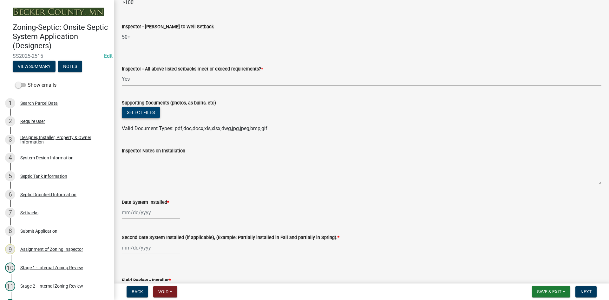
click at [147, 107] on button "Select files" at bounding box center [141, 112] width 38 height 11
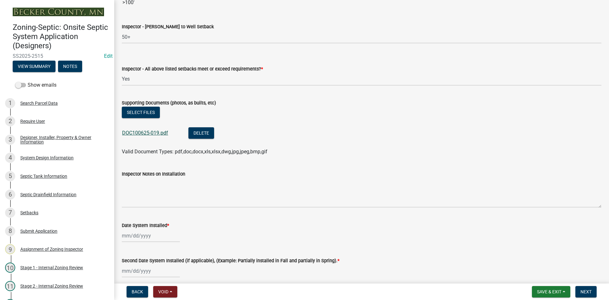
click at [147, 133] on link "DOC100625-019.pdf" at bounding box center [145, 133] width 46 height 6
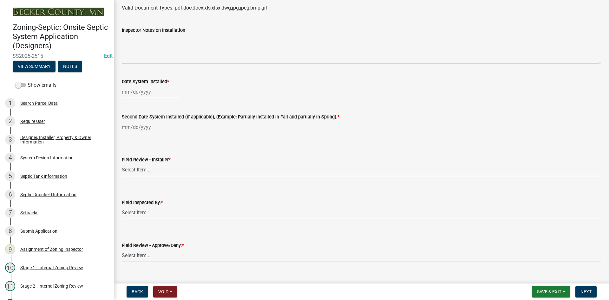
scroll to position [2568, 0]
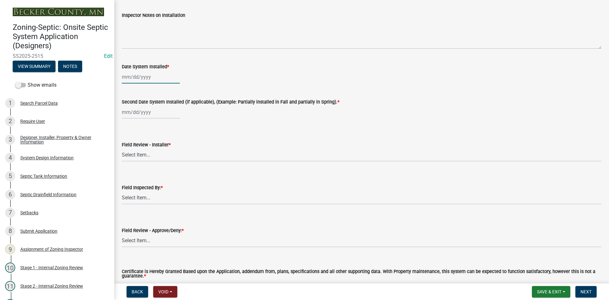
click at [156, 75] on div at bounding box center [151, 76] width 58 height 13
click at [128, 91] on span "Previous month" at bounding box center [128, 89] width 5 height 5
click at [167, 140] on div "26" at bounding box center [169, 141] width 10 height 10
click at [146, 113] on div at bounding box center [151, 112] width 58 height 13
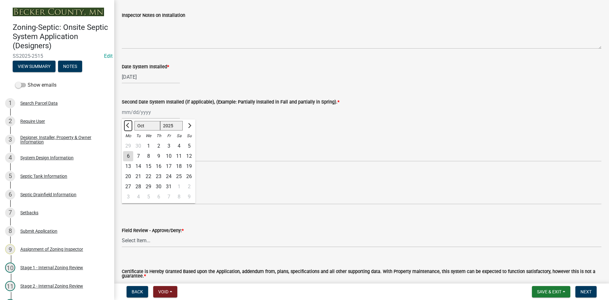
click at [129, 126] on span "Previous month" at bounding box center [128, 125] width 5 height 5
click at [171, 174] on div "26" at bounding box center [169, 176] width 10 height 10
click at [154, 153] on select "Select Item... OTHER – Not listed (please add in next field and we will add to …" at bounding box center [361, 154] width 479 height 13
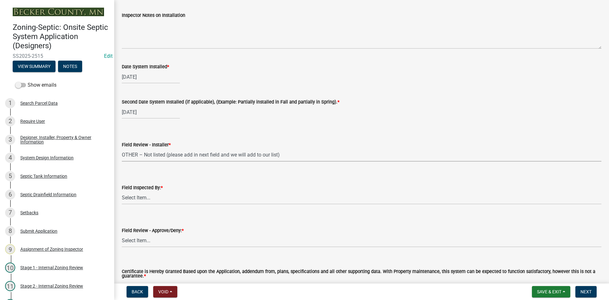
click at [122, 148] on select "Select Item... OTHER – Not listed (please add in next field and we will add to …" at bounding box center [361, 154] width 479 height 13
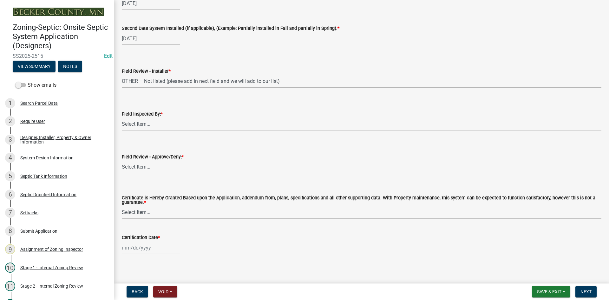
scroll to position [2646, 0]
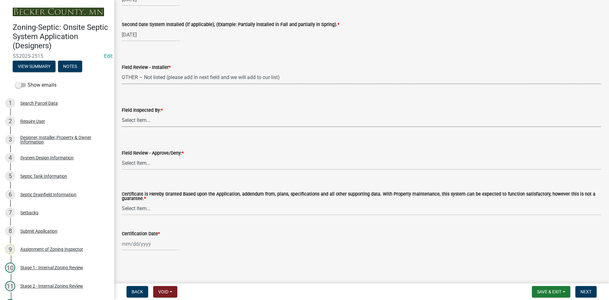
click at [137, 118] on select "Select Item... [PERSON_NAME] [PERSON_NAME] [PERSON_NAME] [PERSON_NAME] [PERSON_…" at bounding box center [361, 120] width 479 height 13
click at [122, 114] on select "Select Item... [PERSON_NAME] [PERSON_NAME] [PERSON_NAME] [PERSON_NAME] [PERSON_…" at bounding box center [361, 120] width 479 height 13
click at [144, 160] on select "Select Item... Approved Denied" at bounding box center [361, 163] width 479 height 13
click at [122, 157] on select "Select Item... Approved Denied" at bounding box center [361, 163] width 479 height 13
click at [148, 210] on select "Select Item... Yes No" at bounding box center [361, 208] width 479 height 13
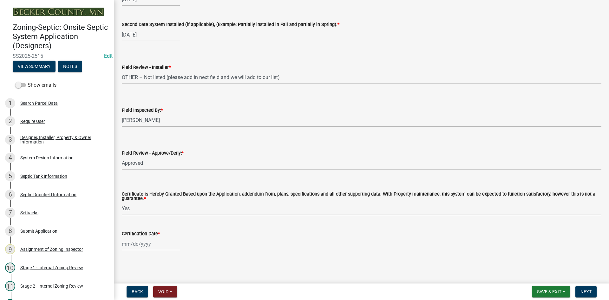
click at [122, 202] on select "Select Item... Yes No" at bounding box center [361, 208] width 479 height 13
click at [156, 245] on div at bounding box center [151, 243] width 58 height 13
click at [129, 193] on div "6" at bounding box center [128, 190] width 10 height 10
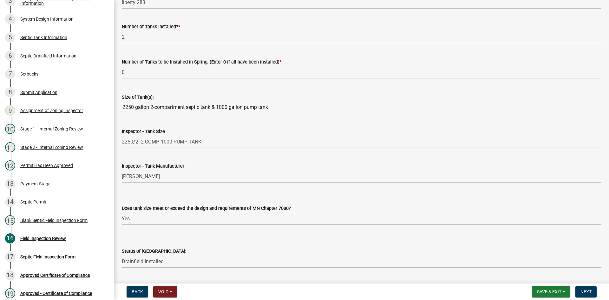
scroll to position [139, 0]
click at [543, 292] on span "Save & Exit" at bounding box center [549, 291] width 24 height 5
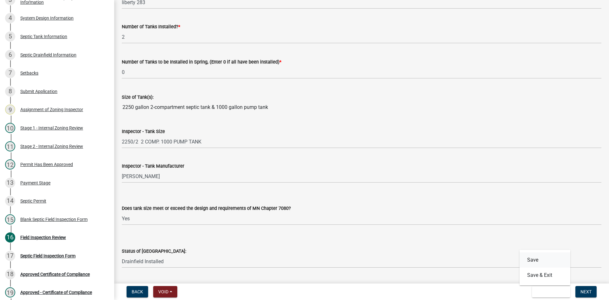
click at [534, 257] on button "Save" at bounding box center [544, 259] width 51 height 15
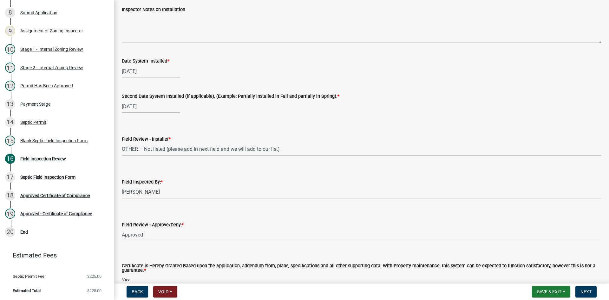
scroll to position [2646, 0]
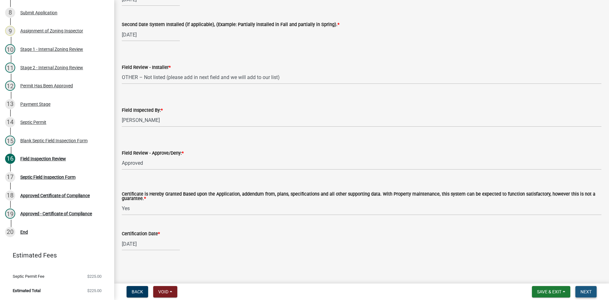
click at [591, 294] on span "Next" at bounding box center [585, 291] width 11 height 5
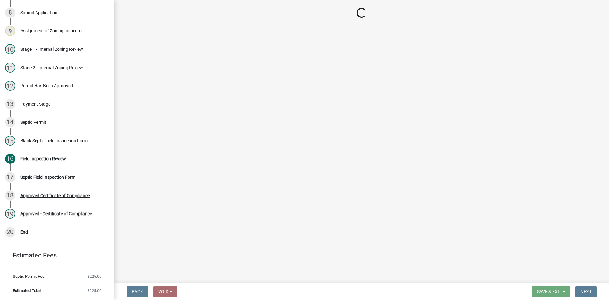
click at [423, 213] on main "Loading..." at bounding box center [361, 140] width 495 height 281
click at [47, 158] on div "Field Inspection Review" at bounding box center [43, 158] width 46 height 4
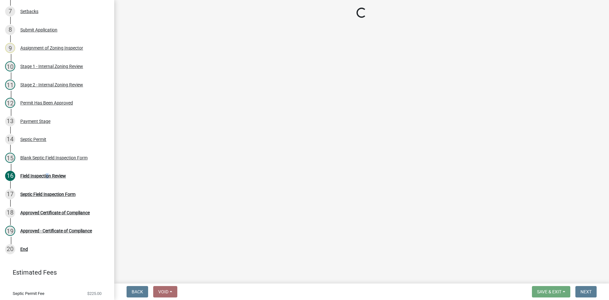
scroll to position [218, 0]
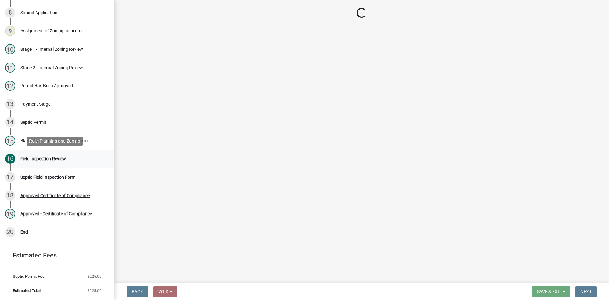
click at [74, 159] on div "16 Field Inspection Review" at bounding box center [54, 158] width 99 height 10
click at [73, 159] on div "16 Field Inspection Review" at bounding box center [54, 158] width 99 height 10
click at [69, 159] on div "16 Field Inspection Review" at bounding box center [54, 158] width 99 height 10
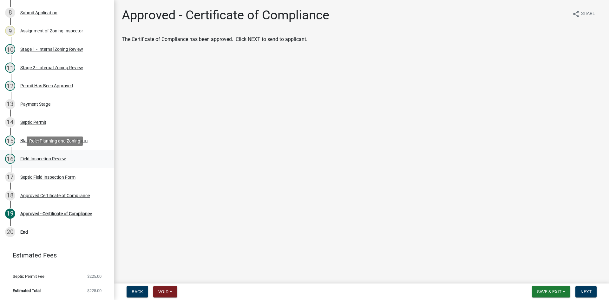
click at [49, 158] on div "Field Inspection Review" at bounding box center [43, 158] width 46 height 4
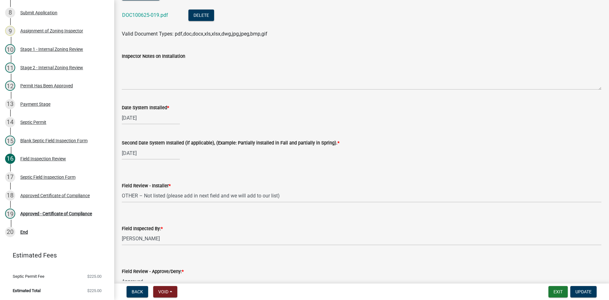
scroll to position [2455, 0]
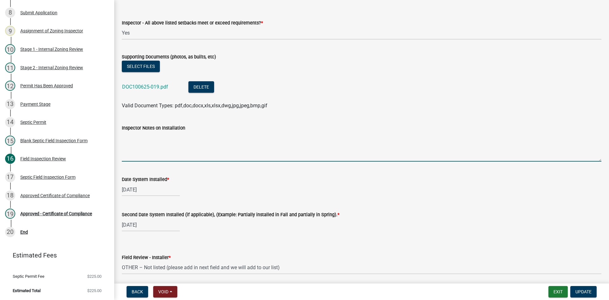
click at [137, 158] on textarea "Inspector Notes on Installation" at bounding box center [361, 147] width 479 height 30
click at [130, 137] on textarea "RIDIGID" at bounding box center [361, 147] width 479 height 30
click at [153, 137] on textarea "RIDGID EXCATING" at bounding box center [361, 147] width 479 height 30
click at [152, 135] on textarea "RIDGID EXCATING" at bounding box center [361, 147] width 479 height 30
click at [169, 137] on textarea "RIDGID EXCAVATING" at bounding box center [361, 147] width 479 height 30
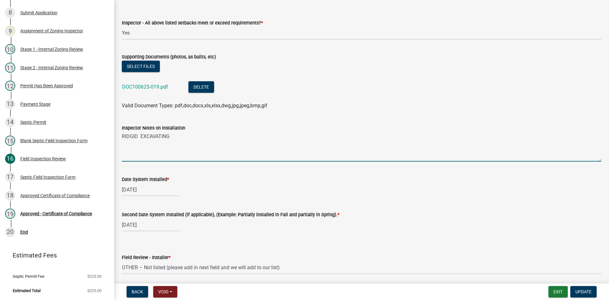
click at [169, 137] on textarea "RIDGID EXCAVATING" at bounding box center [361, 147] width 479 height 30
click at [187, 136] on textarea "RIDGID EXCAVATING" at bounding box center [361, 147] width 479 height 30
click at [159, 153] on textarea "RIDGID EXCAVATING" at bounding box center [361, 147] width 479 height 30
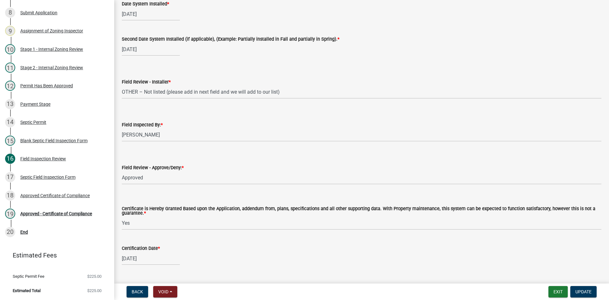
scroll to position [2646, 0]
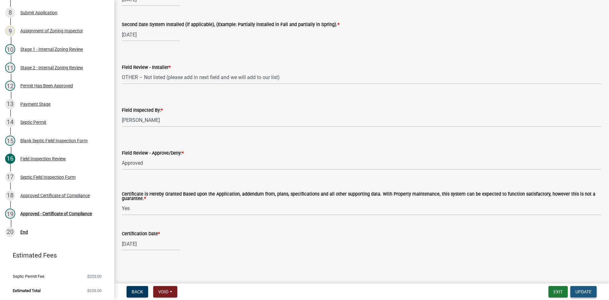
click at [585, 290] on span "Update" at bounding box center [583, 291] width 16 height 5
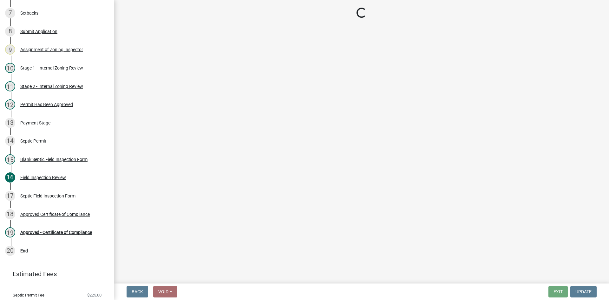
scroll to position [218, 0]
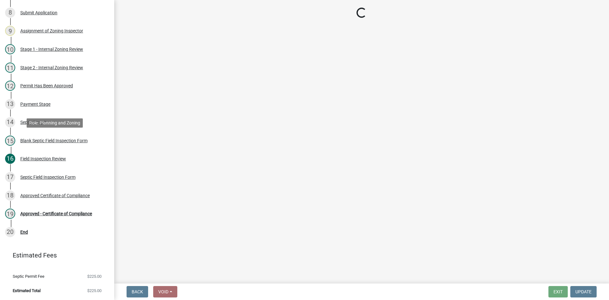
drag, startPoint x: 109, startPoint y: 134, endPoint x: 110, endPoint y: 145, distance: 10.2
click at [110, 145] on div "Zoning-Septic: Onsite Septic System Application (Designers) SS2025-2515 Edit Vi…" at bounding box center [57, 150] width 114 height 300
click at [107, 142] on link "15 Blank Septic Field Inspection Form" at bounding box center [57, 140] width 114 height 18
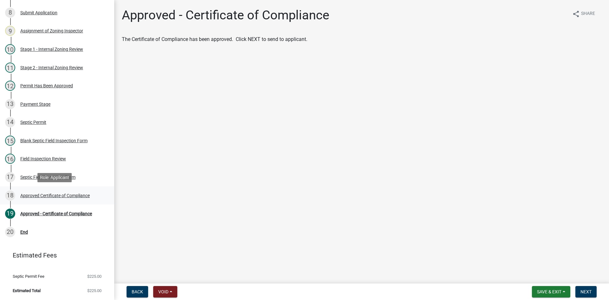
click at [63, 193] on div "Approved Certificate of Compliance" at bounding box center [54, 195] width 69 height 4
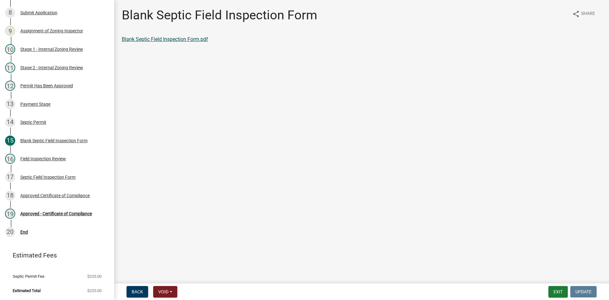
click at [181, 40] on link "Blank Septic Field Inspection Form.pdf" at bounding box center [165, 39] width 86 height 6
click at [180, 38] on link "Approved Certificate of Compliance.pdf" at bounding box center [166, 39] width 88 height 6
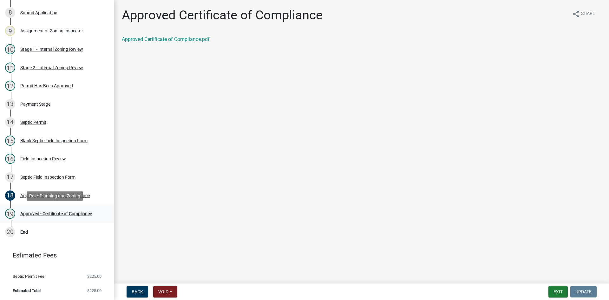
click at [83, 212] on div "Approved - Certificate of Compliance" at bounding box center [56, 213] width 72 height 4
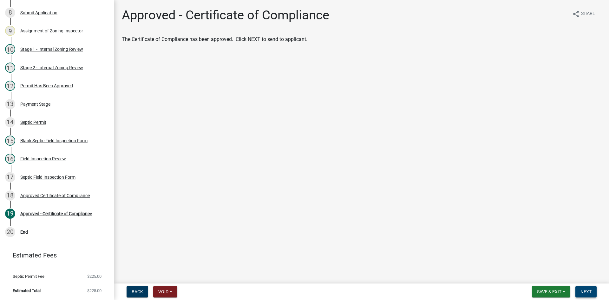
click at [590, 292] on span "Next" at bounding box center [585, 291] width 11 height 5
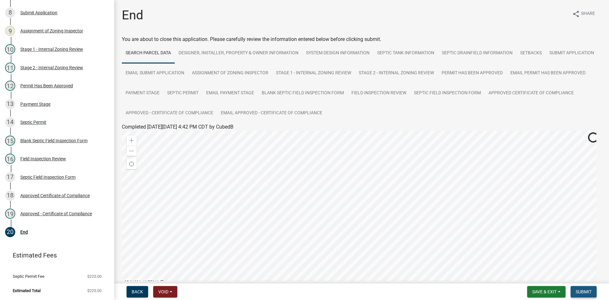
click at [587, 293] on span "Submit" at bounding box center [583, 291] width 16 height 5
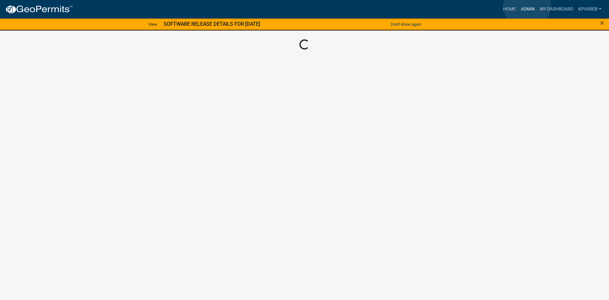
click at [527, 5] on link "Admin" at bounding box center [527, 9] width 19 height 12
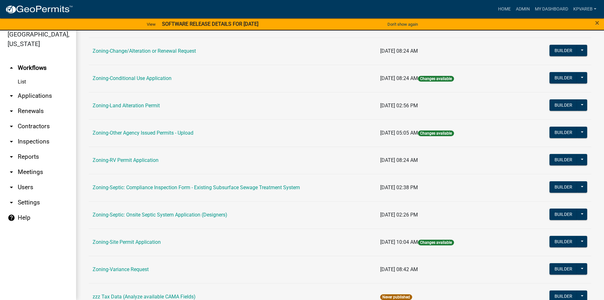
scroll to position [187, 0]
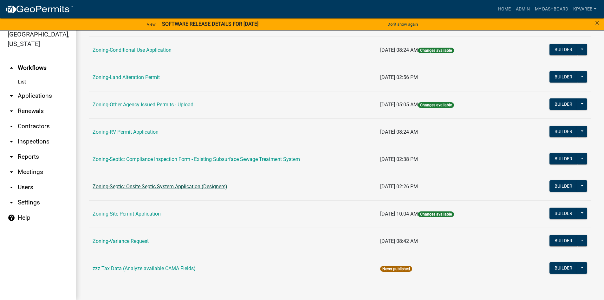
click at [172, 186] on link "Zoning-Septic: Onsite Septic System Application (Designers)" at bounding box center [160, 186] width 135 height 6
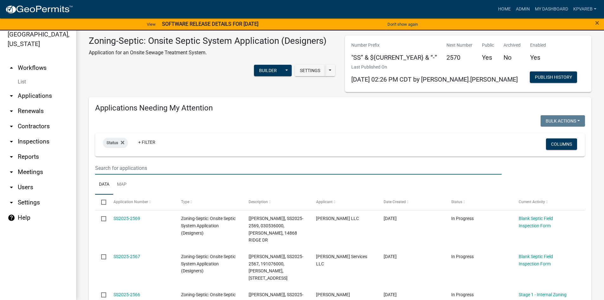
click at [115, 164] on input "text" at bounding box center [298, 167] width 406 height 13
click at [164, 164] on input "[PERSON_NAME]" at bounding box center [298, 167] width 406 height 13
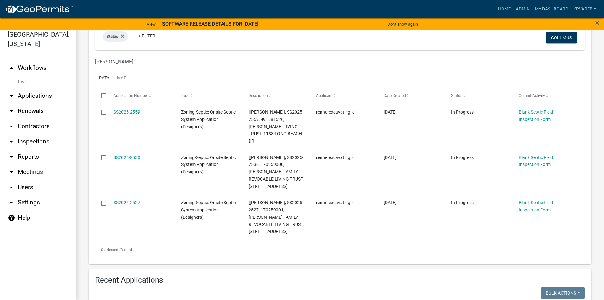
scroll to position [95, 0]
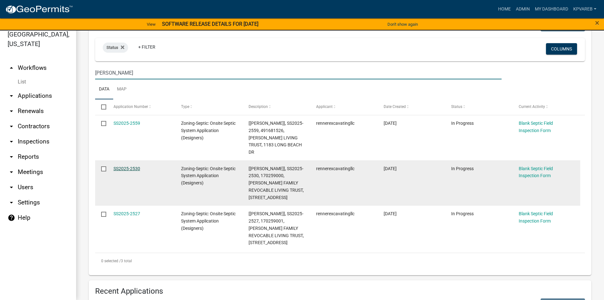
click at [133, 168] on link "SS2025-2530" at bounding box center [126, 168] width 27 height 5
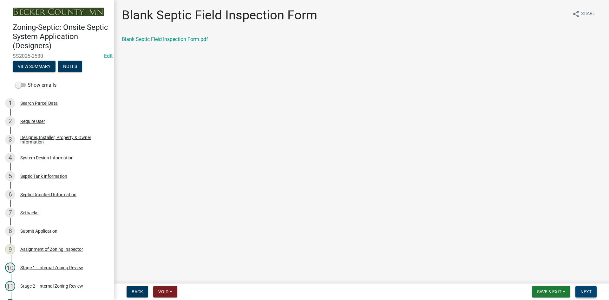
click at [584, 294] on button "Next" at bounding box center [585, 291] width 21 height 11
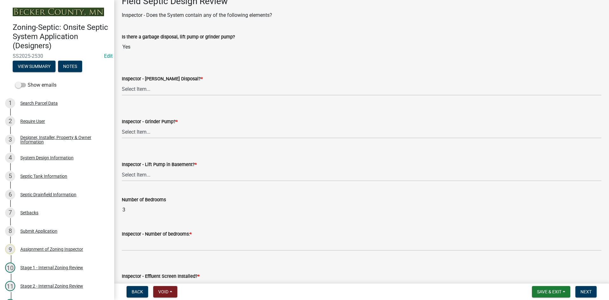
scroll to position [222, 0]
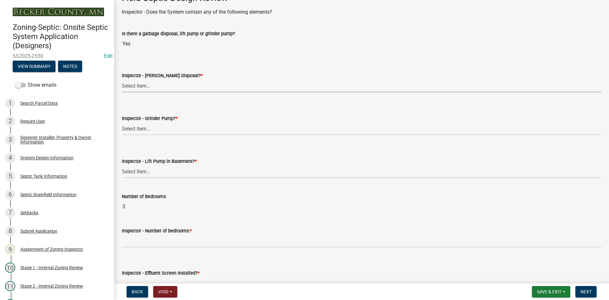
click at [140, 86] on select "Select Item... Yes No" at bounding box center [361, 85] width 479 height 13
click at [122, 79] on select "Select Item... Yes No" at bounding box center [361, 85] width 479 height 13
click at [133, 133] on select "Select Item... Yes No" at bounding box center [361, 128] width 479 height 13
click at [122, 122] on select "Select Item... Yes No" at bounding box center [361, 128] width 479 height 13
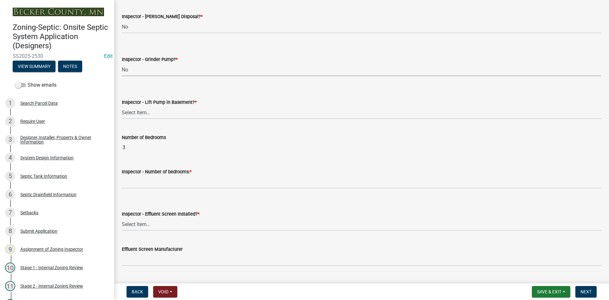
scroll to position [285, 0]
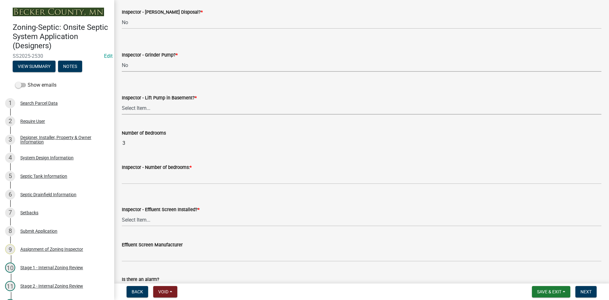
click at [149, 112] on select "Select Item... Yes No" at bounding box center [361, 107] width 479 height 13
click at [122, 101] on select "Select Item... Yes No" at bounding box center [361, 107] width 479 height 13
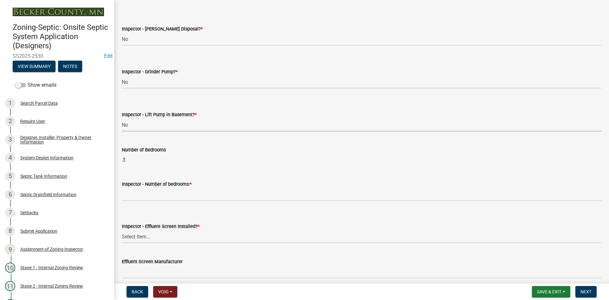
scroll to position [254, 0]
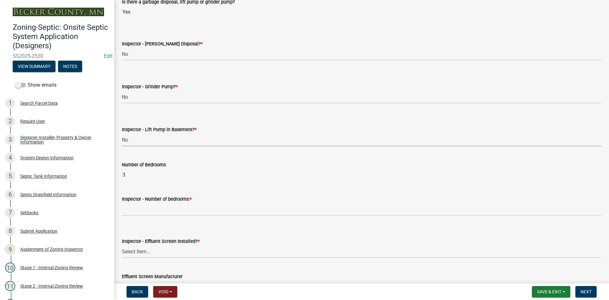
click at [142, 138] on select "Select Item... Yes No" at bounding box center [361, 139] width 479 height 13
click at [122, 133] on select "Select Item... Yes No" at bounding box center [361, 139] width 479 height 13
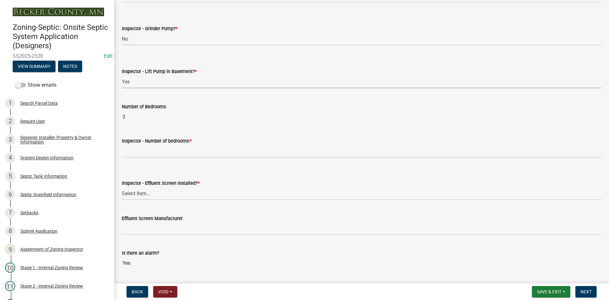
scroll to position [317, 0]
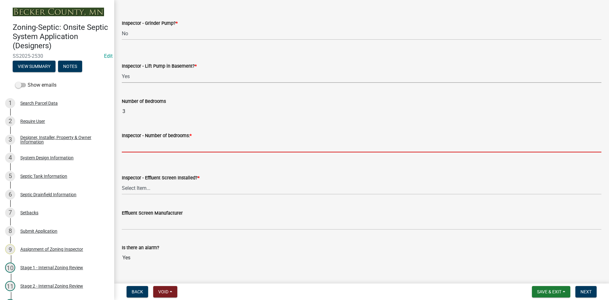
click at [139, 148] on input "Inspector - Number of bedrooms: *" at bounding box center [361, 145] width 479 height 13
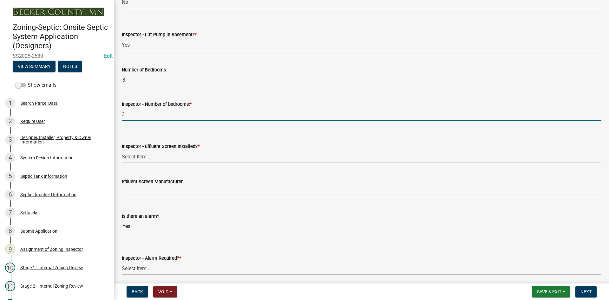
scroll to position [349, 0]
click at [145, 160] on select "Select Item... Yes No" at bounding box center [361, 156] width 479 height 13
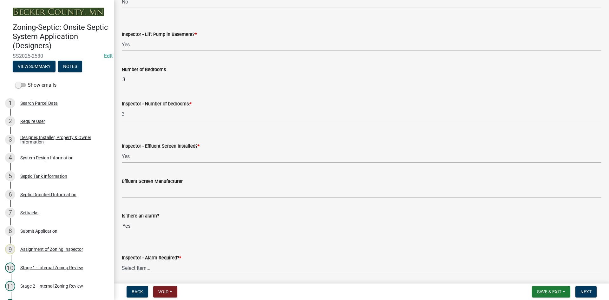
click at [122, 150] on select "Select Item... Yes No" at bounding box center [361, 156] width 479 height 13
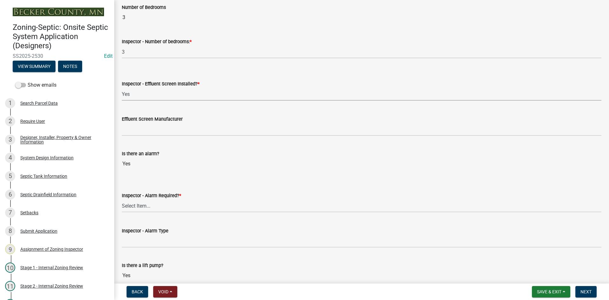
scroll to position [412, 0]
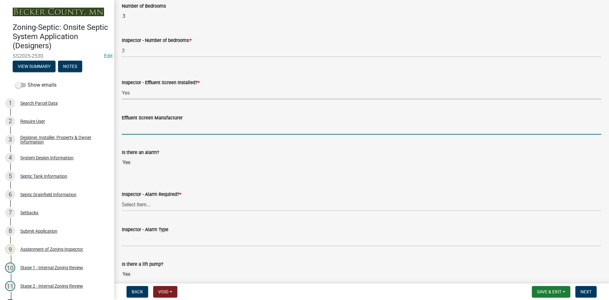
click at [142, 133] on input "Effluent Screen Manufacturer" at bounding box center [361, 127] width 479 height 13
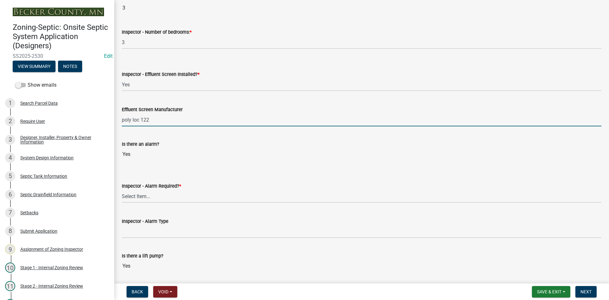
scroll to position [444, 0]
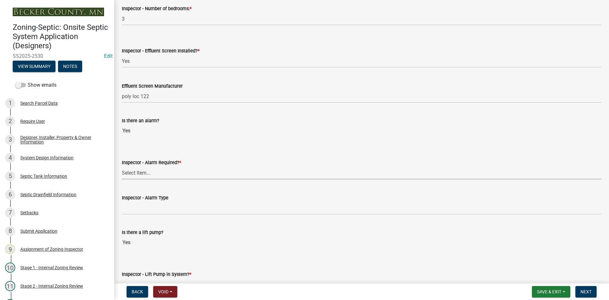
click at [139, 171] on select "Select Item... Yes No" at bounding box center [361, 172] width 479 height 13
click at [122, 166] on select "Select Item... Yes No" at bounding box center [361, 172] width 479 height 13
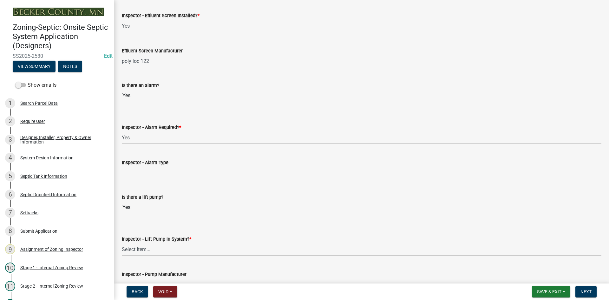
scroll to position [539, 0]
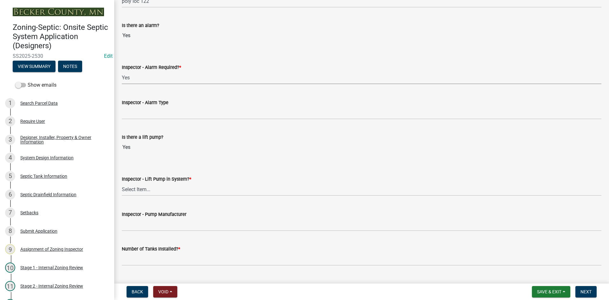
click at [132, 96] on div "Inspector - Alarm Type" at bounding box center [361, 104] width 479 height 29
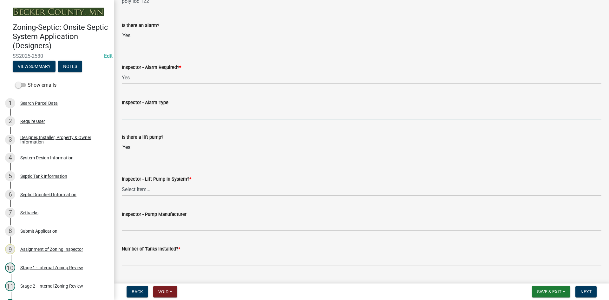
click at [137, 114] on input "Inspector - Alarm Type" at bounding box center [361, 112] width 479 height 13
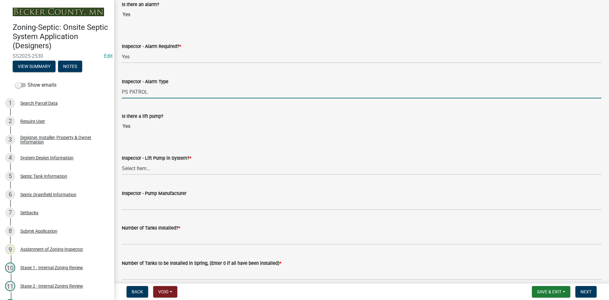
scroll to position [571, 0]
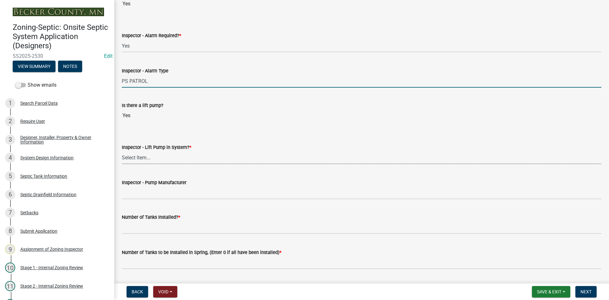
click at [141, 154] on select "Select Item... Yes No" at bounding box center [361, 157] width 479 height 13
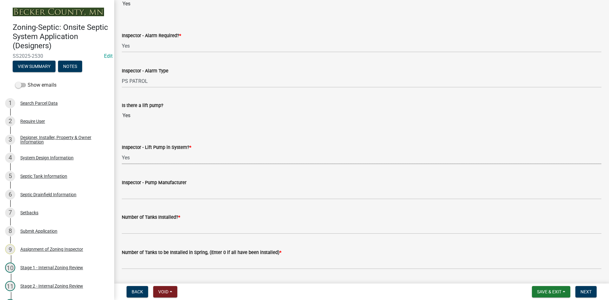
click at [122, 151] on select "Select Item... Yes No" at bounding box center [361, 157] width 479 height 13
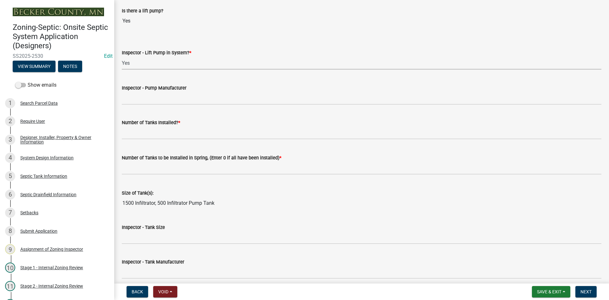
scroll to position [666, 0]
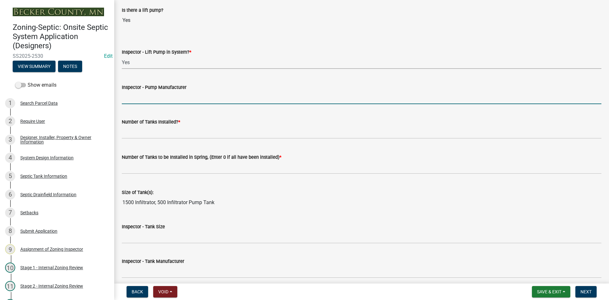
click at [146, 100] on input "Inspector - Pump Manufacturer" at bounding box center [361, 97] width 479 height 13
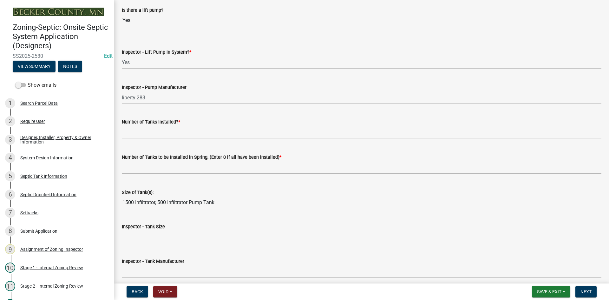
click at [148, 139] on wm-data-entity-input "Number of Tanks Installed? *" at bounding box center [361, 126] width 479 height 35
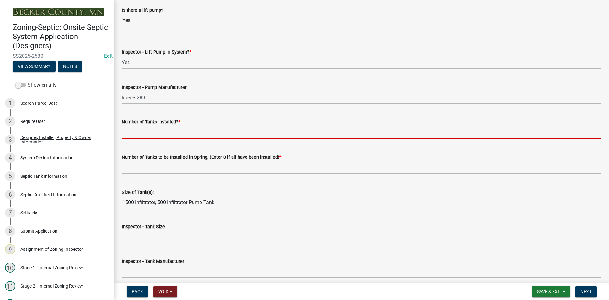
click at [150, 135] on input "text" at bounding box center [361, 132] width 479 height 13
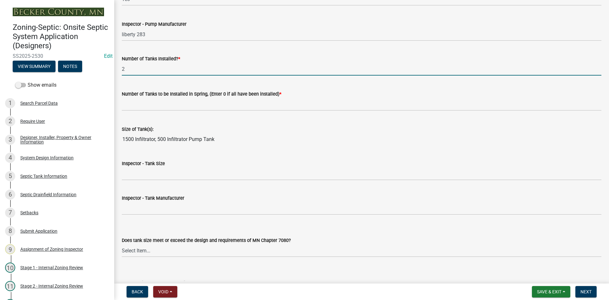
scroll to position [729, 0]
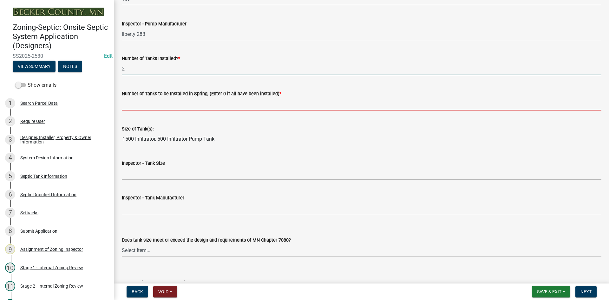
drag, startPoint x: 149, startPoint y: 107, endPoint x: 153, endPoint y: 106, distance: 3.9
click at [150, 106] on input "text" at bounding box center [361, 103] width 479 height 13
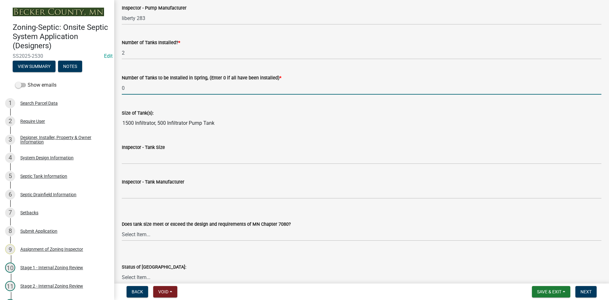
scroll to position [761, 0]
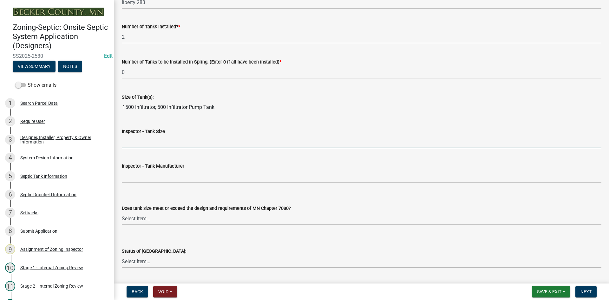
click at [146, 142] on input "Inspector - Tank Size" at bounding box center [361, 141] width 479 height 13
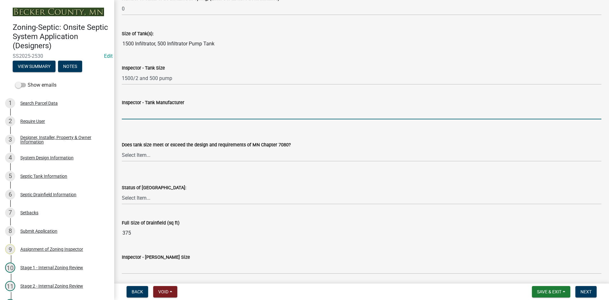
click at [173, 107] on input "Inspector - Tank Manufacturer" at bounding box center [361, 112] width 479 height 13
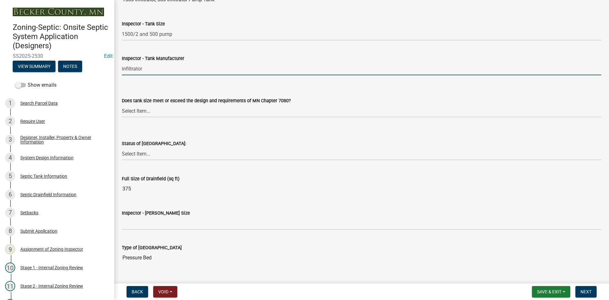
scroll to position [888, 0]
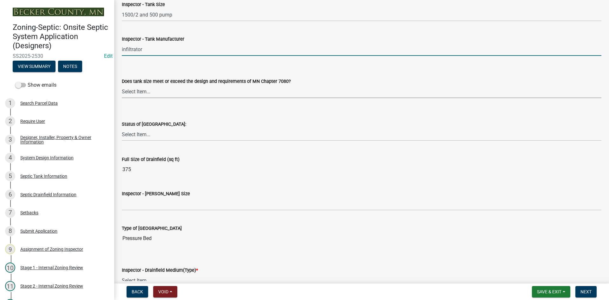
click at [143, 93] on select "Select Item... Yes No Existing" at bounding box center [361, 91] width 479 height 13
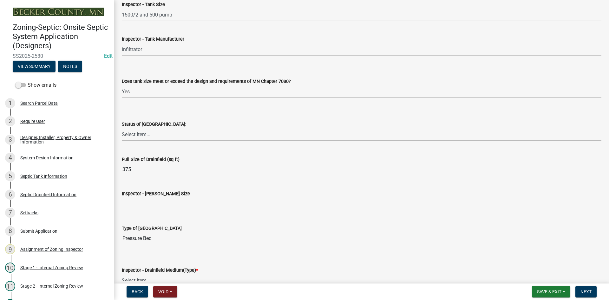
click at [122, 85] on select "Select Item... Yes No Existing" at bounding box center [361, 91] width 479 height 13
click at [139, 135] on select "Select Item... No Drainfield Drainfield Installed [GEOGRAPHIC_DATA] to Be Insta…" at bounding box center [361, 134] width 479 height 13
click at [122, 128] on select "Select Item... No Drainfield Drainfield Installed [GEOGRAPHIC_DATA] to Be Insta…" at bounding box center [361, 134] width 479 height 13
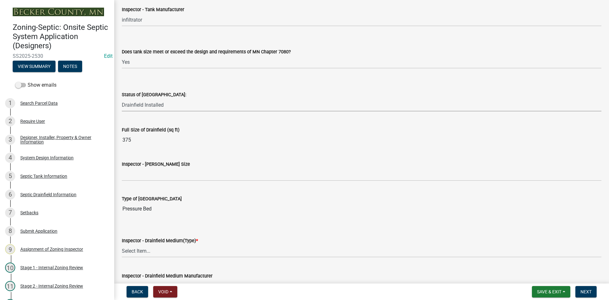
scroll to position [919, 0]
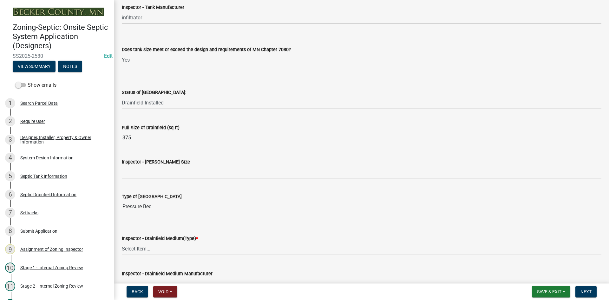
click at [157, 105] on select "Select Item... No Drainfield Drainfield Installed [GEOGRAPHIC_DATA] to Be Insta…" at bounding box center [361, 102] width 479 height 13
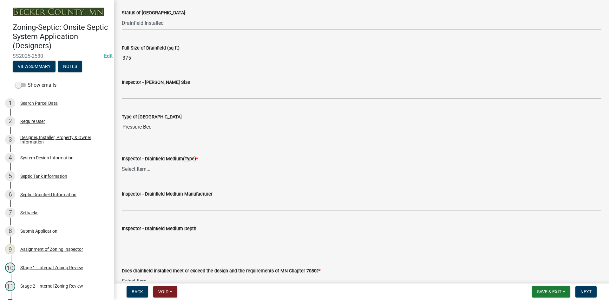
scroll to position [1014, 0]
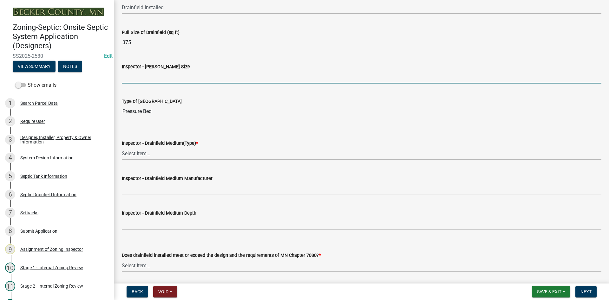
click at [158, 82] on input "Inspector - [PERSON_NAME] Size" at bounding box center [361, 76] width 479 height 13
click at [143, 77] on input "Inspector - [PERSON_NAME] Size" at bounding box center [361, 76] width 479 height 13
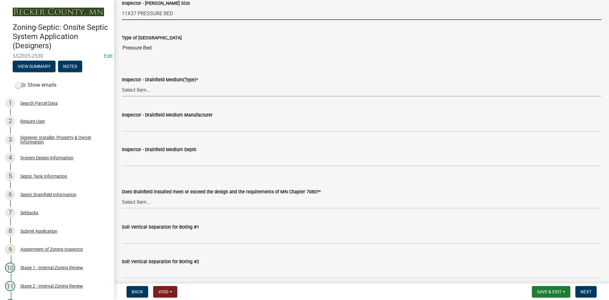
click at [132, 89] on select "Select Item... Chamber Trench Rock Trench Gravelless Mound Pressure Bed Seepage…" at bounding box center [361, 89] width 479 height 13
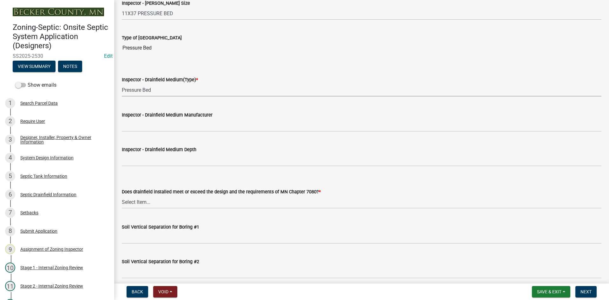
click at [122, 83] on select "Select Item... Chamber Trench Rock Trench Gravelless Mound Pressure Bed Seepage…" at bounding box center [361, 89] width 479 height 13
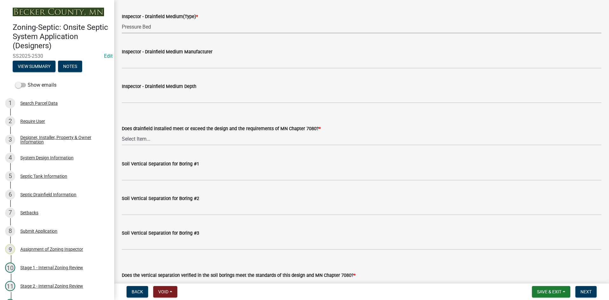
scroll to position [1141, 0]
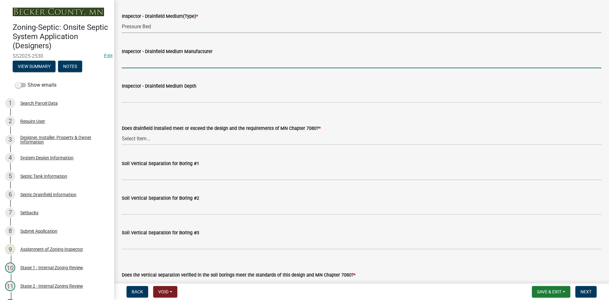
click at [152, 68] on input "Inspector - Drainfield Medium Manufacturer" at bounding box center [361, 61] width 479 height 13
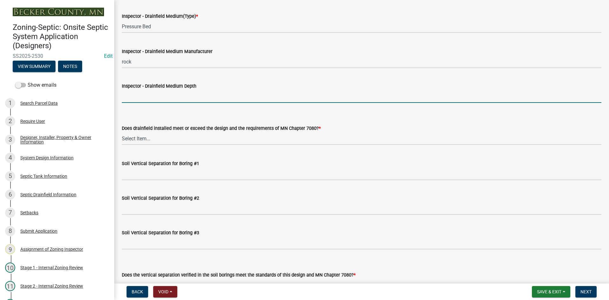
drag, startPoint x: 151, startPoint y: 94, endPoint x: 158, endPoint y: 101, distance: 10.3
click at [151, 94] on input "Inspector - Drainfield Medium Depth" at bounding box center [361, 96] width 479 height 13
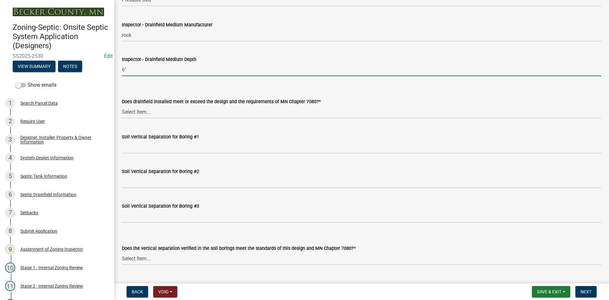
scroll to position [1205, 0]
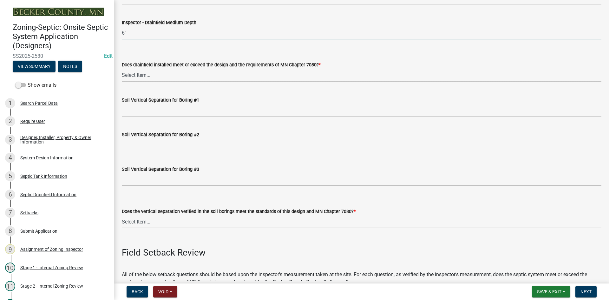
drag, startPoint x: 141, startPoint y: 76, endPoint x: 145, endPoint y: 78, distance: 4.3
click at [142, 75] on select "Select Item... Yes No" at bounding box center [361, 74] width 479 height 13
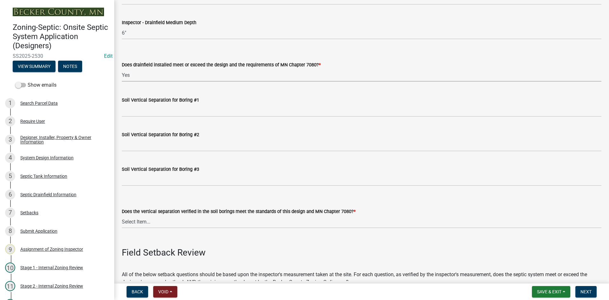
click at [122, 68] on select "Select Item... Yes No" at bounding box center [361, 74] width 479 height 13
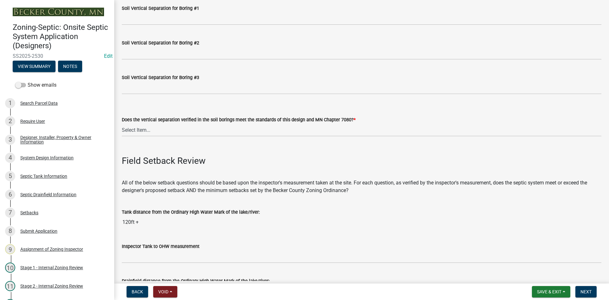
scroll to position [1300, 0]
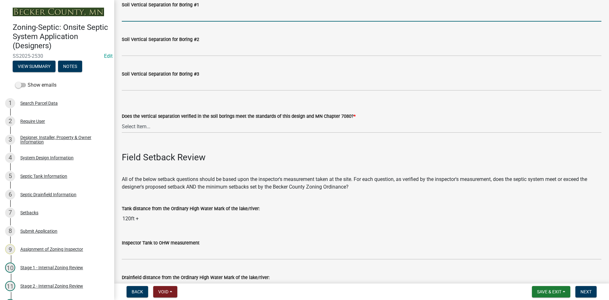
click at [143, 21] on input "Soil Vertical Separation for Boring #1" at bounding box center [361, 15] width 479 height 13
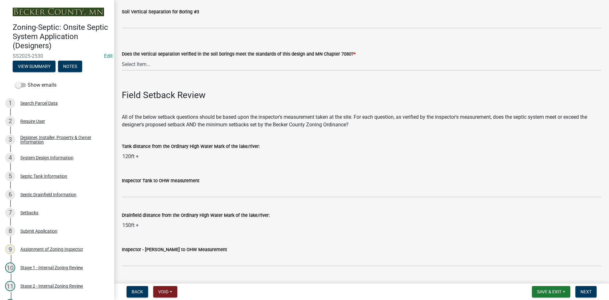
scroll to position [1363, 0]
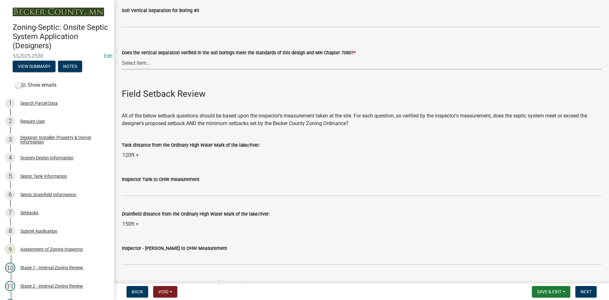
click at [148, 66] on select "Select Item... Yes No" at bounding box center [361, 62] width 479 height 13
click at [122, 56] on select "Select Item... Yes No" at bounding box center [361, 62] width 479 height 13
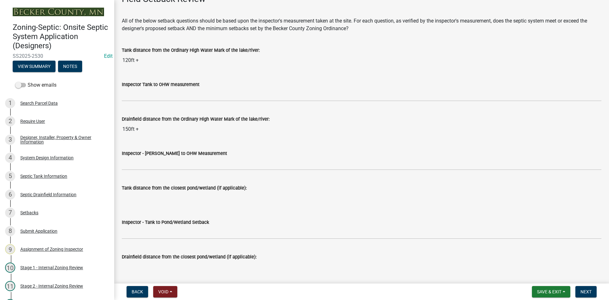
scroll to position [1458, 0]
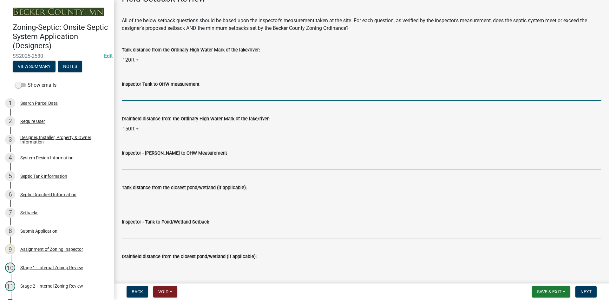
click at [153, 95] on input "Inspector Tank to OHW measurement" at bounding box center [361, 94] width 479 height 13
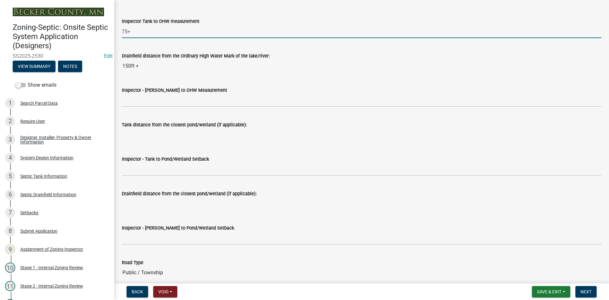
scroll to position [1522, 0]
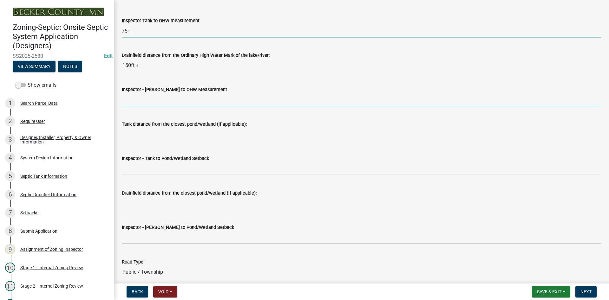
click at [152, 98] on input "Inspector - [PERSON_NAME] to OHW Measurement" at bounding box center [361, 99] width 479 height 13
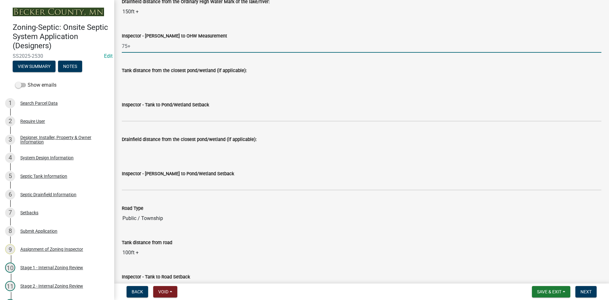
scroll to position [1585, 0]
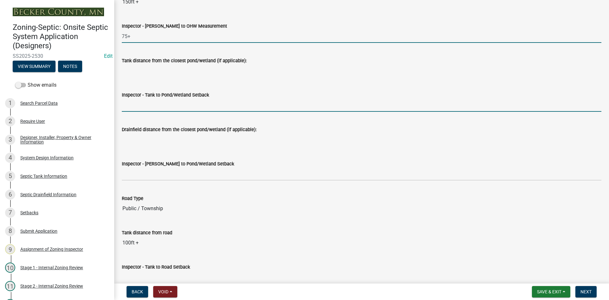
click at [154, 108] on input "Inspector - Tank to Pond/Wetland Setback" at bounding box center [361, 105] width 479 height 13
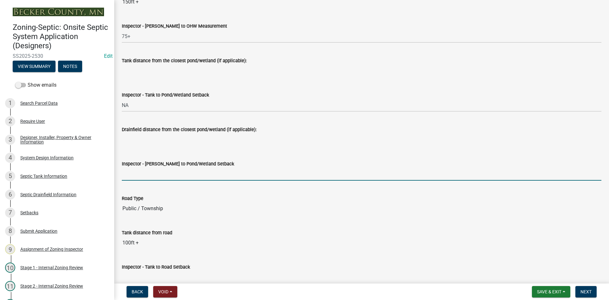
click at [124, 179] on input "Inspector - [PERSON_NAME] to Pond/Wetland Setback" at bounding box center [361, 173] width 479 height 13
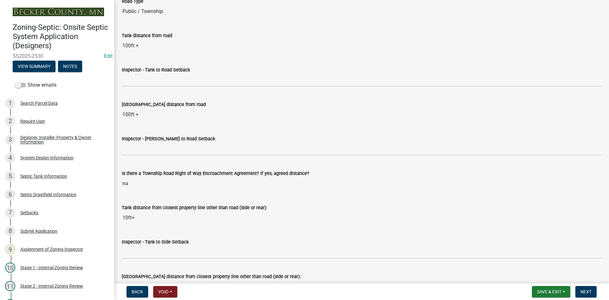
scroll to position [1775, 0]
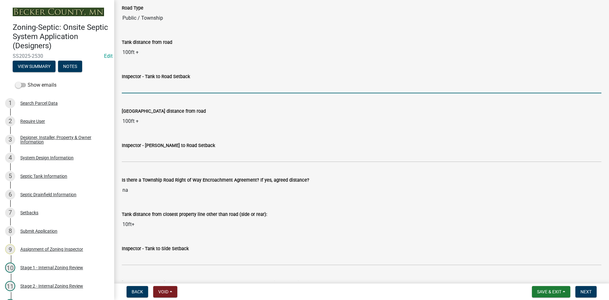
drag, startPoint x: 135, startPoint y: 86, endPoint x: 144, endPoint y: 91, distance: 9.7
click at [135, 86] on input "Inspector - Tank to Road Setback" at bounding box center [361, 86] width 479 height 13
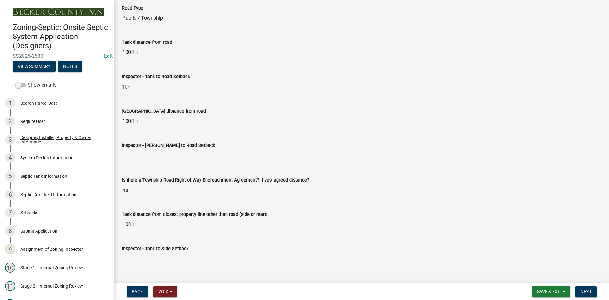
drag, startPoint x: 135, startPoint y: 156, endPoint x: 151, endPoint y: 166, distance: 18.8
click at [135, 156] on input "Inspector - [PERSON_NAME] to Road Setback" at bounding box center [361, 155] width 479 height 13
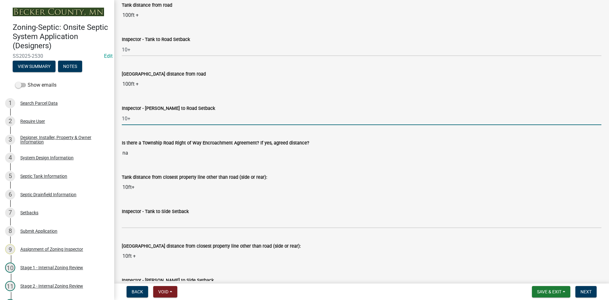
scroll to position [1870, 0]
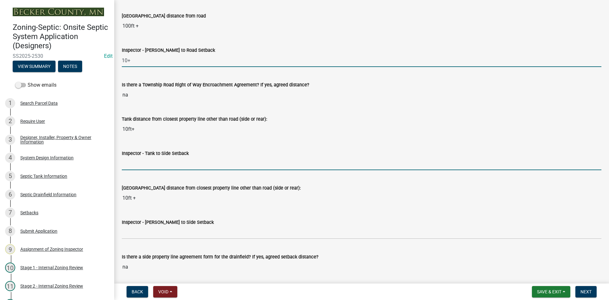
click at [138, 166] on input "Inspector - Tank to Side Setback" at bounding box center [361, 163] width 479 height 13
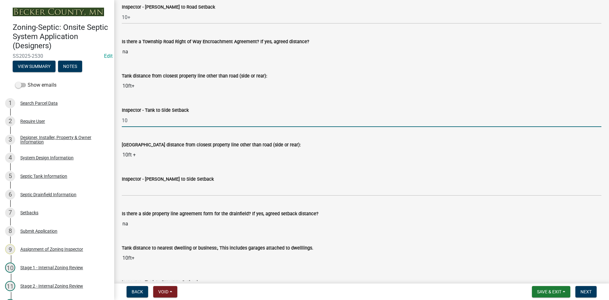
scroll to position [1966, 0]
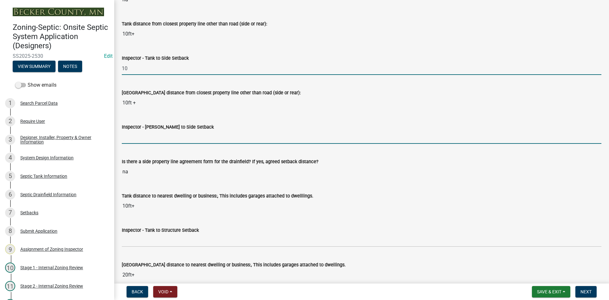
click at [140, 138] on input "Inspector - [PERSON_NAME] to Side Setback" at bounding box center [361, 137] width 479 height 13
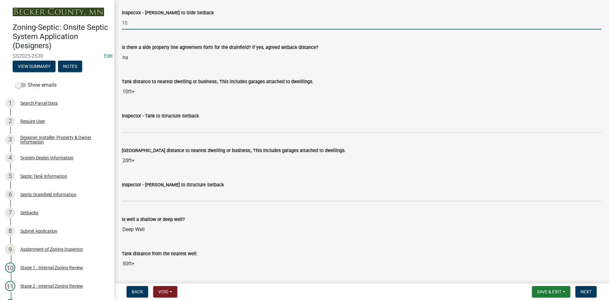
scroll to position [2092, 0]
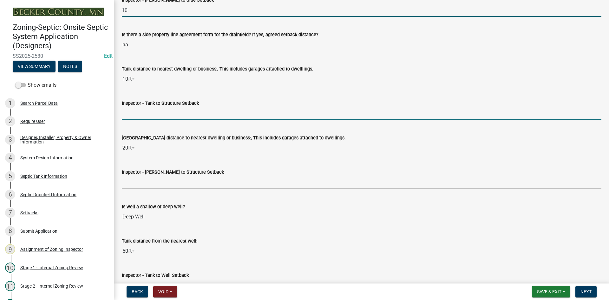
click at [147, 112] on input "Inspector - Tank to Structure Setback" at bounding box center [361, 113] width 479 height 13
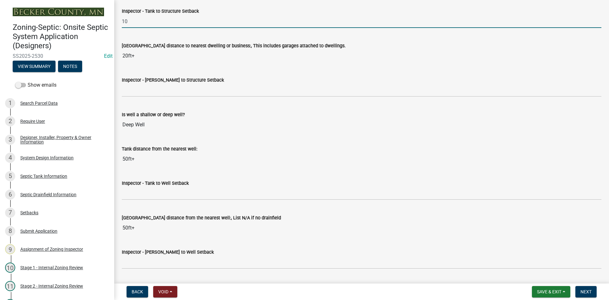
scroll to position [2187, 0]
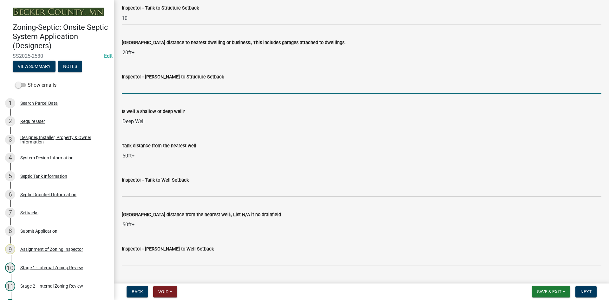
drag, startPoint x: 135, startPoint y: 87, endPoint x: 144, endPoint y: 86, distance: 8.9
click at [135, 87] on input "Inspector - [PERSON_NAME] to Structure Setback" at bounding box center [361, 87] width 479 height 13
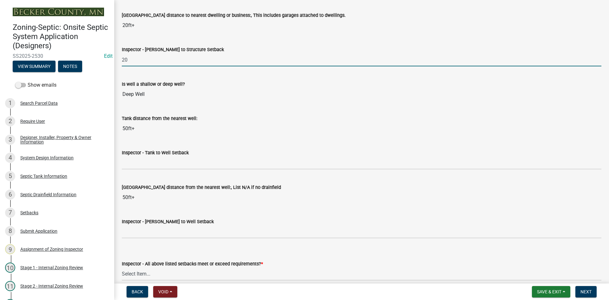
scroll to position [2251, 0]
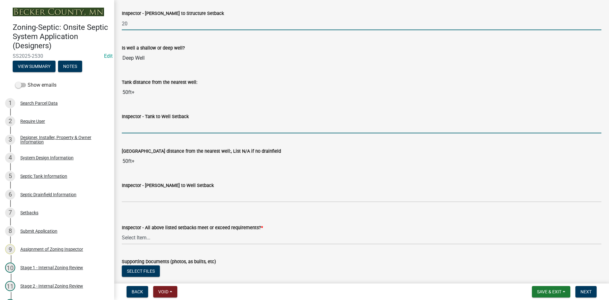
click at [138, 130] on input "Inspector - Tank to Well Setback" at bounding box center [361, 126] width 479 height 13
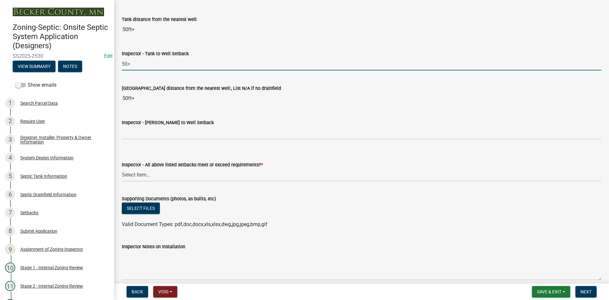
scroll to position [2314, 0]
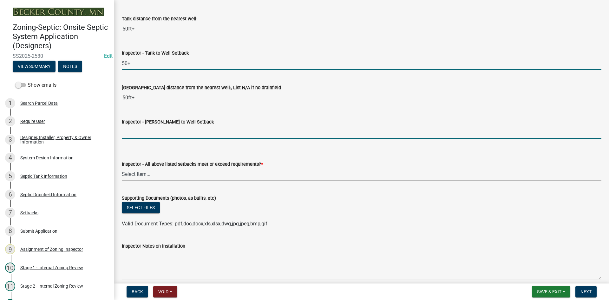
click at [135, 130] on input "Inspector - [PERSON_NAME] to Well Setback" at bounding box center [361, 132] width 479 height 13
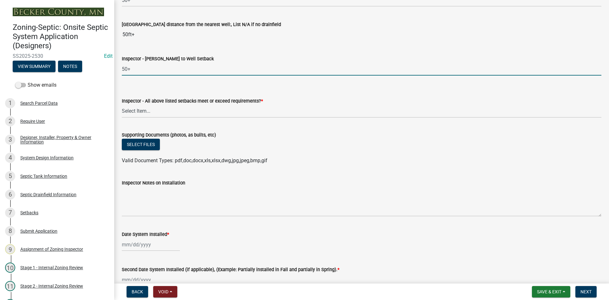
scroll to position [2378, 0]
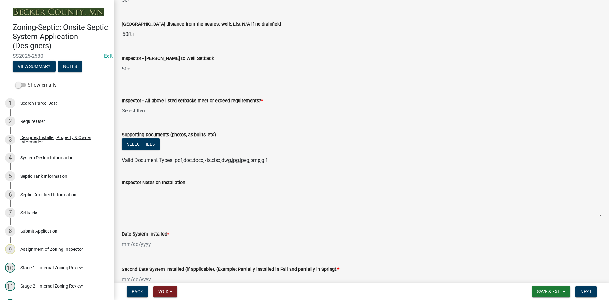
click at [145, 113] on select "Select Item... Yes No" at bounding box center [361, 110] width 479 height 13
click at [122, 104] on select "Select Item... Yes No" at bounding box center [361, 110] width 479 height 13
click at [135, 144] on button "Select files" at bounding box center [141, 143] width 38 height 11
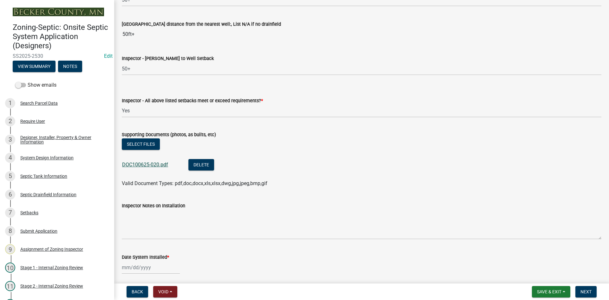
click at [145, 164] on link "DOC100625-020.pdf" at bounding box center [145, 164] width 46 height 6
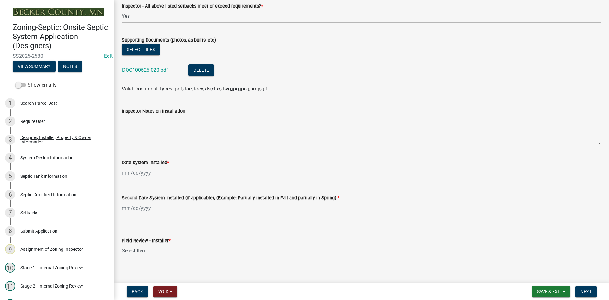
scroll to position [2473, 0]
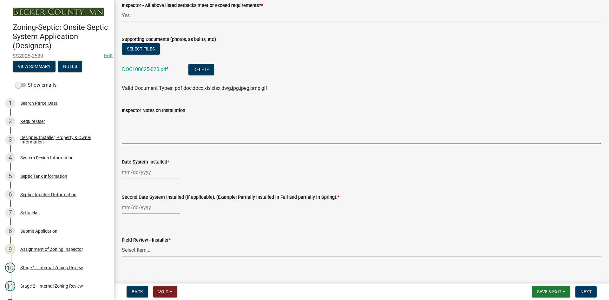
click at [152, 132] on textarea "Inspector Notes on Installation" at bounding box center [361, 129] width 479 height 30
click at [156, 175] on div at bounding box center [151, 171] width 58 height 13
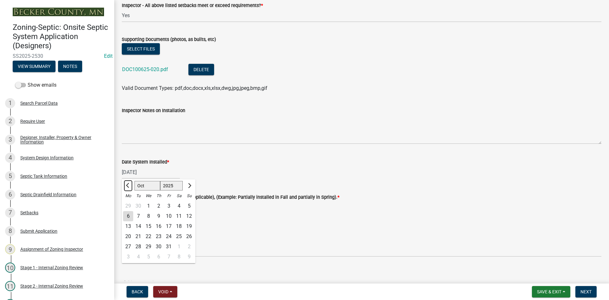
click at [125, 181] on button "Previous month" at bounding box center [128, 185] width 8 height 10
click at [135, 248] on div "30" at bounding box center [138, 246] width 10 height 10
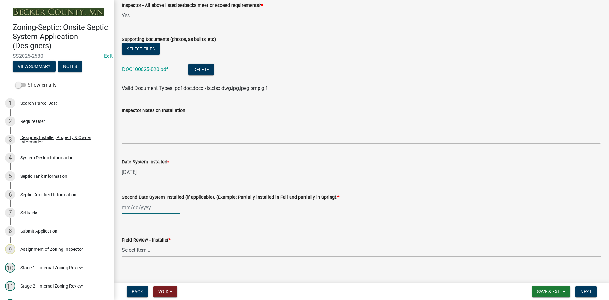
click at [155, 207] on div at bounding box center [151, 207] width 58 height 13
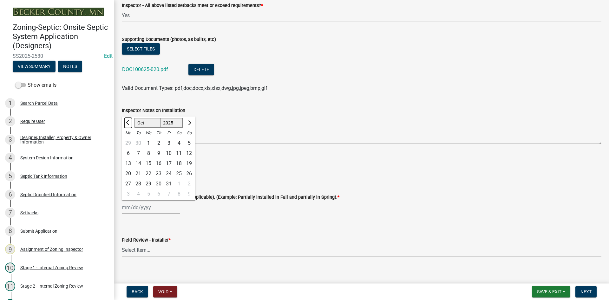
click at [128, 125] on button "Previous month" at bounding box center [128, 123] width 8 height 10
click at [136, 183] on div "30" at bounding box center [138, 183] width 10 height 10
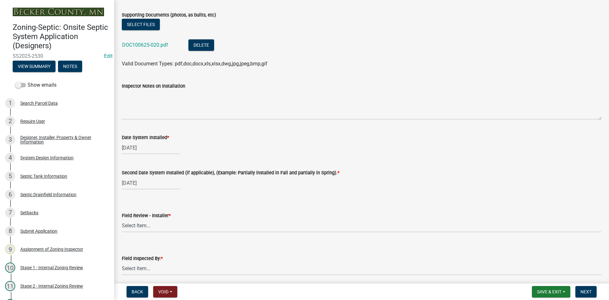
scroll to position [2568, 0]
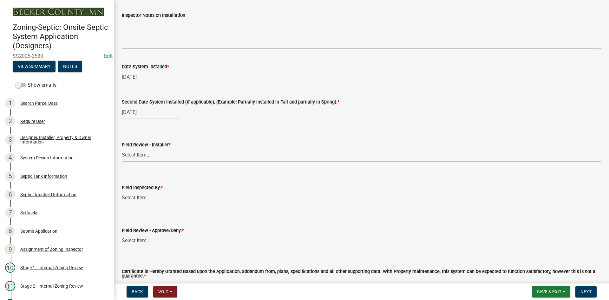
click at [151, 158] on select "Select Item... OTHER – Not listed (please add in next field and we will add to …" at bounding box center [361, 154] width 479 height 13
click at [122, 148] on select "Select Item... OTHER – Not listed (please add in next field and we will add to …" at bounding box center [361, 154] width 479 height 13
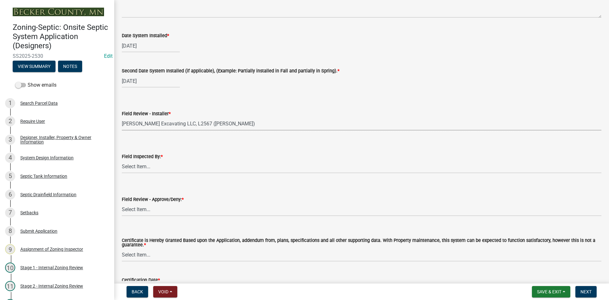
scroll to position [2646, 0]
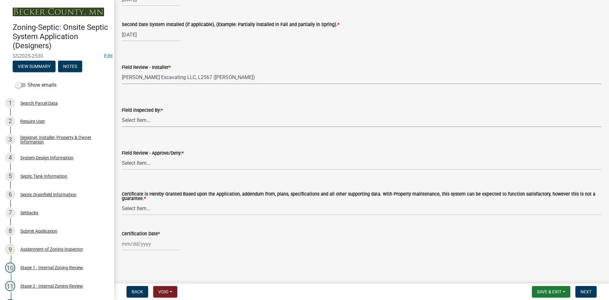
click at [150, 119] on select "Select Item... [PERSON_NAME] [PERSON_NAME] [PERSON_NAME] [PERSON_NAME] [PERSON_…" at bounding box center [361, 120] width 479 height 13
click at [122, 114] on select "Select Item... [PERSON_NAME] [PERSON_NAME] [PERSON_NAME] [PERSON_NAME] [PERSON_…" at bounding box center [361, 120] width 479 height 13
click at [144, 162] on select "Select Item... Approved Denied" at bounding box center [361, 163] width 479 height 13
click at [122, 157] on select "Select Item... Approved Denied" at bounding box center [361, 163] width 479 height 13
drag, startPoint x: 142, startPoint y: 208, endPoint x: 142, endPoint y: 211, distance: 3.5
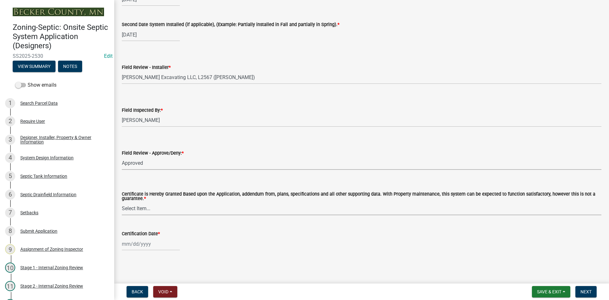
click at [142, 208] on select "Select Item... Yes No" at bounding box center [361, 208] width 479 height 13
click at [122, 202] on select "Select Item... Yes No" at bounding box center [361, 208] width 479 height 13
click at [154, 248] on div at bounding box center [151, 243] width 58 height 13
click at [130, 192] on div "6" at bounding box center [128, 190] width 10 height 10
click at [588, 289] on span "Next" at bounding box center [585, 291] width 11 height 5
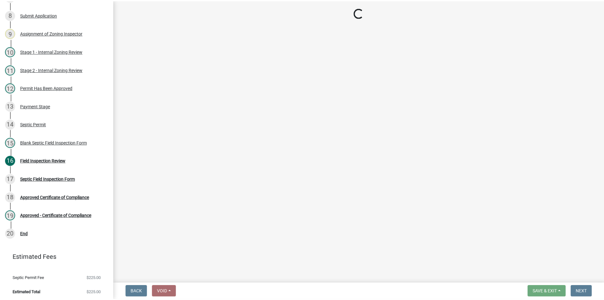
scroll to position [218, 0]
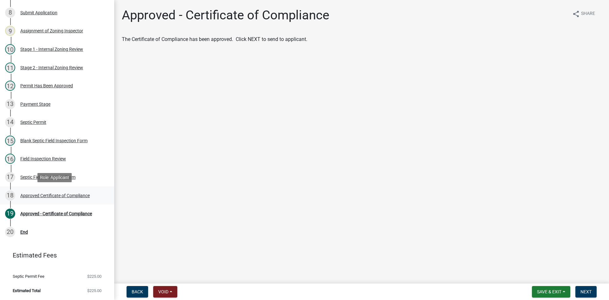
click at [83, 191] on div "18 Approved Certificate of Compliance" at bounding box center [54, 195] width 99 height 10
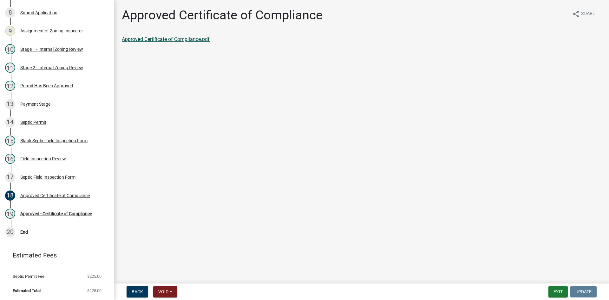
click at [203, 41] on link "Approved Certificate of Compliance.pdf" at bounding box center [166, 39] width 88 height 6
click at [75, 212] on div "Approved - Certificate of Compliance" at bounding box center [56, 213] width 72 height 4
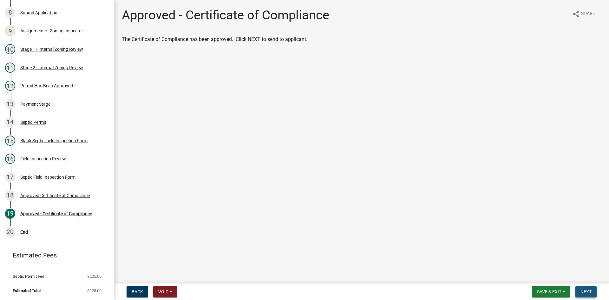
click at [589, 287] on button "Next" at bounding box center [585, 291] width 21 height 11
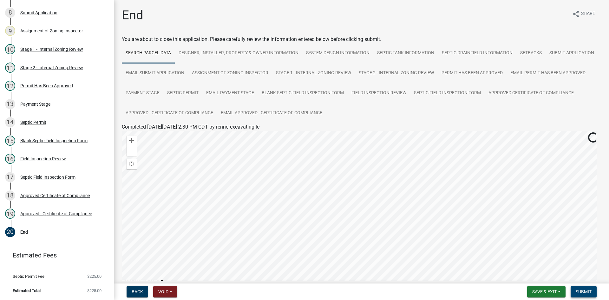
click at [584, 288] on button "Submit" at bounding box center [583, 291] width 26 height 11
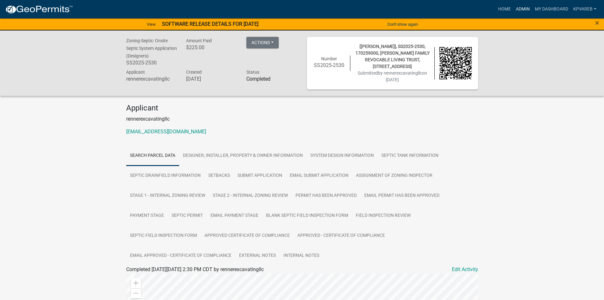
click at [523, 8] on link "Admin" at bounding box center [522, 9] width 19 height 12
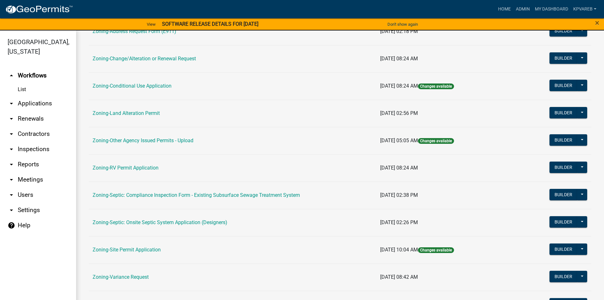
scroll to position [187, 0]
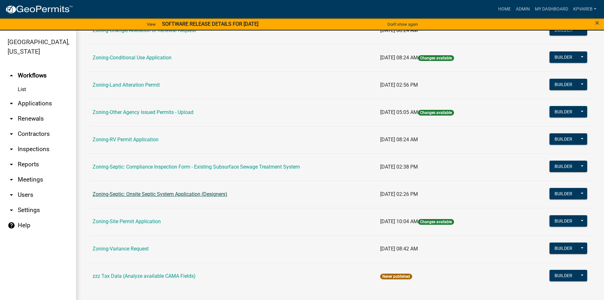
click at [207, 192] on link "Zoning-Septic: Onsite Septic System Application (Designers)" at bounding box center [160, 194] width 135 height 6
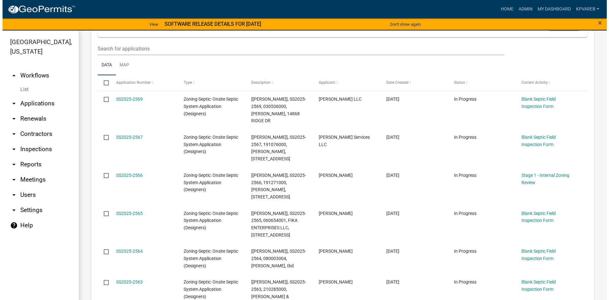
scroll to position [63, 0]
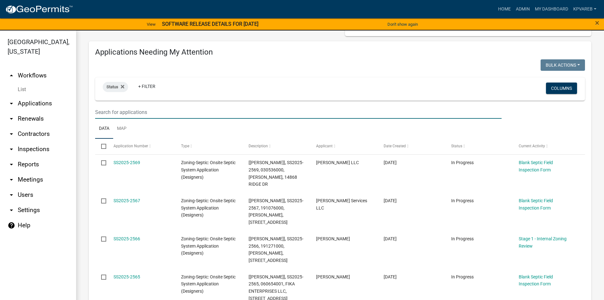
click at [122, 114] on input "text" at bounding box center [298, 112] width 406 height 13
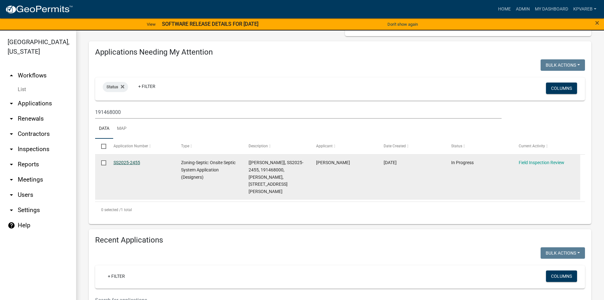
click at [135, 161] on link "SS2025-2455" at bounding box center [126, 162] width 27 height 5
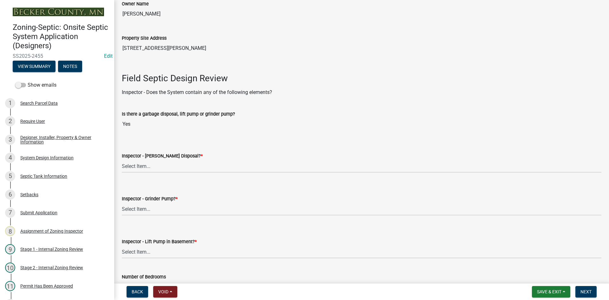
scroll to position [222, 0]
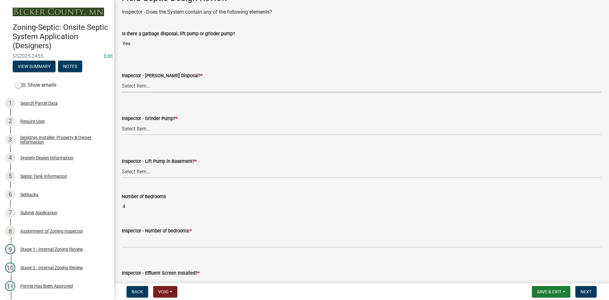
drag, startPoint x: 149, startPoint y: 86, endPoint x: 153, endPoint y: 84, distance: 4.1
click at [152, 84] on select "Select Item... Yes No" at bounding box center [361, 85] width 479 height 13
click at [122, 79] on select "Select Item... Yes No" at bounding box center [361, 85] width 479 height 13
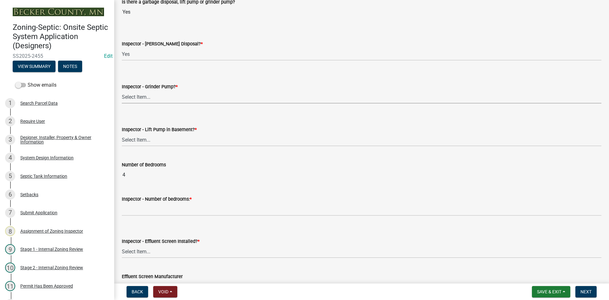
click at [147, 100] on select "Select Item... Yes No" at bounding box center [361, 96] width 479 height 13
click at [122, 90] on select "Select Item... Yes No" at bounding box center [361, 96] width 479 height 13
click at [141, 139] on select "Select Item... Yes No" at bounding box center [361, 139] width 479 height 13
click at [122, 133] on select "Select Item... Yes No" at bounding box center [361, 139] width 479 height 13
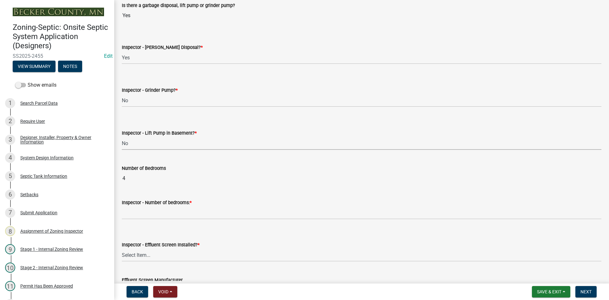
scroll to position [285, 0]
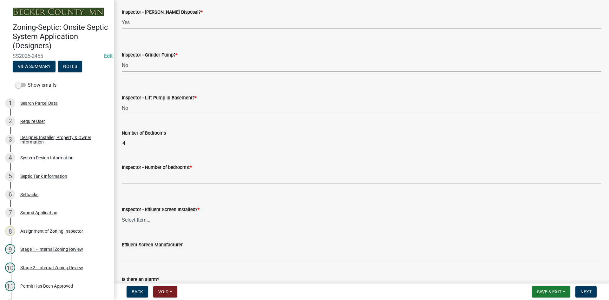
click at [133, 64] on select "Select Item... Yes No" at bounding box center [361, 65] width 479 height 13
click at [122, 59] on select "Select Item... Yes No" at bounding box center [361, 65] width 479 height 13
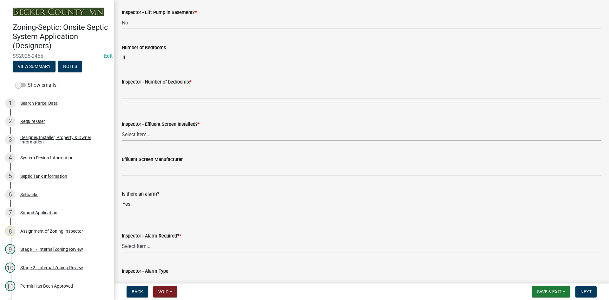
scroll to position [380, 0]
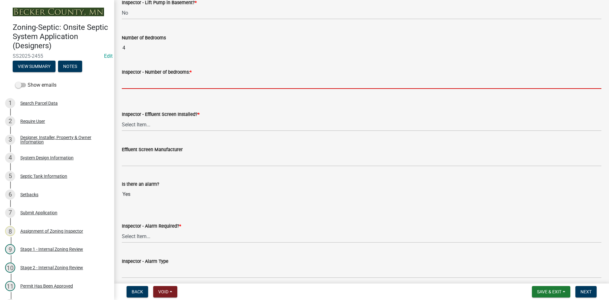
click at [138, 87] on input "Inspector - Number of bedrooms: *" at bounding box center [361, 82] width 479 height 13
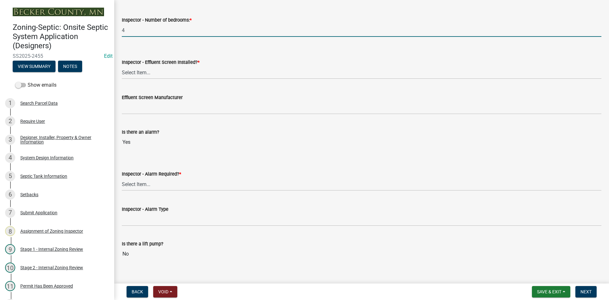
scroll to position [444, 0]
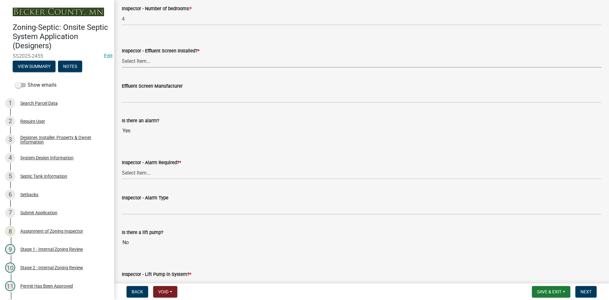
click at [146, 63] on select "Select Item... Yes No" at bounding box center [361, 61] width 479 height 13
click at [122, 55] on select "Select Item... Yes No" at bounding box center [361, 61] width 479 height 13
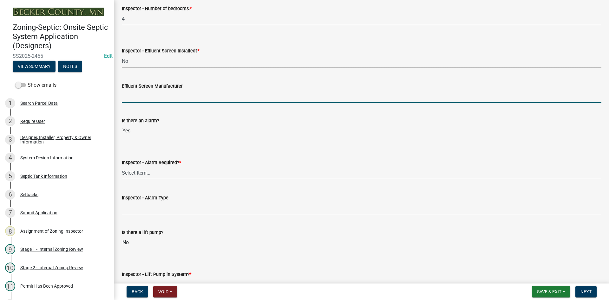
click at [147, 97] on input "Effluent Screen Manufacturer" at bounding box center [361, 96] width 479 height 13
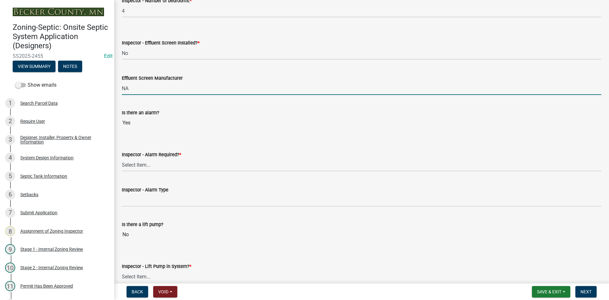
scroll to position [476, 0]
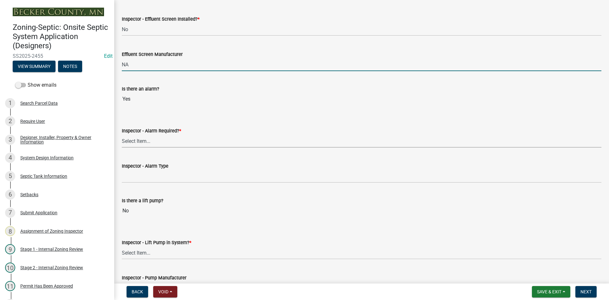
click at [143, 139] on select "Select Item... Yes No" at bounding box center [361, 140] width 479 height 13
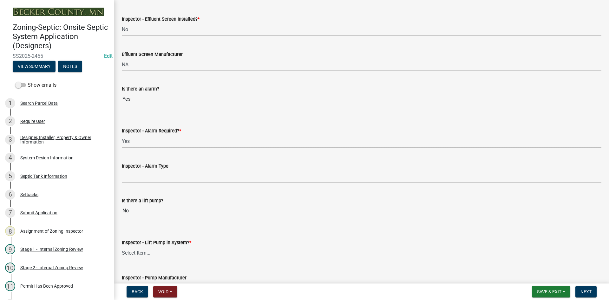
click at [122, 134] on select "Select Item... Yes No" at bounding box center [361, 140] width 479 height 13
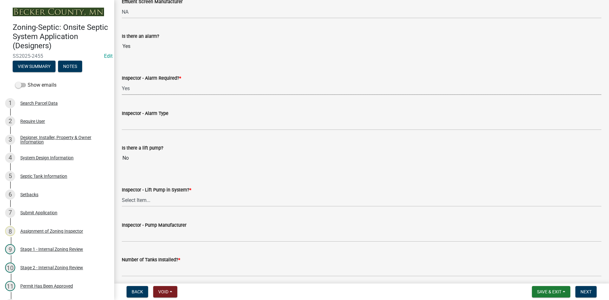
scroll to position [539, 0]
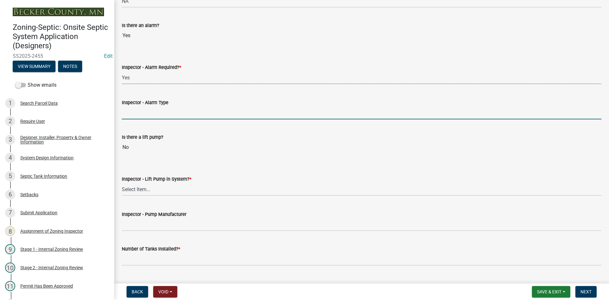
click at [143, 116] on input "Inspector - Alarm Type" at bounding box center [361, 112] width 479 height 13
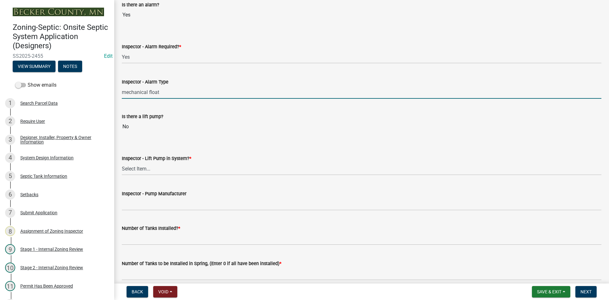
scroll to position [602, 0]
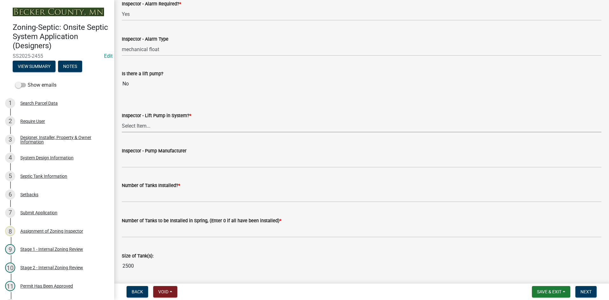
click at [140, 127] on select "Select Item... Yes No" at bounding box center [361, 125] width 479 height 13
click at [122, 119] on select "Select Item... Yes No" at bounding box center [361, 125] width 479 height 13
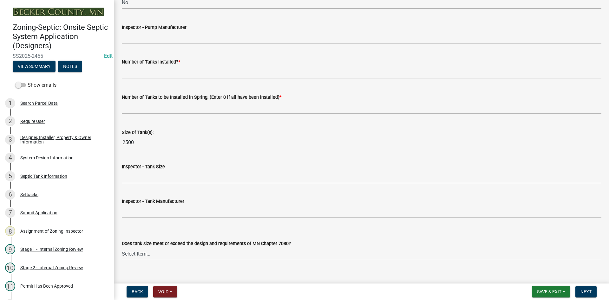
scroll to position [729, 0]
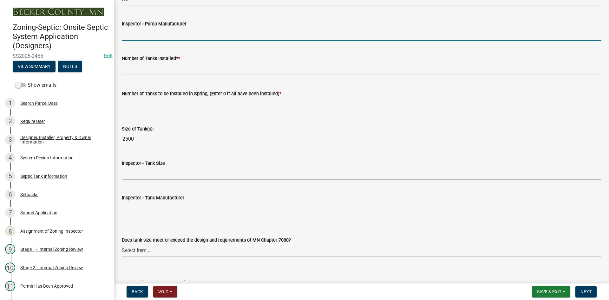
drag, startPoint x: 149, startPoint y: 36, endPoint x: 166, endPoint y: 41, distance: 17.9
click at [150, 36] on input "Inspector - Pump Manufacturer" at bounding box center [361, 34] width 479 height 13
click at [148, 38] on input "Inspector - Pump Manufacturer" at bounding box center [361, 34] width 479 height 13
click at [140, 36] on input "Inspector - Pump Manufacturer" at bounding box center [361, 34] width 479 height 13
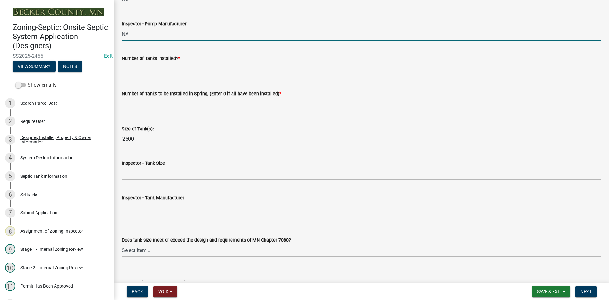
click at [139, 70] on input "text" at bounding box center [361, 68] width 479 height 13
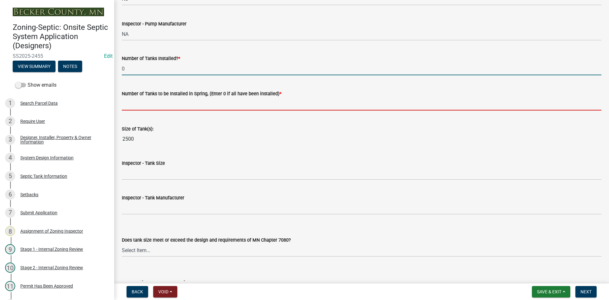
click at [128, 104] on input "text" at bounding box center [361, 103] width 479 height 13
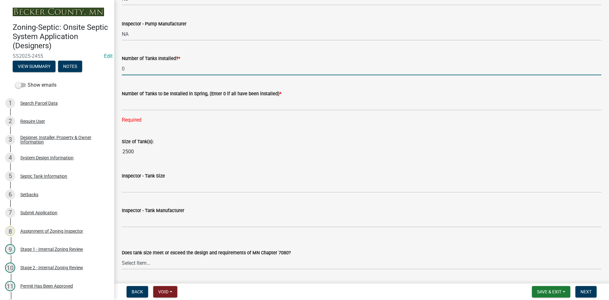
drag, startPoint x: 136, startPoint y: 69, endPoint x: 91, endPoint y: 77, distance: 45.0
click at [91, 77] on div "Zoning-Septic: Onsite Septic System Application (Designers) SS2025-2455 Edit Vi…" at bounding box center [304, 150] width 609 height 300
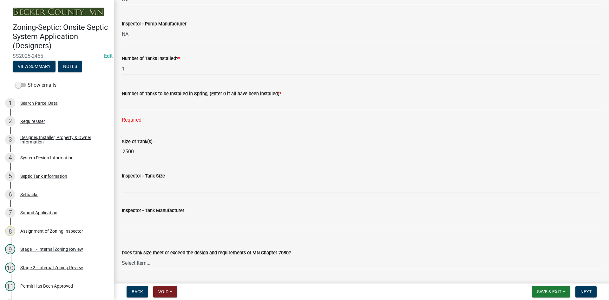
click at [153, 97] on div "Number of Tanks to be Installed in Spring, (Enter 0 if all have been installed)…" at bounding box center [361, 94] width 479 height 8
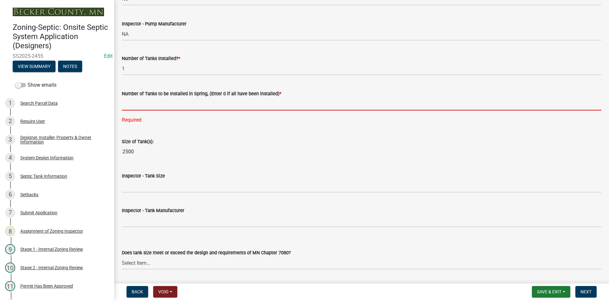
click at [150, 105] on input "text" at bounding box center [361, 103] width 479 height 13
click at [133, 106] on input "text" at bounding box center [361, 103] width 479 height 13
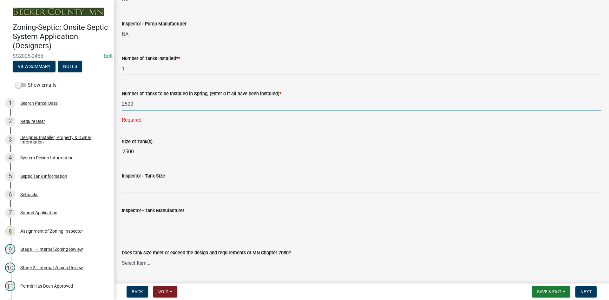
click at [195, 100] on input "2500" at bounding box center [361, 103] width 479 height 13
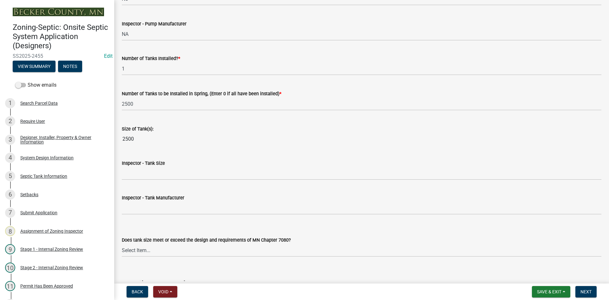
click at [197, 139] on div "Size of Tank(s): 2500" at bounding box center [361, 130] width 479 height 29
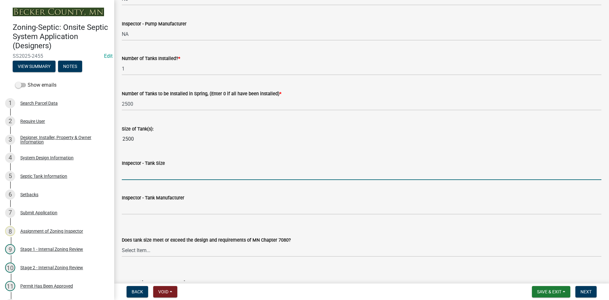
click at [145, 171] on input "Inspector - Tank Size" at bounding box center [361, 173] width 479 height 13
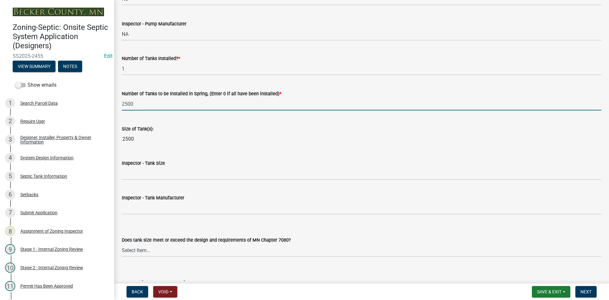
drag, startPoint x: 139, startPoint y: 106, endPoint x: 120, endPoint y: 111, distance: 19.4
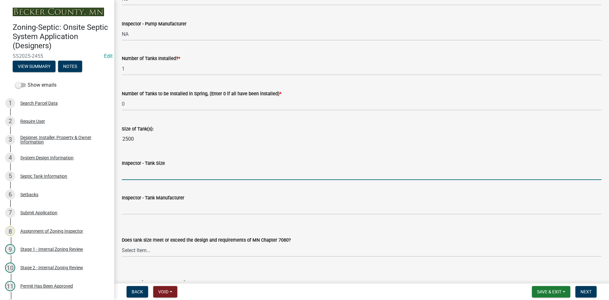
click at [150, 177] on input "Inspector - Tank Size" at bounding box center [361, 173] width 479 height 13
click at [130, 168] on input "Inspector - Tank Size" at bounding box center [361, 173] width 479 height 13
click at [130, 172] on input "Inspector - Tank Size" at bounding box center [361, 173] width 479 height 13
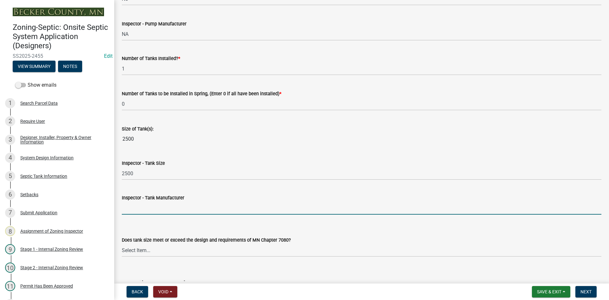
click at [136, 210] on input "Inspector - Tank Manufacturer" at bounding box center [361, 207] width 479 height 13
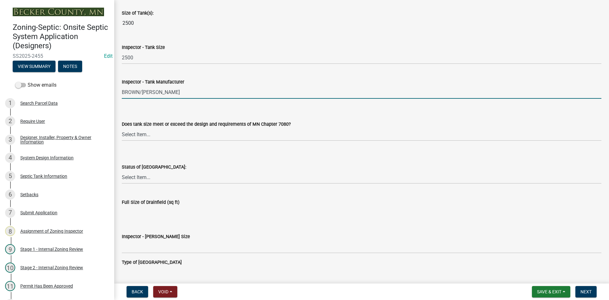
scroll to position [856, 0]
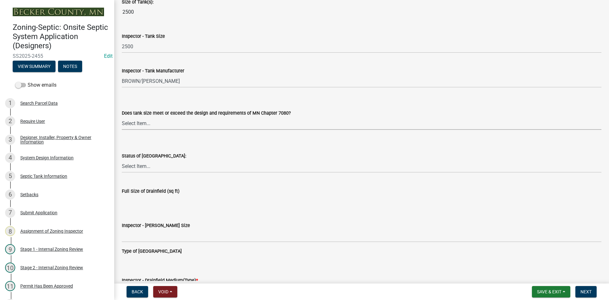
drag, startPoint x: 144, startPoint y: 125, endPoint x: 148, endPoint y: 129, distance: 5.6
click at [145, 125] on select "Select Item... Yes No Existing" at bounding box center [361, 123] width 479 height 13
click at [122, 117] on select "Select Item... Yes No Existing" at bounding box center [361, 123] width 479 height 13
click at [140, 167] on select "Select Item... No Drainfield Drainfield Installed [GEOGRAPHIC_DATA] to Be Insta…" at bounding box center [361, 165] width 479 height 13
click at [122, 159] on select "Select Item... No Drainfield Drainfield Installed [GEOGRAPHIC_DATA] to Be Insta…" at bounding box center [361, 165] width 479 height 13
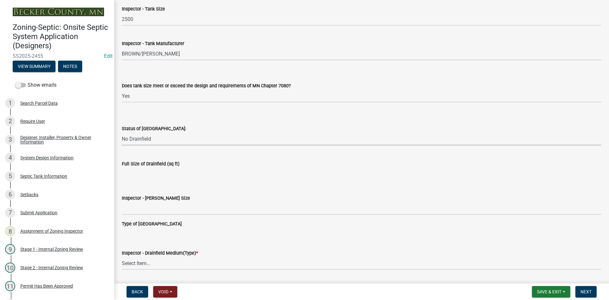
scroll to position [919, 0]
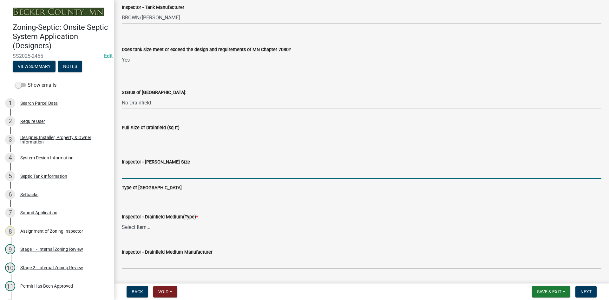
click at [164, 172] on input "Inspector - [PERSON_NAME] Size" at bounding box center [361, 171] width 479 height 13
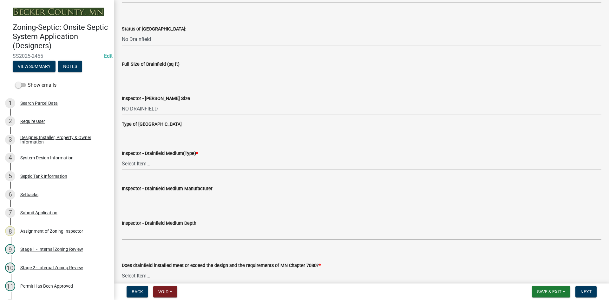
click at [140, 164] on select "Select Item... Chamber Trench Rock Trench Gravelless Mound Pressure Bed Seepage…" at bounding box center [361, 163] width 479 height 13
click at [122, 157] on select "Select Item... Chamber Trench Rock Trench Gravelless Mound Pressure Bed Seepage…" at bounding box center [361, 163] width 479 height 13
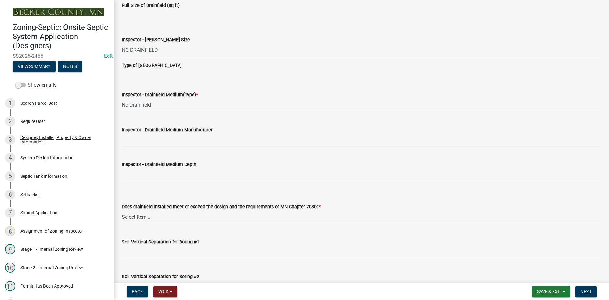
scroll to position [1110, 0]
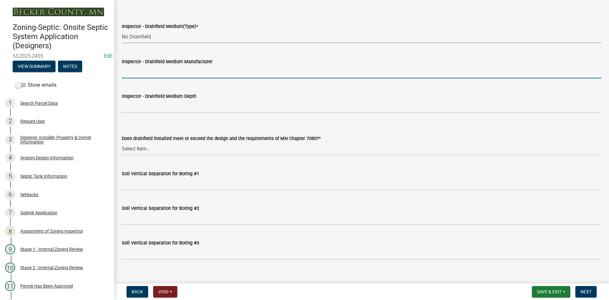
click at [155, 70] on input "Inspector - Drainfield Medium Manufacturer" at bounding box center [361, 71] width 479 height 13
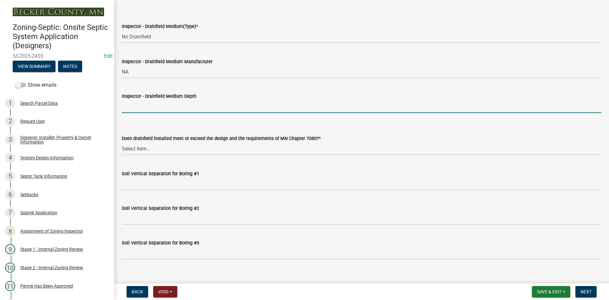
drag, startPoint x: 139, startPoint y: 106, endPoint x: 151, endPoint y: 120, distance: 18.4
click at [139, 106] on input "Inspector - Drainfield Medium Depth" at bounding box center [361, 106] width 479 height 13
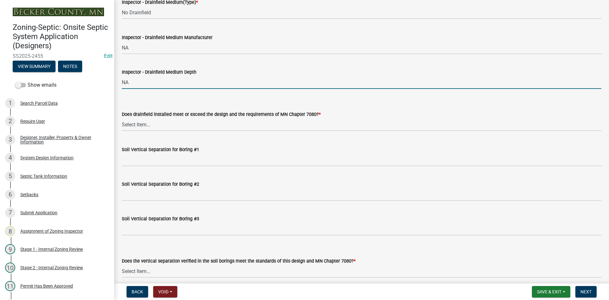
scroll to position [1173, 0]
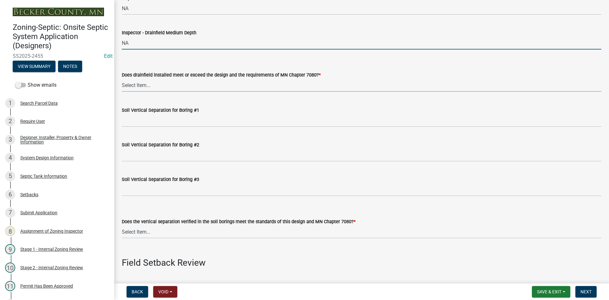
click at [145, 89] on select "Select Item... Yes No" at bounding box center [361, 85] width 479 height 13
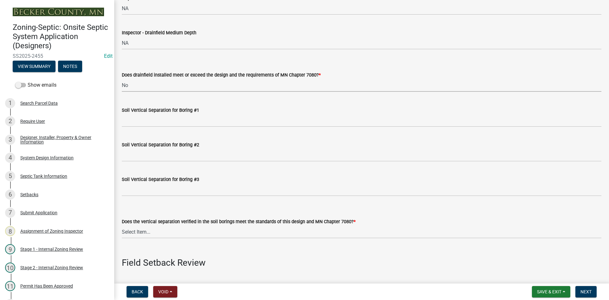
click at [122, 79] on select "Select Item... Yes No" at bounding box center [361, 85] width 479 height 13
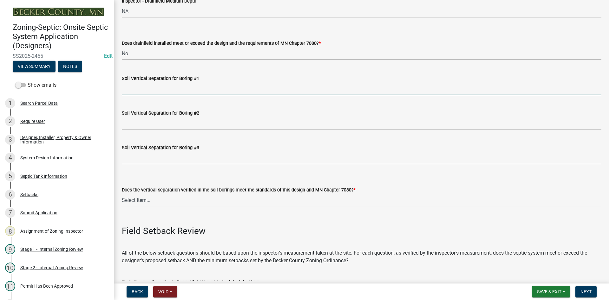
click at [154, 89] on input "Soil Vertical Separation for Boring #1" at bounding box center [361, 88] width 479 height 13
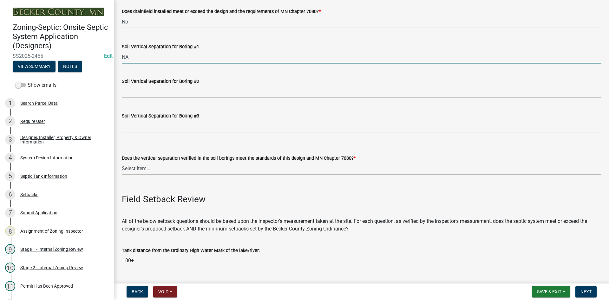
scroll to position [1300, 0]
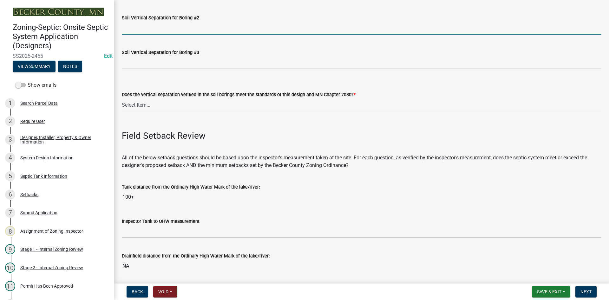
drag, startPoint x: 137, startPoint y: 31, endPoint x: 140, endPoint y: 29, distance: 3.7
click at [137, 31] on input "Soil Vertical Separation for Boring #2" at bounding box center [361, 28] width 479 height 13
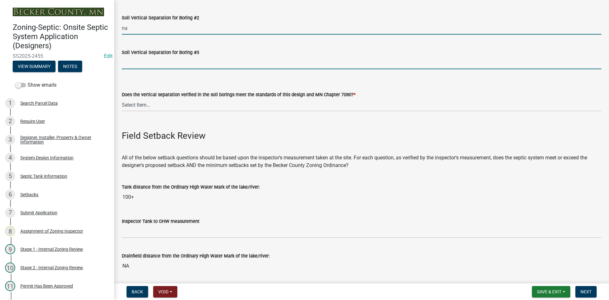
click at [140, 62] on input "Soil Vertical Separation for Boring #3" at bounding box center [361, 62] width 479 height 13
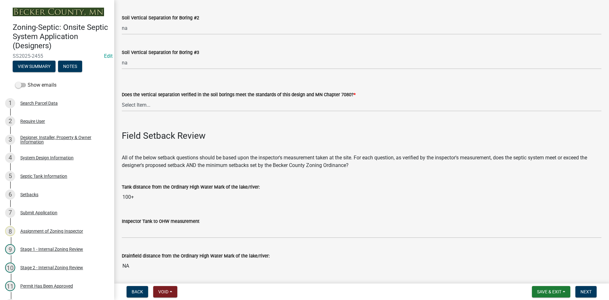
click at [159, 78] on div "Does the vertical separation verified in the soil borings meet the standards of…" at bounding box center [361, 92] width 479 height 37
click at [139, 104] on select "Select Item... Yes No" at bounding box center [361, 104] width 479 height 13
click at [122, 98] on select "Select Item... Yes No" at bounding box center [361, 104] width 479 height 13
click at [152, 105] on select "Select Item... Yes No" at bounding box center [361, 104] width 479 height 13
click at [122, 98] on select "Select Item... Yes No" at bounding box center [361, 104] width 479 height 13
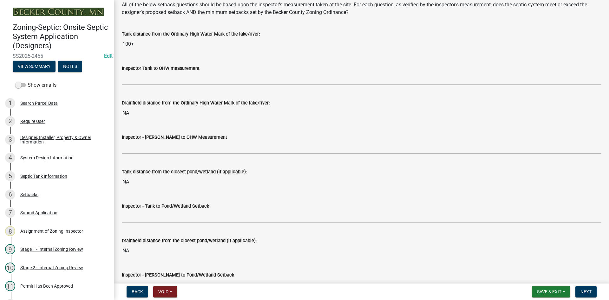
scroll to position [1458, 0]
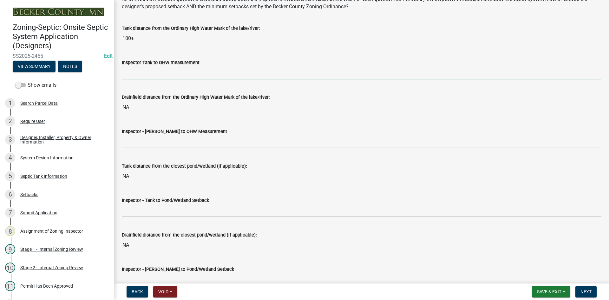
click at [141, 74] on input "Inspector Tank to OHW measurement" at bounding box center [361, 72] width 479 height 13
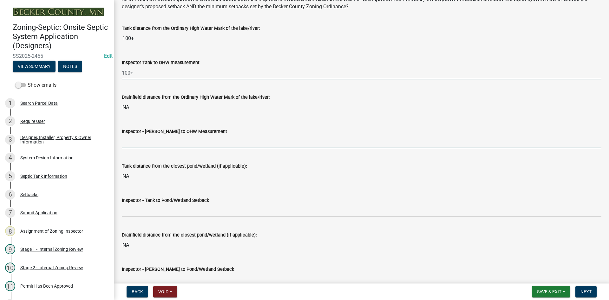
click at [143, 139] on input "Inspector - [PERSON_NAME] to OHW Measurement" at bounding box center [361, 141] width 479 height 13
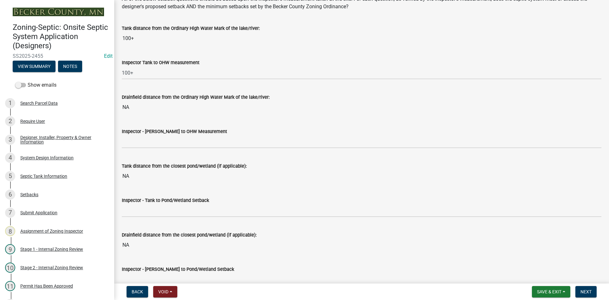
click at [135, 61] on label "Inspector Tank to OHW measurement" at bounding box center [161, 63] width 78 height 4
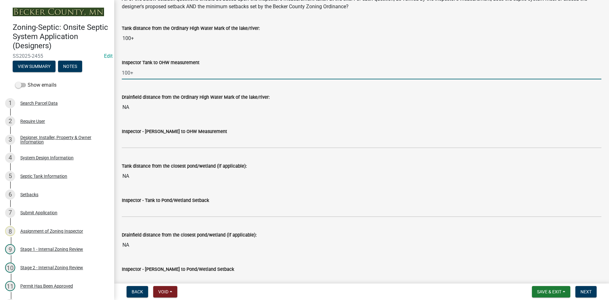
click at [135, 66] on input "100+" at bounding box center [361, 72] width 479 height 13
drag, startPoint x: 139, startPoint y: 76, endPoint x: 116, endPoint y: 82, distance: 24.1
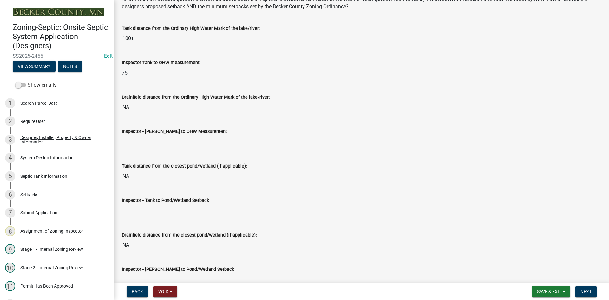
click at [136, 136] on input "Inspector - [PERSON_NAME] to OHW Measurement" at bounding box center [361, 141] width 479 height 13
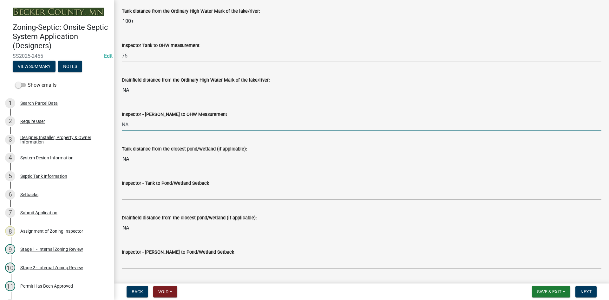
scroll to position [1490, 0]
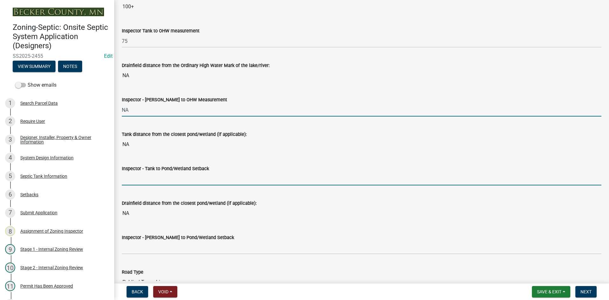
click at [133, 183] on input "Inspector - Tank to Pond/Wetland Setback" at bounding box center [361, 178] width 479 height 13
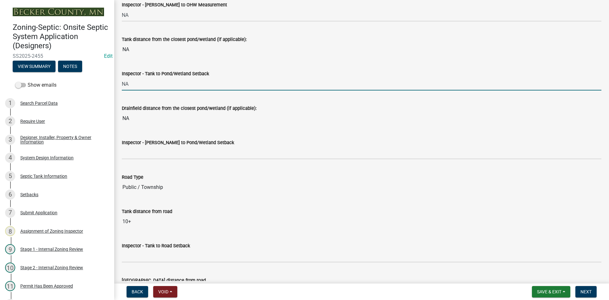
scroll to position [1585, 0]
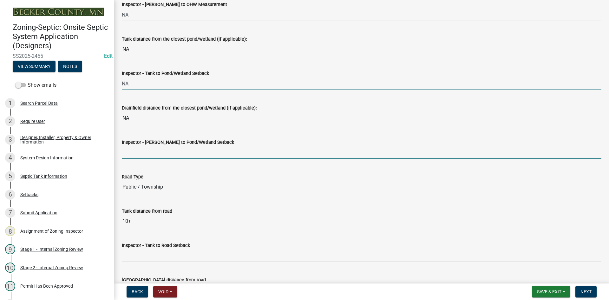
drag, startPoint x: 151, startPoint y: 158, endPoint x: 154, endPoint y: 159, distance: 3.3
click at [151, 158] on input "Inspector - [PERSON_NAME] to Pond/Wetland Setback" at bounding box center [361, 152] width 479 height 13
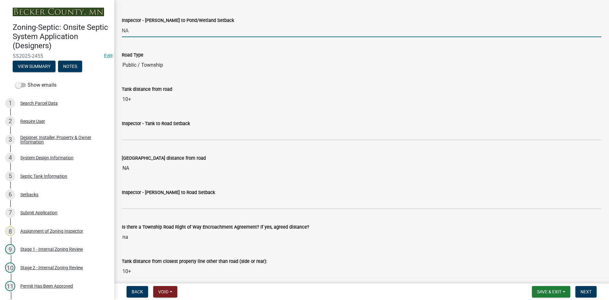
scroll to position [1712, 0]
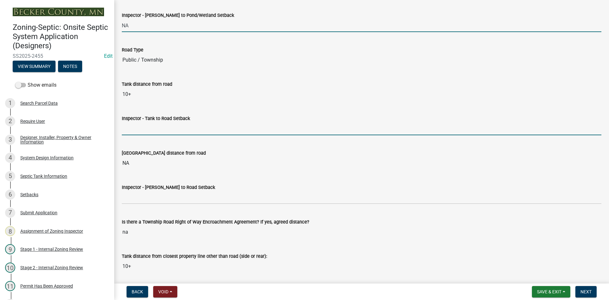
click at [135, 129] on input "Inspector - Tank to Road Setback" at bounding box center [361, 128] width 479 height 13
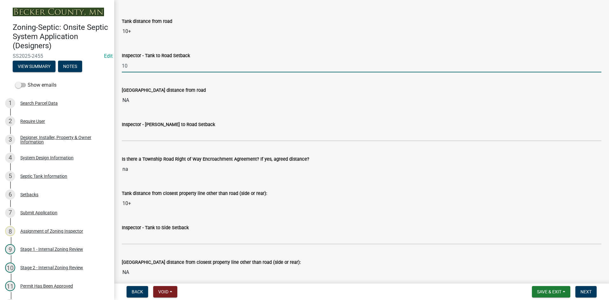
scroll to position [1775, 0]
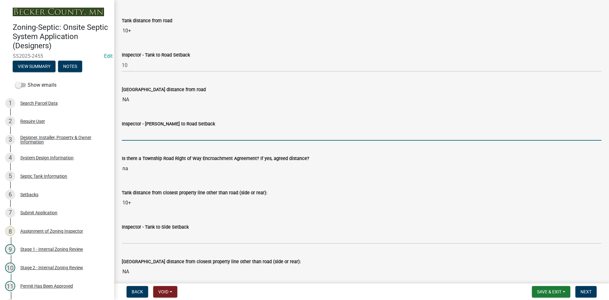
drag, startPoint x: 138, startPoint y: 131, endPoint x: 152, endPoint y: 143, distance: 18.2
click at [139, 130] on input "Inspector - [PERSON_NAME] to Road Setback" at bounding box center [361, 133] width 479 height 13
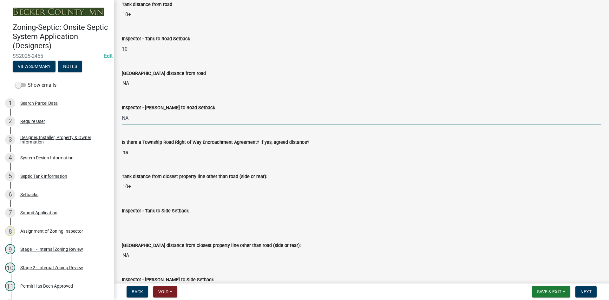
scroll to position [1807, 0]
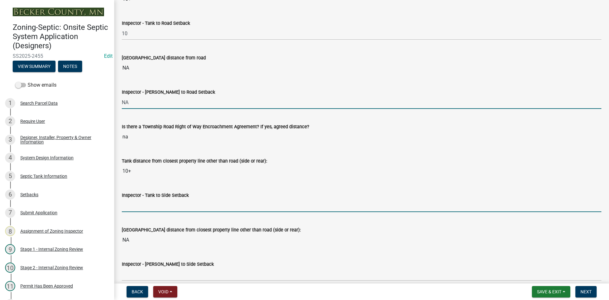
click at [146, 209] on input "Inspector - Tank to Side Setback" at bounding box center [361, 205] width 479 height 13
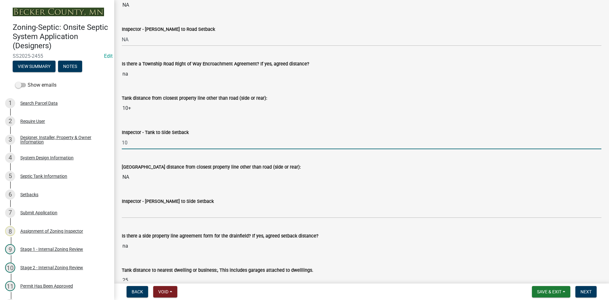
scroll to position [1934, 0]
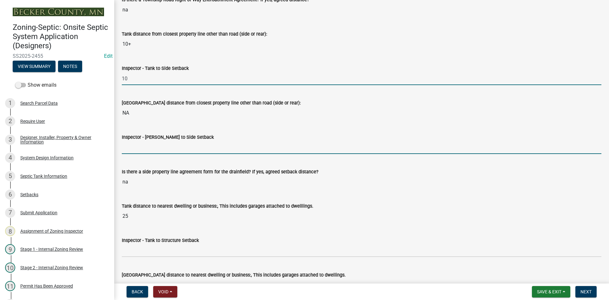
click at [151, 148] on input "Inspector - [PERSON_NAME] to Side Setback" at bounding box center [361, 147] width 479 height 13
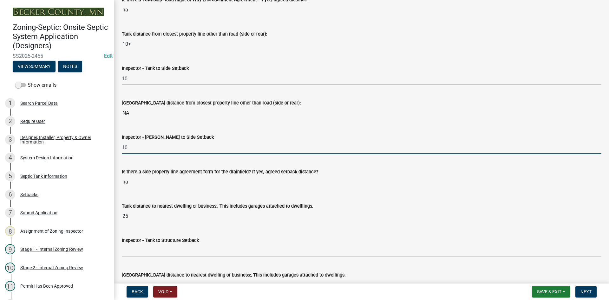
drag, startPoint x: 155, startPoint y: 152, endPoint x: 116, endPoint y: 152, distance: 39.6
click at [130, 152] on input "Inspector - [PERSON_NAME] to Side Setback" at bounding box center [361, 147] width 479 height 13
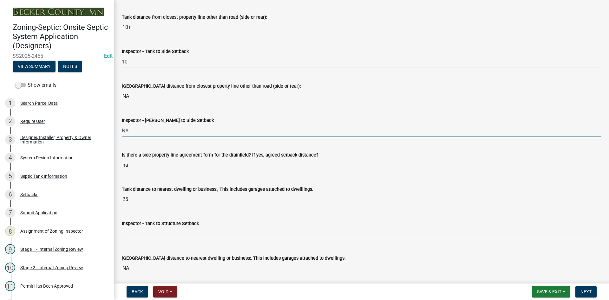
scroll to position [1966, 0]
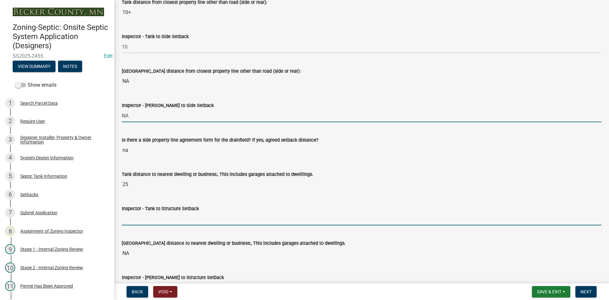
click at [142, 216] on input "Inspector - Tank to Structure Setback" at bounding box center [361, 218] width 479 height 13
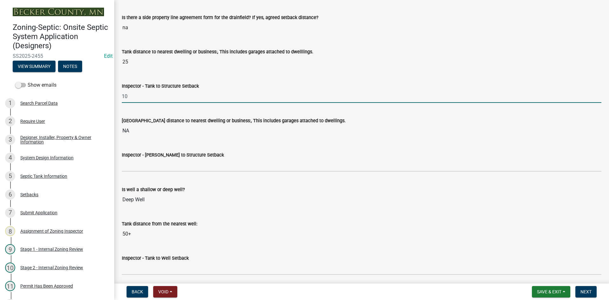
scroll to position [2124, 0]
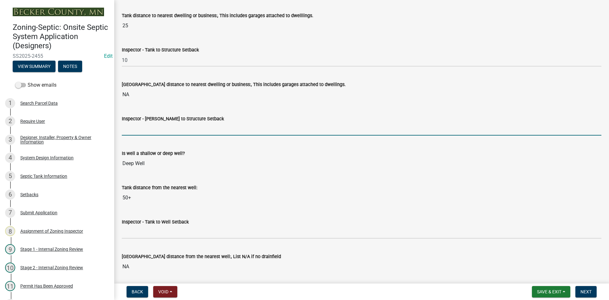
drag, startPoint x: 152, startPoint y: 132, endPoint x: 155, endPoint y: 130, distance: 3.4
click at [153, 131] on input "Inspector - [PERSON_NAME] to Structure Setback" at bounding box center [361, 128] width 479 height 13
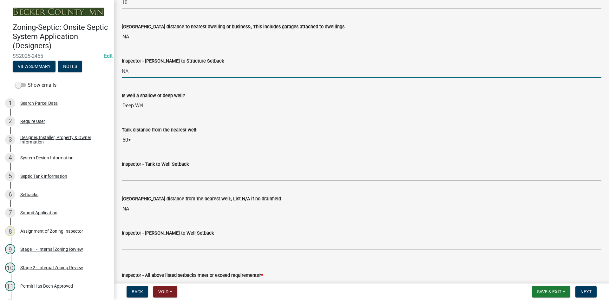
scroll to position [2187, 0]
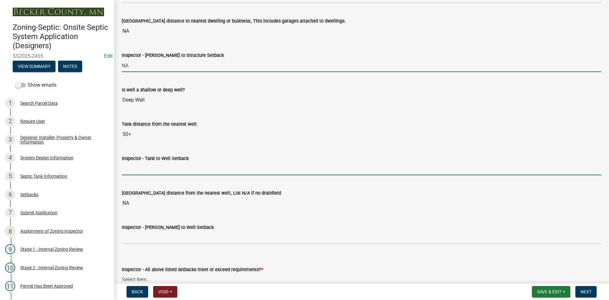
click at [136, 165] on input "Inspector - Tank to Well Setback" at bounding box center [361, 168] width 479 height 13
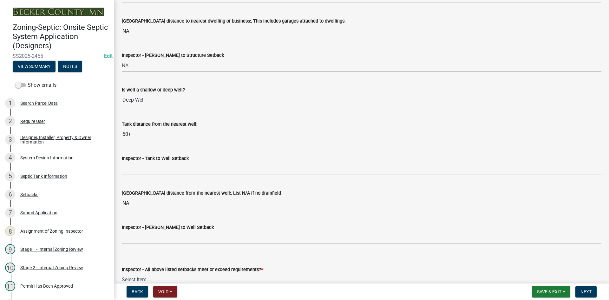
scroll to position [2219, 0]
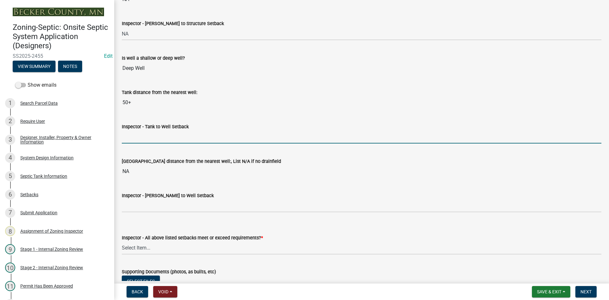
click at [151, 135] on input "Inspector - Tank to Well Setback" at bounding box center [361, 136] width 479 height 13
drag, startPoint x: 133, startPoint y: 138, endPoint x: 120, endPoint y: 141, distance: 13.6
click at [120, 141] on div "Inspector - Tank to Well Setback 50+" at bounding box center [361, 128] width 489 height 29
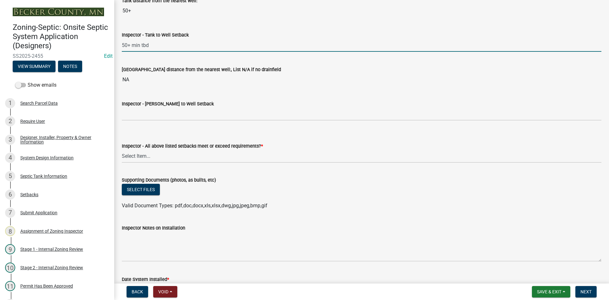
scroll to position [2314, 0]
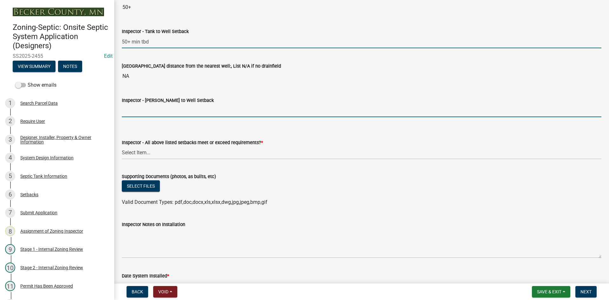
click at [146, 111] on input "Inspector - [PERSON_NAME] to Well Setback" at bounding box center [361, 110] width 479 height 13
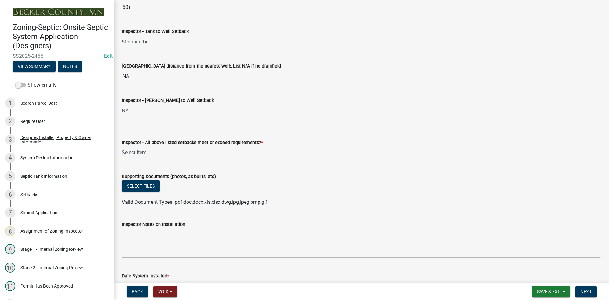
click at [141, 154] on select "Select Item... Yes No" at bounding box center [361, 152] width 479 height 13
click at [122, 146] on select "Select Item... Yes No" at bounding box center [361, 152] width 479 height 13
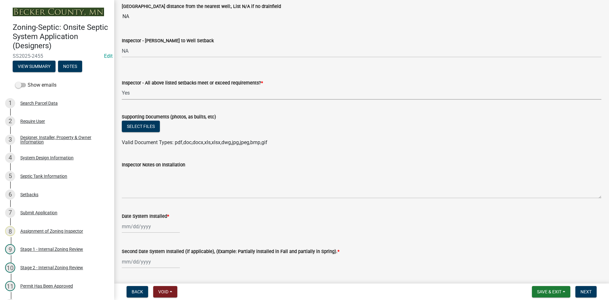
scroll to position [2378, 0]
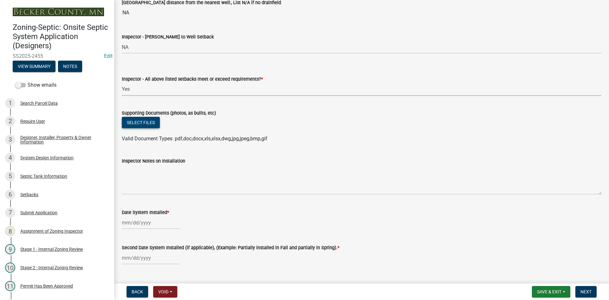
click at [144, 122] on button "Select files" at bounding box center [141, 122] width 38 height 11
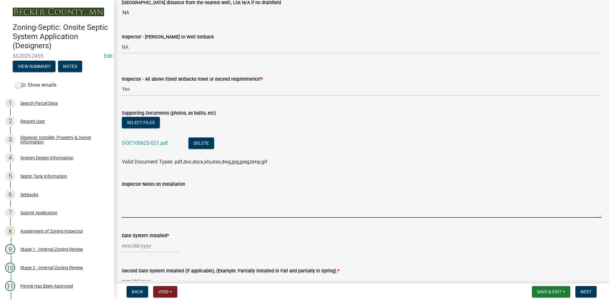
drag, startPoint x: 312, startPoint y: 188, endPoint x: 296, endPoint y: 191, distance: 16.4
click at [296, 191] on textarea "Inspector Notes on Installation" at bounding box center [361, 203] width 479 height 30
click at [355, 159] on div "Valid Document Types: pdf,doc,docx,xls,xlsx,dwg,jpg,jpeg,bmp,gif" at bounding box center [361, 162] width 489 height 8
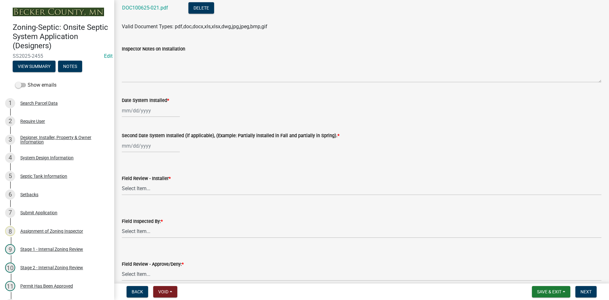
scroll to position [2473, 0]
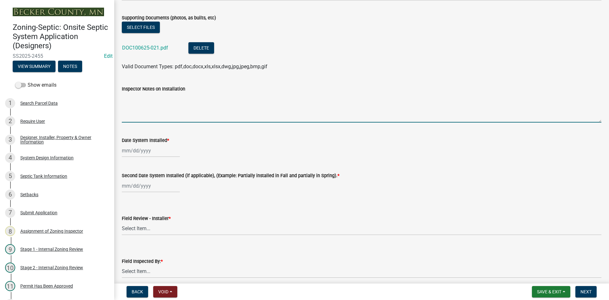
click at [140, 101] on textarea "Inspector Notes on Installation" at bounding box center [361, 108] width 479 height 30
click at [141, 101] on textarea "Inspector Notes on Installation" at bounding box center [361, 108] width 479 height 30
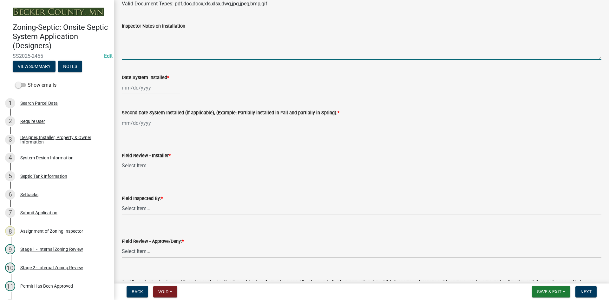
scroll to position [2536, 0]
click at [161, 88] on div at bounding box center [151, 87] width 58 height 13
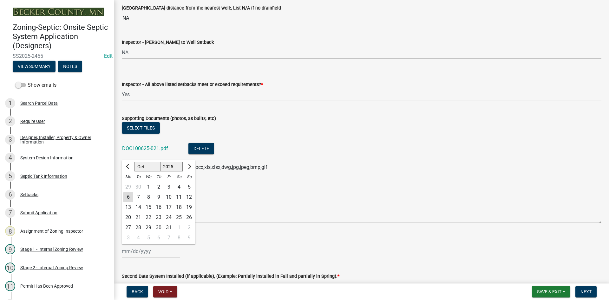
scroll to position [2314, 0]
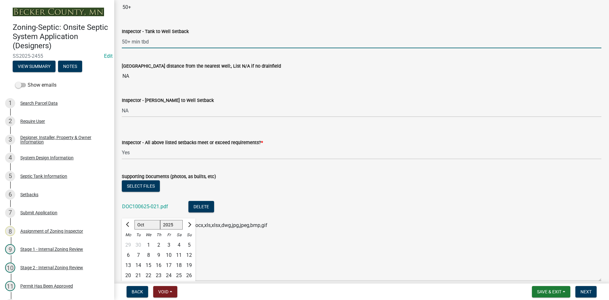
drag, startPoint x: 132, startPoint y: 41, endPoint x: 166, endPoint y: 45, distance: 34.1
click at [166, 45] on input "50+ min tbd" at bounding box center [361, 41] width 479 height 13
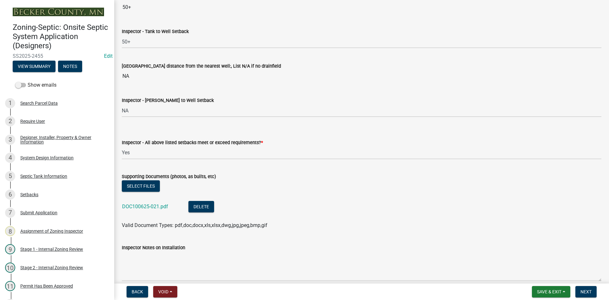
click at [268, 66] on div "[GEOGRAPHIC_DATA] distance from the nearest well:, List N/A if no drainfield" at bounding box center [361, 66] width 479 height 8
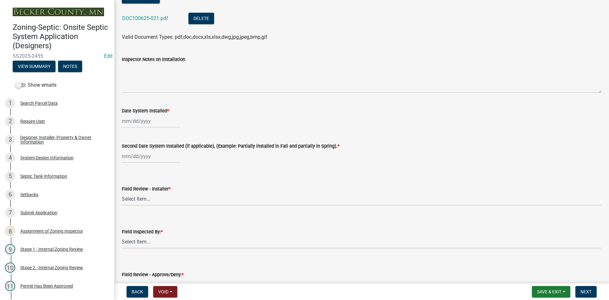
scroll to position [2504, 0]
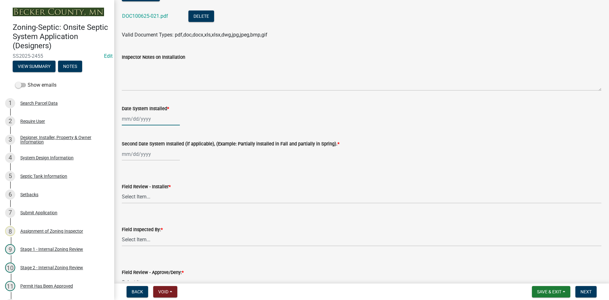
click at [158, 116] on div at bounding box center [151, 118] width 58 height 13
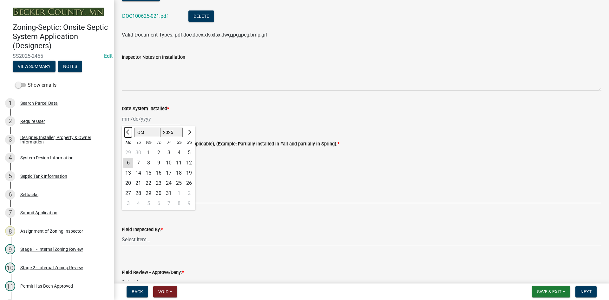
click at [129, 131] on span "Previous month" at bounding box center [128, 131] width 5 height 5
click at [158, 183] on div "25" at bounding box center [158, 183] width 10 height 10
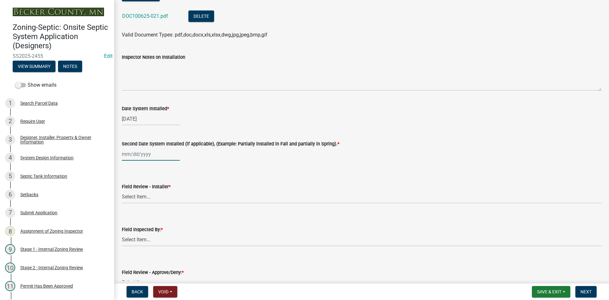
click at [158, 157] on div at bounding box center [151, 153] width 58 height 13
click at [128, 166] on span "Previous month" at bounding box center [128, 167] width 5 height 5
click at [158, 216] on div "25" at bounding box center [158, 218] width 10 height 10
click at [145, 199] on select "Select Item... OTHER – Not listed (please add in next field and we will add to …" at bounding box center [361, 196] width 479 height 13
click at [122, 190] on select "Select Item... OTHER – Not listed (please add in next field and we will add to …" at bounding box center [361, 196] width 479 height 13
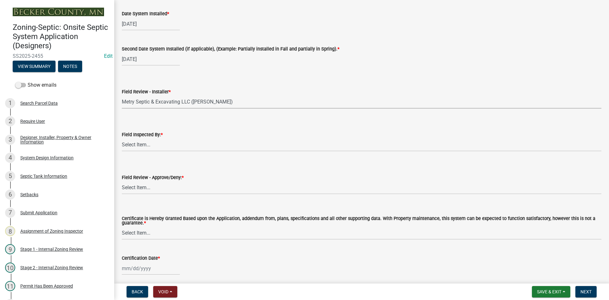
scroll to position [2600, 0]
click at [158, 145] on select "Select Item... [PERSON_NAME] [PERSON_NAME] [PERSON_NAME] [PERSON_NAME] [PERSON_…" at bounding box center [361, 144] width 479 height 13
click at [122, 138] on select "Select Item... [PERSON_NAME] [PERSON_NAME] [PERSON_NAME] [PERSON_NAME] [PERSON_…" at bounding box center [361, 144] width 479 height 13
click at [152, 189] on select "Select Item... Approved Denied" at bounding box center [361, 187] width 479 height 13
click at [122, 181] on select "Select Item... Approved Denied" at bounding box center [361, 187] width 479 height 13
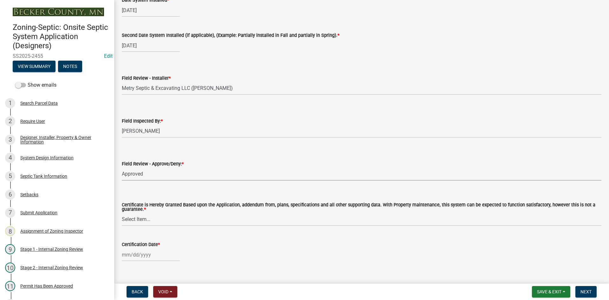
scroll to position [2624, 0]
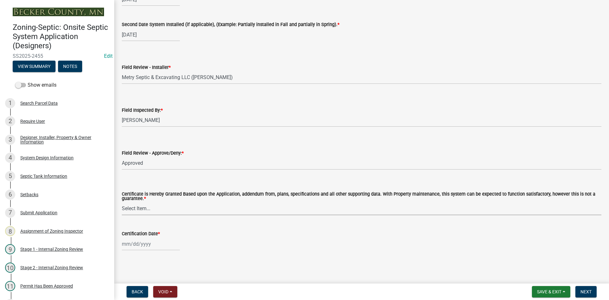
click at [140, 210] on select "Select Item... Yes No" at bounding box center [361, 208] width 479 height 13
click at [122, 202] on select "Select Item... Yes No" at bounding box center [361, 208] width 479 height 13
click at [155, 247] on div at bounding box center [151, 243] width 58 height 13
click at [129, 188] on div "6" at bounding box center [128, 190] width 10 height 10
click at [585, 292] on span "Next" at bounding box center [585, 291] width 11 height 5
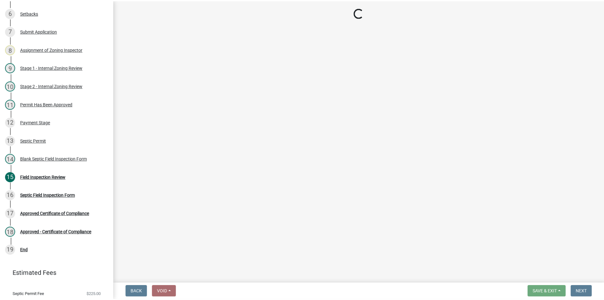
scroll to position [183, 0]
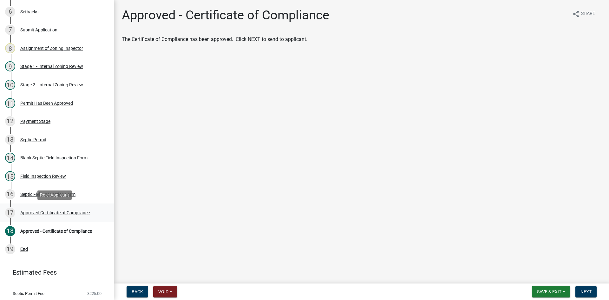
click at [43, 212] on div "Approved Certificate of Compliance" at bounding box center [54, 212] width 69 height 4
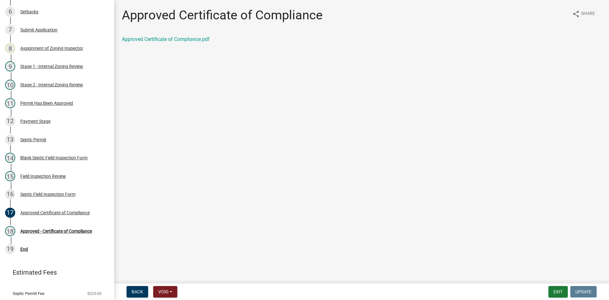
click at [174, 36] on div "Approved Certificate of Compliance.pdf" at bounding box center [361, 40] width 479 height 8
click at [176, 38] on link "Approved Certificate of Compliance.pdf" at bounding box center [166, 39] width 88 height 6
click at [72, 233] on div "Approved - Certificate of Compliance" at bounding box center [56, 231] width 72 height 4
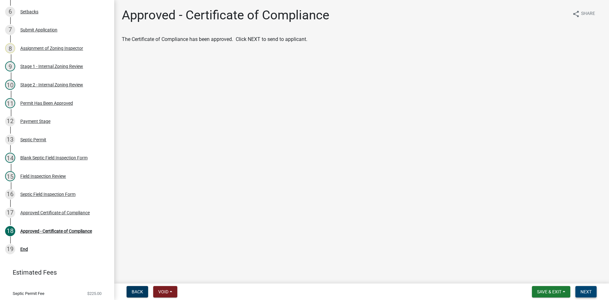
click at [588, 289] on span "Next" at bounding box center [585, 291] width 11 height 5
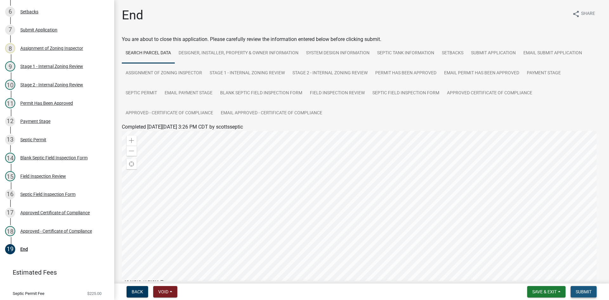
click at [587, 295] on button "Submit" at bounding box center [583, 291] width 26 height 11
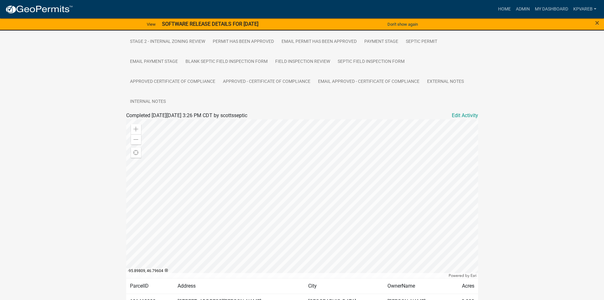
scroll to position [202, 0]
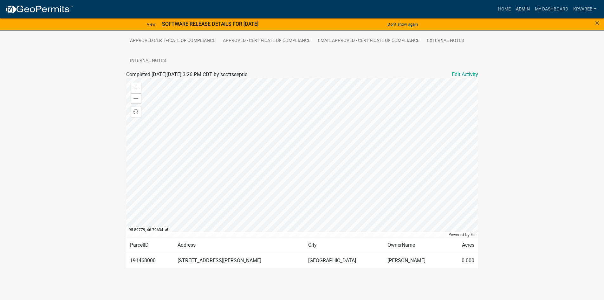
click at [523, 8] on link "Admin" at bounding box center [522, 9] width 19 height 12
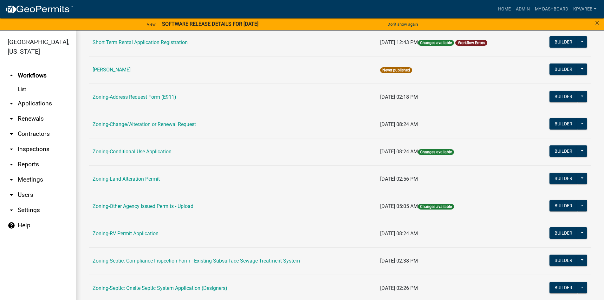
scroll to position [187, 0]
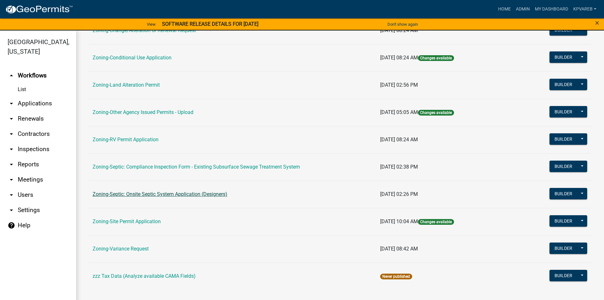
click at [213, 193] on link "Zoning-Septic: Onsite Septic System Application (Designers)" at bounding box center [160, 194] width 135 height 6
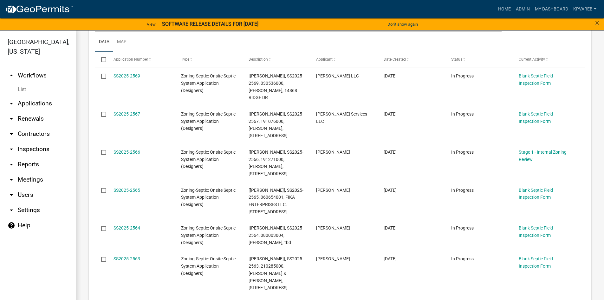
scroll to position [55, 0]
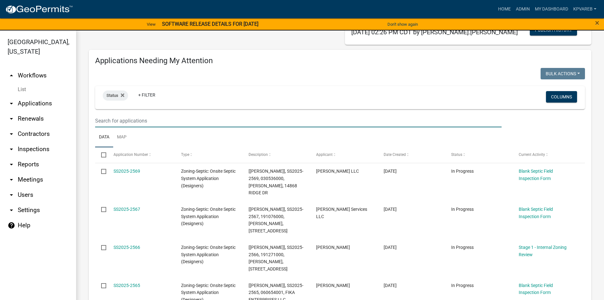
click at [117, 119] on input "text" at bounding box center [298, 120] width 406 height 13
click at [119, 119] on input "text" at bounding box center [298, 120] width 406 height 13
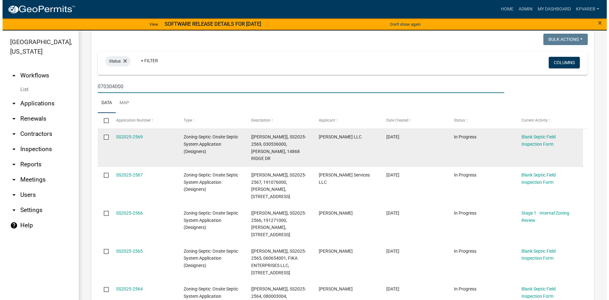
scroll to position [150, 0]
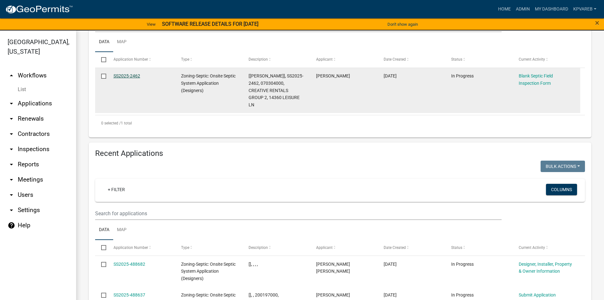
click at [123, 76] on link "SS2025-2462" at bounding box center [126, 75] width 27 height 5
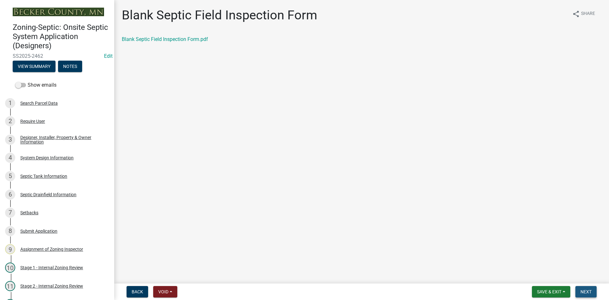
click at [586, 293] on span "Next" at bounding box center [585, 291] width 11 height 5
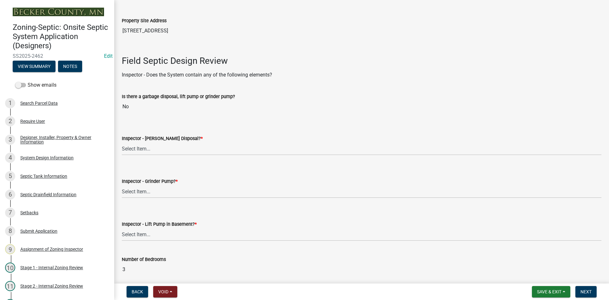
scroll to position [190, 0]
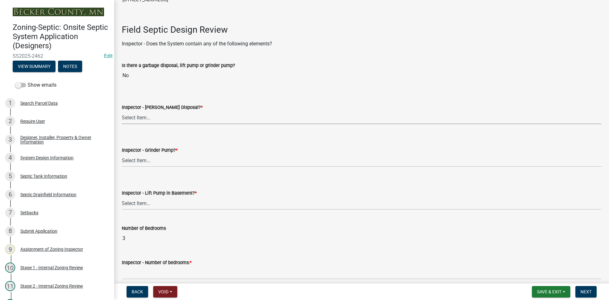
drag, startPoint x: 148, startPoint y: 116, endPoint x: 150, endPoint y: 120, distance: 4.0
click at [148, 116] on select "Select Item... Yes No" at bounding box center [361, 117] width 479 height 13
click at [122, 111] on select "Select Item... Yes No" at bounding box center [361, 117] width 479 height 13
click at [149, 159] on select "Select Item... Yes No" at bounding box center [361, 160] width 479 height 13
click at [122, 154] on select "Select Item... Yes No" at bounding box center [361, 160] width 479 height 13
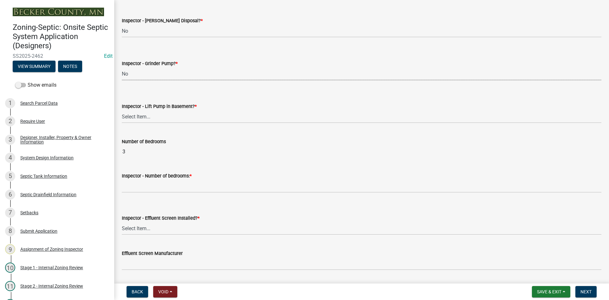
scroll to position [285, 0]
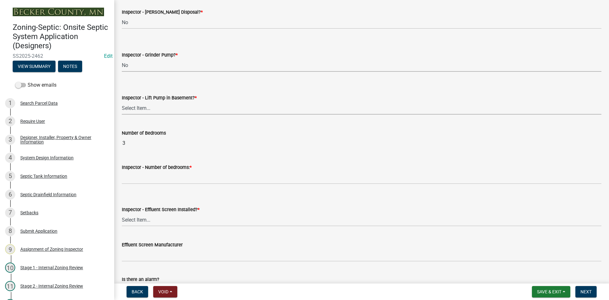
click at [147, 111] on select "Select Item... Yes No" at bounding box center [361, 107] width 479 height 13
click at [122, 101] on select "Select Item... Yes No" at bounding box center [361, 107] width 479 height 13
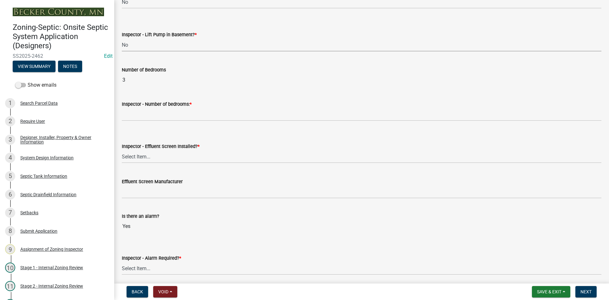
scroll to position [349, 0]
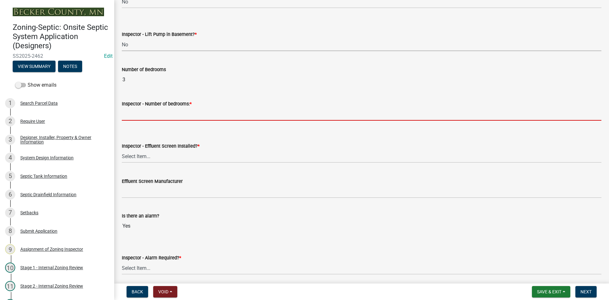
drag, startPoint x: 133, startPoint y: 108, endPoint x: 135, endPoint y: 111, distance: 4.0
click at [134, 108] on input "Inspector - Number of bedrooms: *" at bounding box center [361, 113] width 479 height 13
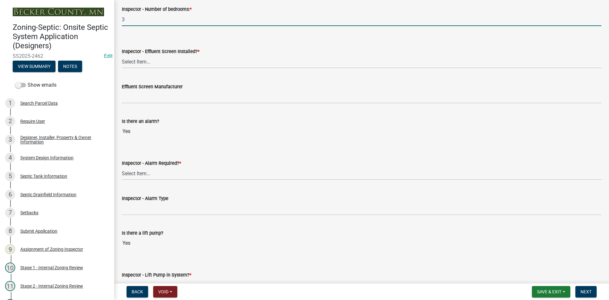
scroll to position [444, 0]
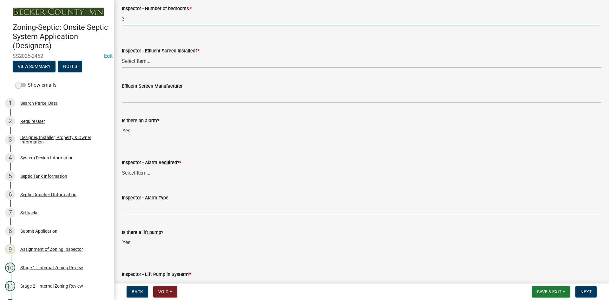
click at [143, 57] on select "Select Item... Yes No" at bounding box center [361, 61] width 479 height 13
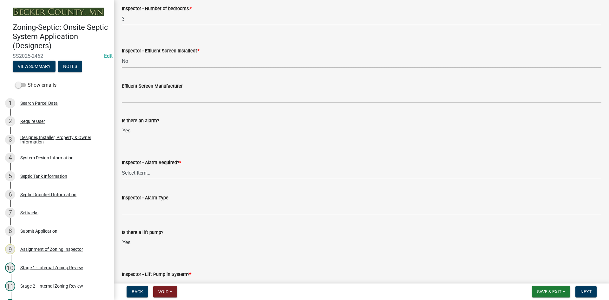
click at [122, 55] on select "Select Item... Yes No" at bounding box center [361, 61] width 479 height 13
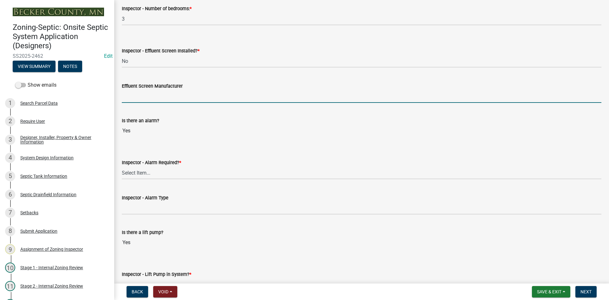
drag, startPoint x: 146, startPoint y: 99, endPoint x: 151, endPoint y: 102, distance: 6.1
click at [146, 99] on input "Effluent Screen Manufacturer" at bounding box center [361, 96] width 479 height 13
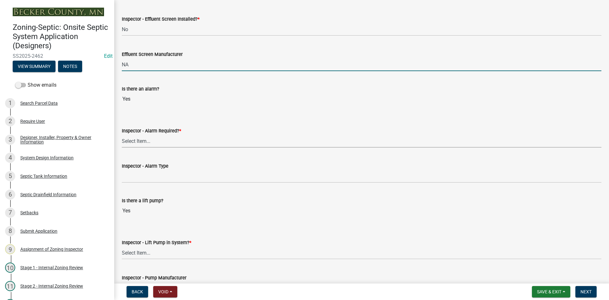
click at [140, 144] on select "Select Item... Yes No" at bounding box center [361, 140] width 479 height 13
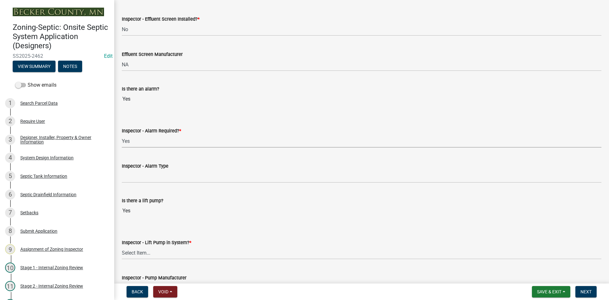
click at [122, 134] on select "Select Item... Yes No" at bounding box center [361, 140] width 479 height 13
click at [143, 170] on div "Inspector - Alarm Type" at bounding box center [361, 166] width 479 height 8
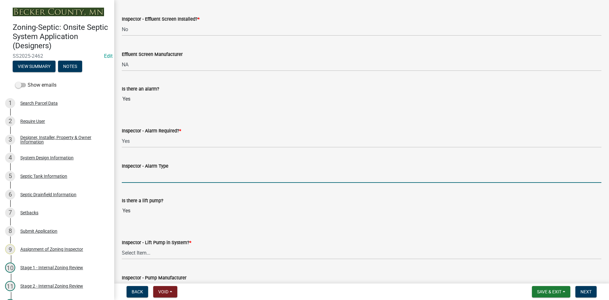
click at [146, 176] on input "Inspector - Alarm Type" at bounding box center [361, 176] width 479 height 13
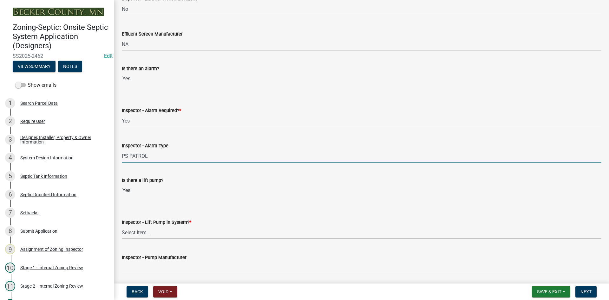
scroll to position [507, 0]
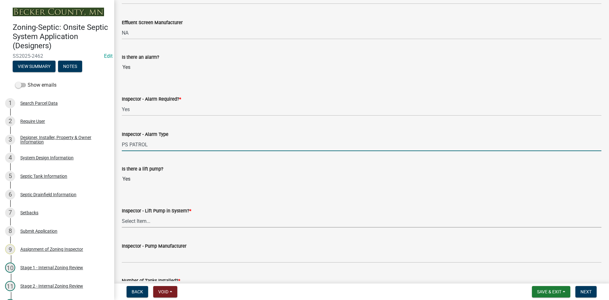
click at [149, 221] on select "Select Item... Yes No" at bounding box center [361, 220] width 479 height 13
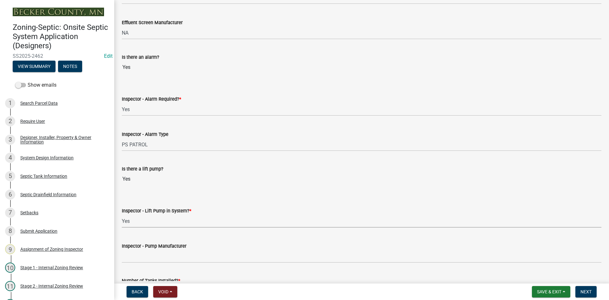
click at [122, 214] on select "Select Item... Yes No" at bounding box center [361, 220] width 479 height 13
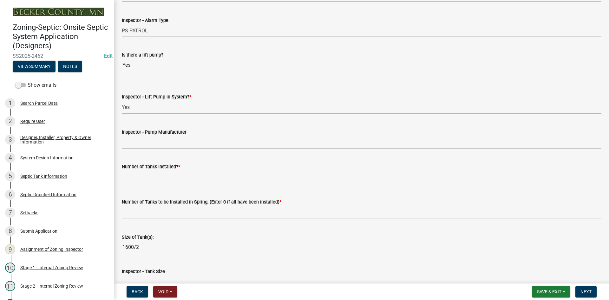
scroll to position [634, 0]
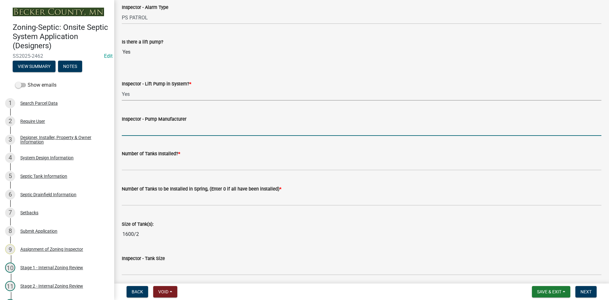
click at [147, 126] on input "Inspector - Pump Manufacturer" at bounding box center [361, 129] width 479 height 13
drag, startPoint x: 143, startPoint y: 129, endPoint x: 155, endPoint y: 128, distance: 12.1
click at [155, 128] on input "[PERSON_NAME] 151" at bounding box center [361, 129] width 479 height 13
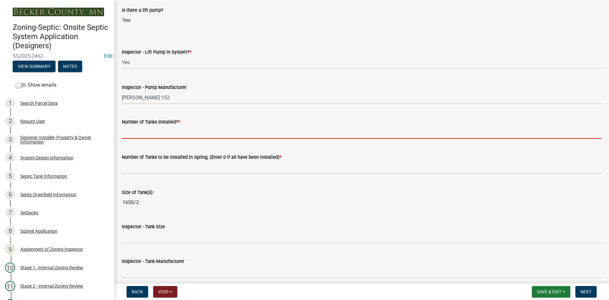
click at [151, 131] on input "text" at bounding box center [361, 132] width 479 height 13
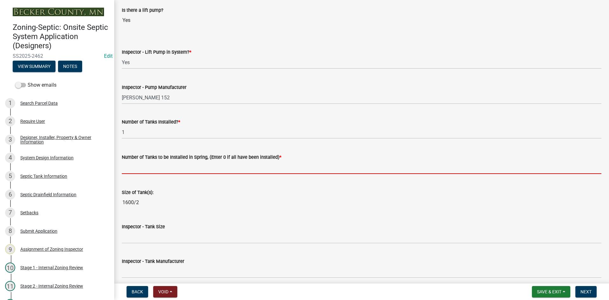
click at [152, 167] on input "text" at bounding box center [361, 167] width 479 height 13
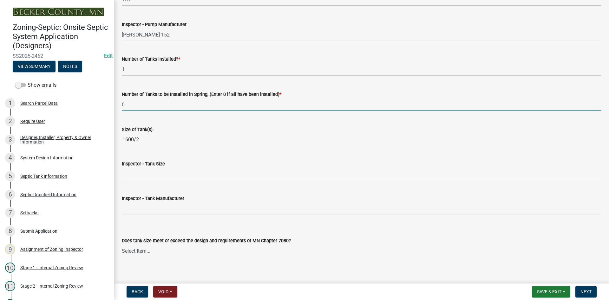
scroll to position [729, 0]
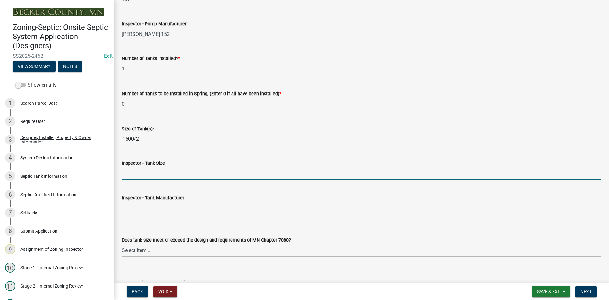
click at [147, 174] on input "Inspector - Tank Size" at bounding box center [361, 173] width 479 height 13
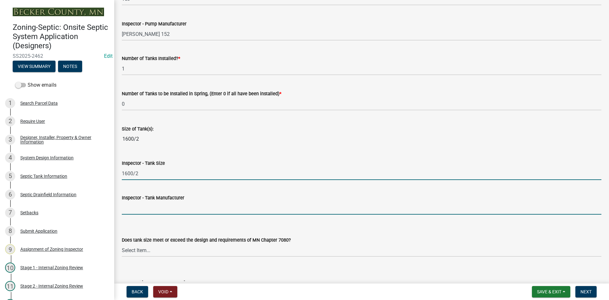
click at [156, 205] on input "Inspector - Tank Manufacturer" at bounding box center [361, 207] width 479 height 13
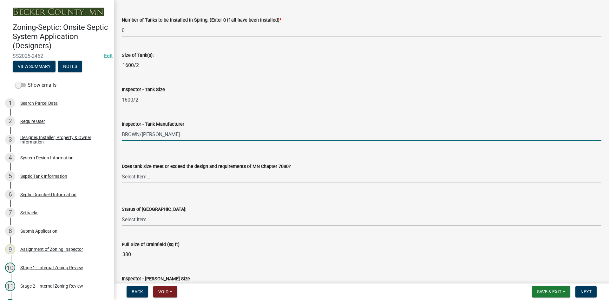
scroll to position [824, 0]
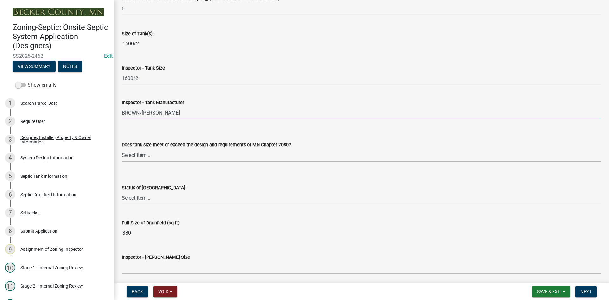
drag, startPoint x: 149, startPoint y: 156, endPoint x: 153, endPoint y: 158, distance: 4.0
click at [151, 156] on select "Select Item... Yes No Existing" at bounding box center [361, 154] width 479 height 13
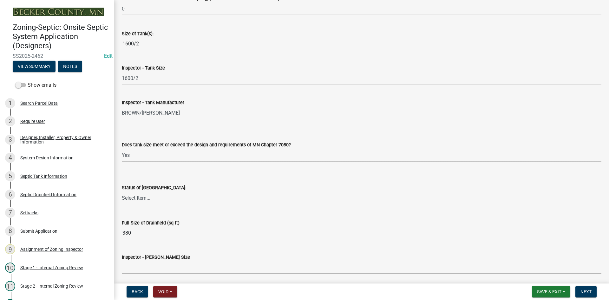
click at [122, 148] on select "Select Item... Yes No Existing" at bounding box center [361, 154] width 479 height 13
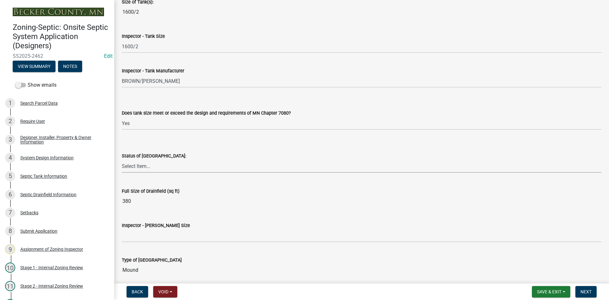
click at [151, 168] on select "Select Item... No Drainfield Drainfield Installed [GEOGRAPHIC_DATA] to Be Insta…" at bounding box center [361, 165] width 479 height 13
click at [122, 159] on select "Select Item... No Drainfield Drainfield Installed [GEOGRAPHIC_DATA] to Be Insta…" at bounding box center [361, 165] width 479 height 13
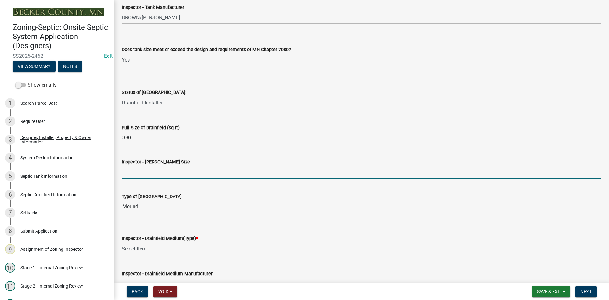
click at [142, 171] on input "Inspector - [PERSON_NAME] Size" at bounding box center [361, 171] width 479 height 13
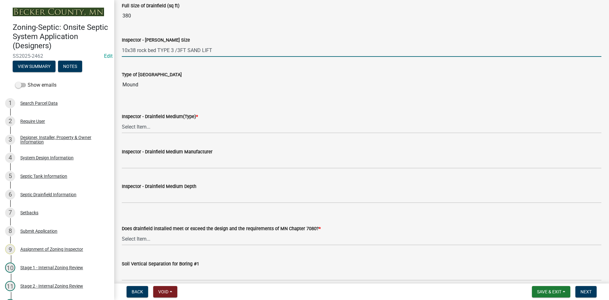
scroll to position [1078, 0]
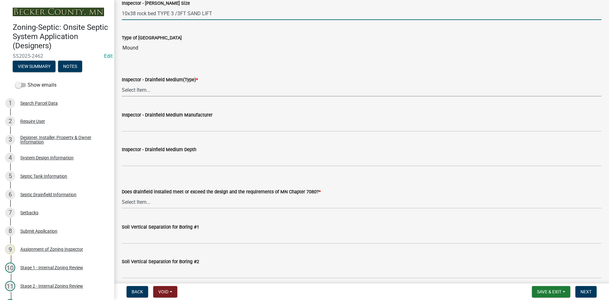
click at [143, 94] on select "Select Item... Chamber Trench Rock Trench Gravelless Mound Pressure Bed Seepage…" at bounding box center [361, 89] width 479 height 13
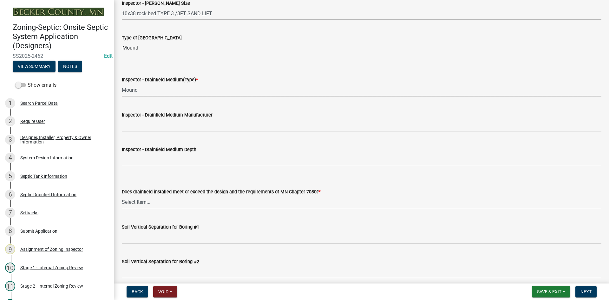
click at [122, 83] on select "Select Item... Chamber Trench Rock Trench Gravelless Mound Pressure Bed Seepage…" at bounding box center [361, 89] width 479 height 13
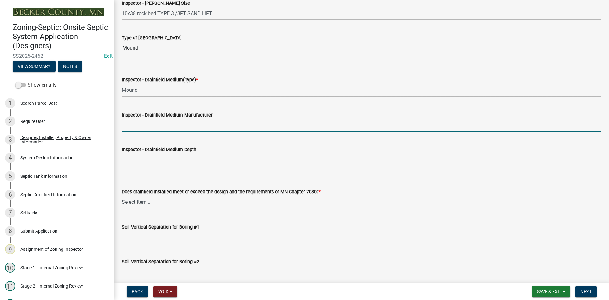
click at [142, 129] on input "Inspector - Drainfield Medium Manufacturer" at bounding box center [361, 125] width 479 height 13
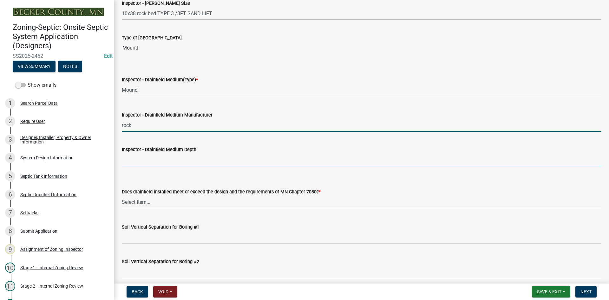
click at [152, 160] on input "Inspector - Drainfield Medium Depth" at bounding box center [361, 159] width 479 height 13
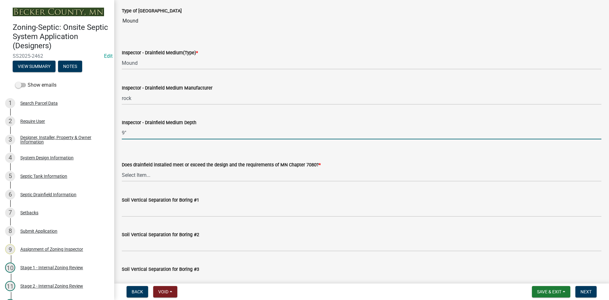
scroll to position [1141, 0]
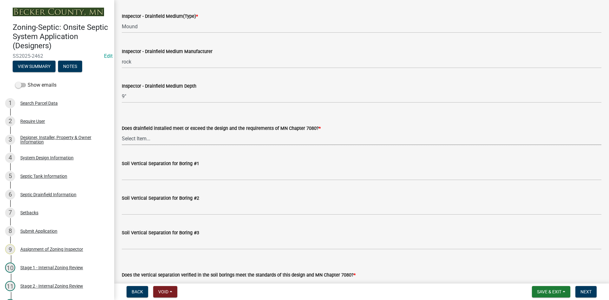
click at [147, 139] on select "Select Item... Yes No" at bounding box center [361, 138] width 479 height 13
click at [122, 132] on select "Select Item... Yes No" at bounding box center [361, 138] width 479 height 13
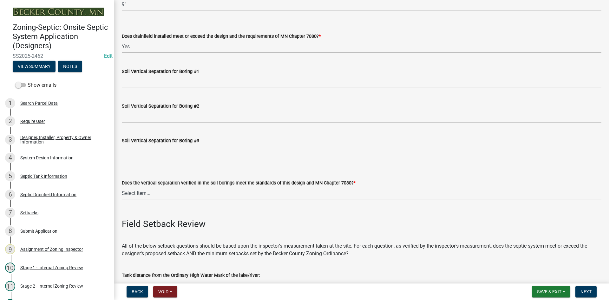
scroll to position [1236, 0]
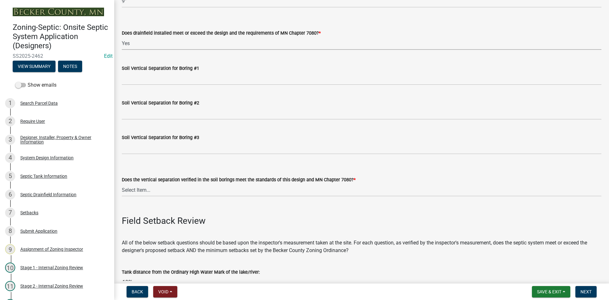
click at [143, 72] on div "Soil Vertical Separation for Boring #1" at bounding box center [361, 68] width 479 height 8
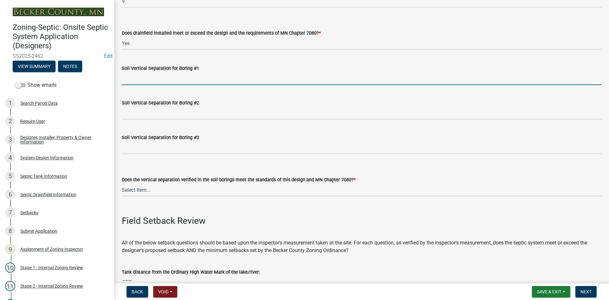
click at [144, 76] on input "Soil Vertical Separation for Boring #1" at bounding box center [361, 78] width 479 height 13
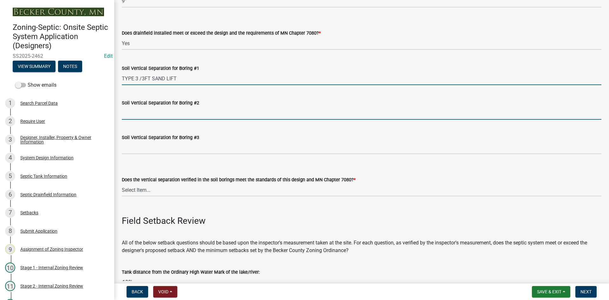
click at [145, 112] on input "Soil Vertical Separation for Boring #2" at bounding box center [361, 113] width 479 height 13
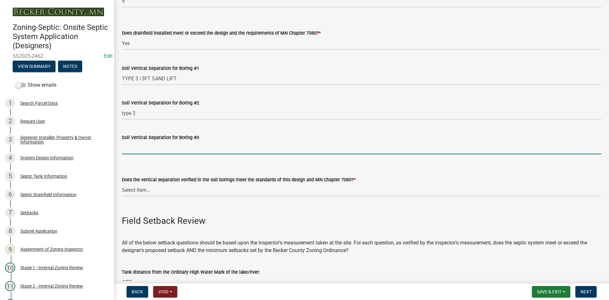
click at [170, 151] on input "Soil Vertical Separation for Boring #3" at bounding box center [361, 147] width 479 height 13
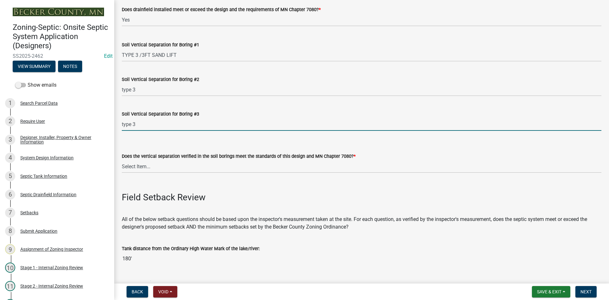
scroll to position [1331, 0]
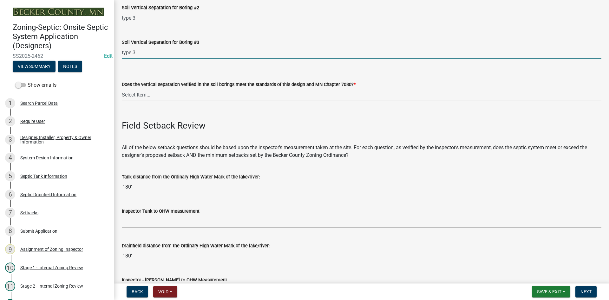
drag, startPoint x: 139, startPoint y: 95, endPoint x: 144, endPoint y: 96, distance: 4.8
click at [140, 95] on select "Select Item... Yes No" at bounding box center [361, 94] width 479 height 13
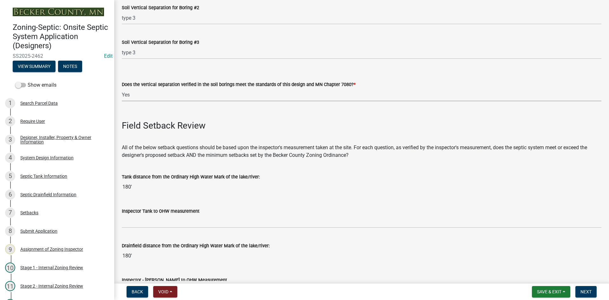
click at [122, 88] on select "Select Item... Yes No" at bounding box center [361, 94] width 479 height 13
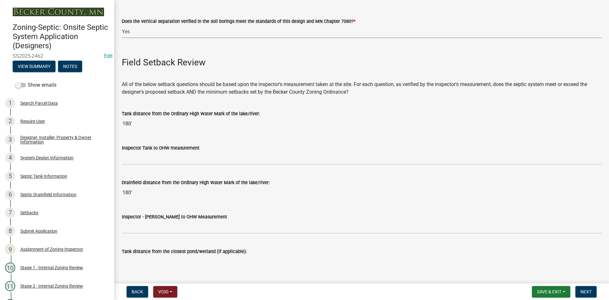
scroll to position [1395, 0]
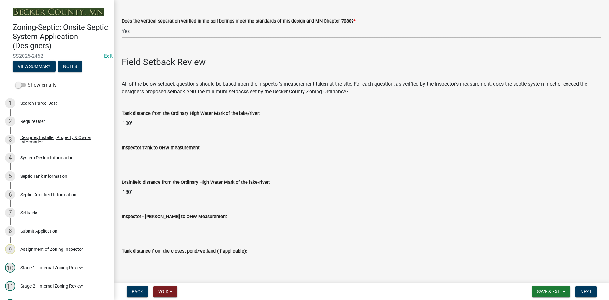
click at [141, 157] on input "Inspector Tank to OHW measurement" at bounding box center [361, 157] width 479 height 13
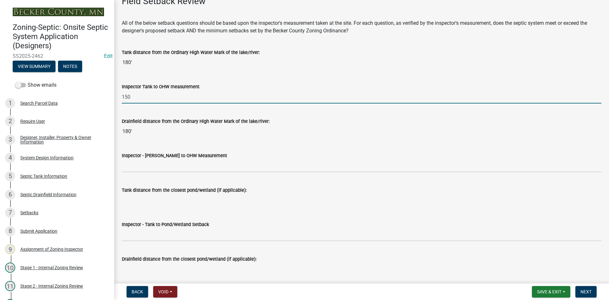
scroll to position [1458, 0]
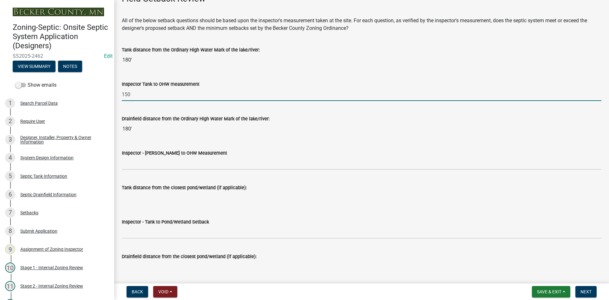
click at [163, 156] on div "Inspector - [PERSON_NAME] to OHW Measurement" at bounding box center [361, 153] width 479 height 8
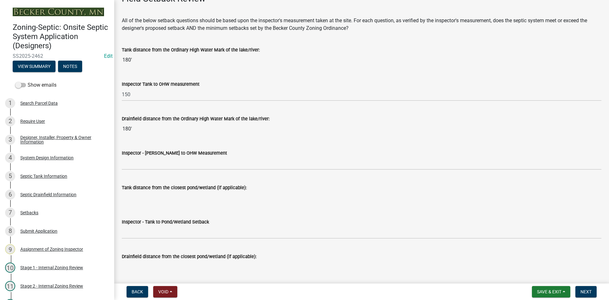
click at [173, 179] on div "Tank distance from the closest pond/wetland (if applicable):" at bounding box center [361, 189] width 479 height 29
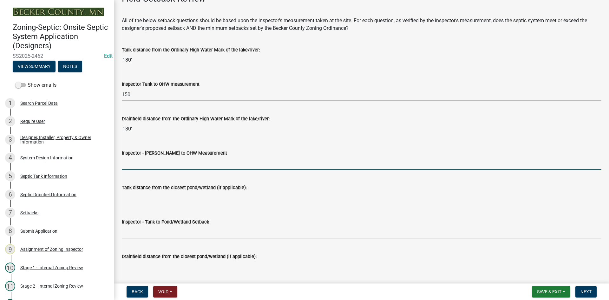
drag, startPoint x: 164, startPoint y: 169, endPoint x: 172, endPoint y: 169, distance: 8.3
click at [165, 168] on input "Inspector - [PERSON_NAME] to OHW Measurement" at bounding box center [361, 163] width 479 height 13
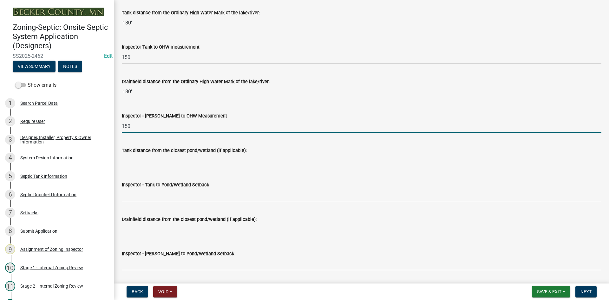
scroll to position [1553, 0]
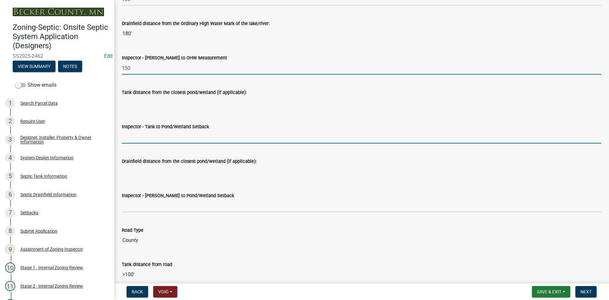
drag, startPoint x: 150, startPoint y: 139, endPoint x: 154, endPoint y: 139, distance: 4.4
click at [150, 139] on input "Inspector - Tank to Pond/Wetland Setback" at bounding box center [361, 136] width 479 height 13
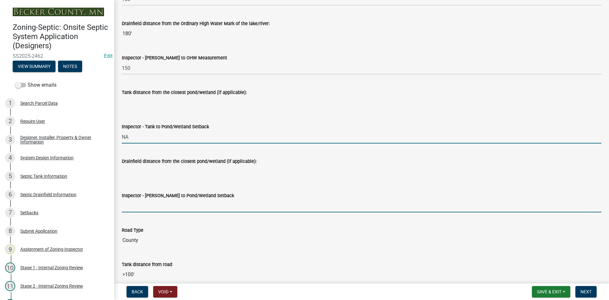
click at [138, 200] on input "Inspector - [PERSON_NAME] to Pond/Wetland Setback" at bounding box center [361, 205] width 479 height 13
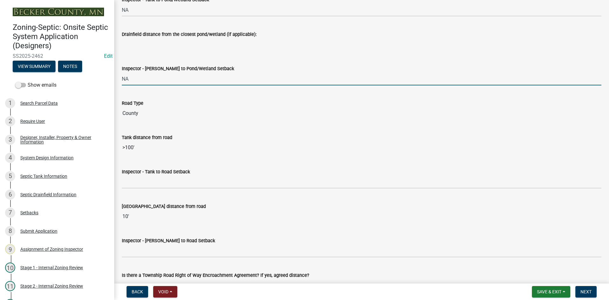
scroll to position [1744, 0]
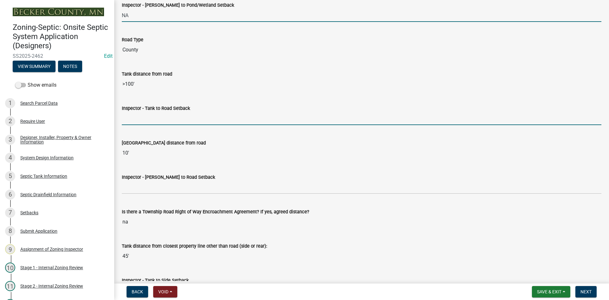
click at [148, 120] on input "Inspector - Tank to Road Setback" at bounding box center [361, 118] width 479 height 13
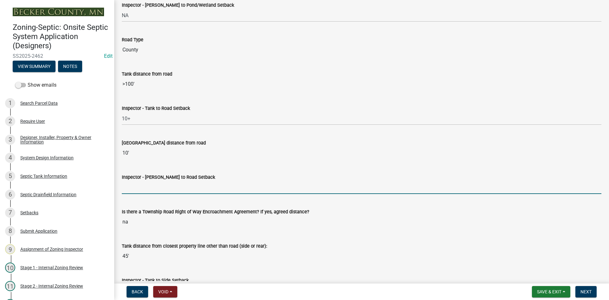
drag, startPoint x: 145, startPoint y: 185, endPoint x: 155, endPoint y: 193, distance: 12.4
click at [145, 185] on input "Inspector - [PERSON_NAME] to Road Setback" at bounding box center [361, 187] width 479 height 13
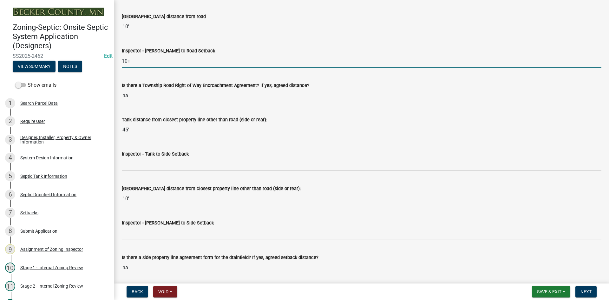
scroll to position [1870, 0]
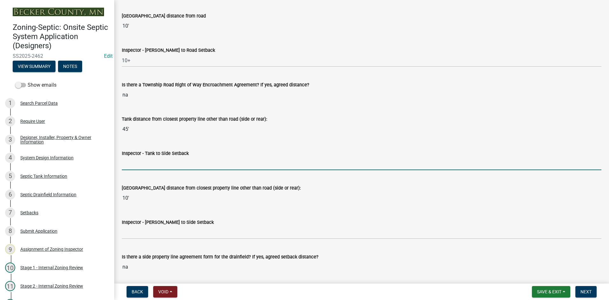
click at [142, 165] on input "Inspector - Tank to Side Setback" at bounding box center [361, 163] width 479 height 13
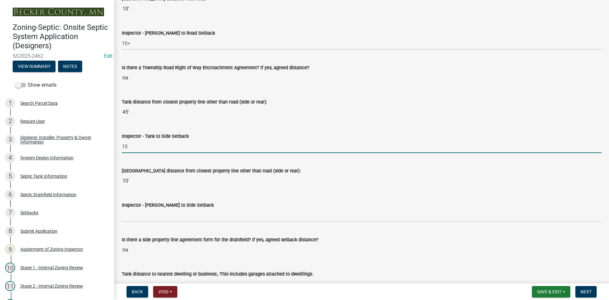
scroll to position [1902, 0]
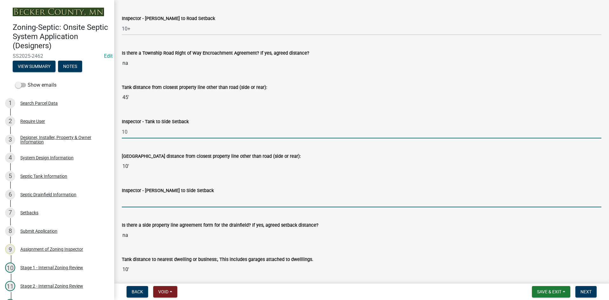
drag, startPoint x: 136, startPoint y: 199, endPoint x: 146, endPoint y: 204, distance: 10.8
click at [137, 199] on input "Inspector - [PERSON_NAME] to Side Setback" at bounding box center [361, 200] width 479 height 13
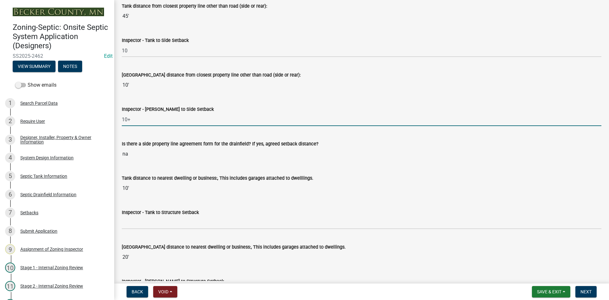
scroll to position [1997, 0]
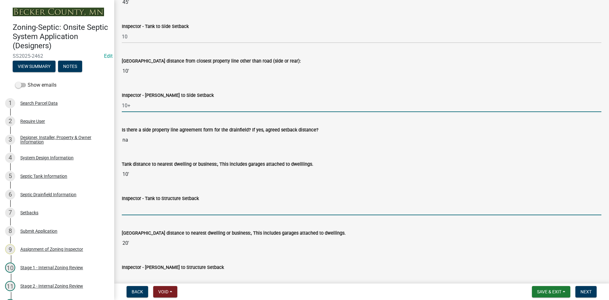
click at [134, 209] on input "Inspector - Tank to Structure Setback" at bounding box center [361, 208] width 479 height 13
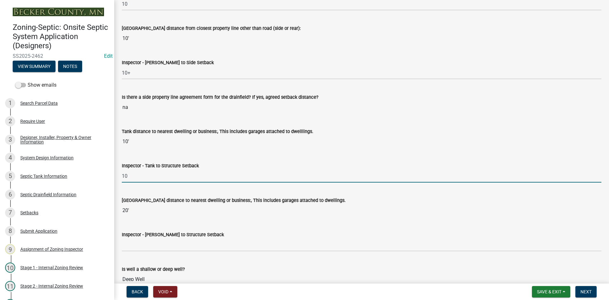
scroll to position [2061, 0]
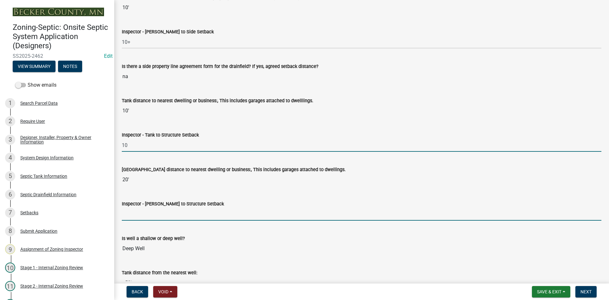
click at [150, 215] on input "Inspector - [PERSON_NAME] to Structure Setback" at bounding box center [361, 213] width 479 height 13
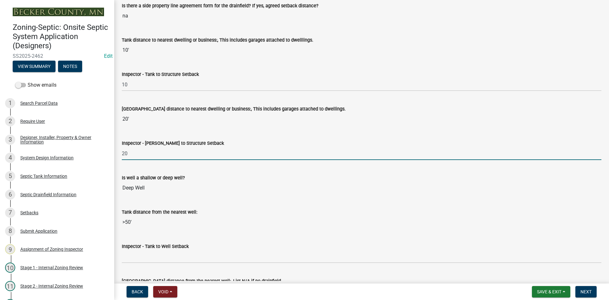
scroll to position [2124, 0]
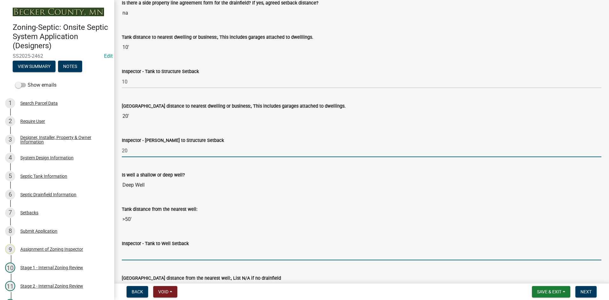
click at [140, 253] on input "Inspector - Tank to Well Setback" at bounding box center [361, 253] width 479 height 13
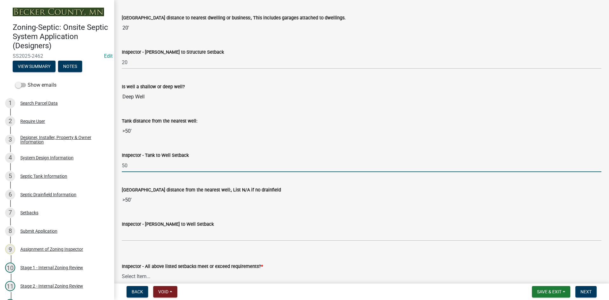
scroll to position [2219, 0]
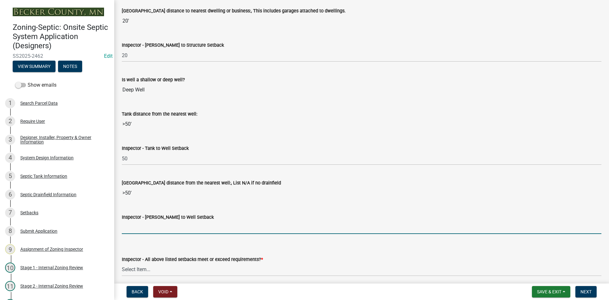
drag, startPoint x: 145, startPoint y: 228, endPoint x: 158, endPoint y: 241, distance: 18.4
click at [145, 228] on input "Inspector - [PERSON_NAME] to Well Setback" at bounding box center [361, 227] width 479 height 13
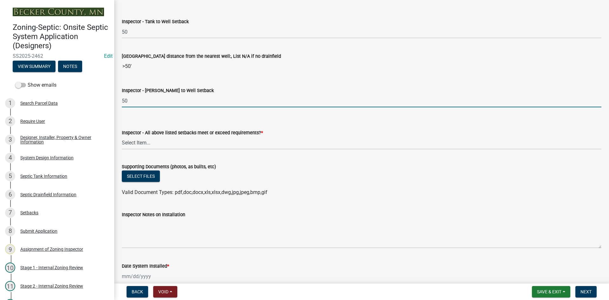
scroll to position [2346, 0]
click at [150, 143] on select "Select Item... Yes No" at bounding box center [361, 142] width 479 height 13
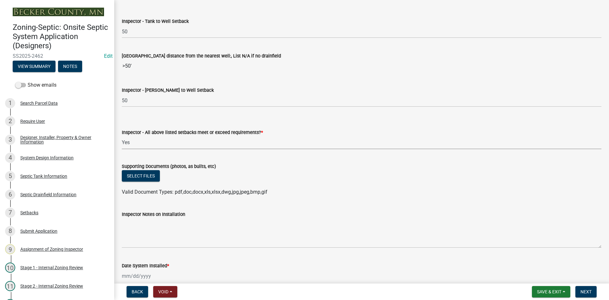
click at [122, 136] on select "Select Item... Yes No" at bounding box center [361, 142] width 479 height 13
click at [158, 178] on button "Select files" at bounding box center [141, 175] width 38 height 11
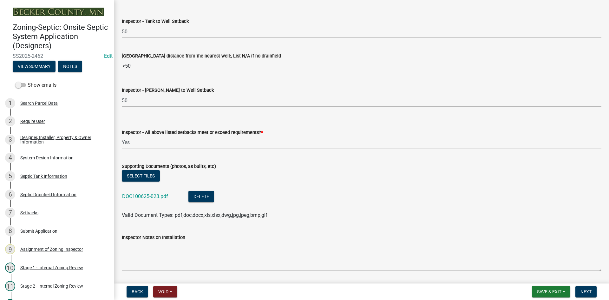
click at [159, 192] on div "DOC100625-023.pdf" at bounding box center [150, 197] width 56 height 13
click at [157, 194] on link "DOC100625-023.pdf" at bounding box center [145, 196] width 46 height 6
click at [201, 193] on button "Delete" at bounding box center [201, 196] width 26 height 11
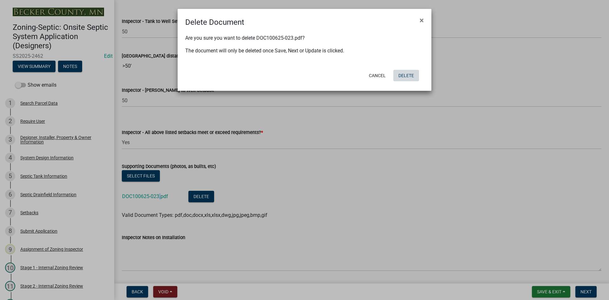
click at [407, 72] on button "Delete" at bounding box center [406, 75] width 26 height 11
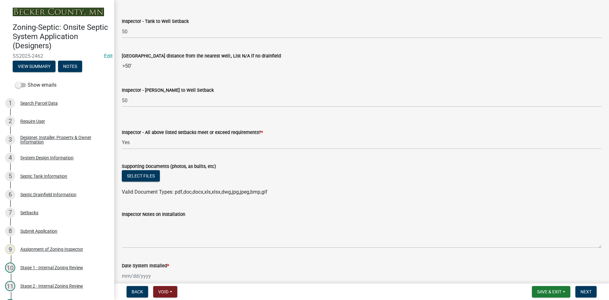
click at [144, 183] on ul at bounding box center [361, 185] width 479 height 5
click at [142, 177] on button "Select files" at bounding box center [141, 175] width 38 height 11
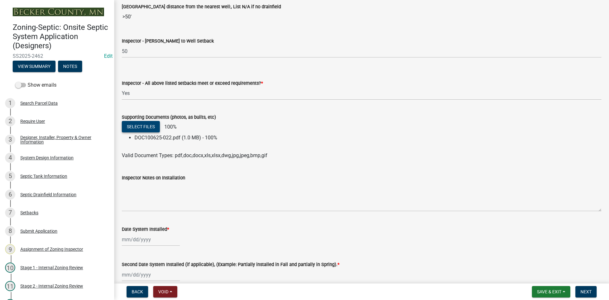
scroll to position [2441, 0]
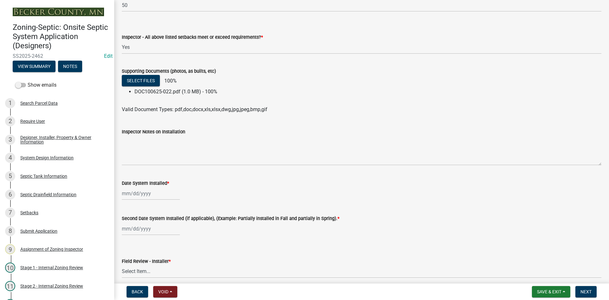
click at [165, 196] on div at bounding box center [151, 193] width 58 height 13
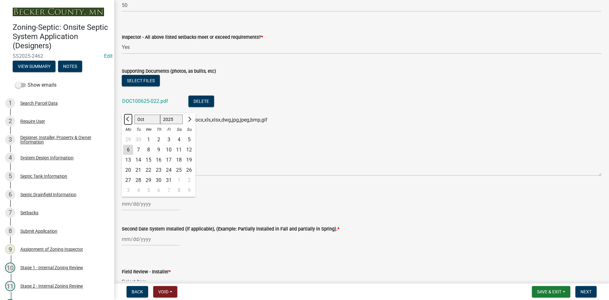
click at [130, 120] on span "Previous month" at bounding box center [128, 118] width 5 height 5
click at [162, 168] on div "25" at bounding box center [158, 170] width 10 height 10
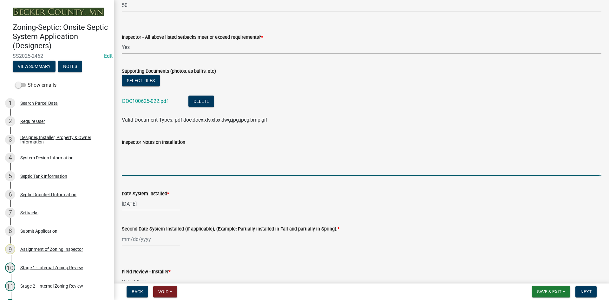
click at [199, 155] on textarea "Inspector Notes on Installation" at bounding box center [361, 161] width 479 height 30
click at [159, 244] on div at bounding box center [151, 238] width 58 height 13
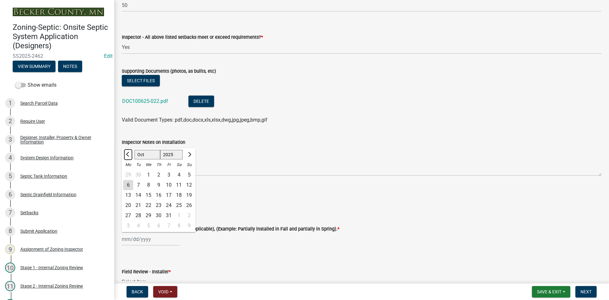
click at [130, 157] on button "Previous month" at bounding box center [128, 154] width 8 height 10
click at [161, 203] on div "25" at bounding box center [158, 205] width 10 height 10
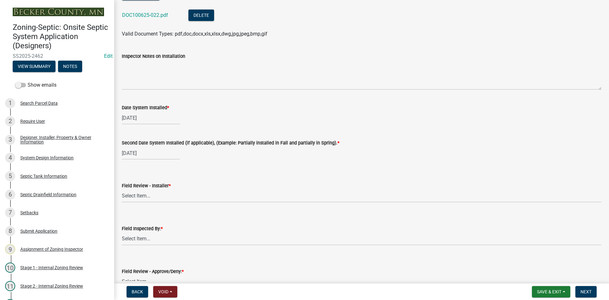
scroll to position [2536, 0]
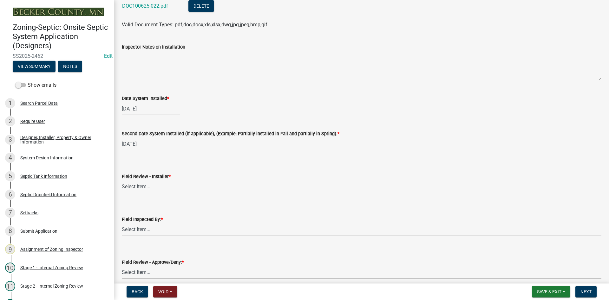
click at [152, 187] on select "Select Item... OTHER – Not listed (please add in next field and we will add to …" at bounding box center [361, 186] width 479 height 13
click at [122, 180] on select "Select Item... OTHER – Not listed (please add in next field and we will add to …" at bounding box center [361, 186] width 479 height 13
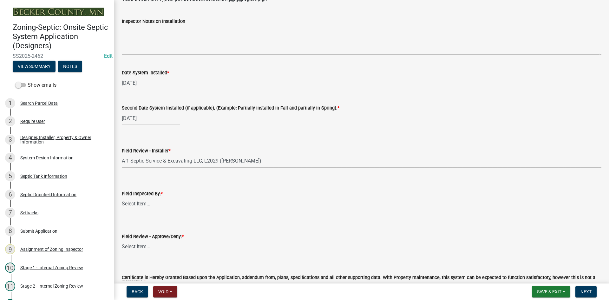
scroll to position [2600, 0]
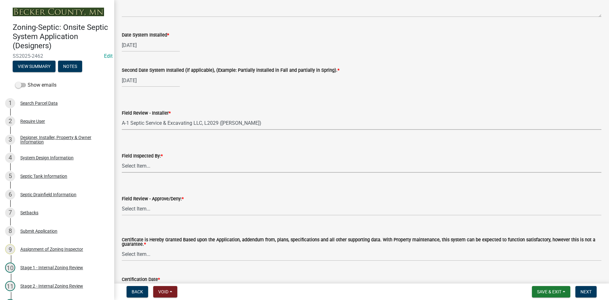
click at [144, 168] on select "Select Item... [PERSON_NAME] [PERSON_NAME] [PERSON_NAME] [PERSON_NAME] [PERSON_…" at bounding box center [361, 165] width 479 height 13
click at [122, 159] on select "Select Item... [PERSON_NAME] [PERSON_NAME] [PERSON_NAME] [PERSON_NAME] [PERSON_…" at bounding box center [361, 165] width 479 height 13
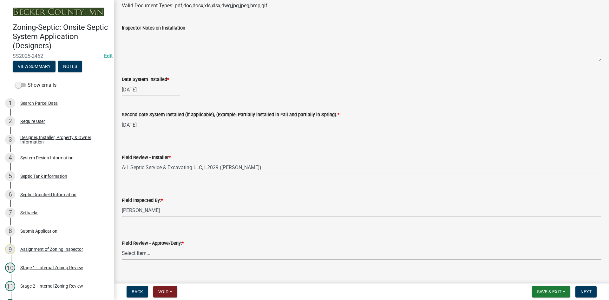
scroll to position [2473, 0]
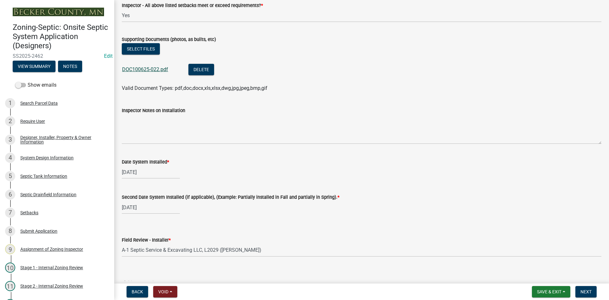
click at [143, 70] on link "DOC100625-022.pdf" at bounding box center [145, 69] width 46 height 6
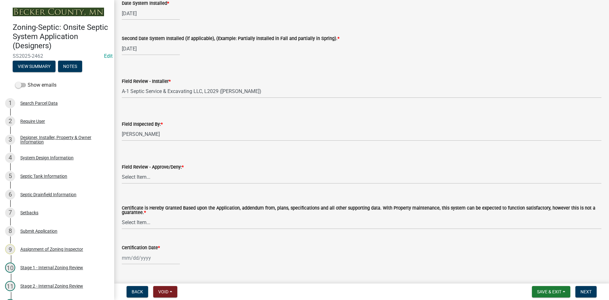
scroll to position [2646, 0]
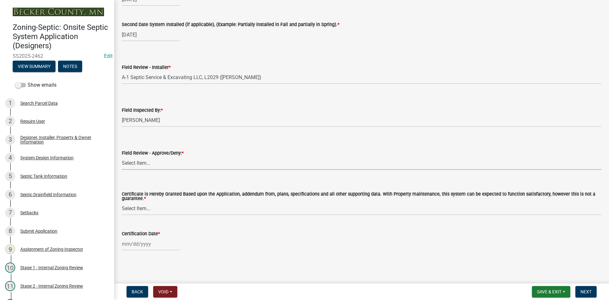
click at [141, 160] on select "Select Item... Approved Denied" at bounding box center [361, 163] width 479 height 13
click at [122, 157] on select "Select Item... Approved Denied" at bounding box center [361, 163] width 479 height 13
drag, startPoint x: 143, startPoint y: 203, endPoint x: 144, endPoint y: 207, distance: 4.2
click at [143, 204] on select "Select Item... Yes No" at bounding box center [361, 208] width 479 height 13
click at [122, 202] on select "Select Item... Yes No" at bounding box center [361, 208] width 479 height 13
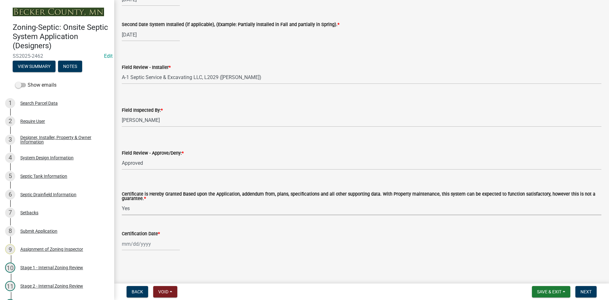
click at [158, 244] on div at bounding box center [151, 243] width 58 height 13
click at [133, 191] on div "7" at bounding box center [138, 190] width 10 height 10
click at [159, 246] on div "[DATE]" at bounding box center [151, 243] width 58 height 13
drag, startPoint x: 131, startPoint y: 191, endPoint x: 140, endPoint y: 192, distance: 9.8
click at [131, 191] on div "6" at bounding box center [128, 190] width 10 height 10
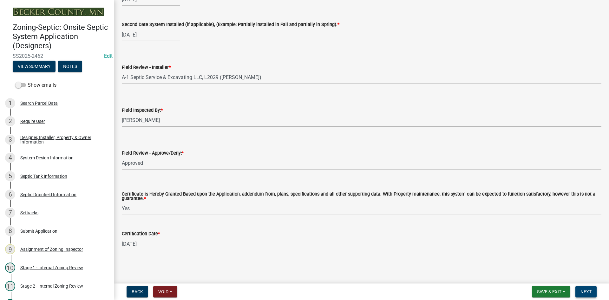
click at [589, 289] on span "Next" at bounding box center [585, 291] width 11 height 5
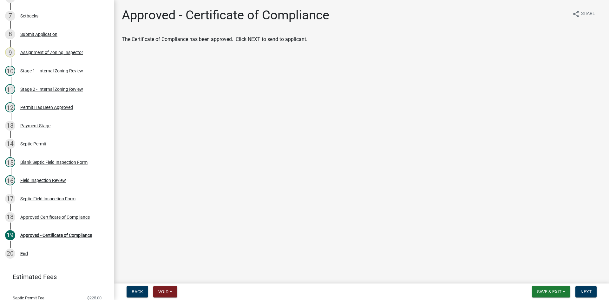
scroll to position [218, 0]
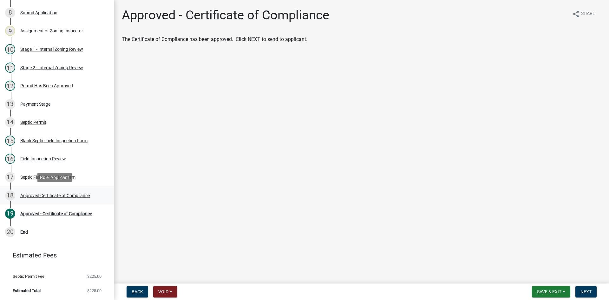
click at [81, 199] on div "18 Approved Certificate of Compliance" at bounding box center [54, 195] width 99 height 10
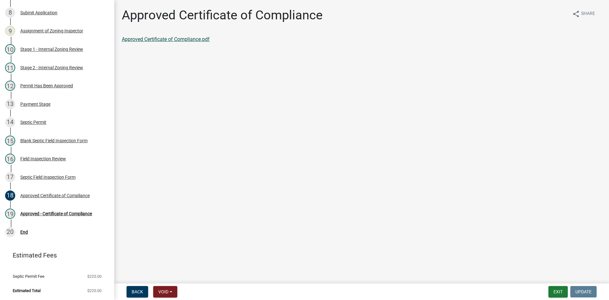
click at [176, 38] on link "Approved Certificate of Compliance.pdf" at bounding box center [166, 39] width 88 height 6
click at [83, 213] on div "Approved - Certificate of Compliance" at bounding box center [56, 213] width 72 height 4
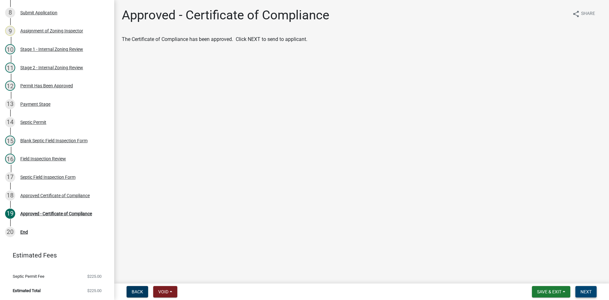
click at [590, 290] on span "Next" at bounding box center [585, 291] width 11 height 5
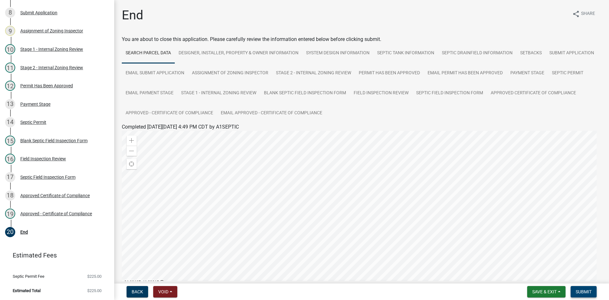
click at [586, 293] on span "Submit" at bounding box center [583, 291] width 16 height 5
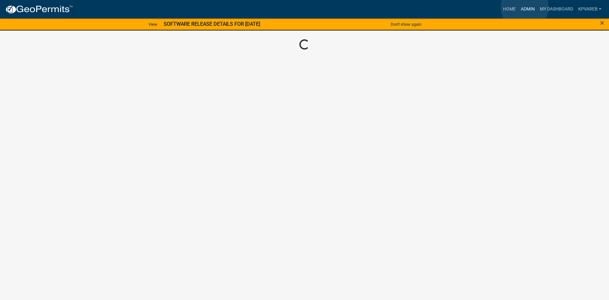
click at [524, 7] on link "Admin" at bounding box center [527, 9] width 19 height 12
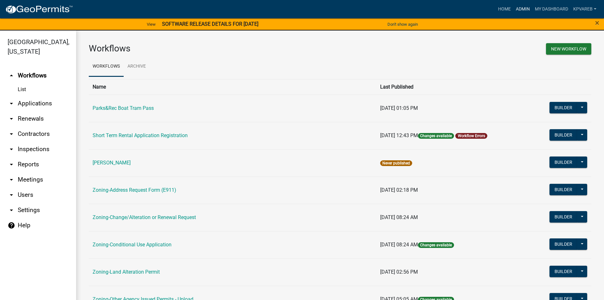
click at [525, 7] on link "Admin" at bounding box center [522, 9] width 19 height 12
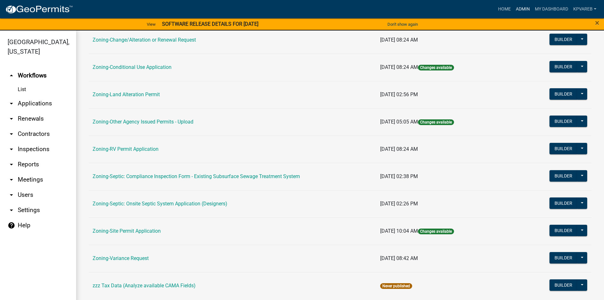
scroll to position [187, 0]
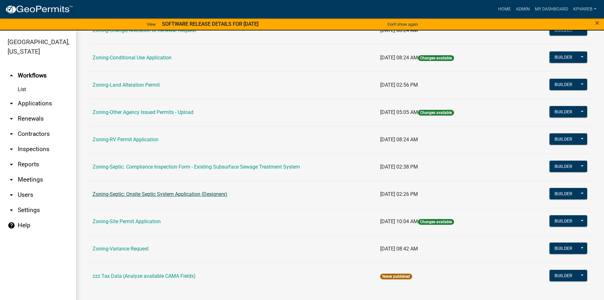
click at [187, 197] on link "Zoning-Septic: Onsite Septic System Application (Designers)" at bounding box center [160, 194] width 135 height 6
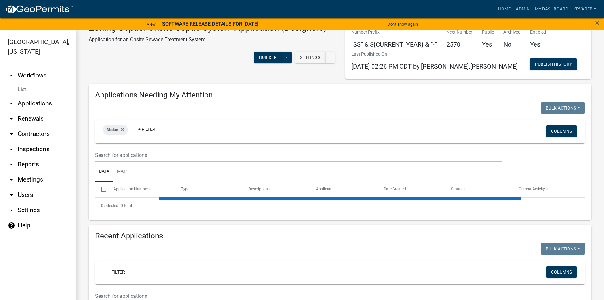
scroll to position [32, 0]
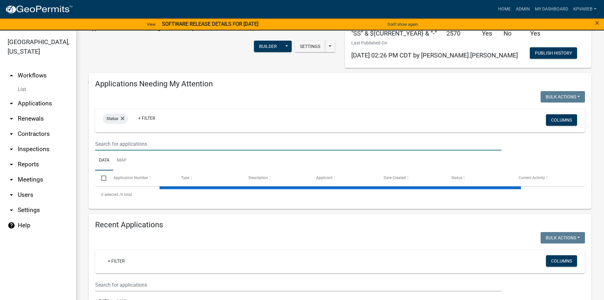
click at [130, 144] on input "text" at bounding box center [298, 143] width 406 height 13
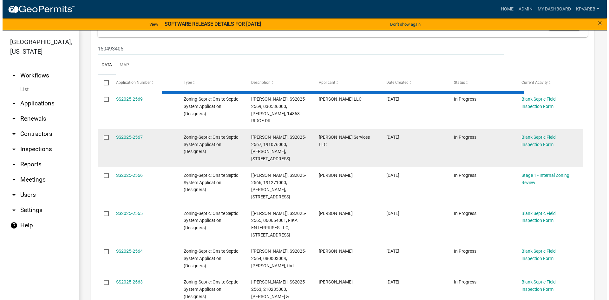
scroll to position [63, 0]
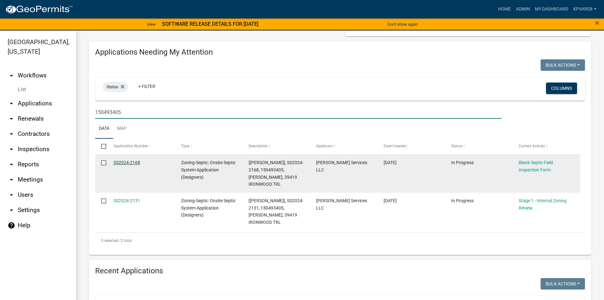
click at [133, 161] on link "SS2024-2168" at bounding box center [126, 162] width 27 height 5
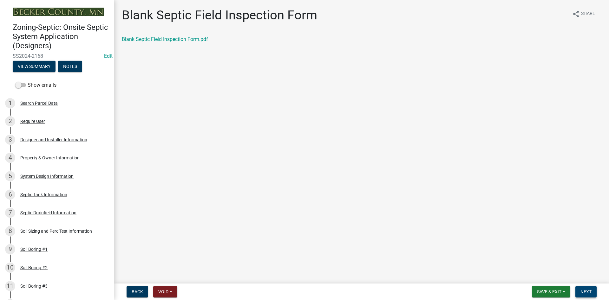
click at [584, 291] on span "Next" at bounding box center [585, 291] width 11 height 5
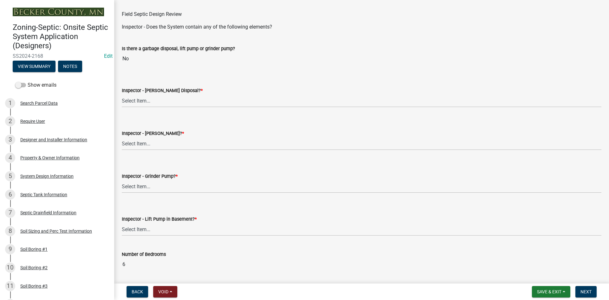
scroll to position [190, 0]
click at [146, 99] on select "Select Item... Yes No" at bounding box center [361, 100] width 479 height 13
click at [122, 94] on select "Select Item... Yes No" at bounding box center [361, 100] width 479 height 13
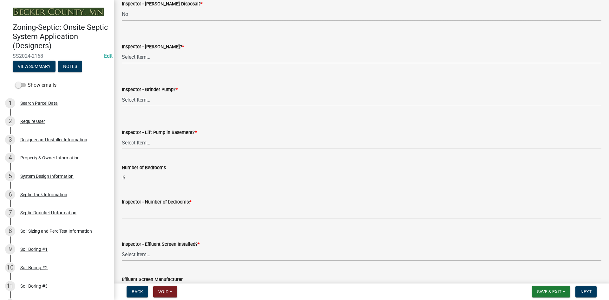
scroll to position [285, 0]
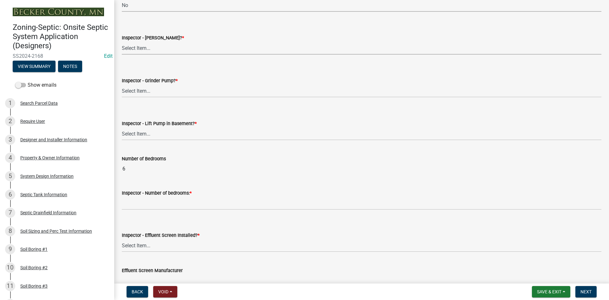
click at [150, 51] on select "Select Item... Yes No" at bounding box center [361, 48] width 479 height 13
click at [122, 42] on select "Select Item... Yes No" at bounding box center [361, 48] width 479 height 13
click at [146, 87] on select "Select Item... Yes No" at bounding box center [361, 90] width 479 height 13
click at [122, 84] on select "Select Item... Yes No" at bounding box center [361, 90] width 479 height 13
click at [155, 133] on select "Select Item... Yes No" at bounding box center [361, 133] width 479 height 13
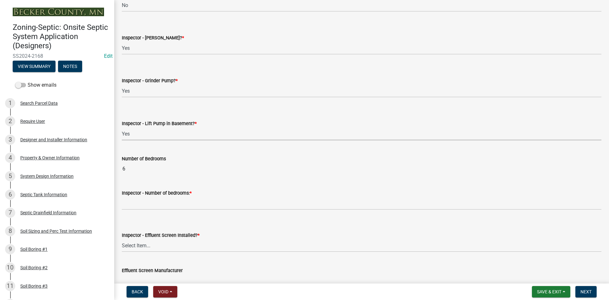
click at [122, 127] on select "Select Item... Yes No" at bounding box center [361, 133] width 479 height 13
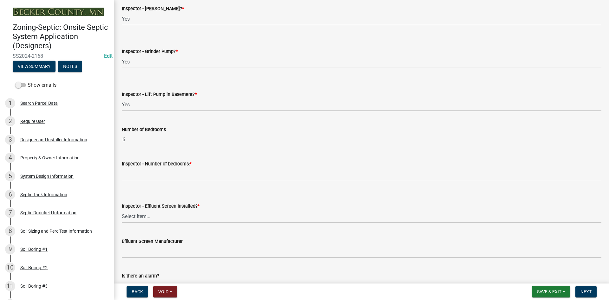
scroll to position [349, 0]
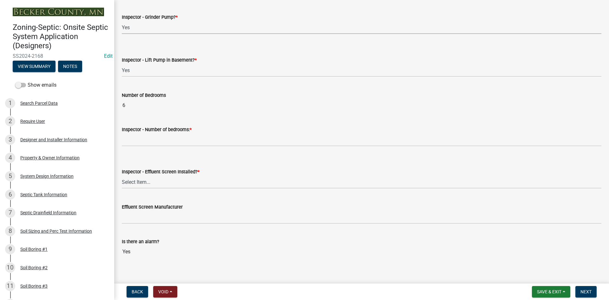
click at [146, 25] on select "Select Item... Yes No" at bounding box center [361, 27] width 479 height 13
click at [122, 21] on select "Select Item... Yes No" at bounding box center [361, 27] width 479 height 13
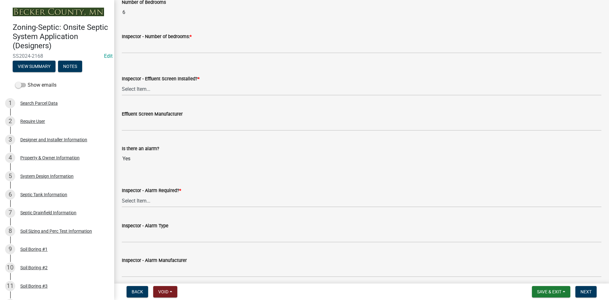
scroll to position [444, 0]
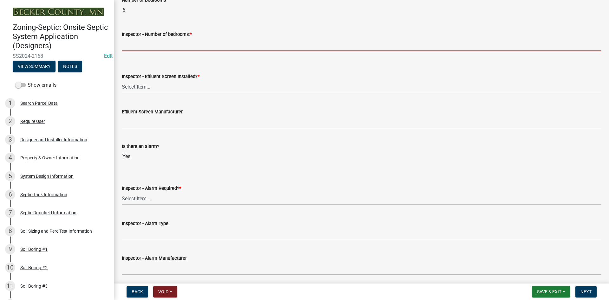
click at [155, 46] on input "Inspector - Number of bedrooms: *" at bounding box center [361, 44] width 479 height 13
click at [135, 48] on input "Inspector - Number of bedrooms: *" at bounding box center [361, 44] width 479 height 13
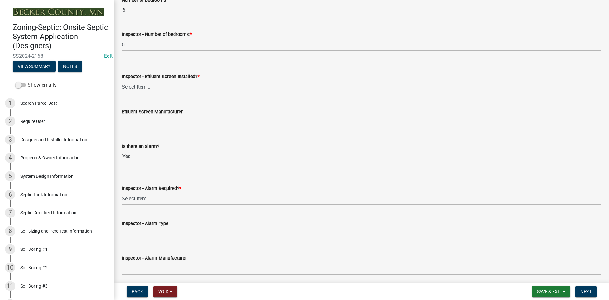
click at [133, 87] on select "Select Item... Yes No" at bounding box center [361, 86] width 479 height 13
click at [122, 80] on select "Select Item... Yes No" at bounding box center [361, 86] width 479 height 13
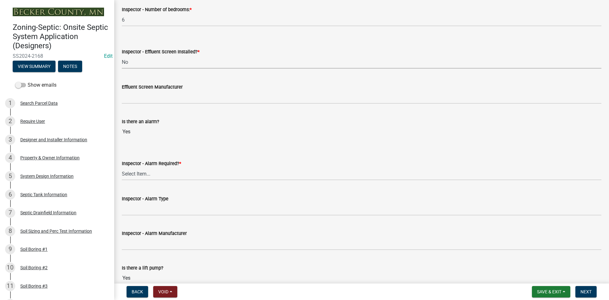
scroll to position [507, 0]
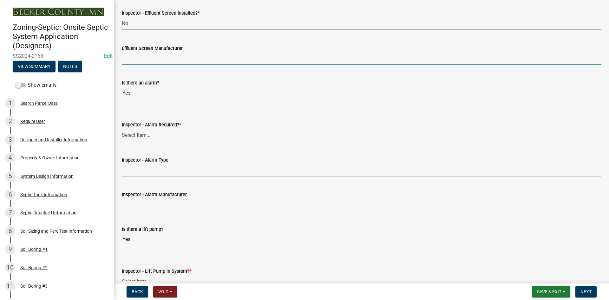
click at [144, 57] on input "Effluent Screen Manufacturer" at bounding box center [361, 58] width 479 height 13
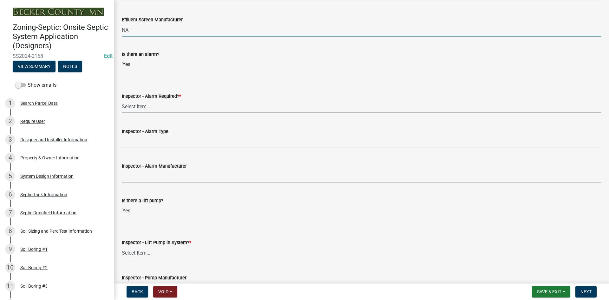
scroll to position [571, 0]
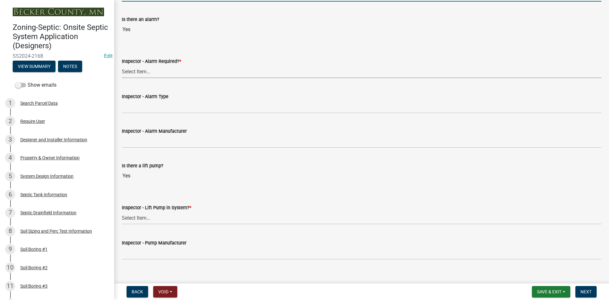
click at [145, 69] on select "Select Item... Yes No" at bounding box center [361, 71] width 479 height 13
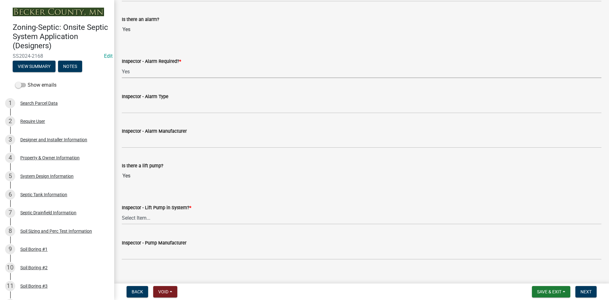
click at [122, 65] on select "Select Item... Yes No" at bounding box center [361, 71] width 479 height 13
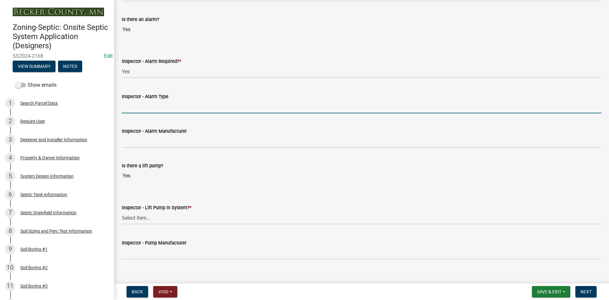
drag, startPoint x: 152, startPoint y: 104, endPoint x: 162, endPoint y: 113, distance: 13.4
click at [152, 104] on input "Inspector - Alarm Type" at bounding box center [361, 106] width 479 height 13
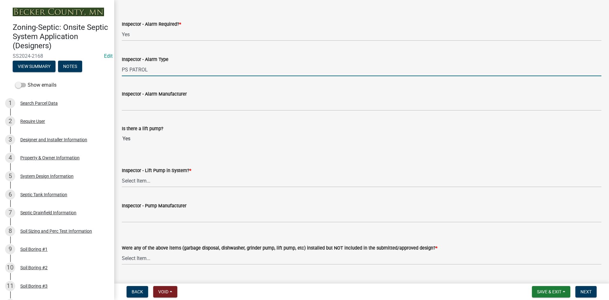
scroll to position [666, 0]
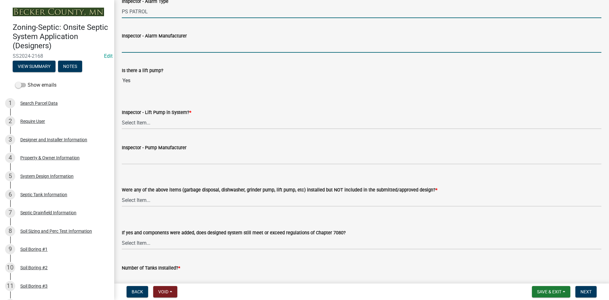
click at [152, 48] on input "Inspector - Alarm Manufacturer" at bounding box center [361, 46] width 479 height 13
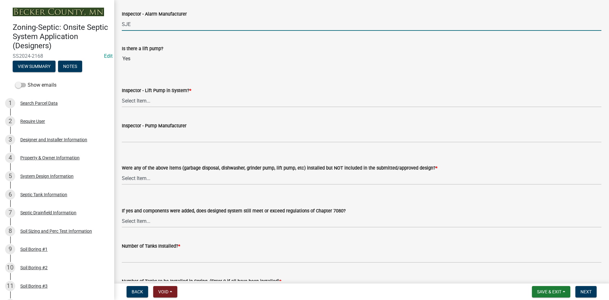
scroll to position [697, 0]
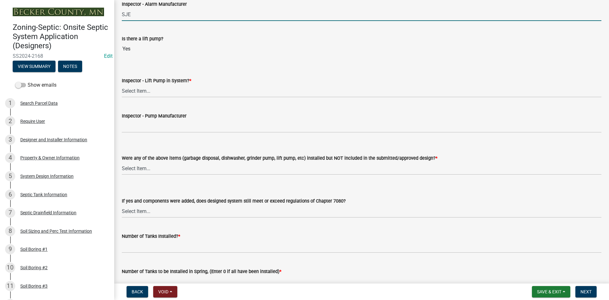
click at [145, 81] on label "Inspector - Lift Pump in System? *" at bounding box center [156, 81] width 69 height 4
click at [145, 84] on select "Select Item... Yes No" at bounding box center [361, 90] width 479 height 13
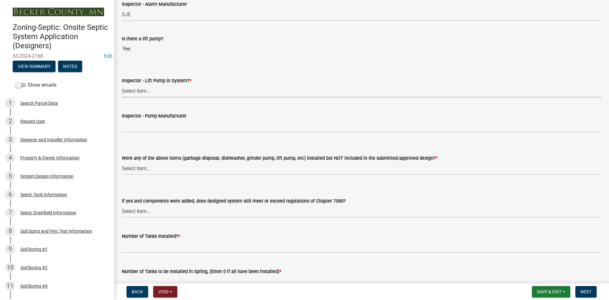
click at [146, 85] on select "Select Item... Yes No" at bounding box center [361, 90] width 479 height 13
click at [122, 84] on select "Select Item... Yes No" at bounding box center [361, 90] width 479 height 13
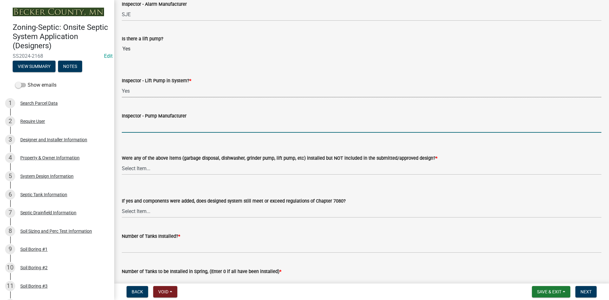
click at [133, 129] on input "Inspector - Pump Manufacturer" at bounding box center [361, 126] width 479 height 13
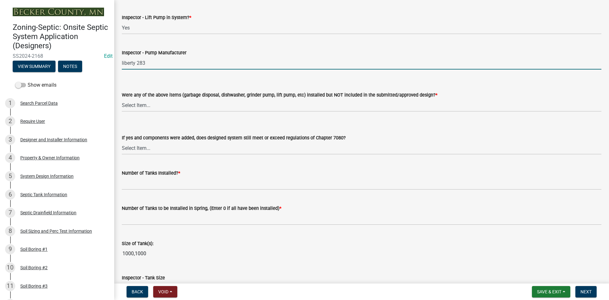
scroll to position [761, 0]
click at [142, 61] on input "liberty 283" at bounding box center [361, 62] width 479 height 13
click at [144, 106] on select "Select Item... Yes No" at bounding box center [361, 104] width 479 height 13
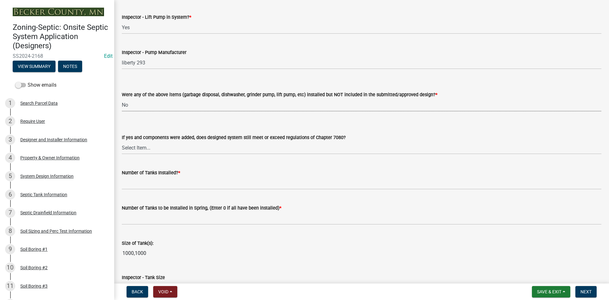
click at [122, 98] on select "Select Item... Yes No" at bounding box center [361, 104] width 479 height 13
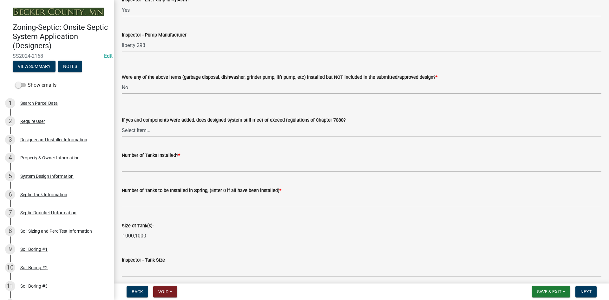
scroll to position [793, 0]
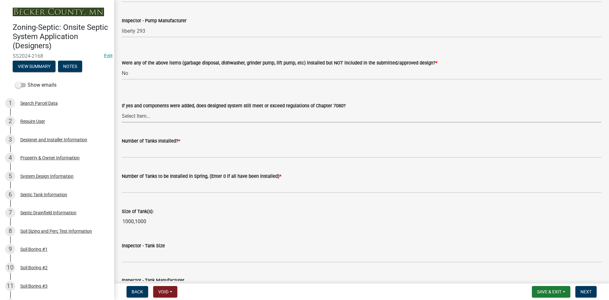
click at [148, 121] on select "Select Item... Yes No" at bounding box center [361, 115] width 479 height 13
click at [148, 120] on select "Select Item... Yes No" at bounding box center [361, 115] width 479 height 13
click at [122, 109] on select "Select Item... Yes No" at bounding box center [361, 115] width 479 height 13
click at [145, 113] on select "Select Item... Yes No" at bounding box center [361, 115] width 479 height 13
click at [122, 109] on select "Select Item... Yes No" at bounding box center [361, 115] width 479 height 13
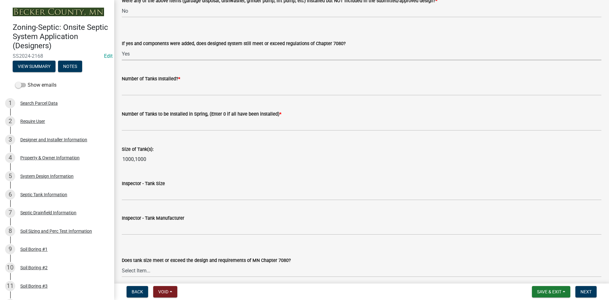
scroll to position [856, 0]
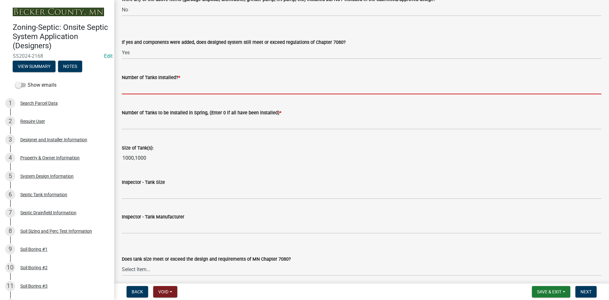
drag, startPoint x: 133, startPoint y: 85, endPoint x: 142, endPoint y: 91, distance: 10.7
click at [133, 85] on input "text" at bounding box center [361, 87] width 479 height 13
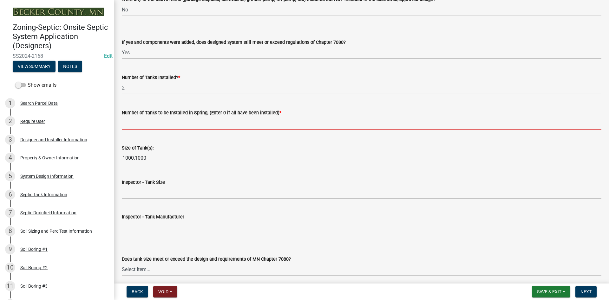
click at [136, 124] on input "text" at bounding box center [361, 122] width 479 height 13
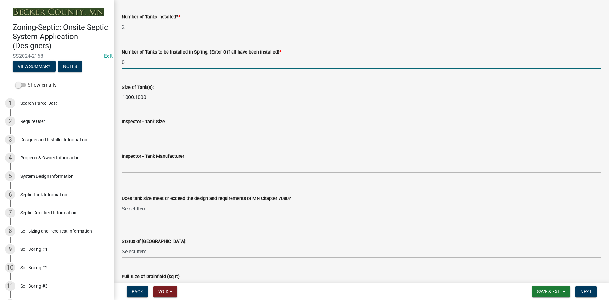
scroll to position [919, 0]
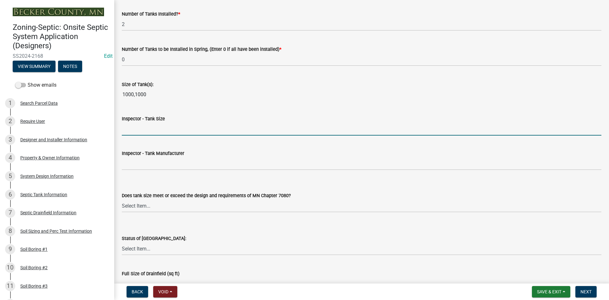
click at [135, 129] on input "Inspector - Tank Size" at bounding box center [361, 128] width 479 height 13
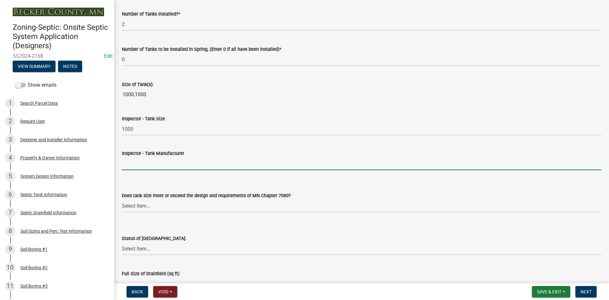
click at [129, 166] on input "Inspector - Tank Manufacturer" at bounding box center [361, 163] width 479 height 13
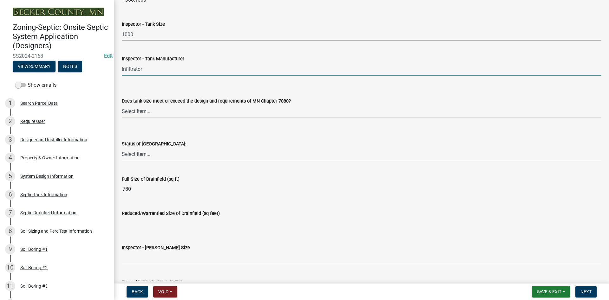
scroll to position [1014, 0]
click at [142, 111] on select "Select Item... Yes No" at bounding box center [361, 110] width 479 height 13
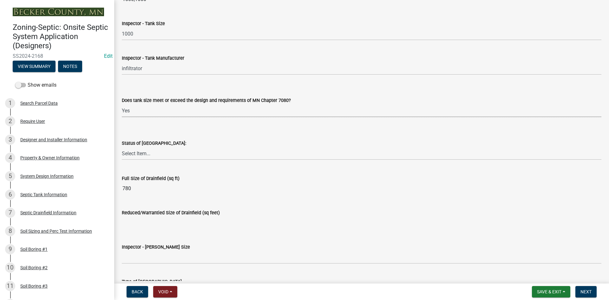
click at [122, 104] on select "Select Item... Yes No" at bounding box center [361, 110] width 479 height 13
click at [144, 155] on select "Select Item... No Drainfield Drainfield Installed [GEOGRAPHIC_DATA] to Be Insta…" at bounding box center [361, 153] width 479 height 13
click at [122, 147] on select "Select Item... No Drainfield Drainfield Installed [GEOGRAPHIC_DATA] to Be Insta…" at bounding box center [361, 153] width 479 height 13
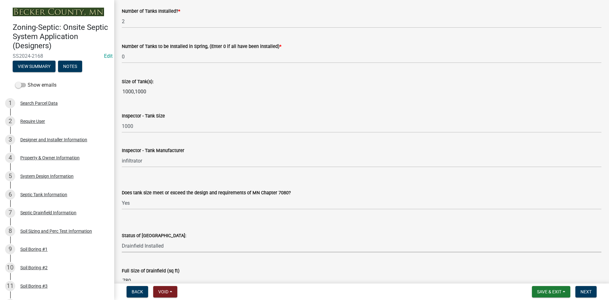
scroll to position [919, 0]
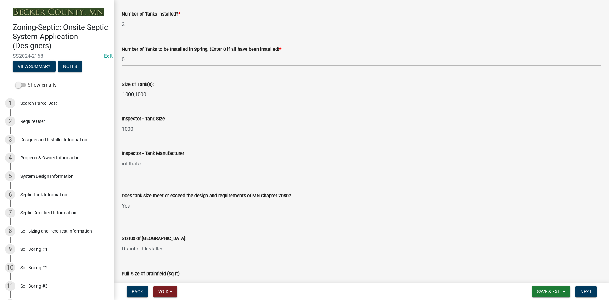
click at [147, 207] on select "Select Item... Yes No" at bounding box center [361, 205] width 479 height 13
click at [146, 205] on select "Select Item... Yes No" at bounding box center [361, 205] width 479 height 13
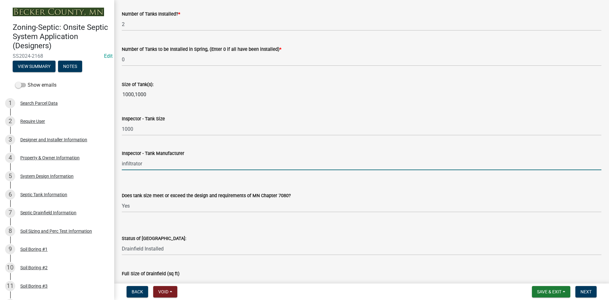
click at [154, 166] on input "infiltrator" at bounding box center [361, 163] width 479 height 13
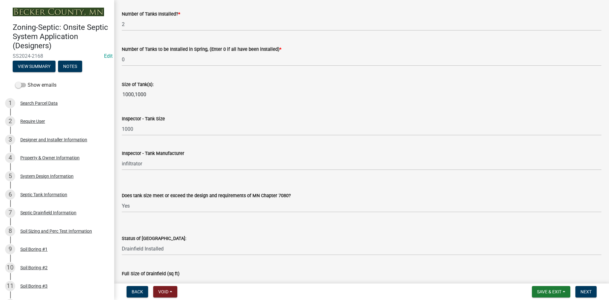
click at [248, 152] on div "Inspector - Tank Manufacturer" at bounding box center [361, 153] width 479 height 8
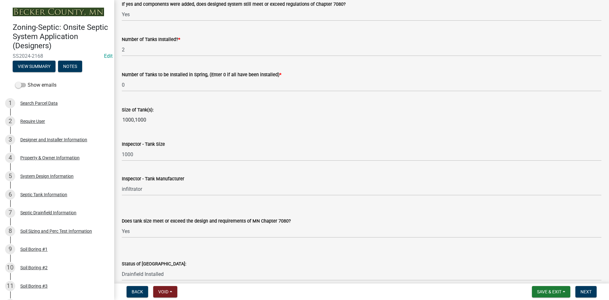
scroll to position [951, 0]
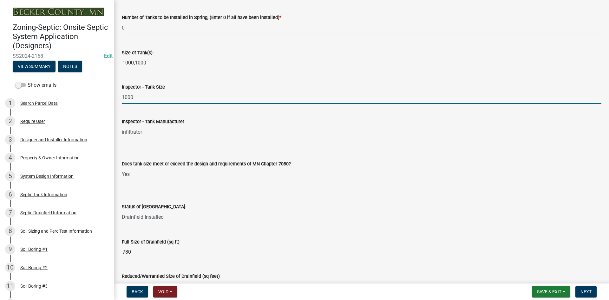
click at [146, 98] on input "1000" at bounding box center [361, 97] width 479 height 13
click at [312, 144] on div "Does tank size meet or exceed the design and requirements of MN Chapter 7080? S…" at bounding box center [361, 161] width 479 height 37
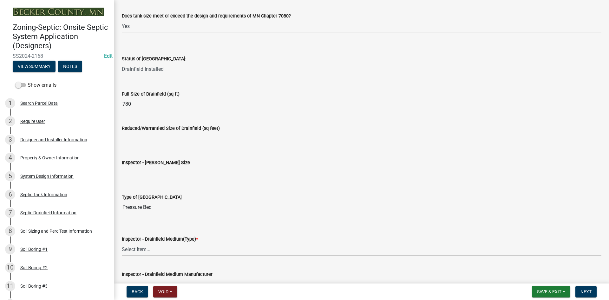
scroll to position [1101, 0]
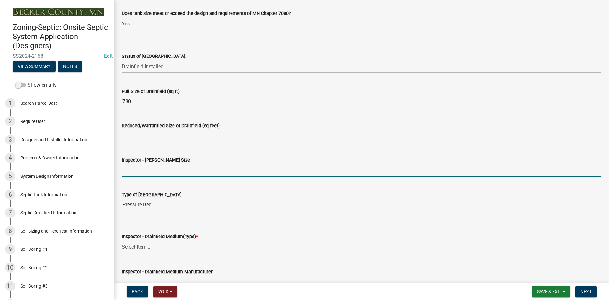
click at [148, 172] on input "Inspector - [PERSON_NAME] Size" at bounding box center [361, 170] width 479 height 13
click at [139, 171] on input "Inspector - [PERSON_NAME] Size" at bounding box center [361, 170] width 479 height 13
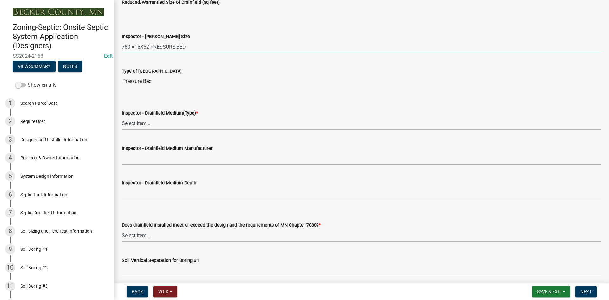
scroll to position [1228, 0]
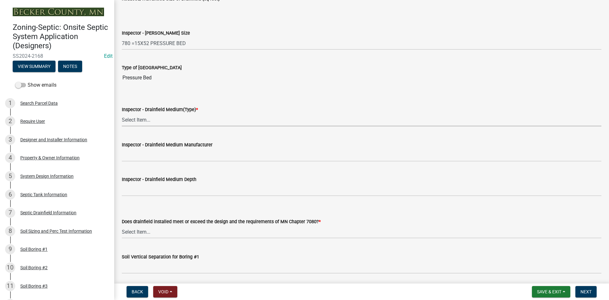
click at [142, 120] on select "Select Item... Chamber Trench Rock Trench Gravelless Mound Pressure Bed Seepage…" at bounding box center [361, 119] width 479 height 13
click at [122, 113] on select "Select Item... Chamber Trench Rock Trench Gravelless Mound Pressure Bed Seepage…" at bounding box center [361, 119] width 479 height 13
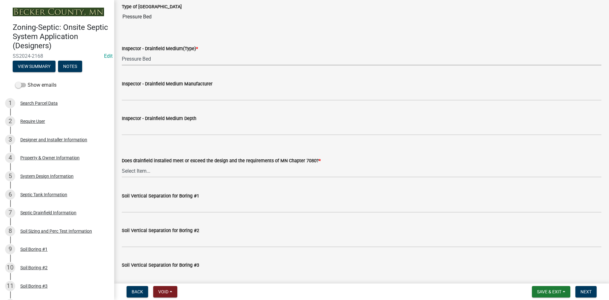
scroll to position [1292, 0]
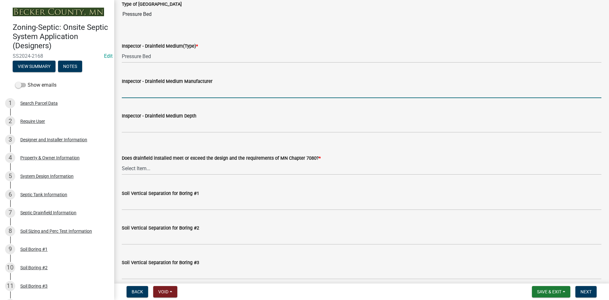
drag, startPoint x: 139, startPoint y: 88, endPoint x: 149, endPoint y: 83, distance: 11.3
click at [140, 87] on input "Inspector - Drainfield Medium Manufacturer" at bounding box center [361, 91] width 479 height 13
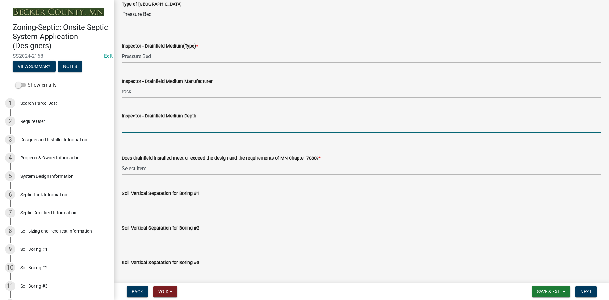
click at [157, 125] on input "Inspector - Drainfield Medium Depth" at bounding box center [361, 126] width 479 height 13
click at [125, 121] on input "Inspector - Drainfield Medium Depth" at bounding box center [361, 126] width 479 height 13
click at [147, 168] on select "Select Item... Yes No" at bounding box center [361, 168] width 479 height 13
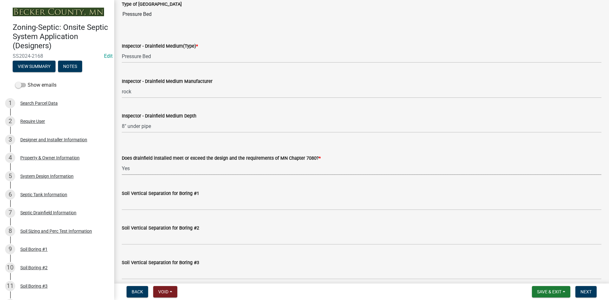
click at [122, 162] on select "Select Item... Yes No" at bounding box center [361, 168] width 479 height 13
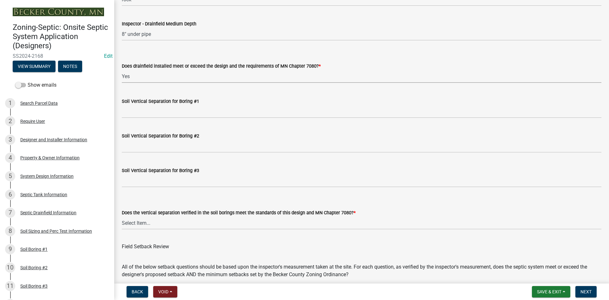
scroll to position [1387, 0]
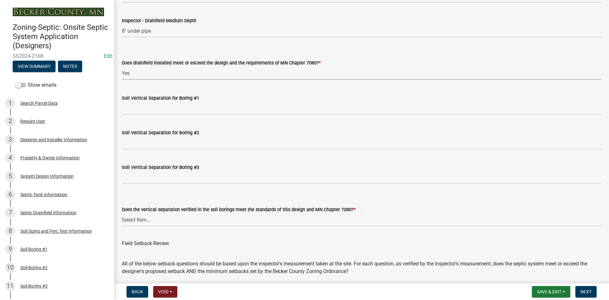
click at [140, 115] on wm-data-entity-input "Soil Vertical Separation for Boring #1" at bounding box center [361, 102] width 479 height 35
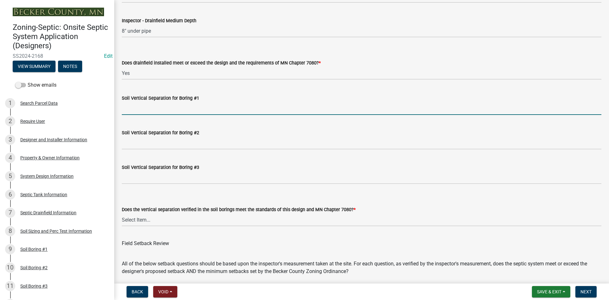
click at [142, 113] on input "Soil Vertical Separation for Boring #1" at bounding box center [361, 108] width 479 height 13
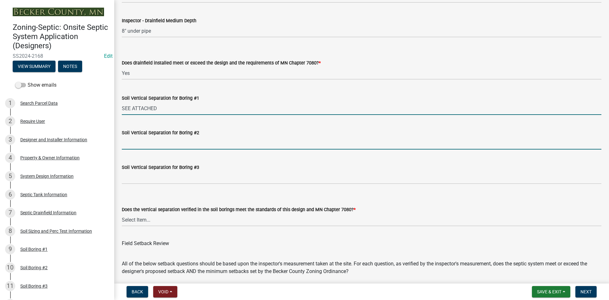
click at [151, 142] on input "Soil Vertical Separation for Boring #2" at bounding box center [361, 142] width 479 height 13
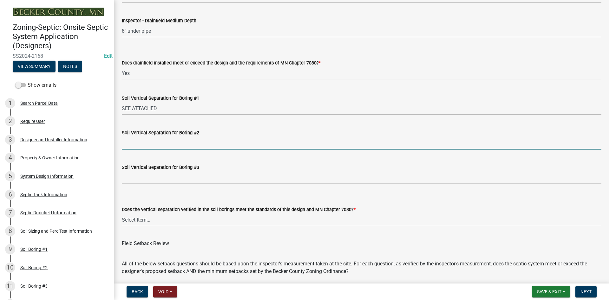
click at [144, 147] on input "Soil Vertical Separation for Boring #2" at bounding box center [361, 142] width 479 height 13
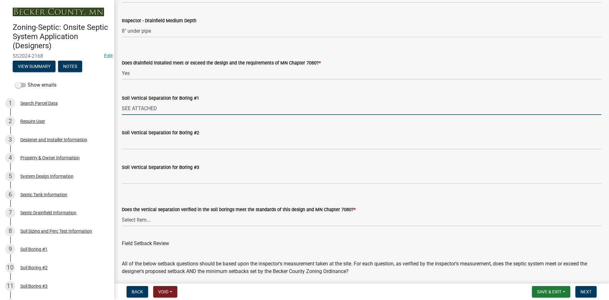
drag, startPoint x: 294, startPoint y: 106, endPoint x: 344, endPoint y: 101, distance: 50.9
click at [294, 106] on input "SEE ATTACHED" at bounding box center [361, 108] width 479 height 13
click at [318, 123] on div "Soil Vertical Separation for Boring #2" at bounding box center [361, 134] width 479 height 29
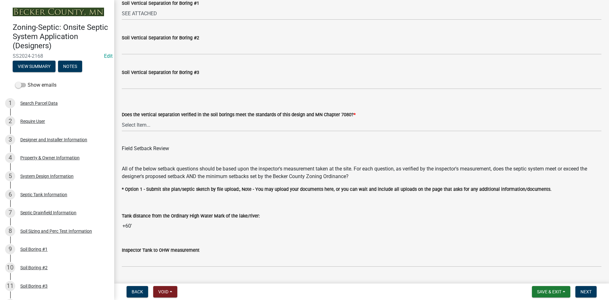
scroll to position [1482, 0]
click at [150, 126] on select "Select Item... Yes No" at bounding box center [361, 124] width 479 height 13
click at [122, 118] on select "Select Item... Yes No" at bounding box center [361, 124] width 479 height 13
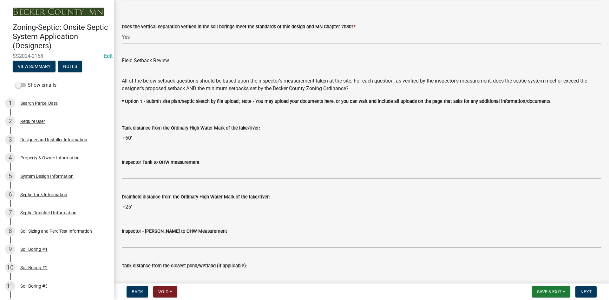
scroll to position [1609, 0]
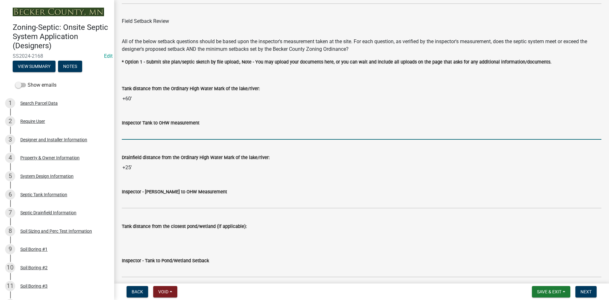
click at [129, 136] on input "Inspector Tank to OHW measurement" at bounding box center [361, 132] width 479 height 13
click at [142, 135] on input "Inspector Tank to OHW measurement" at bounding box center [361, 132] width 479 height 13
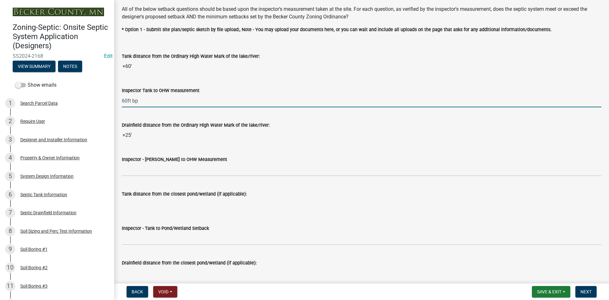
scroll to position [1704, 0]
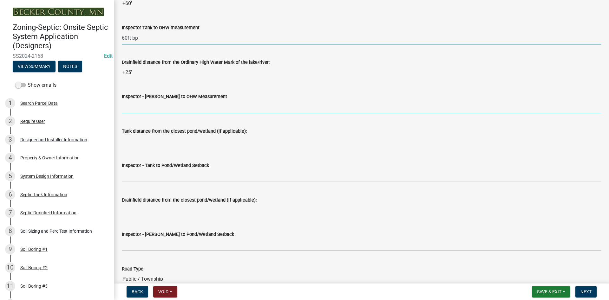
click at [152, 107] on input "Inspector - [PERSON_NAME] to OHW Measurement" at bounding box center [361, 106] width 479 height 13
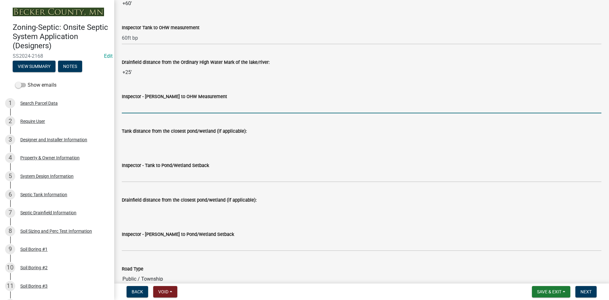
click at [133, 107] on input "Inspector - [PERSON_NAME] to OHW Measurement" at bounding box center [361, 106] width 479 height 13
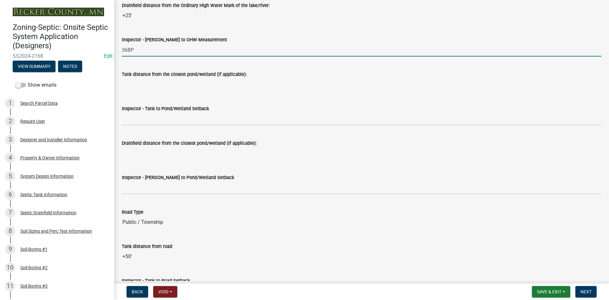
scroll to position [1767, 0]
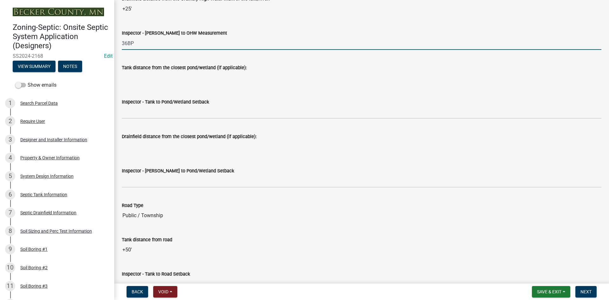
click at [129, 41] on input "36BP" at bounding box center [361, 43] width 479 height 13
click at [126, 43] on input "36BP" at bounding box center [361, 43] width 479 height 13
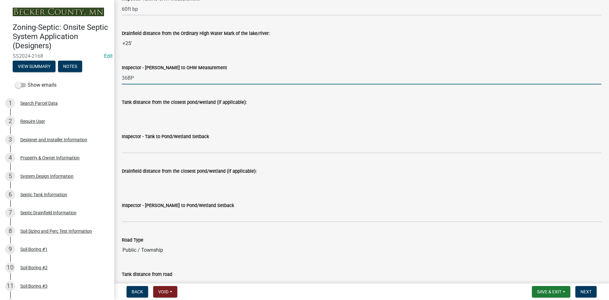
scroll to position [1672, 0]
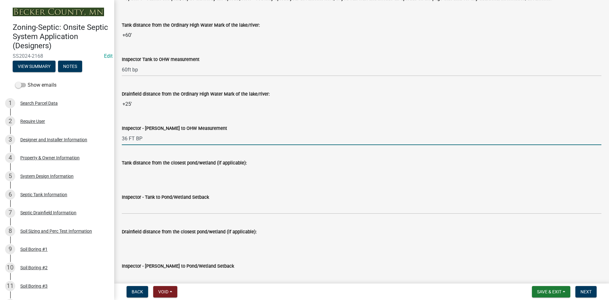
click at [126, 138] on input "36 FT BP" at bounding box center [361, 138] width 479 height 13
click at [128, 138] on input "36 FT BP" at bounding box center [361, 138] width 479 height 13
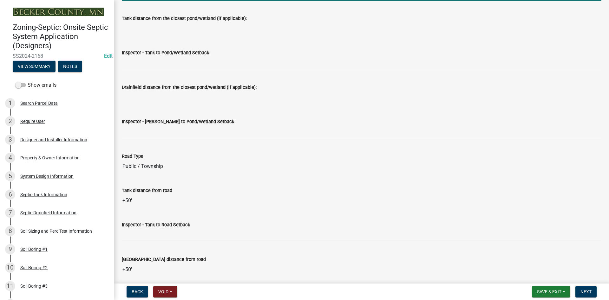
scroll to position [1830, 0]
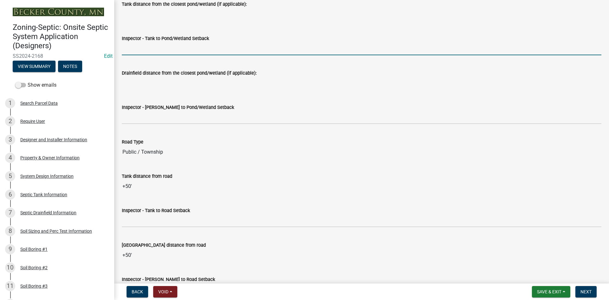
click at [150, 44] on input "Inspector - Tank to Pond/Wetland Setback" at bounding box center [361, 48] width 479 height 13
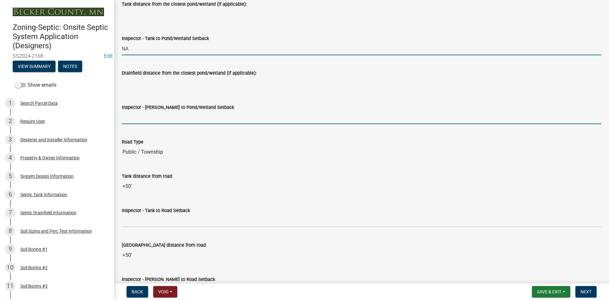
click at [146, 115] on input "Inspector - [PERSON_NAME] to Pond/Wetland Setback" at bounding box center [361, 117] width 479 height 13
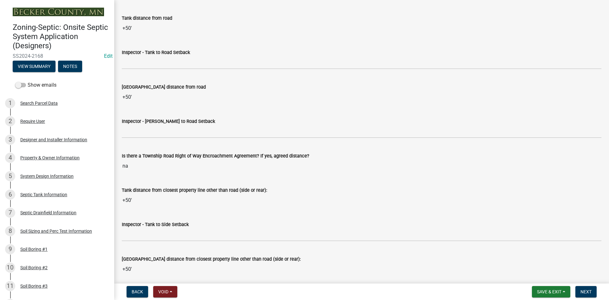
scroll to position [1989, 0]
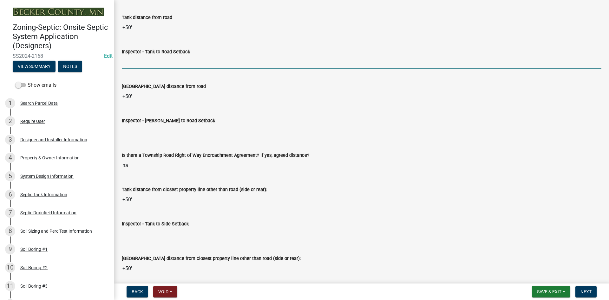
drag, startPoint x: 154, startPoint y: 58, endPoint x: 163, endPoint y: 65, distance: 10.9
click at [154, 58] on input "Inspector - Tank to Road Setback" at bounding box center [361, 61] width 479 height 13
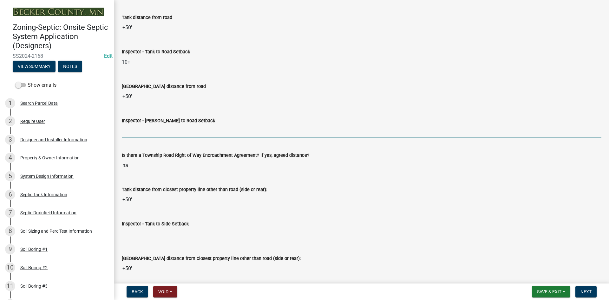
drag, startPoint x: 140, startPoint y: 133, endPoint x: 153, endPoint y: 137, distance: 13.9
click at [140, 133] on input "Inspector - [PERSON_NAME] to Road Setback" at bounding box center [361, 130] width 479 height 13
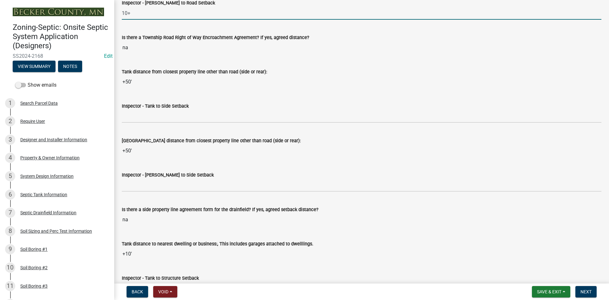
scroll to position [2116, 0]
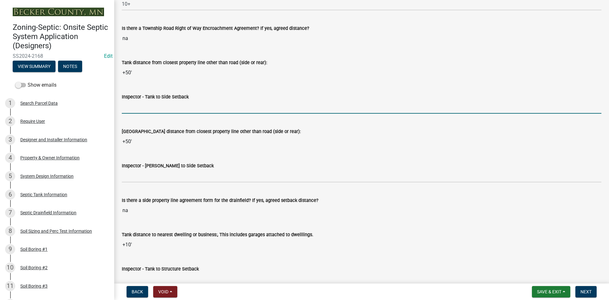
click at [139, 109] on input "Inspector - Tank to Side Setback" at bounding box center [361, 106] width 479 height 13
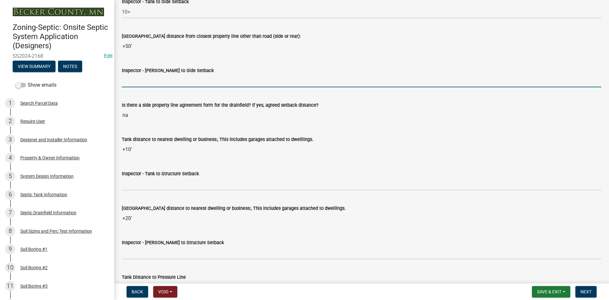
drag, startPoint x: 146, startPoint y: 84, endPoint x: 157, endPoint y: 82, distance: 11.3
click at [147, 84] on input "Inspector - [PERSON_NAME] to Side Setback" at bounding box center [361, 80] width 479 height 13
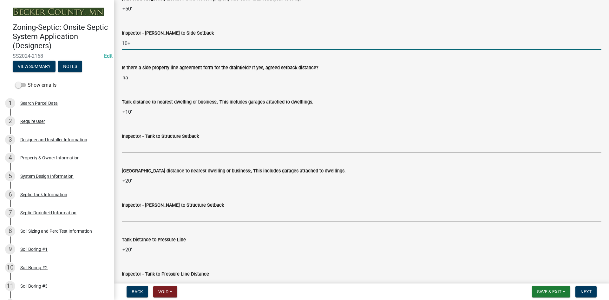
scroll to position [2306, 0]
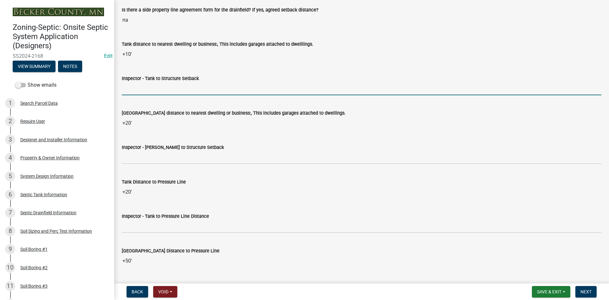
click at [139, 93] on input "Inspector - Tank to Structure Setback" at bounding box center [361, 88] width 479 height 13
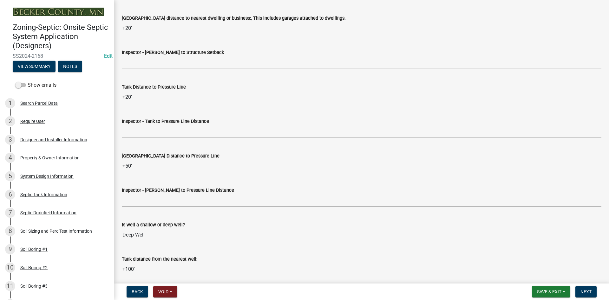
scroll to position [2401, 0]
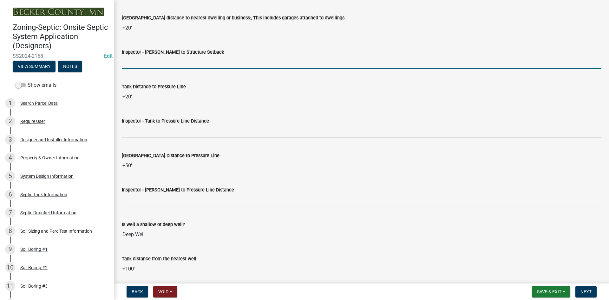
click at [141, 65] on input "Inspector - [PERSON_NAME] to Structure Setback" at bounding box center [361, 62] width 479 height 13
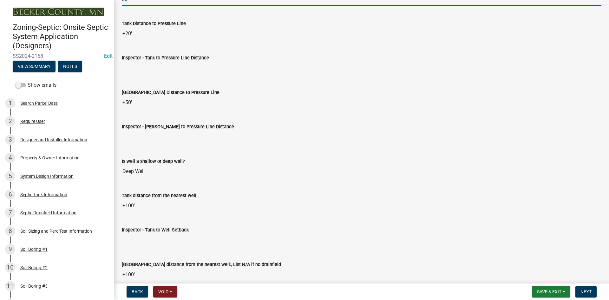
scroll to position [2464, 0]
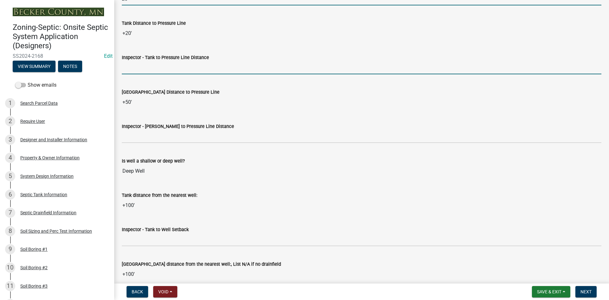
click at [135, 66] on input "Inspector - Tank to Pressure Line Distance" at bounding box center [361, 67] width 479 height 13
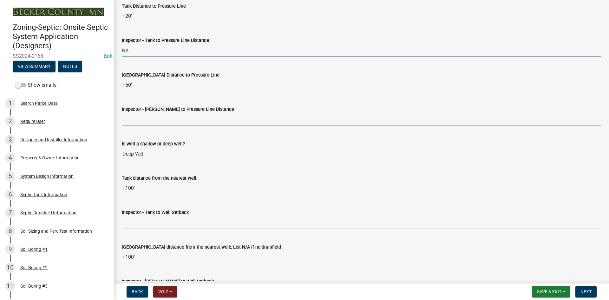
scroll to position [2496, 0]
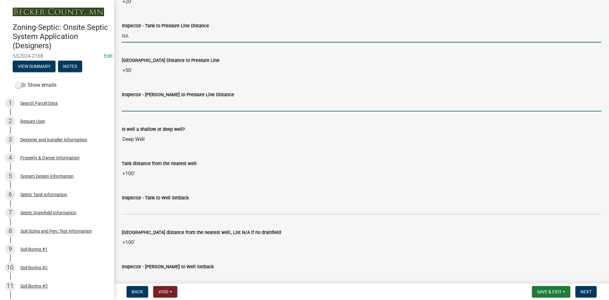
click at [144, 107] on input "Inspector - [PERSON_NAME] to Pressure Line Distance" at bounding box center [361, 104] width 479 height 13
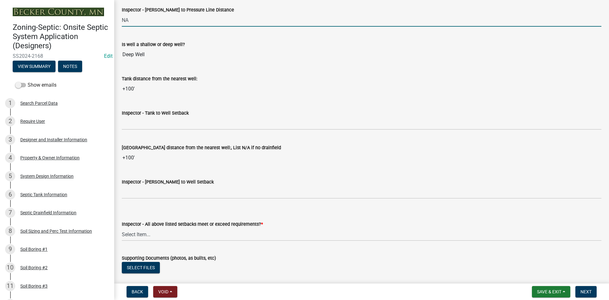
scroll to position [2591, 0]
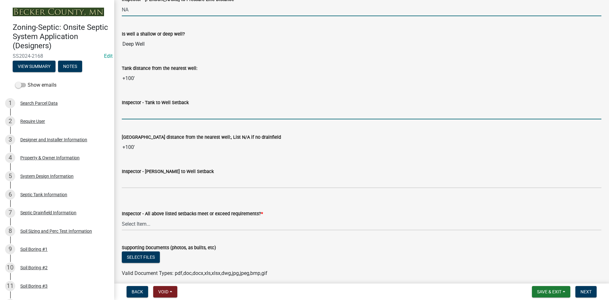
click at [138, 114] on input "Inspector - Tank to Well Setback" at bounding box center [361, 112] width 479 height 13
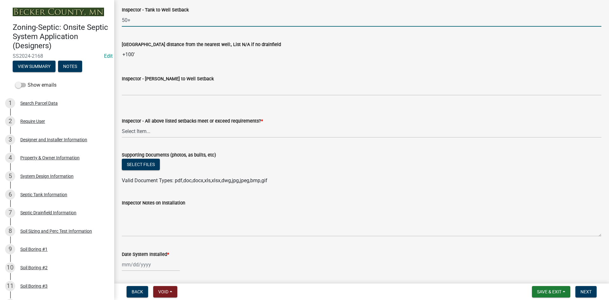
scroll to position [2686, 0]
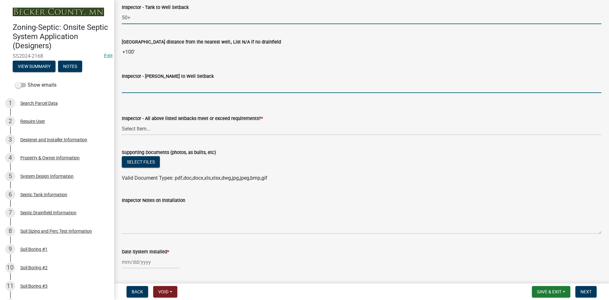
click at [123, 83] on input "Inspector - [PERSON_NAME] to Well Setback" at bounding box center [361, 86] width 479 height 13
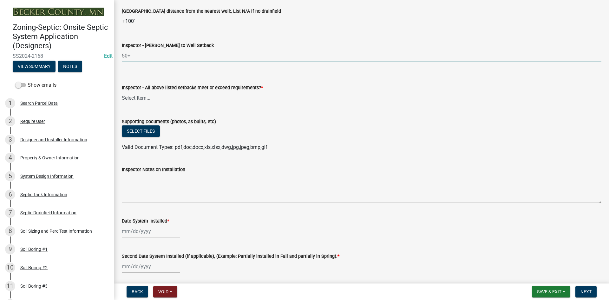
scroll to position [2750, 0]
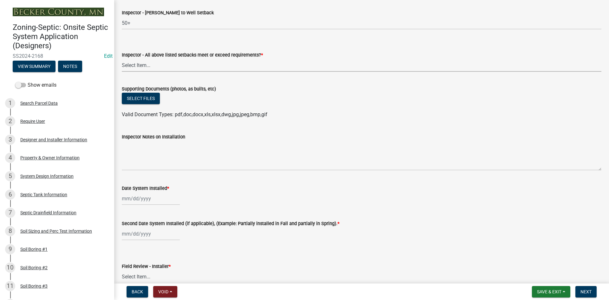
drag, startPoint x: 136, startPoint y: 66, endPoint x: 139, endPoint y: 71, distance: 6.3
click at [136, 66] on select "Select Item... Yes No" at bounding box center [361, 65] width 479 height 13
click at [122, 59] on select "Select Item... Yes No" at bounding box center [361, 65] width 479 height 13
click at [153, 102] on button "Select files" at bounding box center [141, 98] width 38 height 11
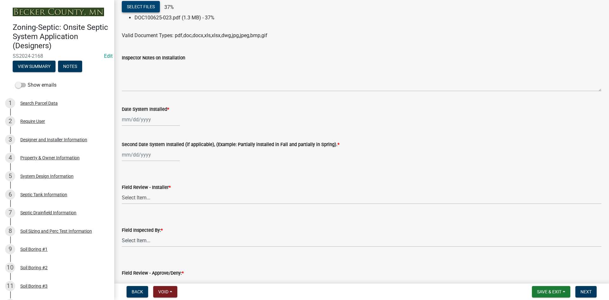
scroll to position [2845, 0]
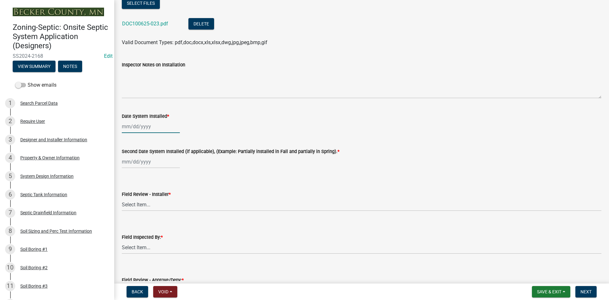
click at [152, 128] on div at bounding box center [151, 126] width 58 height 13
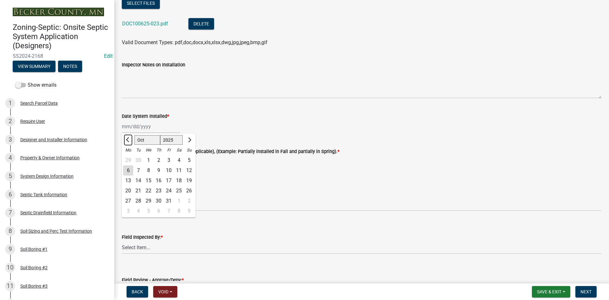
click at [128, 142] on button "Previous month" at bounding box center [128, 140] width 8 height 10
click at [139, 200] on div "30" at bounding box center [138, 201] width 10 height 10
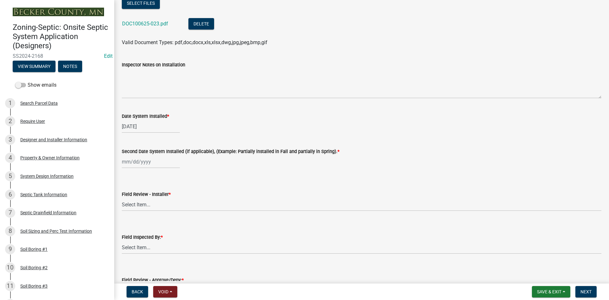
click at [157, 164] on div at bounding box center [151, 161] width 58 height 13
click at [126, 176] on button "Previous month" at bounding box center [128, 175] width 8 height 10
click at [139, 236] on div "30" at bounding box center [138, 236] width 10 height 10
click at [147, 206] on select "Select Item... OTHER – Not listed (please add in next field and we will add to …" at bounding box center [361, 204] width 479 height 13
click at [122, 198] on select "Select Item... OTHER – Not listed (please add in next field and we will add to …" at bounding box center [361, 204] width 479 height 13
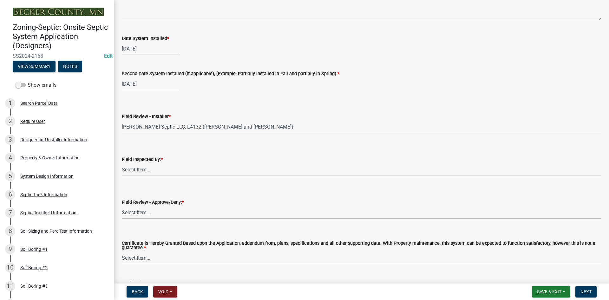
scroll to position [2940, 0]
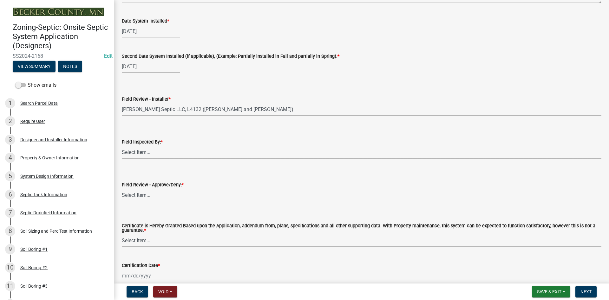
click at [133, 150] on select "Select Item... [PERSON_NAME] [PERSON_NAME] [PERSON_NAME] [PERSON_NAME] [PERSON_…" at bounding box center [361, 152] width 479 height 13
click at [122, 146] on select "Select Item... [PERSON_NAME] [PERSON_NAME] [PERSON_NAME] [PERSON_NAME] [PERSON_…" at bounding box center [361, 152] width 479 height 13
click at [138, 197] on select "Select Item... Approved Denied" at bounding box center [361, 194] width 479 height 13
click at [122, 188] on select "Select Item... Approved Denied" at bounding box center [361, 194] width 479 height 13
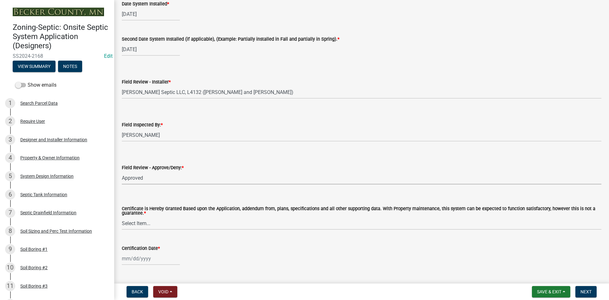
scroll to position [2972, 0]
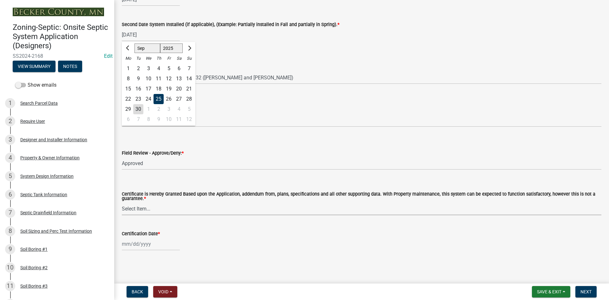
click at [145, 211] on select "Select Item... Yes No" at bounding box center [361, 208] width 479 height 13
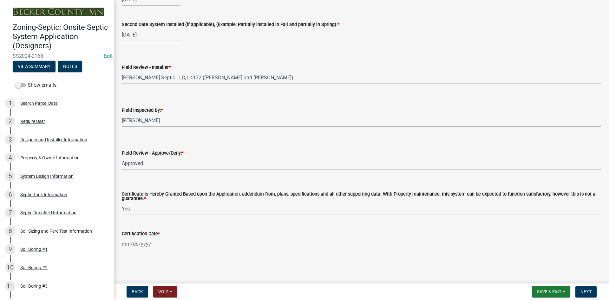
click at [122, 202] on select "Select Item... Yes No" at bounding box center [361, 208] width 479 height 13
click at [152, 245] on div at bounding box center [151, 243] width 58 height 13
click at [130, 191] on div "6" at bounding box center [128, 190] width 10 height 10
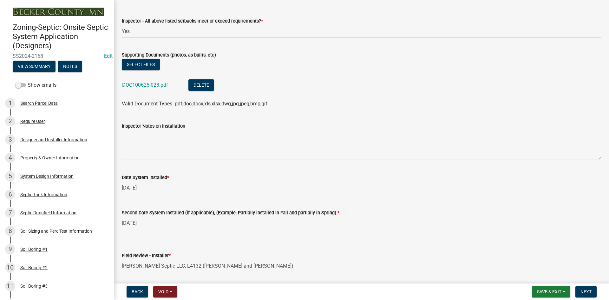
scroll to position [2782, 0]
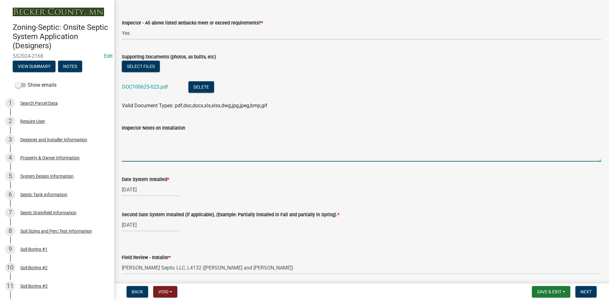
click at [163, 145] on textarea "Inspector Notes on Installation" at bounding box center [361, 147] width 479 height 30
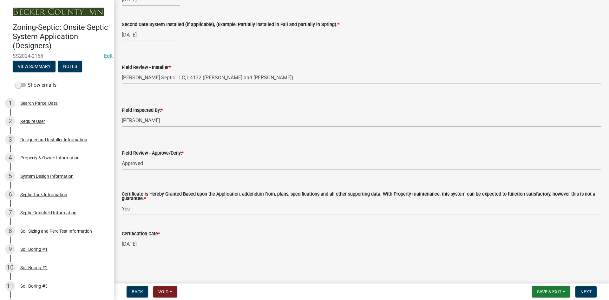
scroll to position [2972, 0]
click at [589, 289] on span "Next" at bounding box center [585, 291] width 11 height 5
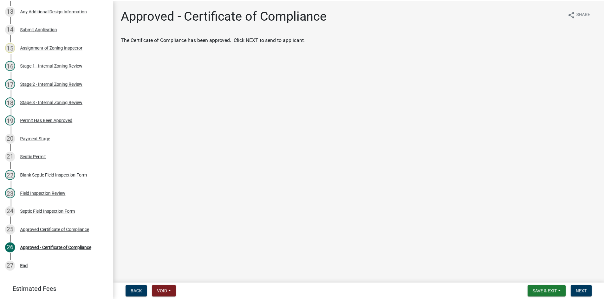
scroll to position [344, 0]
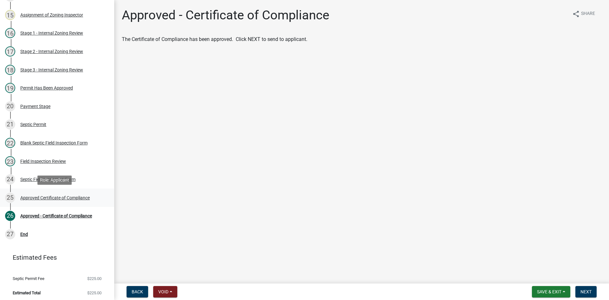
click at [87, 199] on div "Approved Certificate of Compliance" at bounding box center [54, 197] width 69 height 4
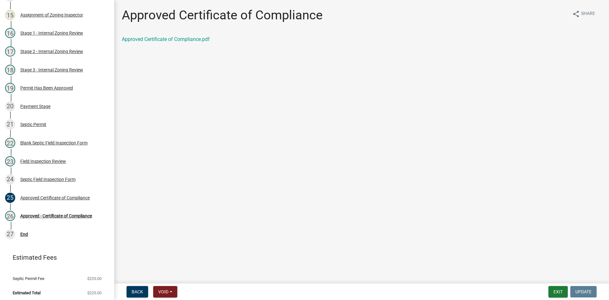
click at [195, 35] on div "Approved Certificate of Compliance share Share Approved Certificate of Complian…" at bounding box center [361, 31] width 489 height 46
click at [197, 38] on link "Approved Certificate of Compliance.pdf" at bounding box center [166, 39] width 88 height 6
click at [73, 211] on div "26 Approved - Certificate of Compliance" at bounding box center [54, 216] width 99 height 10
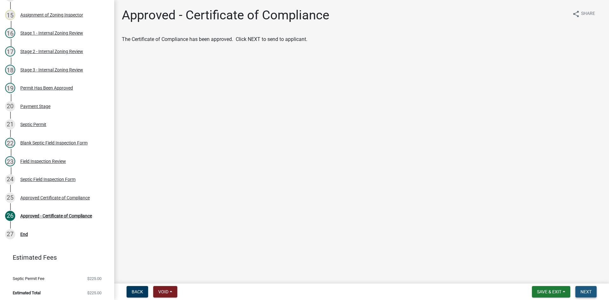
click at [588, 292] on span "Next" at bounding box center [585, 291] width 11 height 5
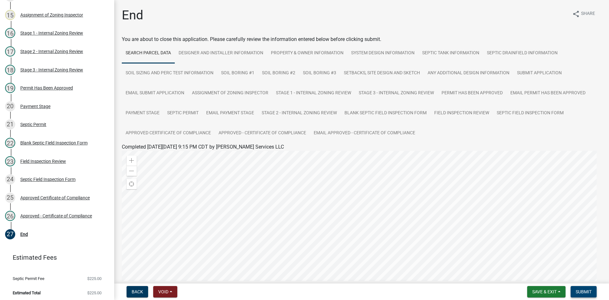
click at [583, 293] on span "Submit" at bounding box center [583, 291] width 16 height 5
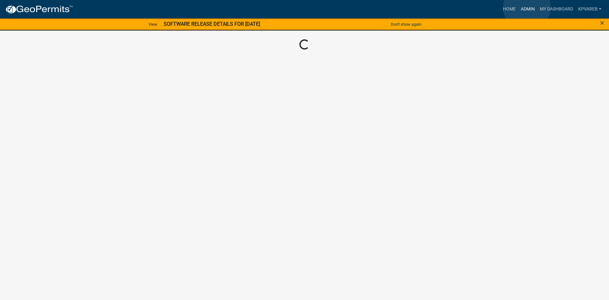
click at [527, 8] on link "Admin" at bounding box center [527, 9] width 19 height 12
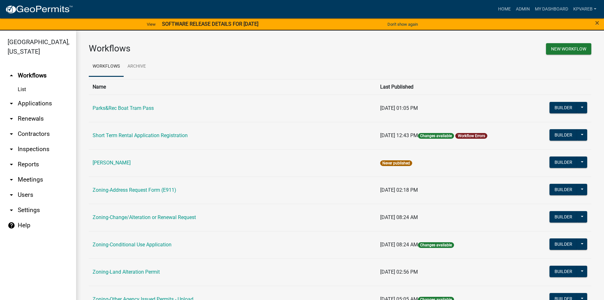
scroll to position [187, 0]
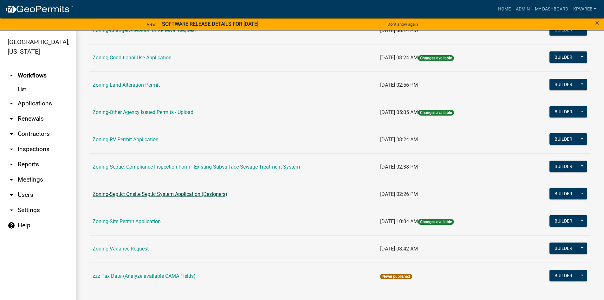
click at [203, 193] on link "Zoning-Septic: Onsite Septic System Application (Designers)" at bounding box center [160, 194] width 135 height 6
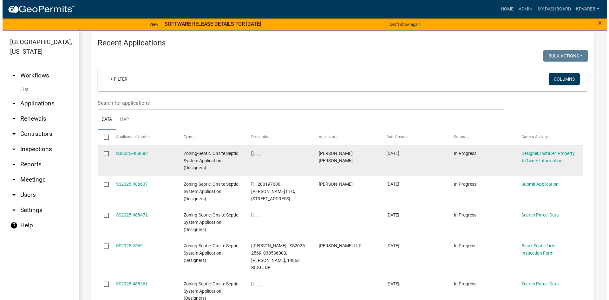
scroll to position [87, 0]
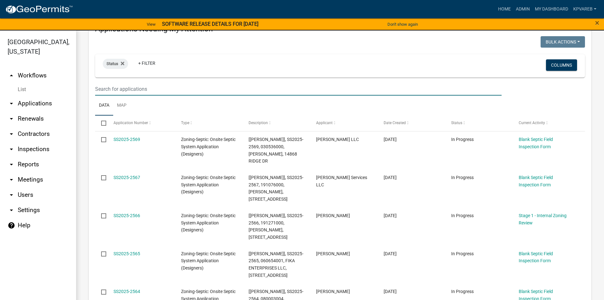
click at [120, 91] on input "text" at bounding box center [298, 88] width 406 height 13
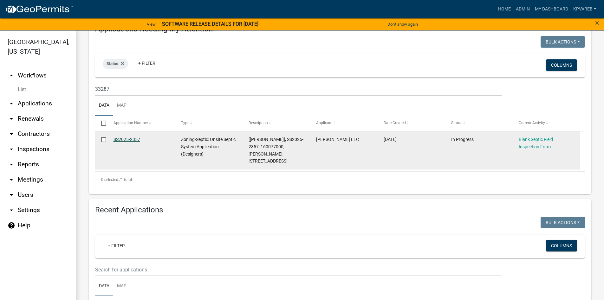
click at [133, 138] on link "SS2025-2357" at bounding box center [126, 139] width 27 height 5
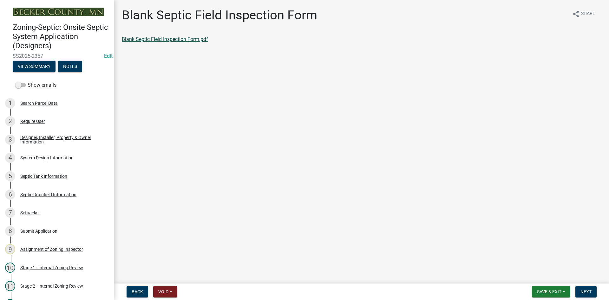
click at [182, 39] on link "Blank Septic Field Inspection Form.pdf" at bounding box center [165, 39] width 86 height 6
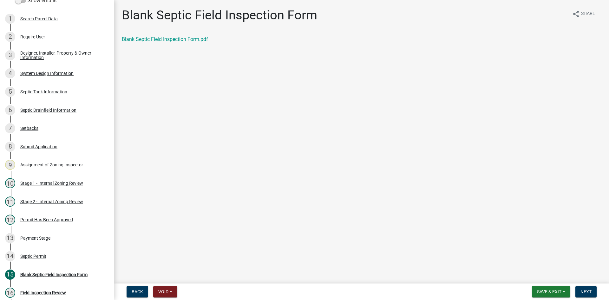
scroll to position [91, 0]
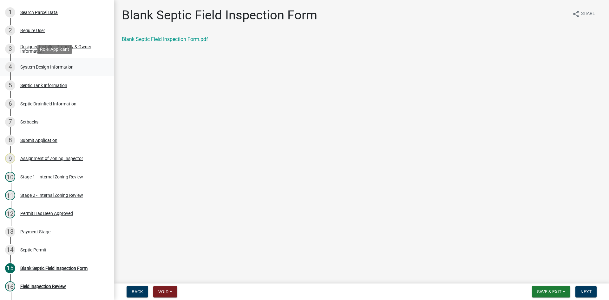
click at [54, 65] on div "System Design Information" at bounding box center [46, 67] width 53 height 4
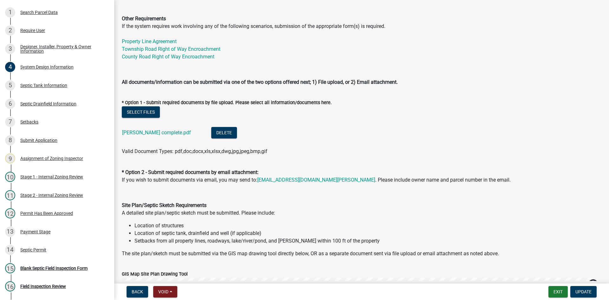
scroll to position [285, 0]
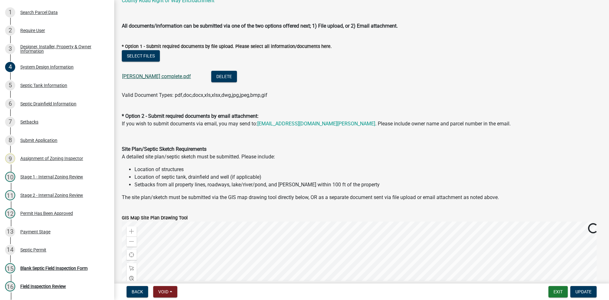
click at [161, 77] on link "[PERSON_NAME] complete.pdf" at bounding box center [156, 76] width 69 height 6
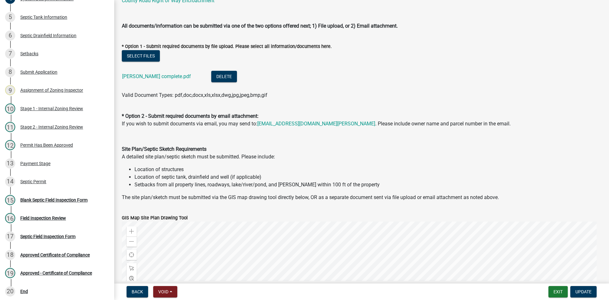
scroll to position [218, 0]
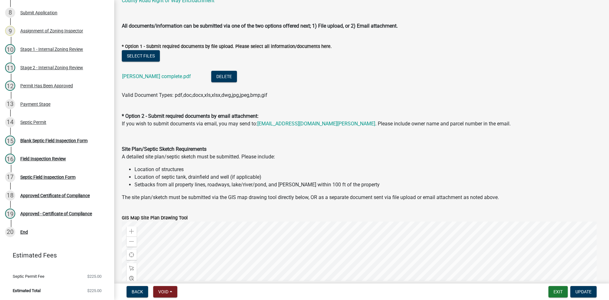
click at [45, 121] on div "Septic Permit" at bounding box center [33, 122] width 26 height 4
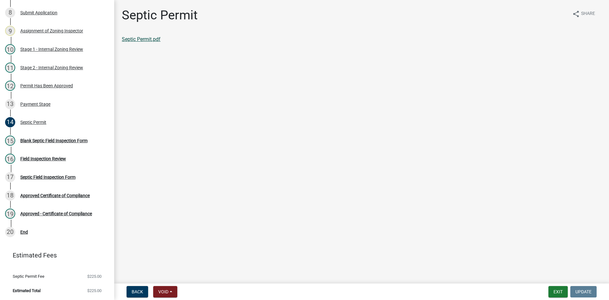
click at [154, 37] on link "Septic Permit.pdf" at bounding box center [141, 39] width 39 height 6
